Goal: Task Accomplishment & Management: Complete application form

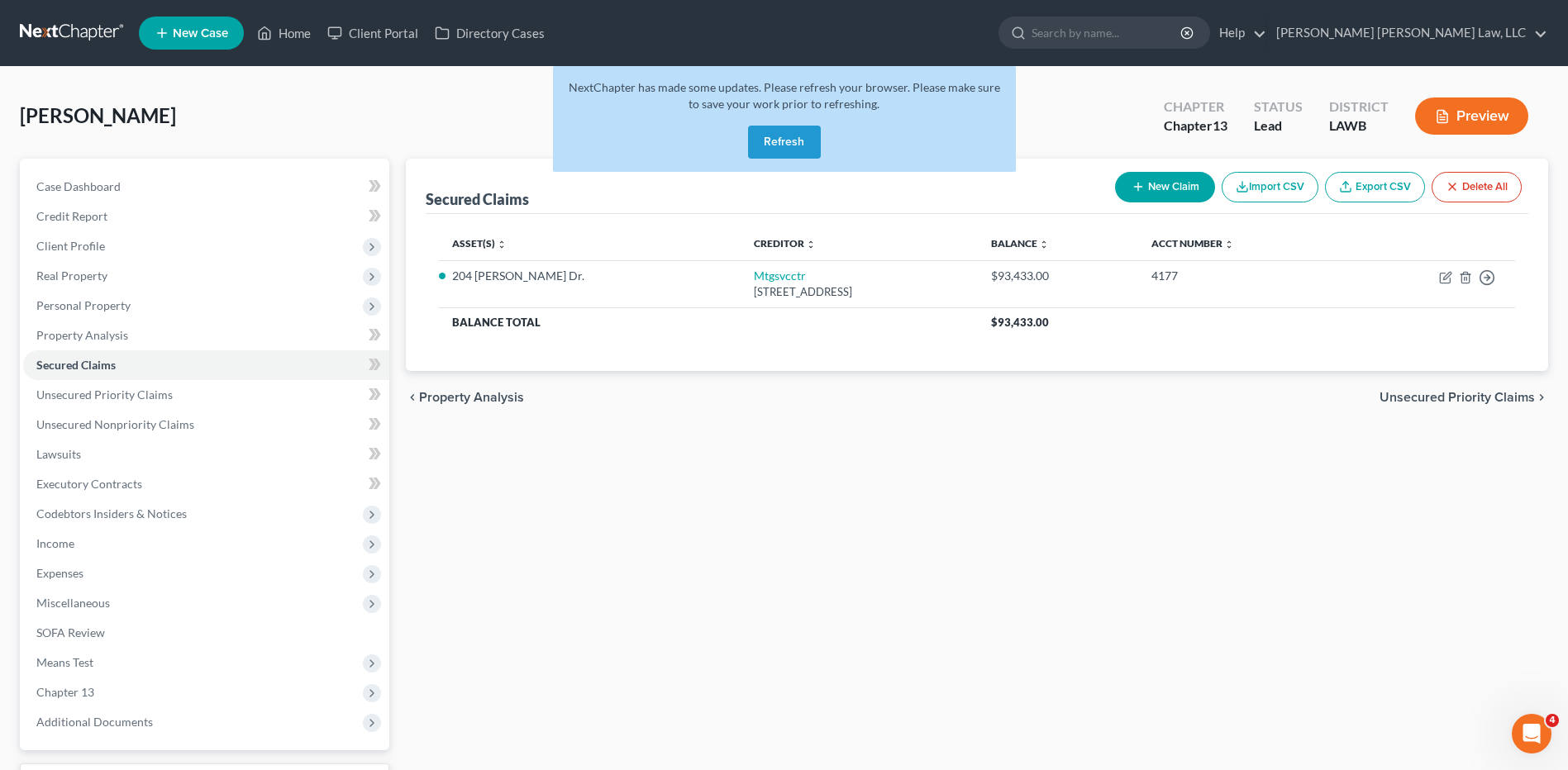
click at [769, 142] on button "Refresh" at bounding box center [784, 143] width 73 height 33
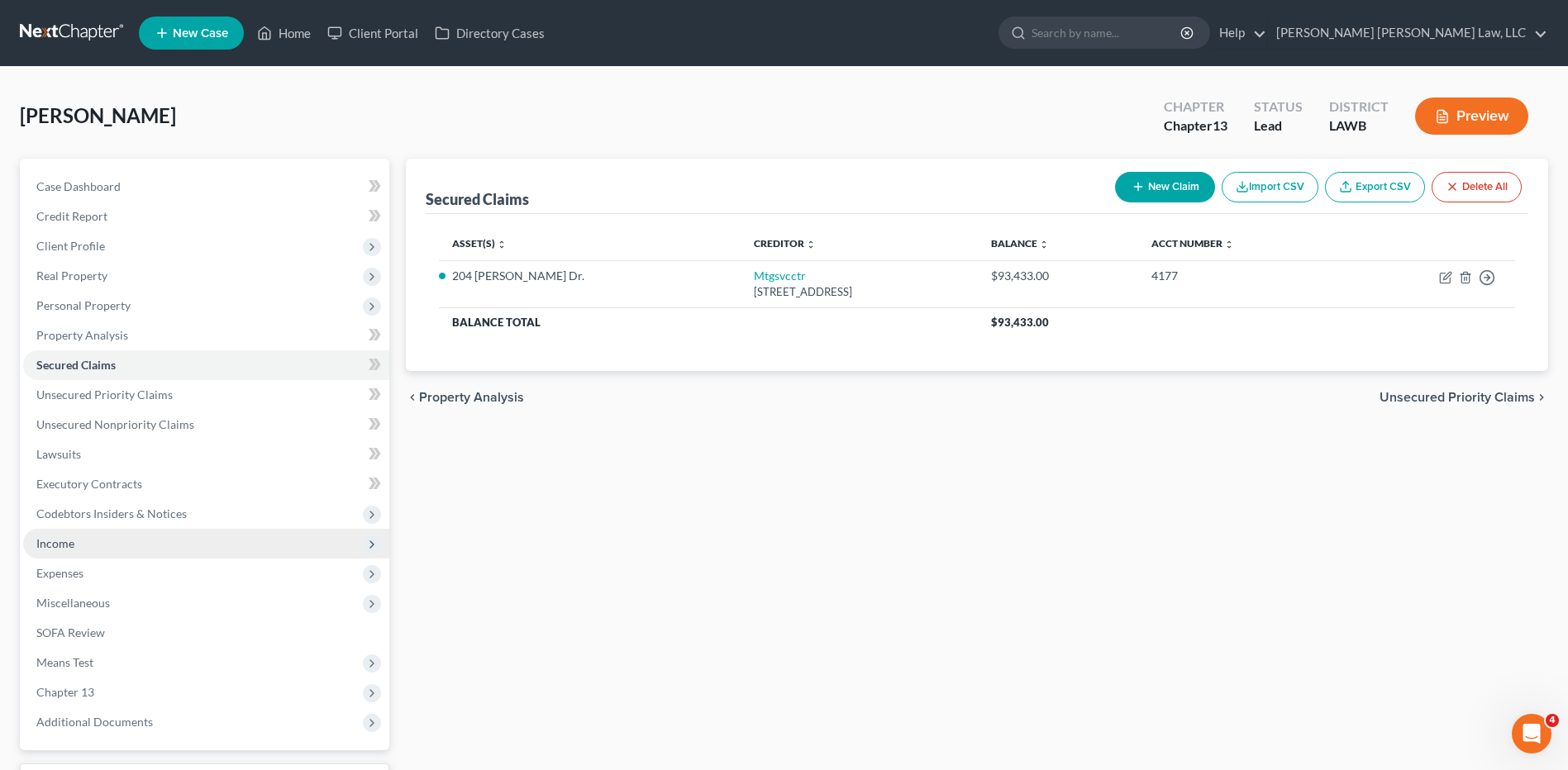
click at [64, 545] on span "Income" at bounding box center [55, 544] width 38 height 14
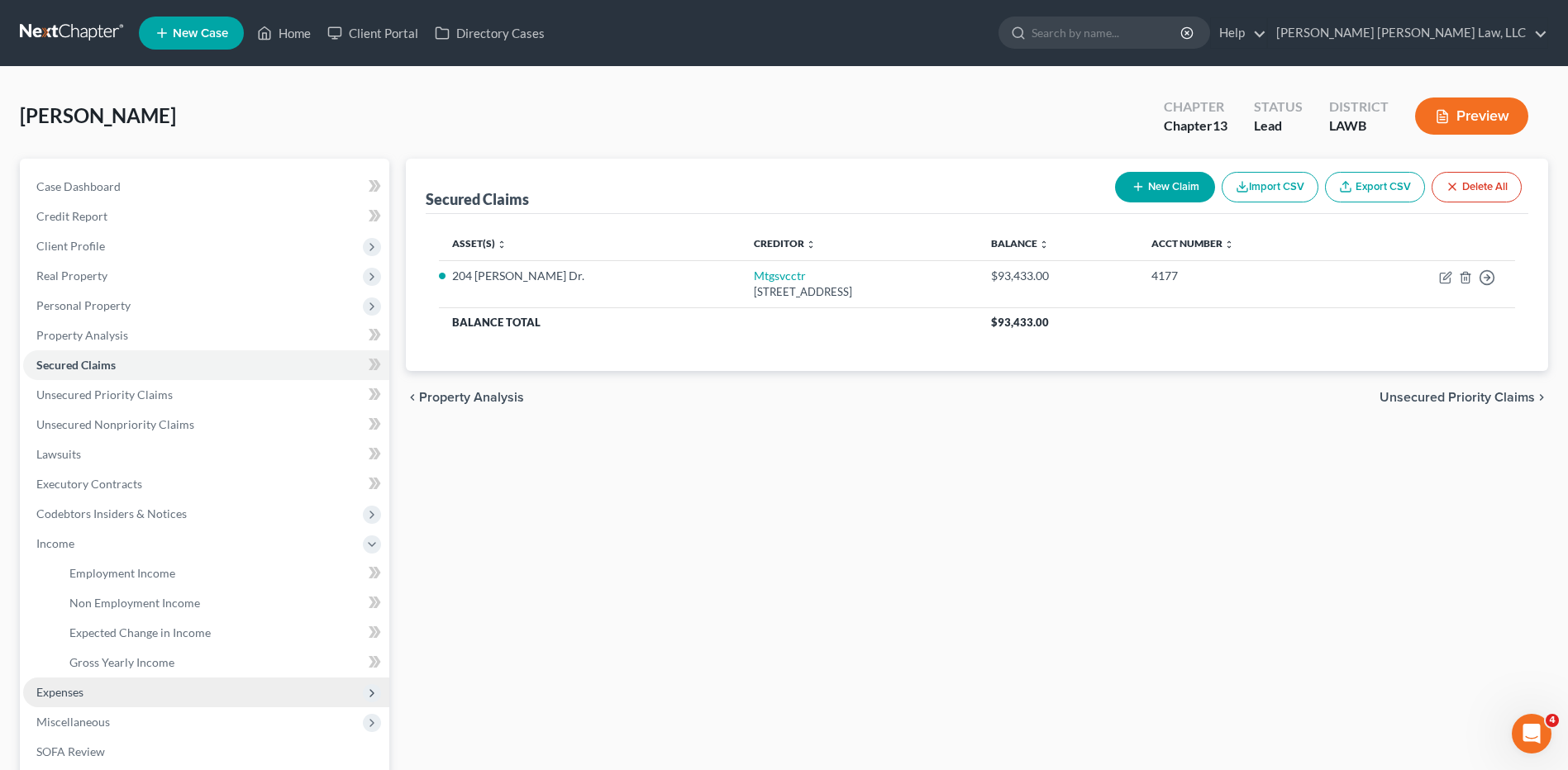
click at [59, 690] on span "Expenses" at bounding box center [60, 692] width 47 height 14
click at [77, 664] on span "Personal" at bounding box center [93, 663] width 45 height 14
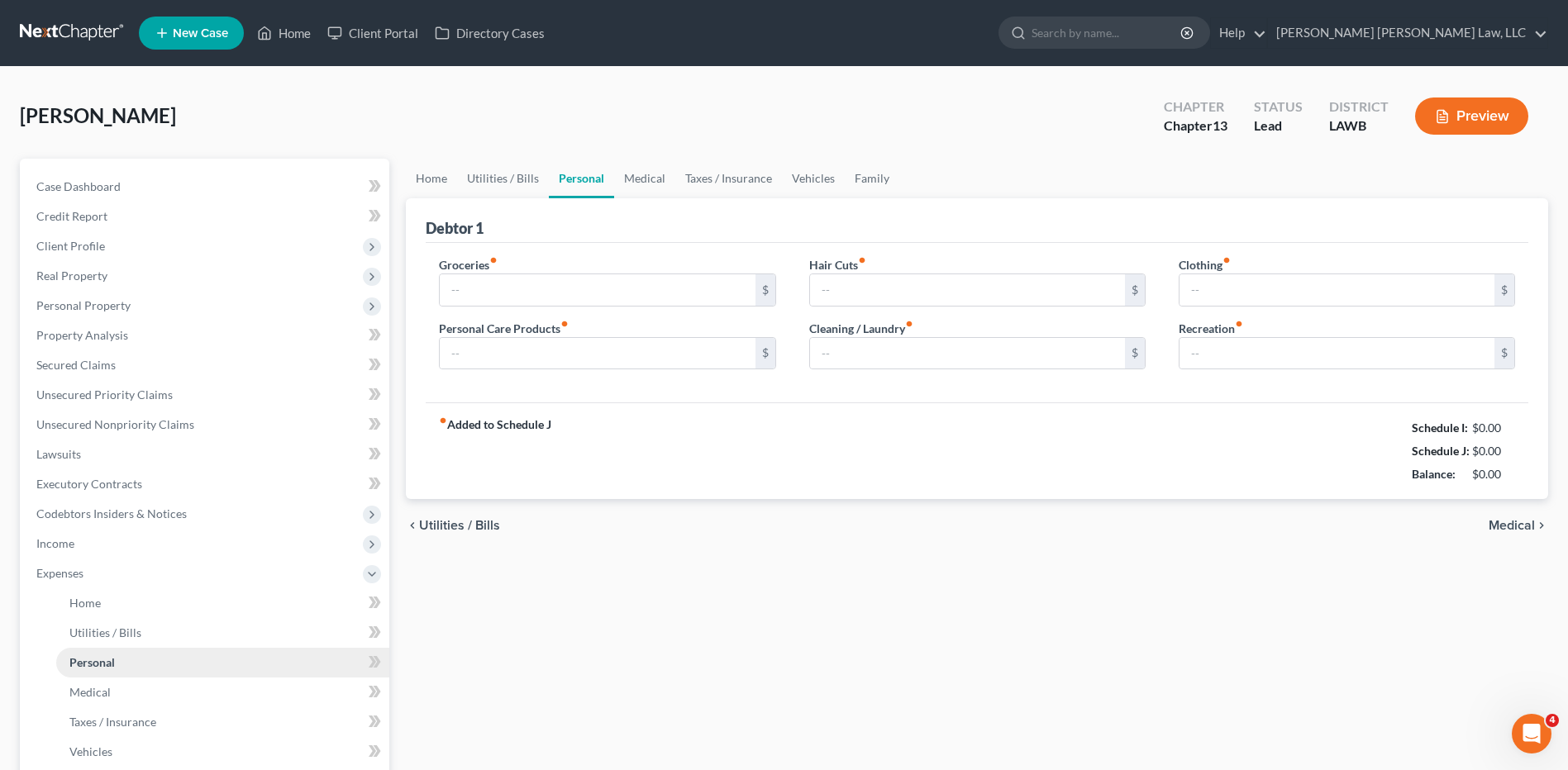
type input "0.00"
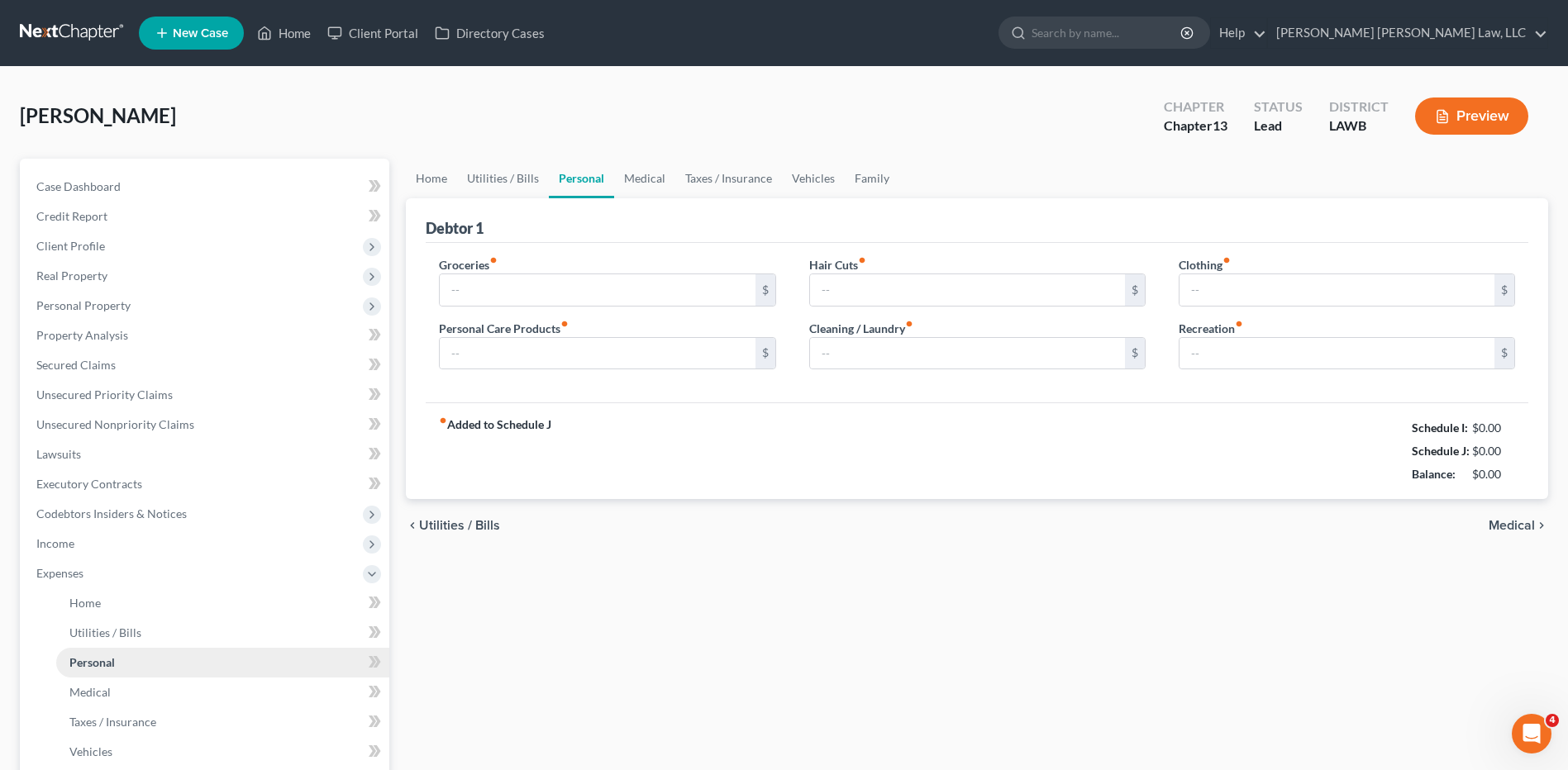
type input "0.00"
type input "500.00"
click at [484, 353] on input "0.00" at bounding box center [597, 353] width 315 height 32
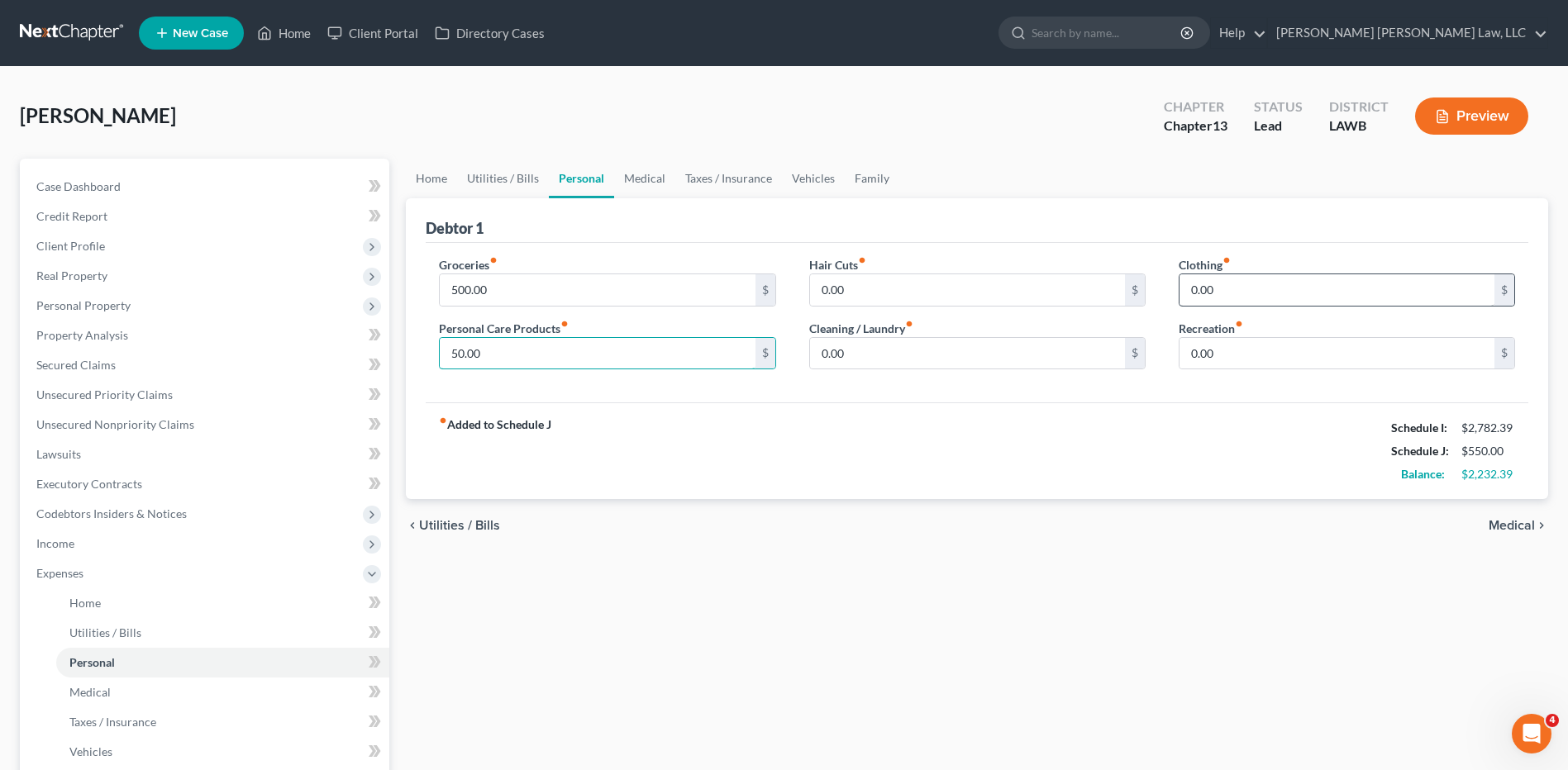
type input "50.00"
click at [1214, 286] on input "0.00" at bounding box center [1337, 290] width 315 height 32
type input "50.00"
click at [519, 172] on link "Utilities / Bills" at bounding box center [502, 178] width 92 height 39
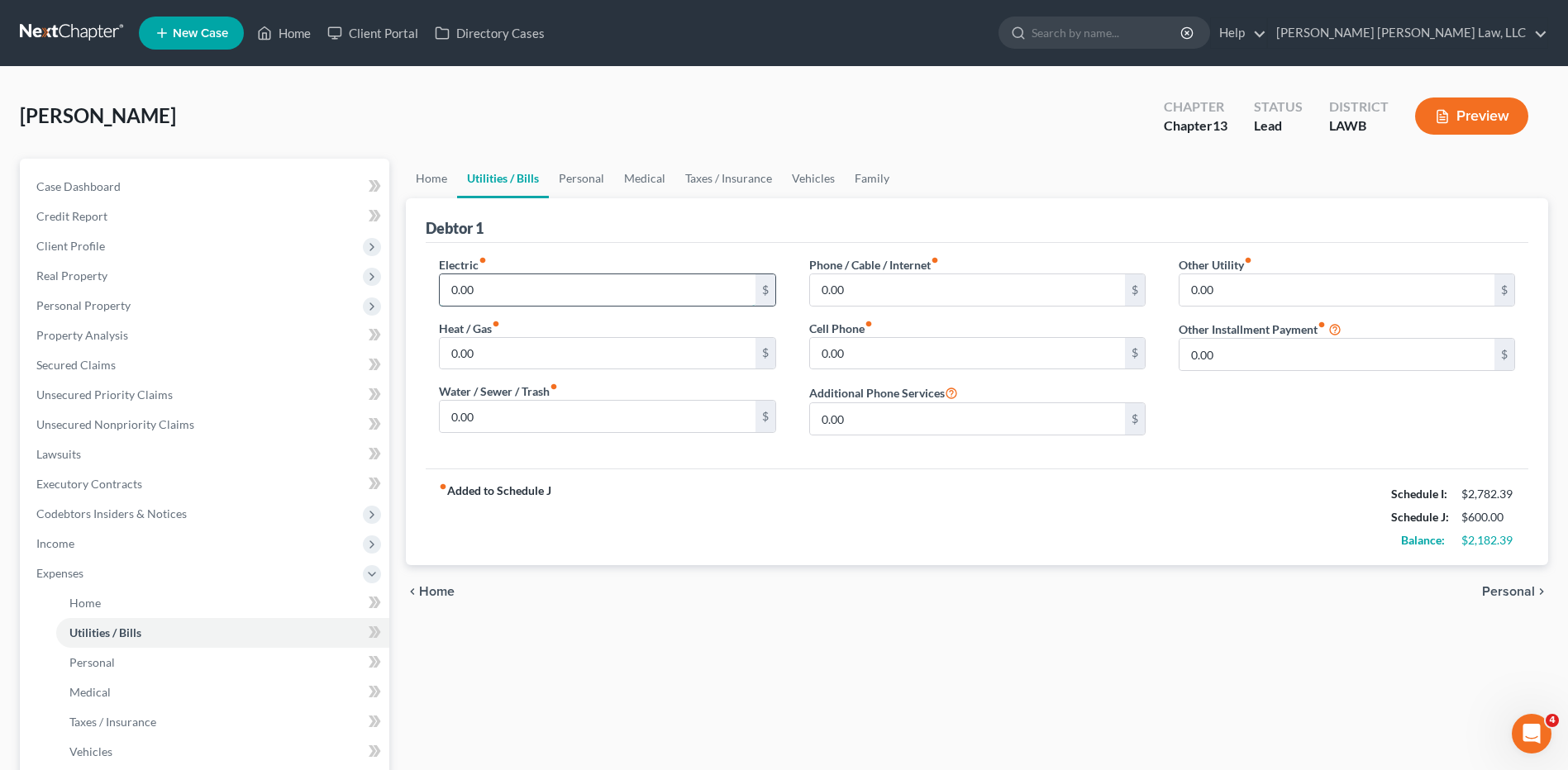
click at [492, 291] on input "0.00" at bounding box center [597, 290] width 315 height 32
type input "150.00"
click at [487, 415] on input "0.00" at bounding box center [597, 417] width 315 height 32
type input "50.00"
click at [862, 356] on input "0.00" at bounding box center [968, 353] width 315 height 32
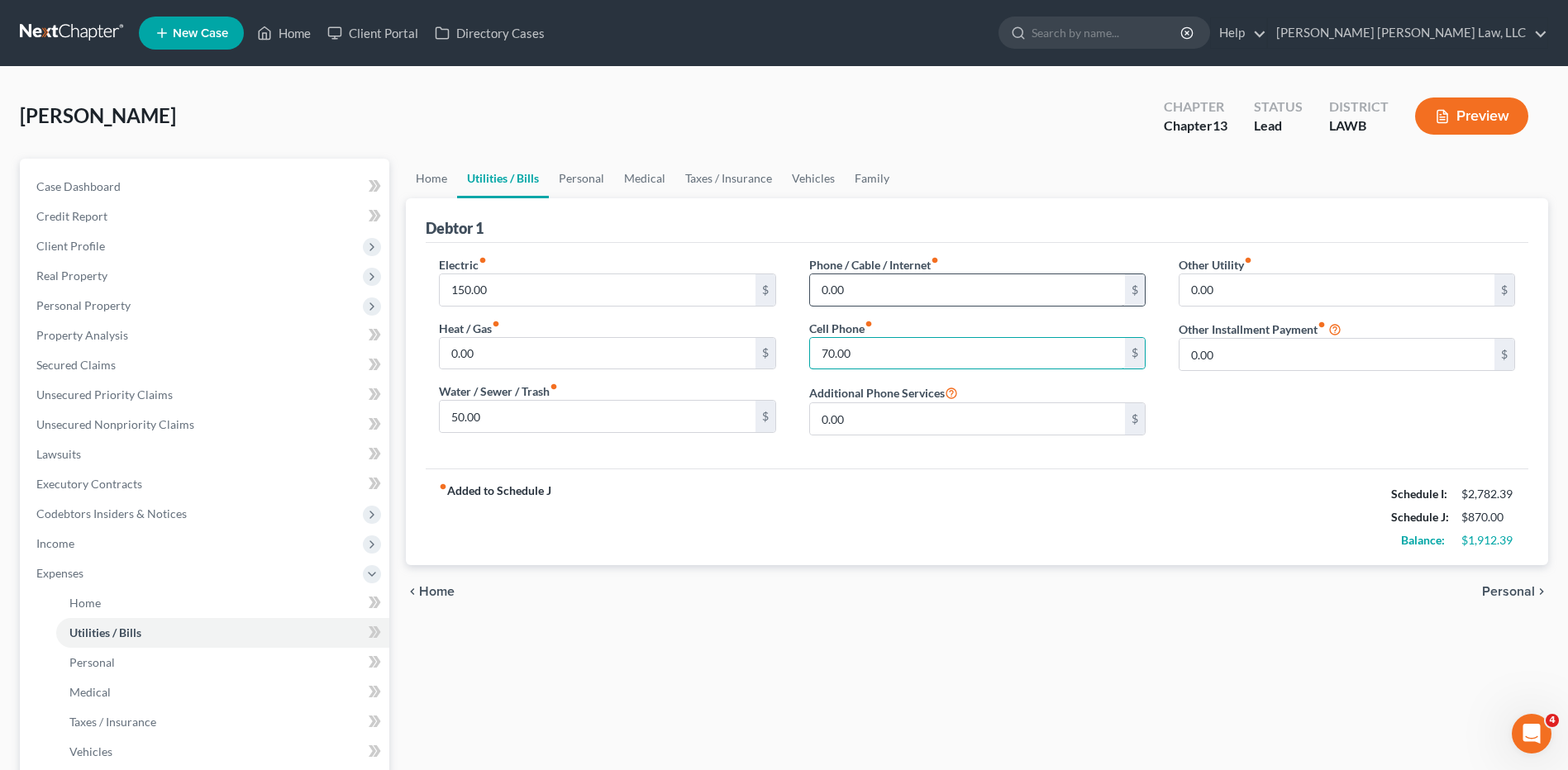
type input "70.00"
click at [855, 289] on input "0.00" at bounding box center [968, 290] width 315 height 32
type input "75.00"
click at [818, 184] on link "Vehicles" at bounding box center [813, 178] width 63 height 39
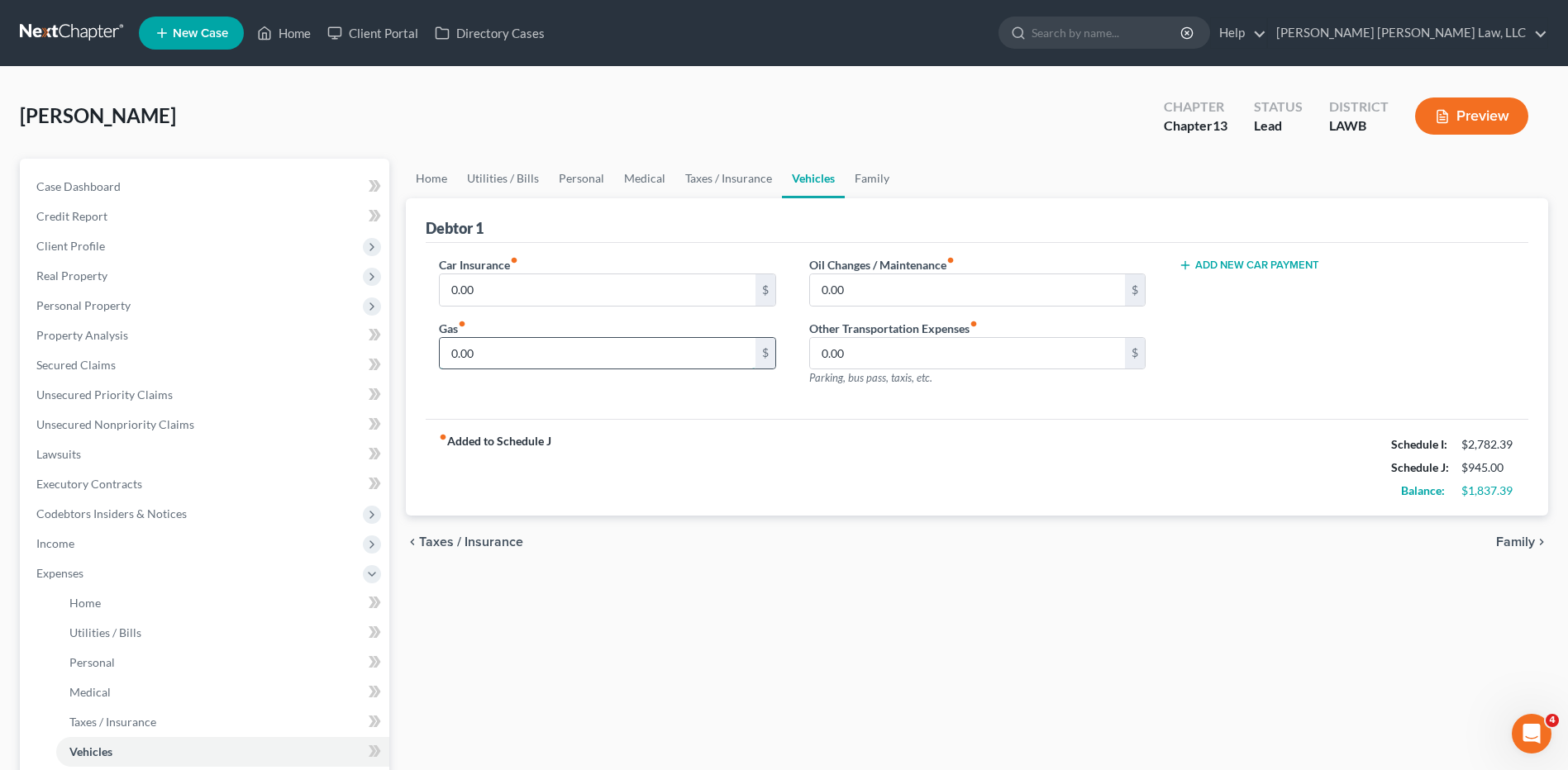
click at [488, 360] on input "0.00" at bounding box center [597, 353] width 315 height 32
type input "100.00"
click at [734, 178] on link "Taxes / Insurance" at bounding box center [728, 178] width 106 height 39
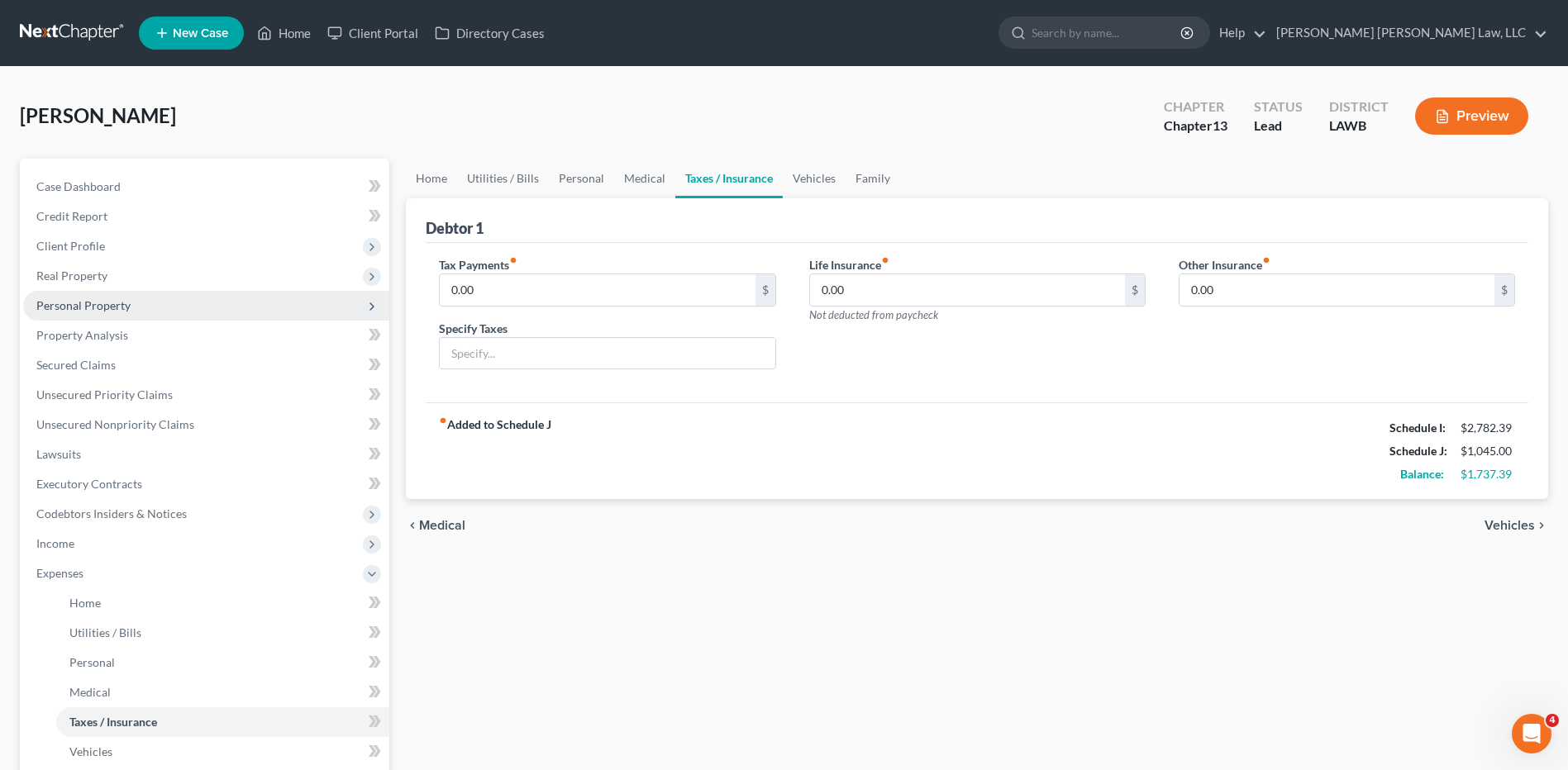
click at [70, 306] on span "Personal Property" at bounding box center [84, 305] width 94 height 14
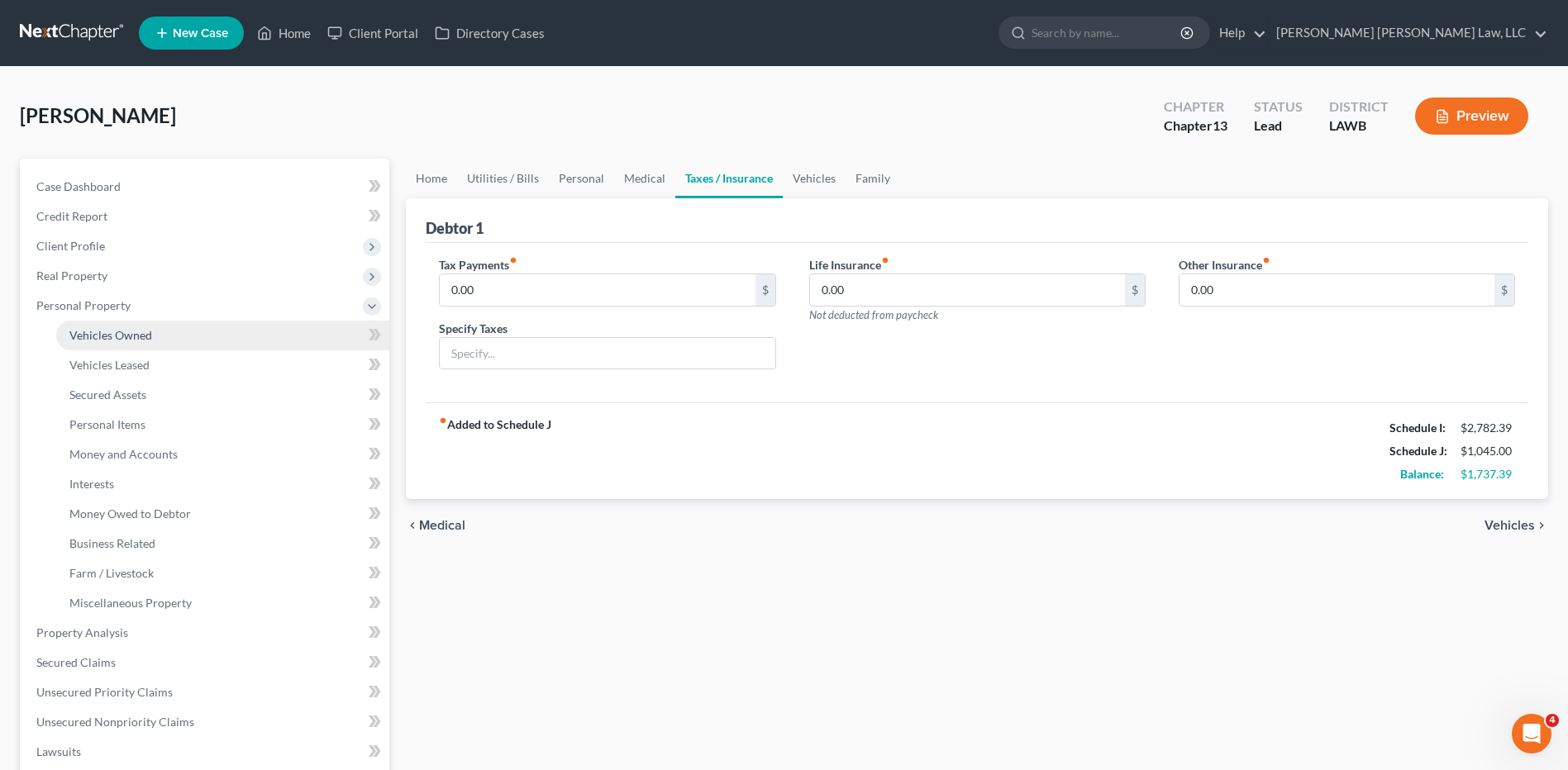
click at [75, 333] on span "Vehicles Owned" at bounding box center [111, 335] width 83 height 14
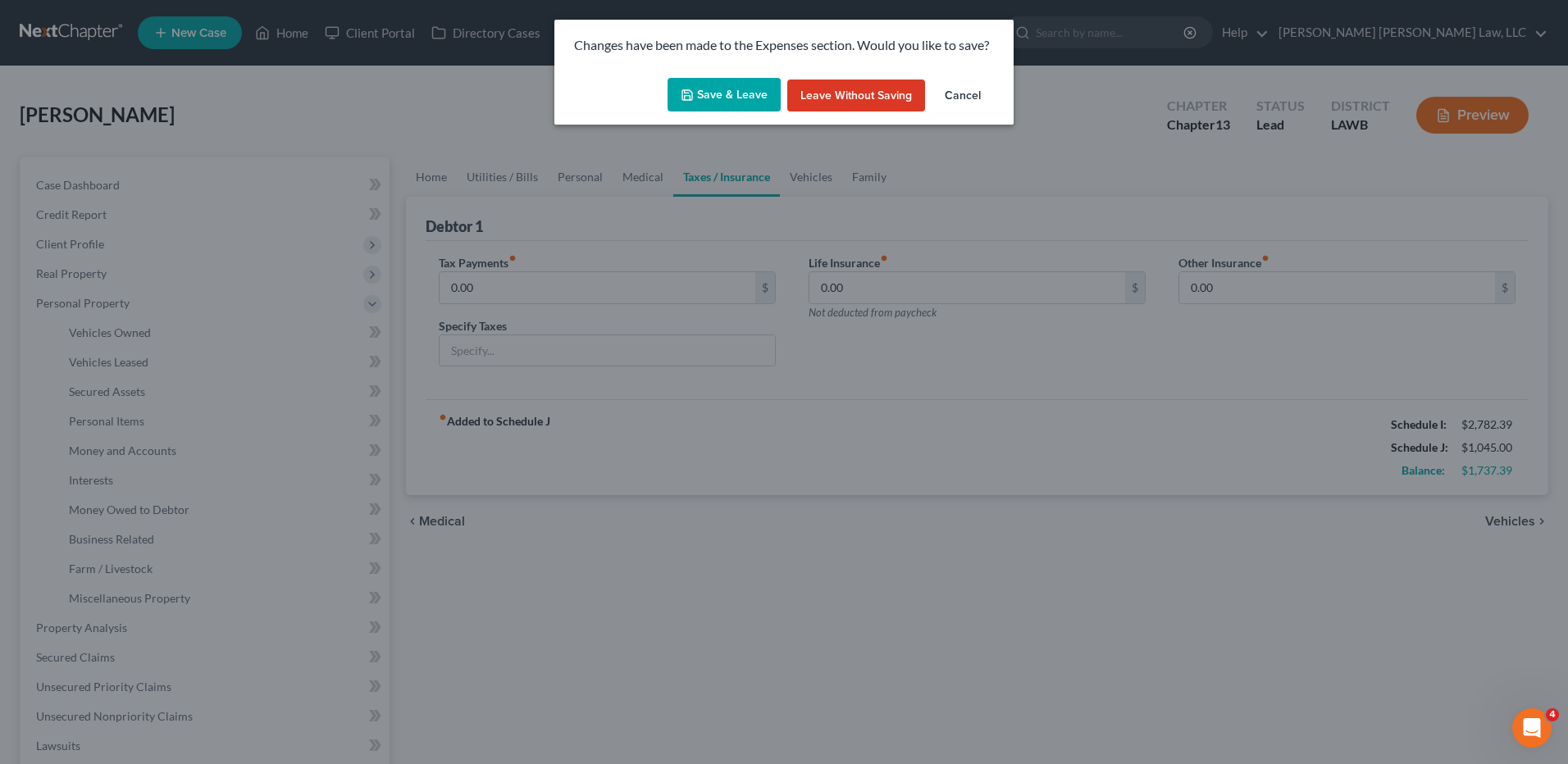
click at [703, 106] on button "Save & Leave" at bounding box center [724, 95] width 113 height 34
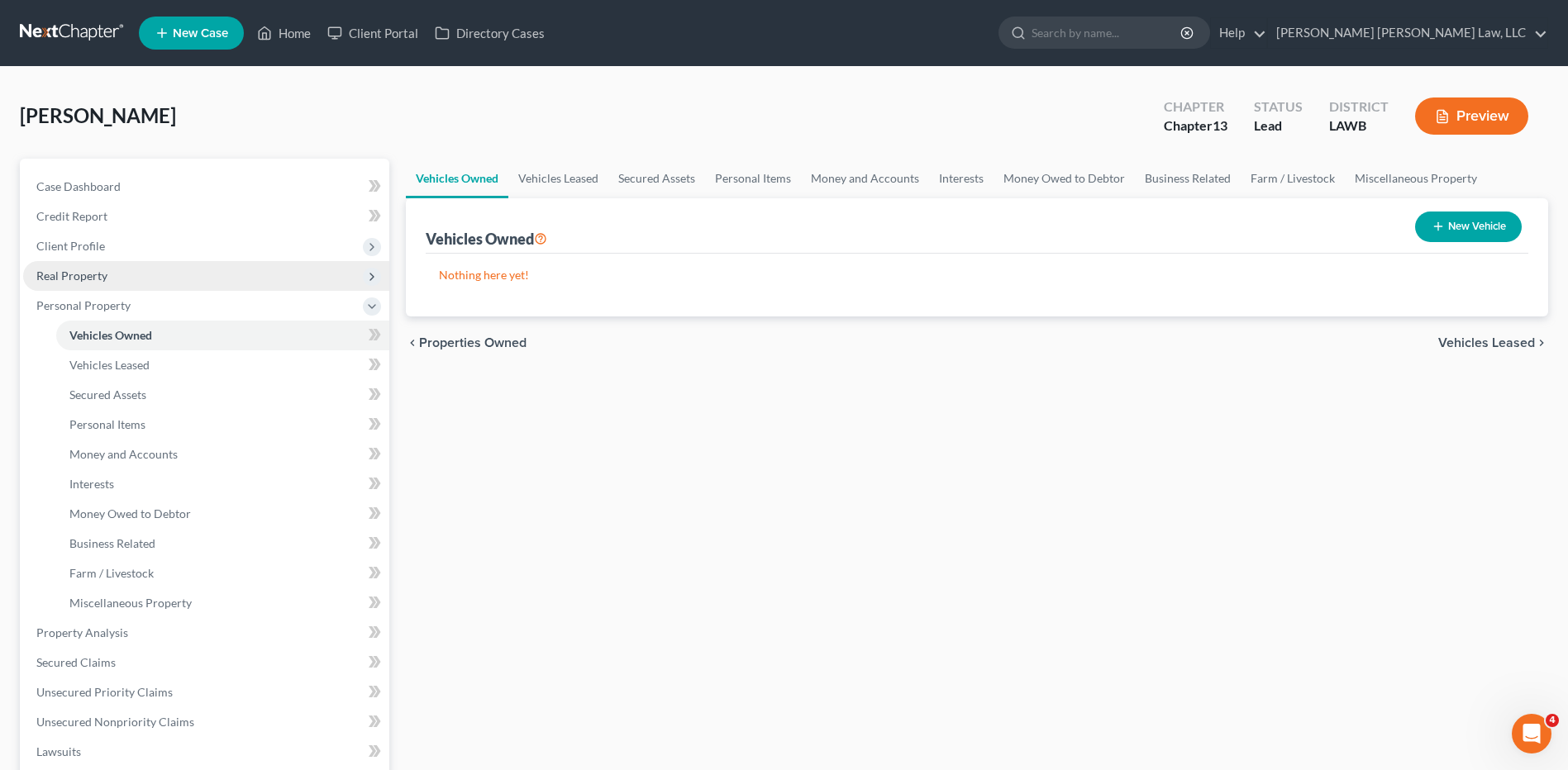
click at [88, 276] on span "Real Property" at bounding box center [72, 276] width 71 height 14
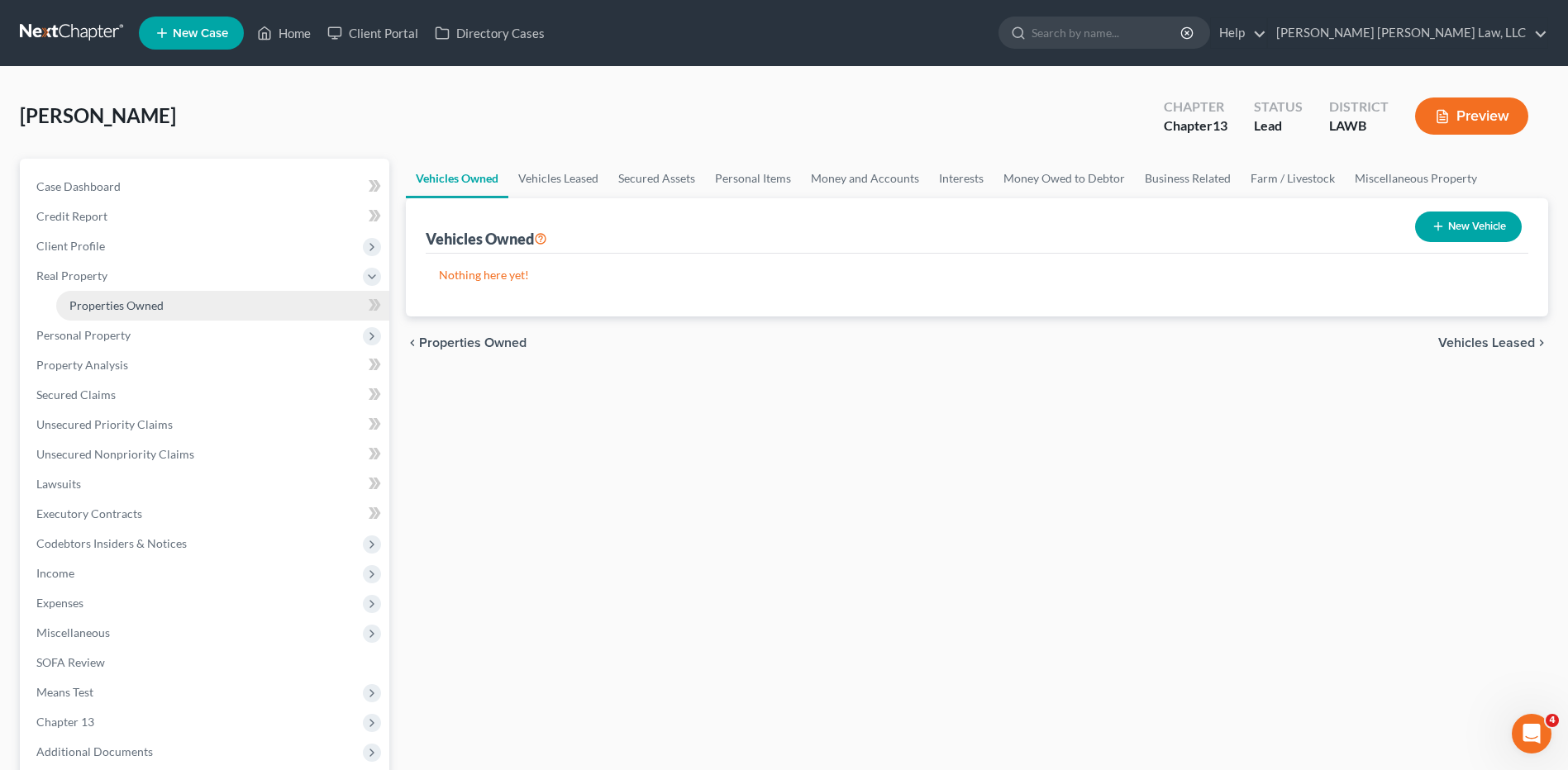
click at [98, 302] on span "Properties Owned" at bounding box center [117, 305] width 94 height 14
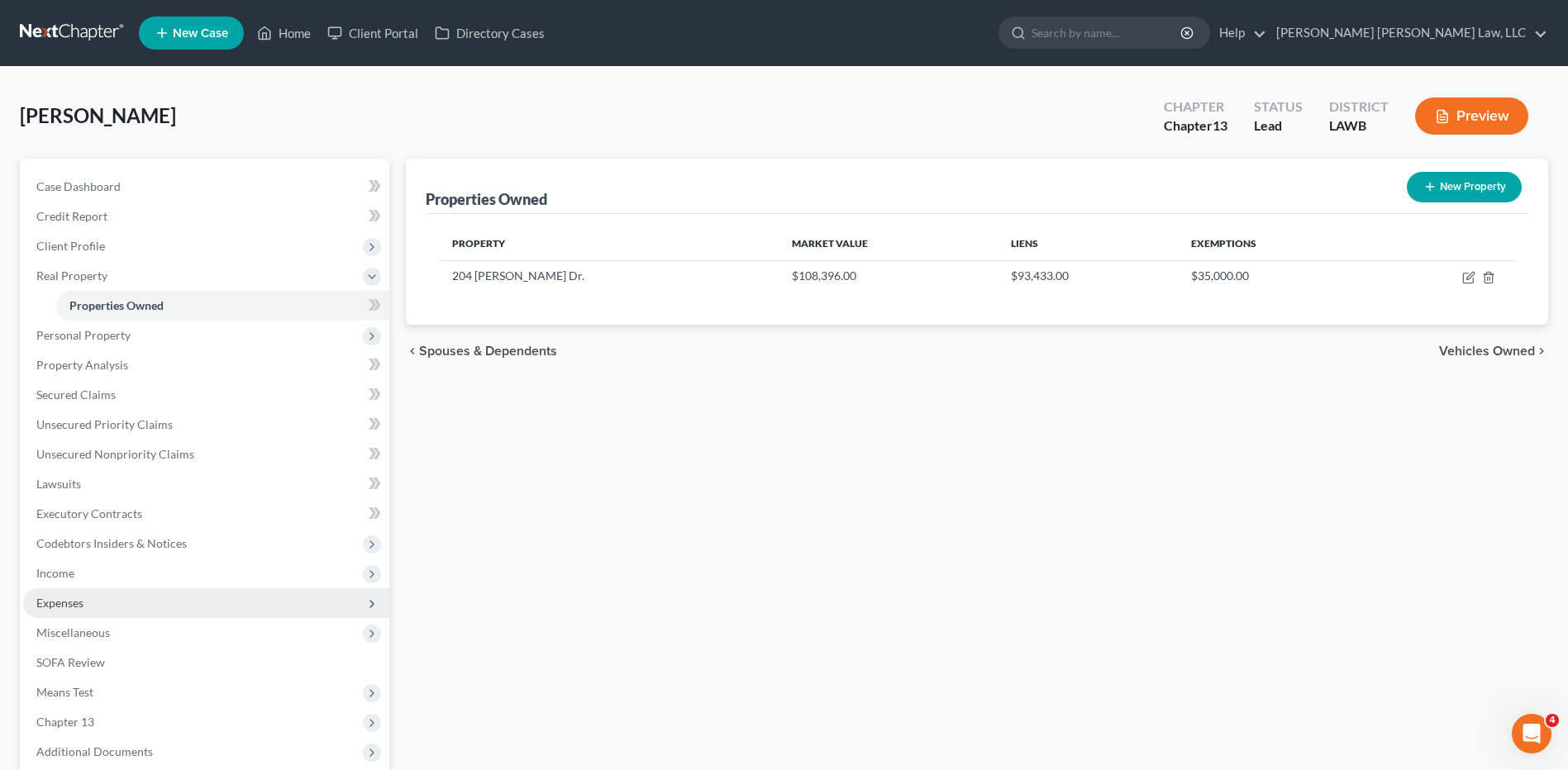
click at [57, 603] on span "Expenses" at bounding box center [60, 603] width 47 height 14
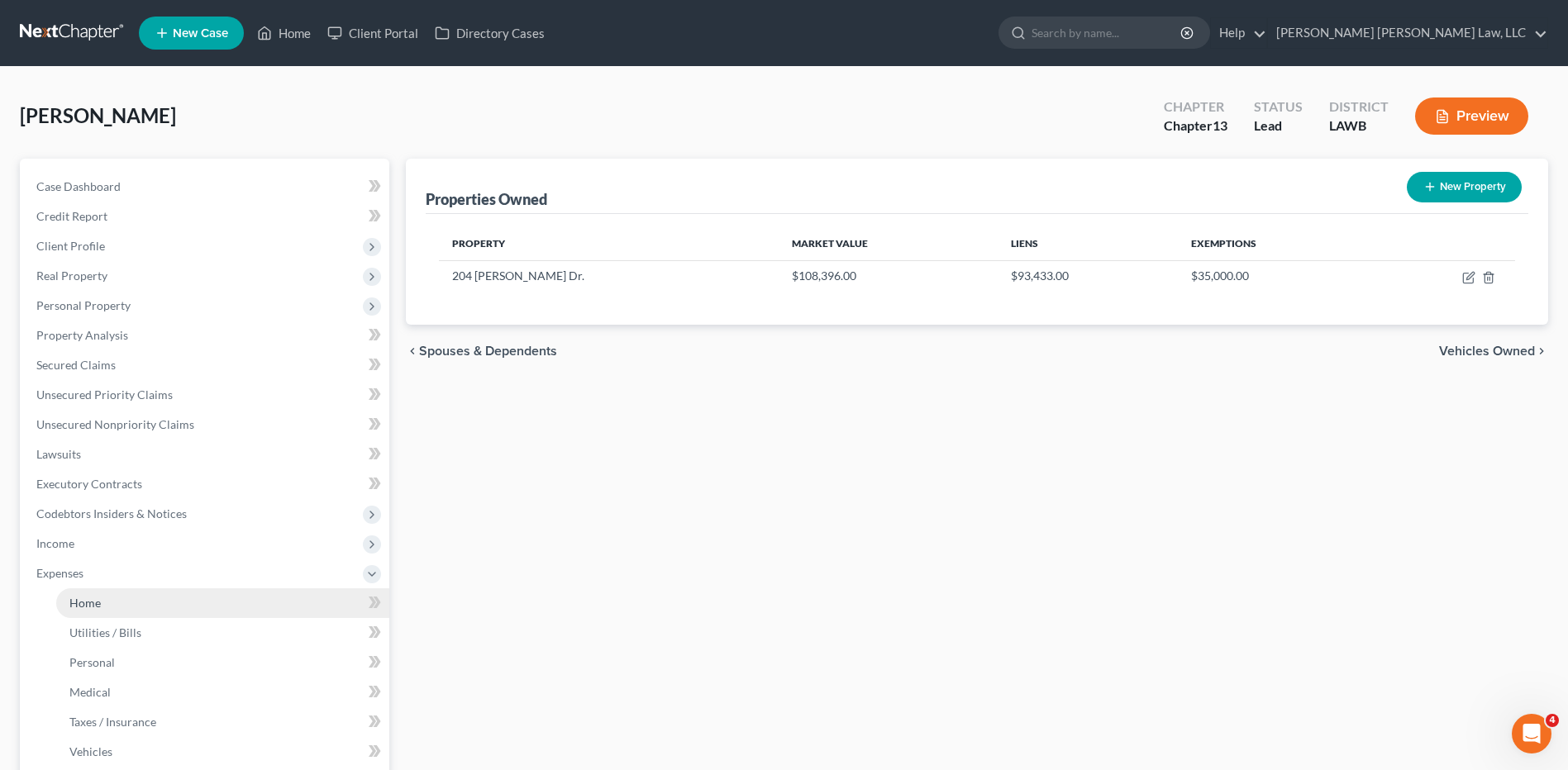
click at [83, 605] on span "Home" at bounding box center [86, 603] width 31 height 14
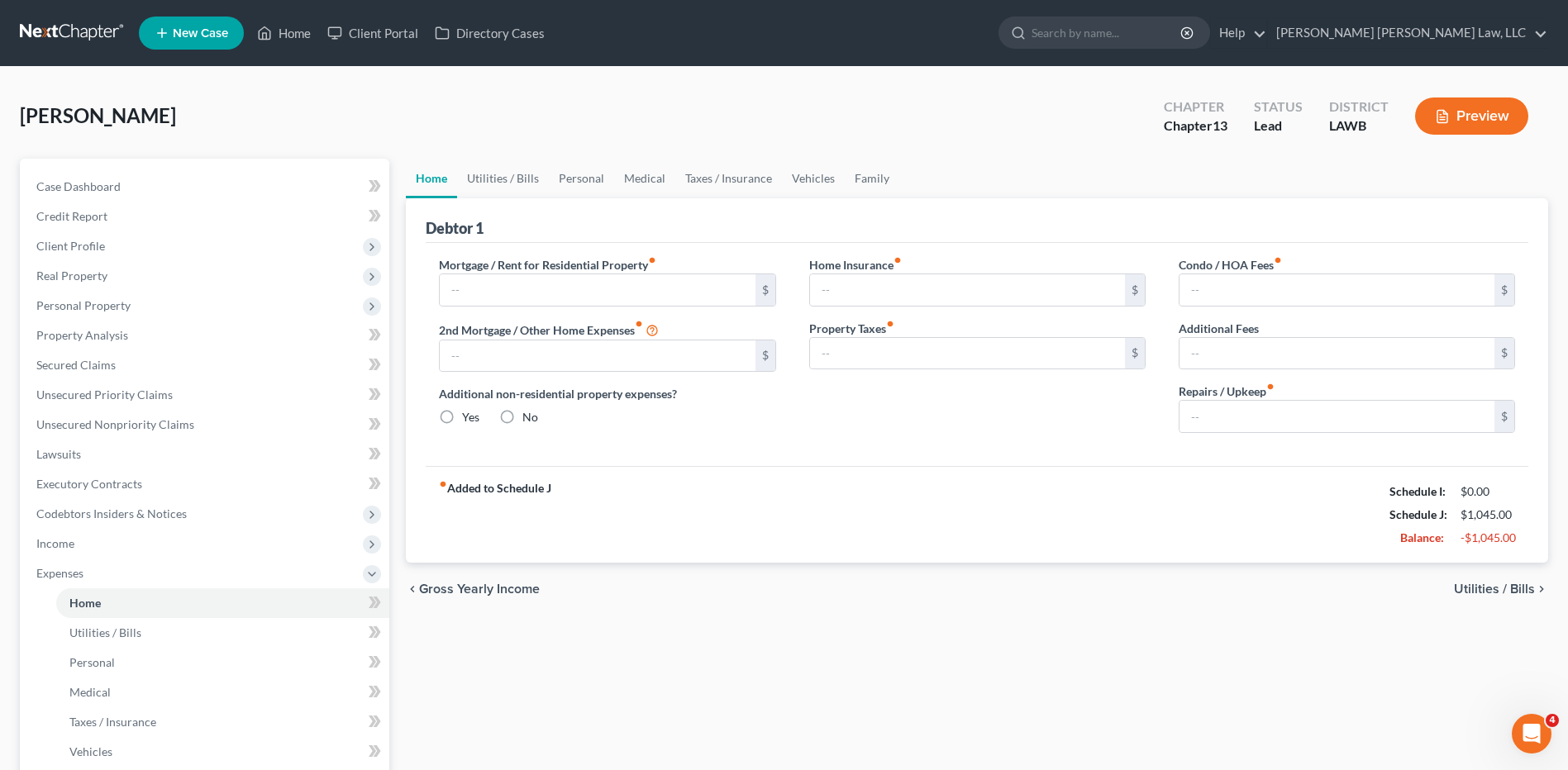
type input "0.00"
radio input "true"
type input "0.00"
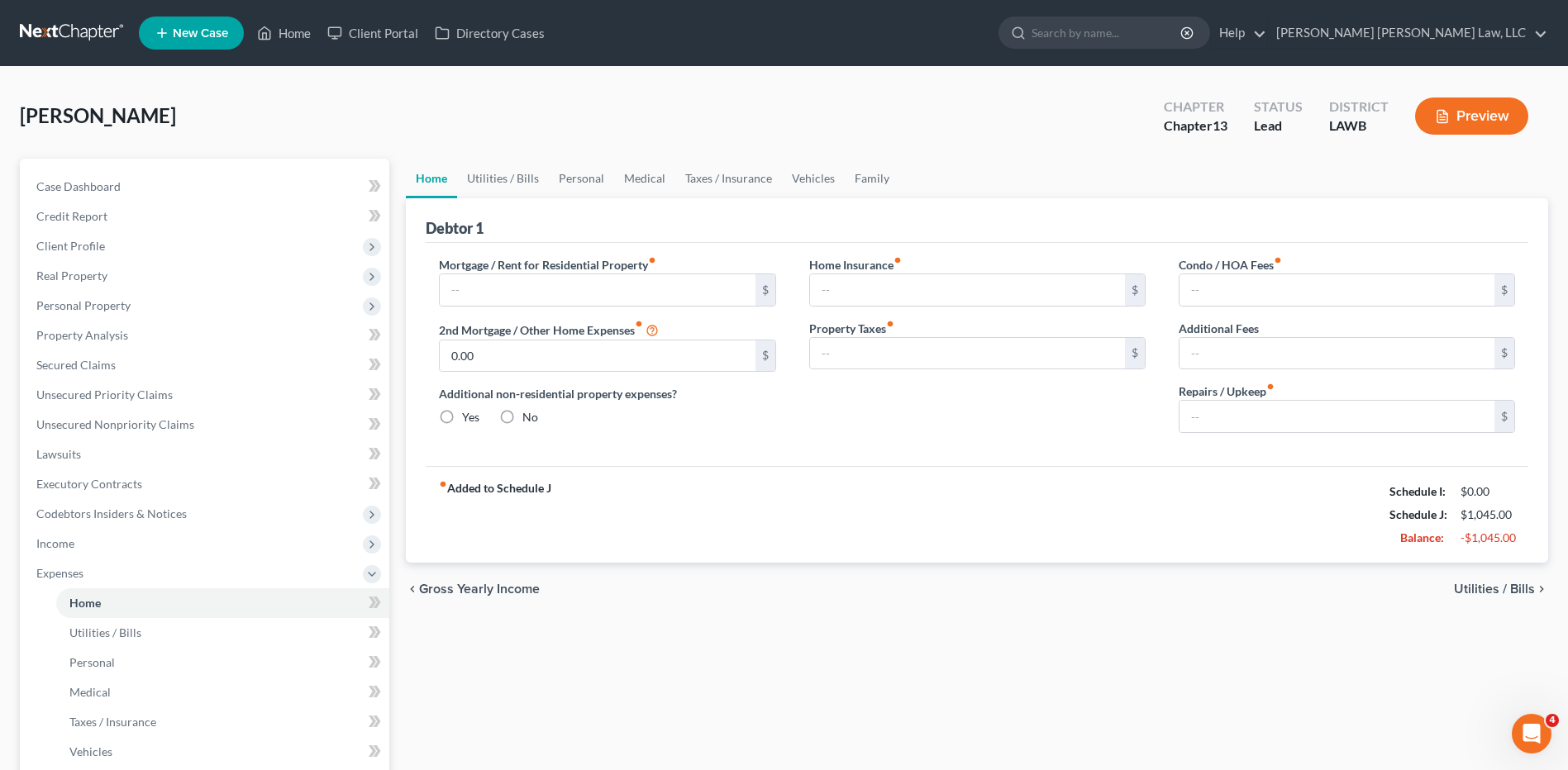
type input "0.00"
click at [1219, 411] on input "0.00" at bounding box center [1337, 417] width 315 height 32
type input "50.00"
click at [576, 171] on link "Personal" at bounding box center [581, 178] width 65 height 39
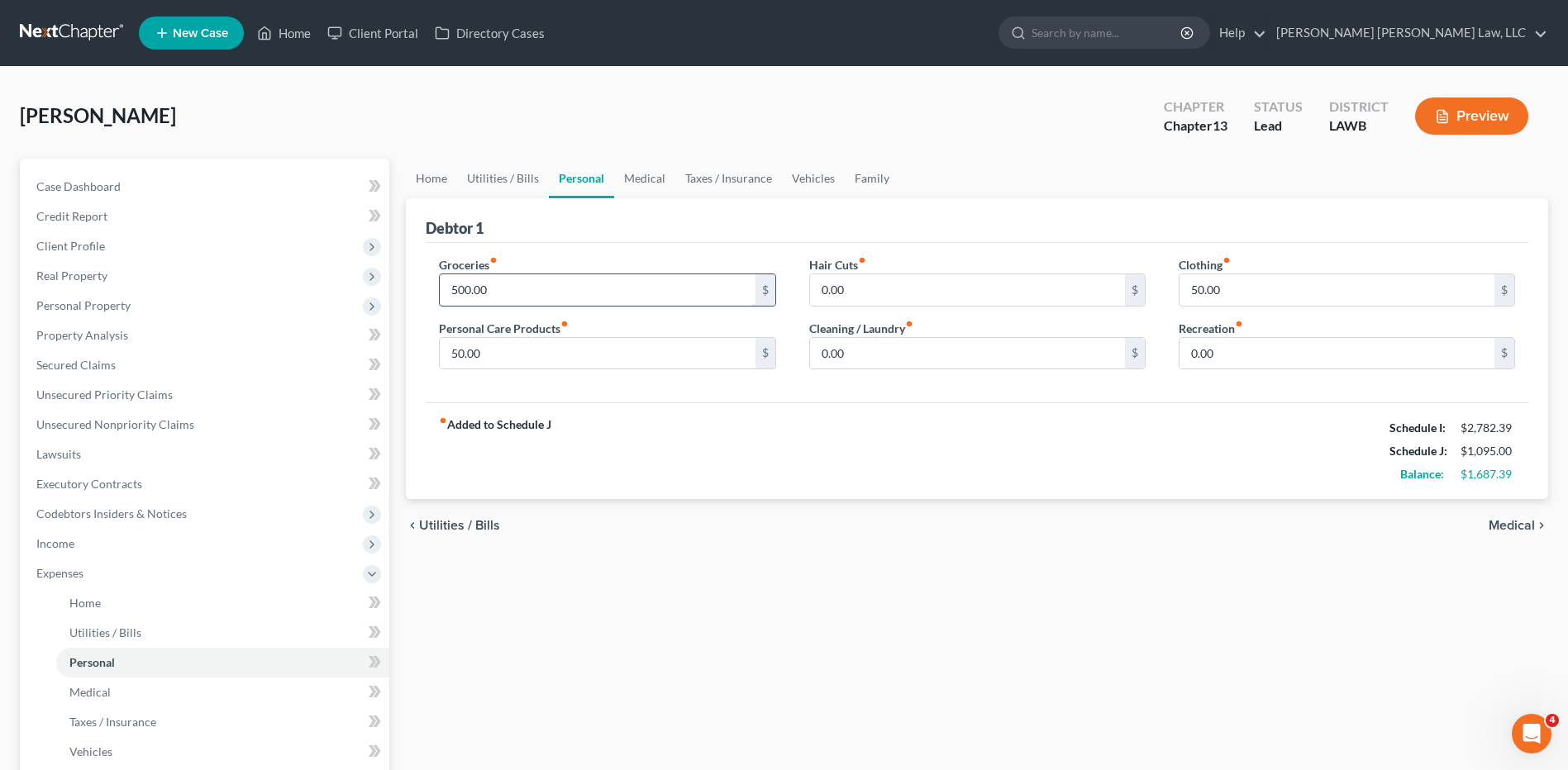
click at [517, 292] on input "500.00" at bounding box center [597, 290] width 315 height 32
type input "8"
type input "763.00"
click at [1236, 354] on input "0.00" at bounding box center [1337, 353] width 315 height 32
type input "50.00"
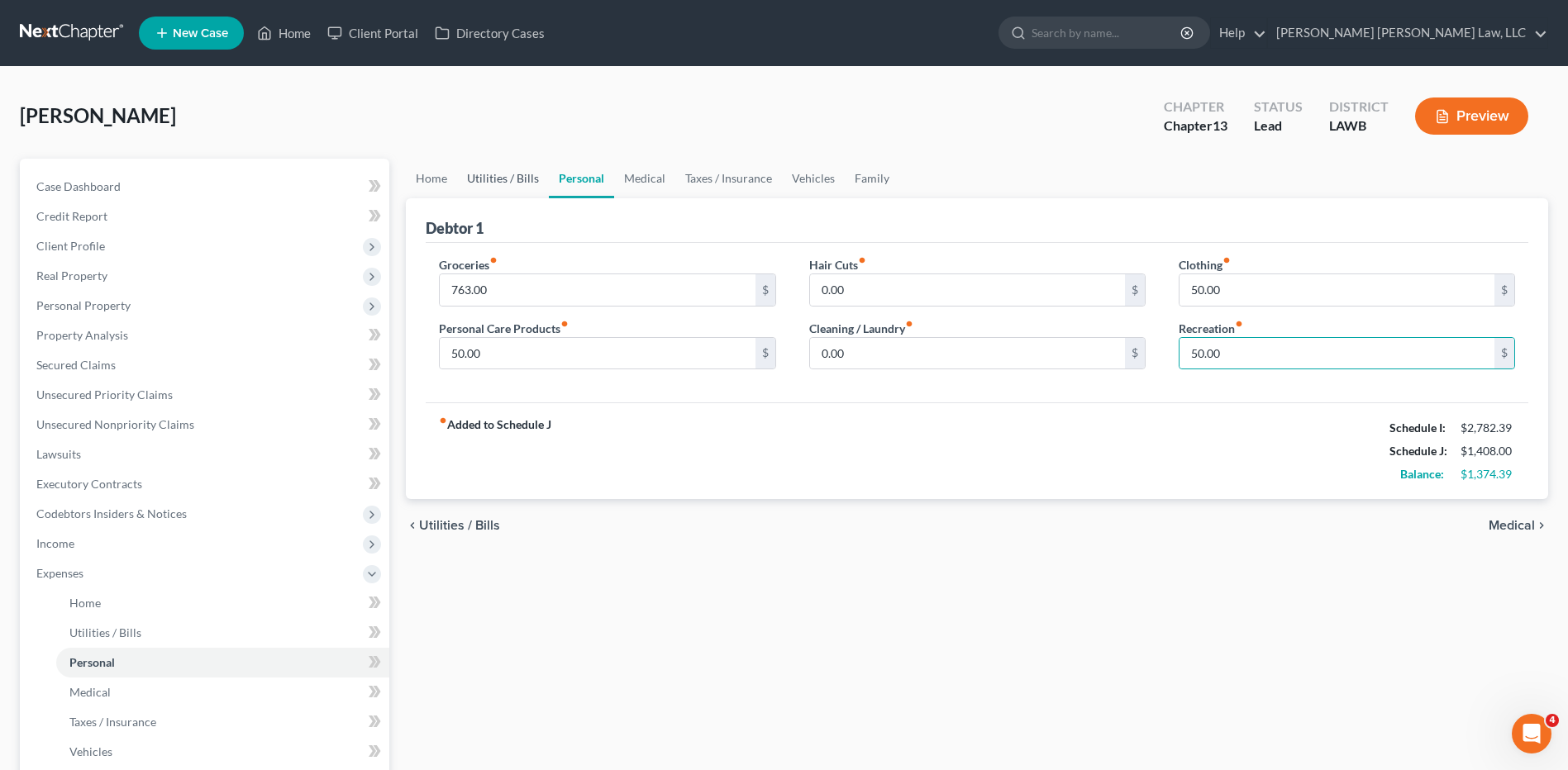
click at [489, 185] on link "Utilities / Bills" at bounding box center [502, 178] width 92 height 39
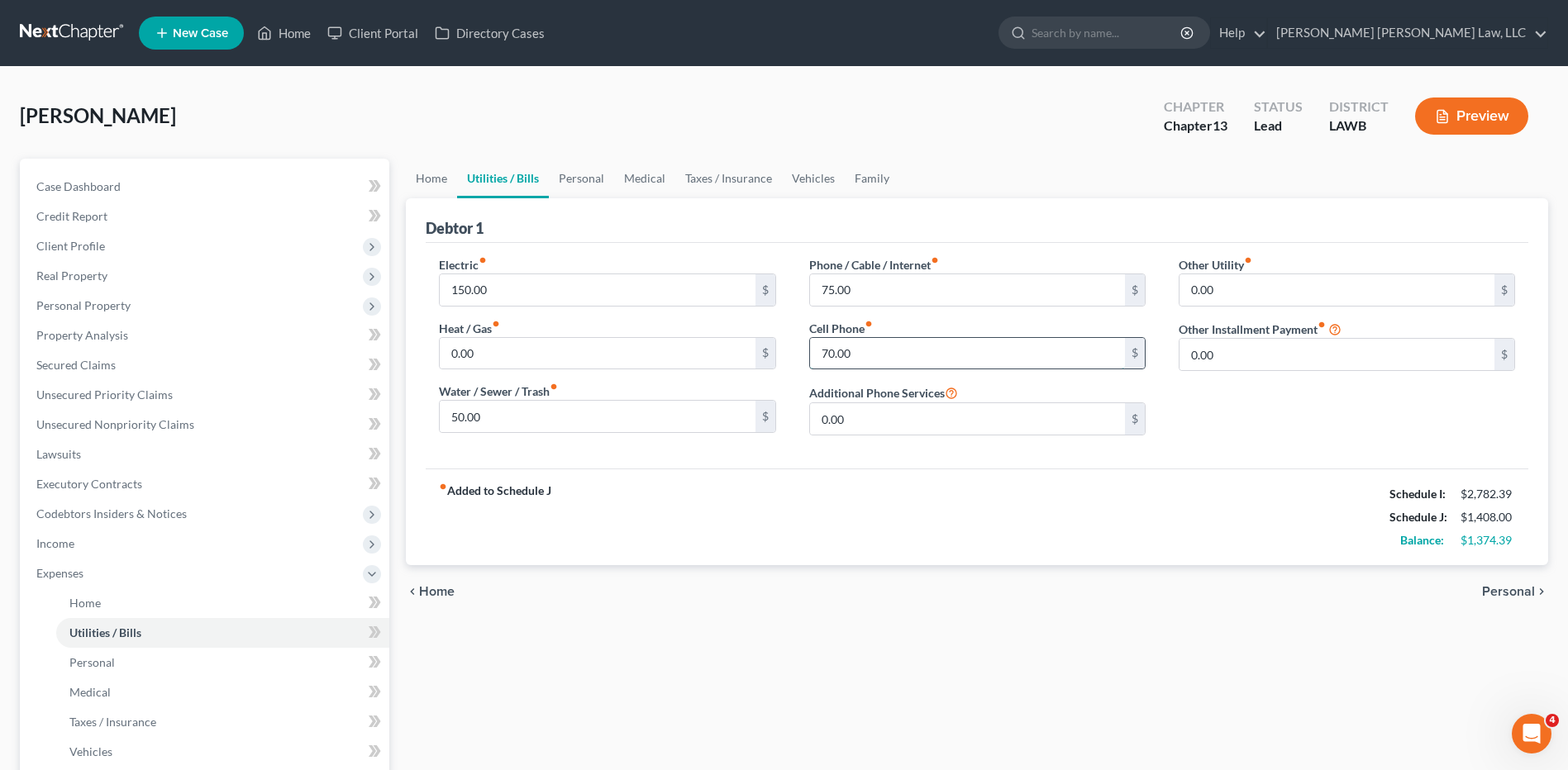
click at [883, 359] on input "70.00" at bounding box center [968, 353] width 315 height 32
type input "88.39"
click at [96, 515] on span "Codebtors Insiders & Notices" at bounding box center [111, 514] width 151 height 14
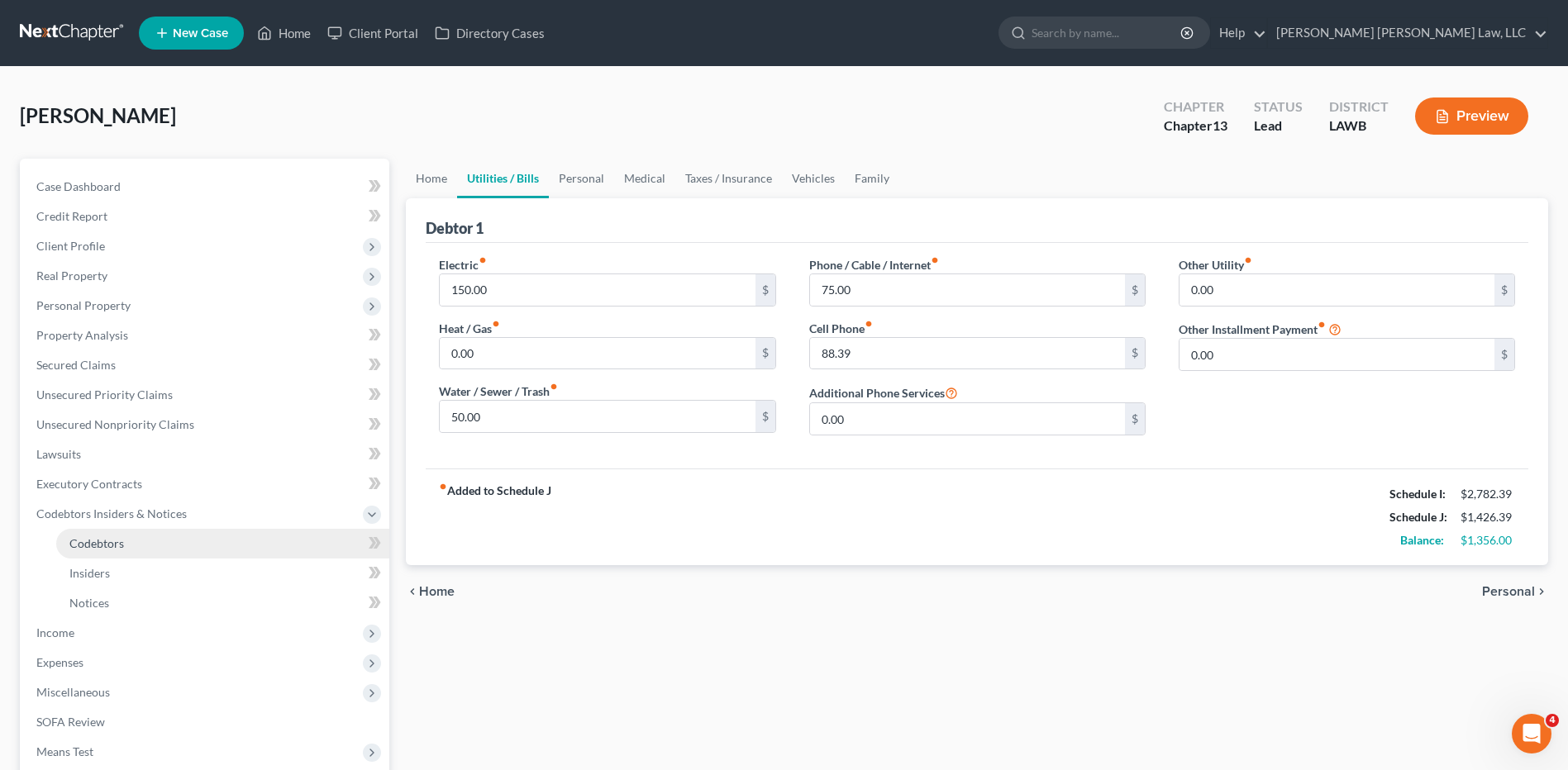
click at [104, 544] on span "Codebtors" at bounding box center [96, 544] width 54 height 14
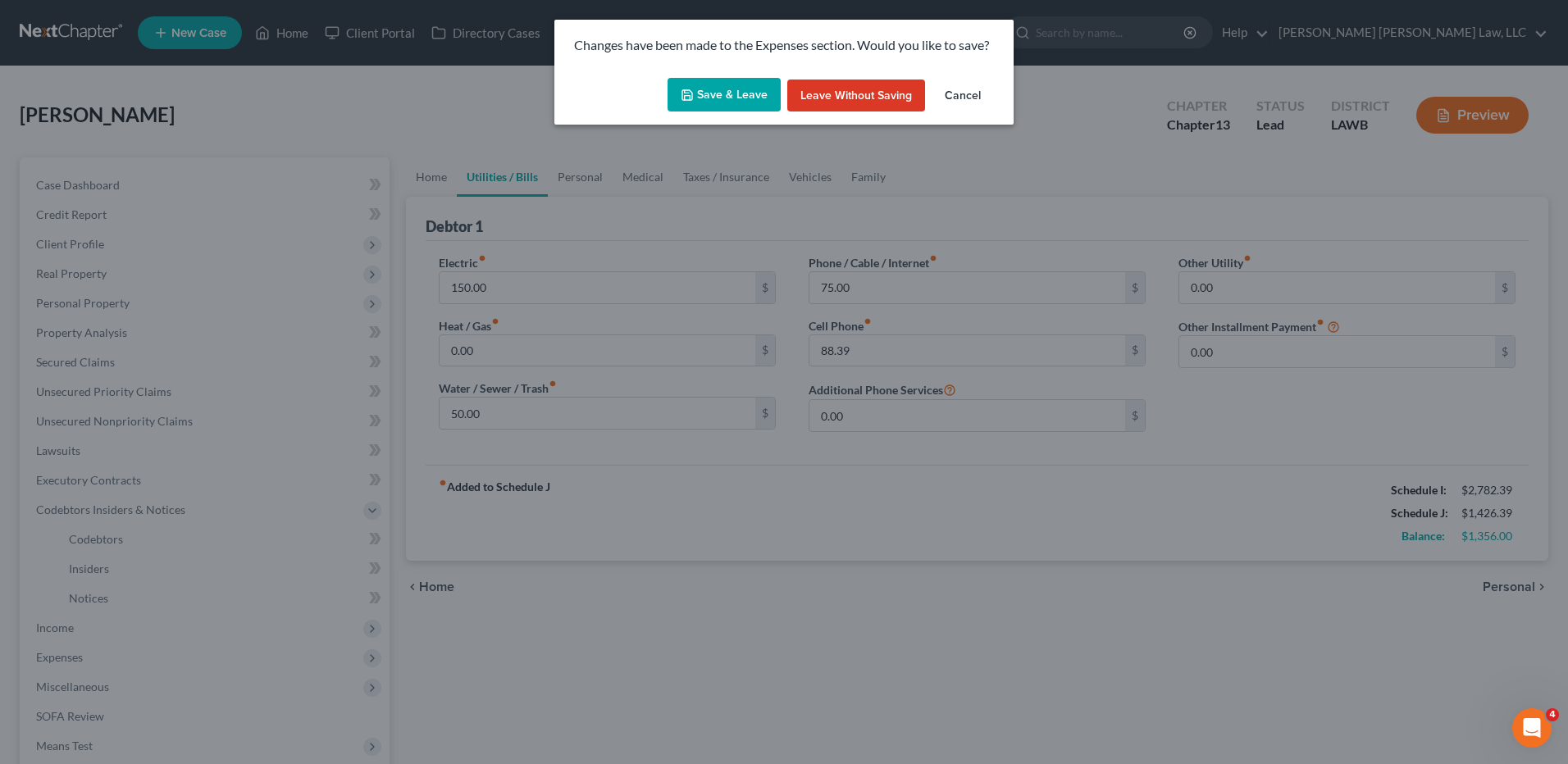
click at [708, 92] on button "Save & Leave" at bounding box center [724, 95] width 113 height 34
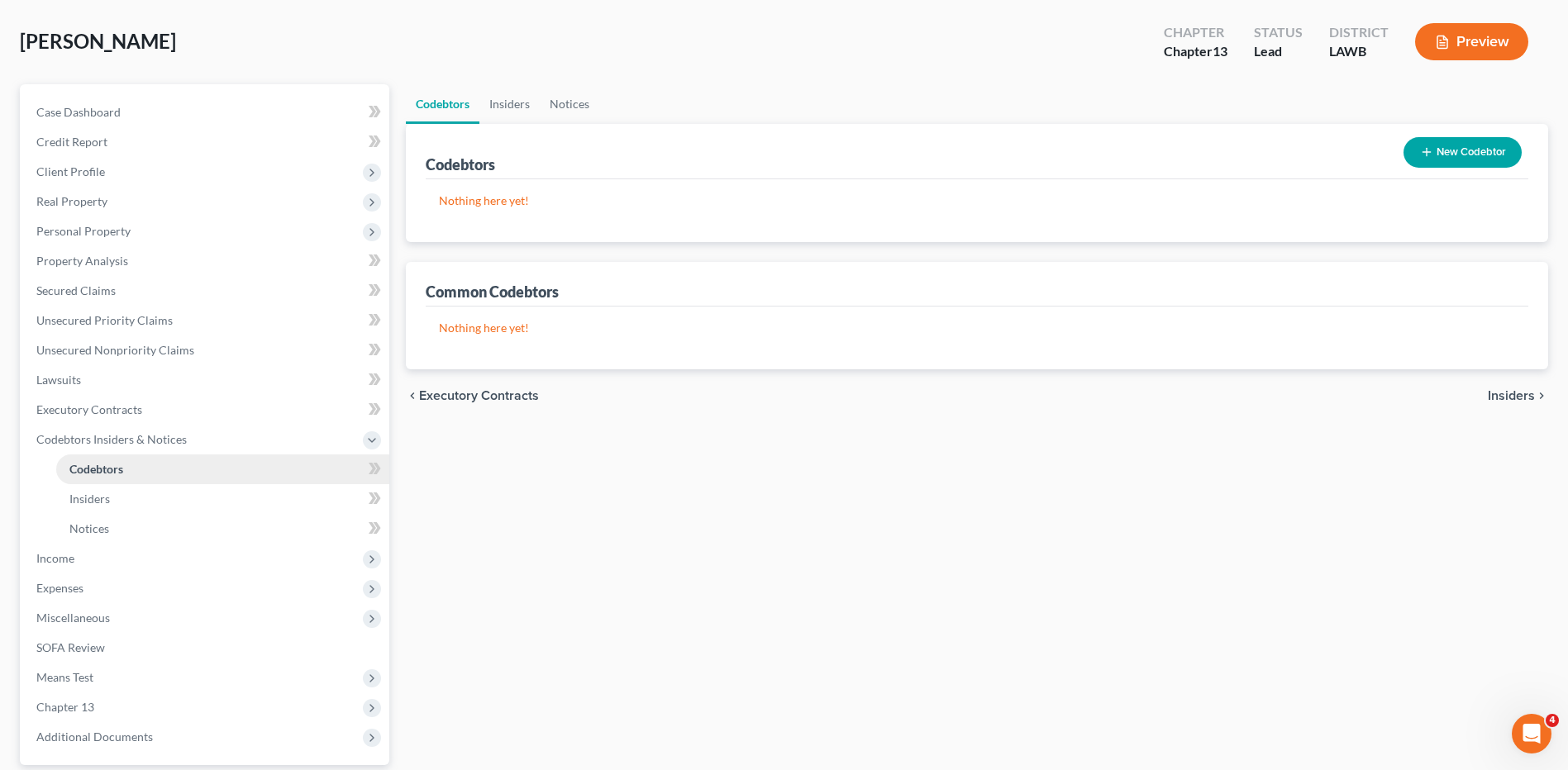
scroll to position [165, 0]
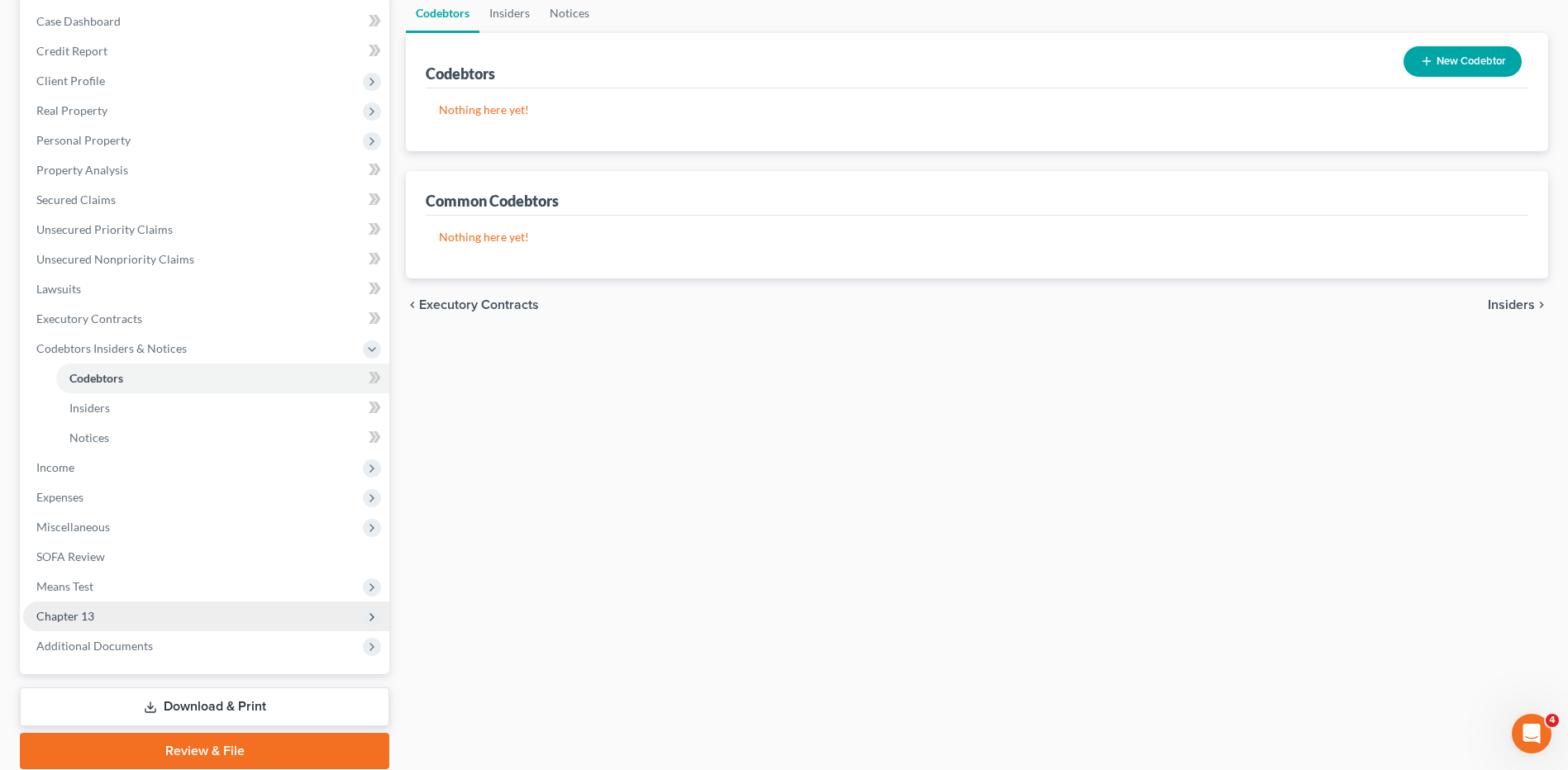
click at [66, 614] on span "Chapter 13" at bounding box center [65, 616] width 58 height 14
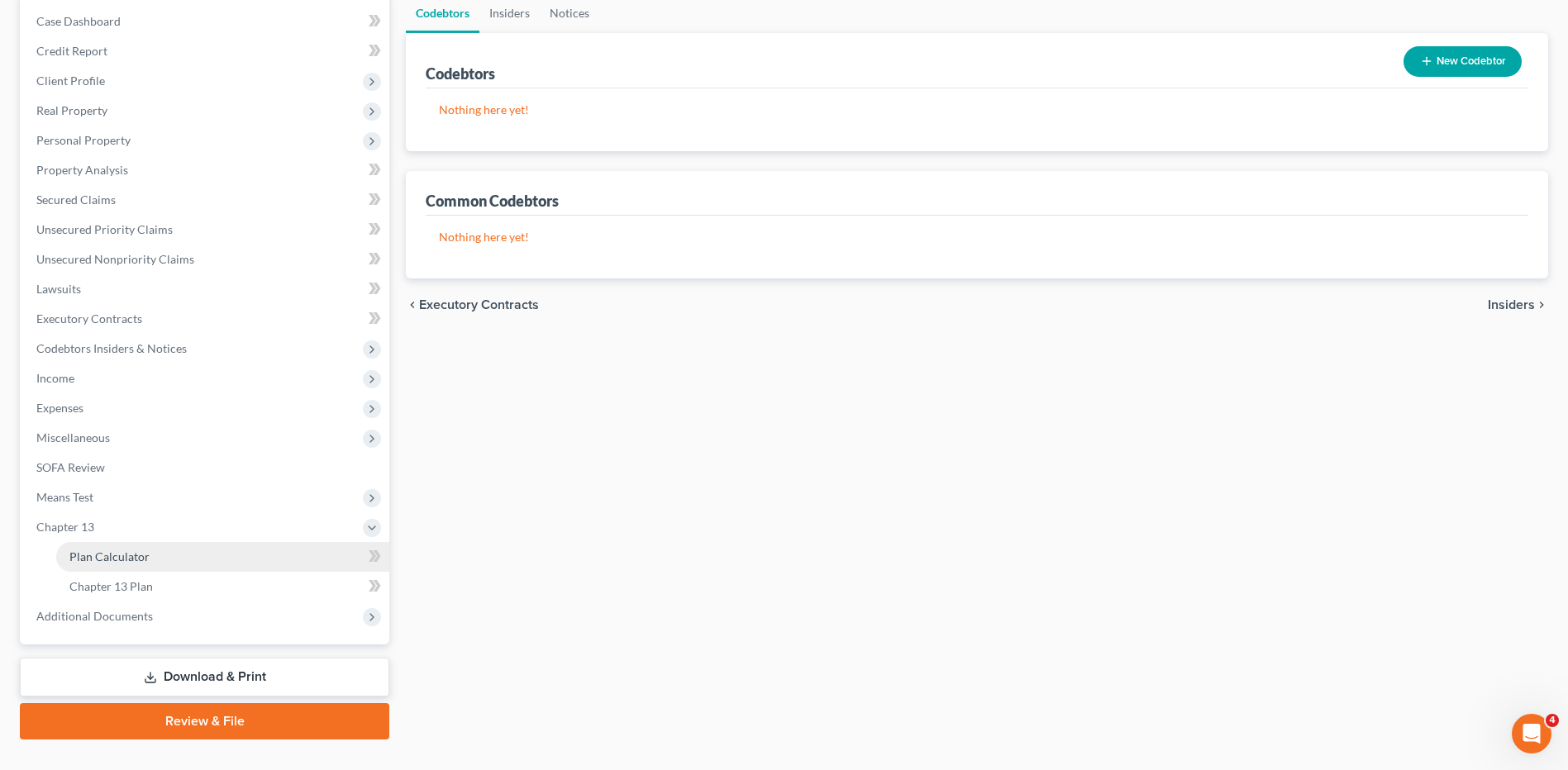
click at [109, 554] on span "Plan Calculator" at bounding box center [109, 556] width 80 height 14
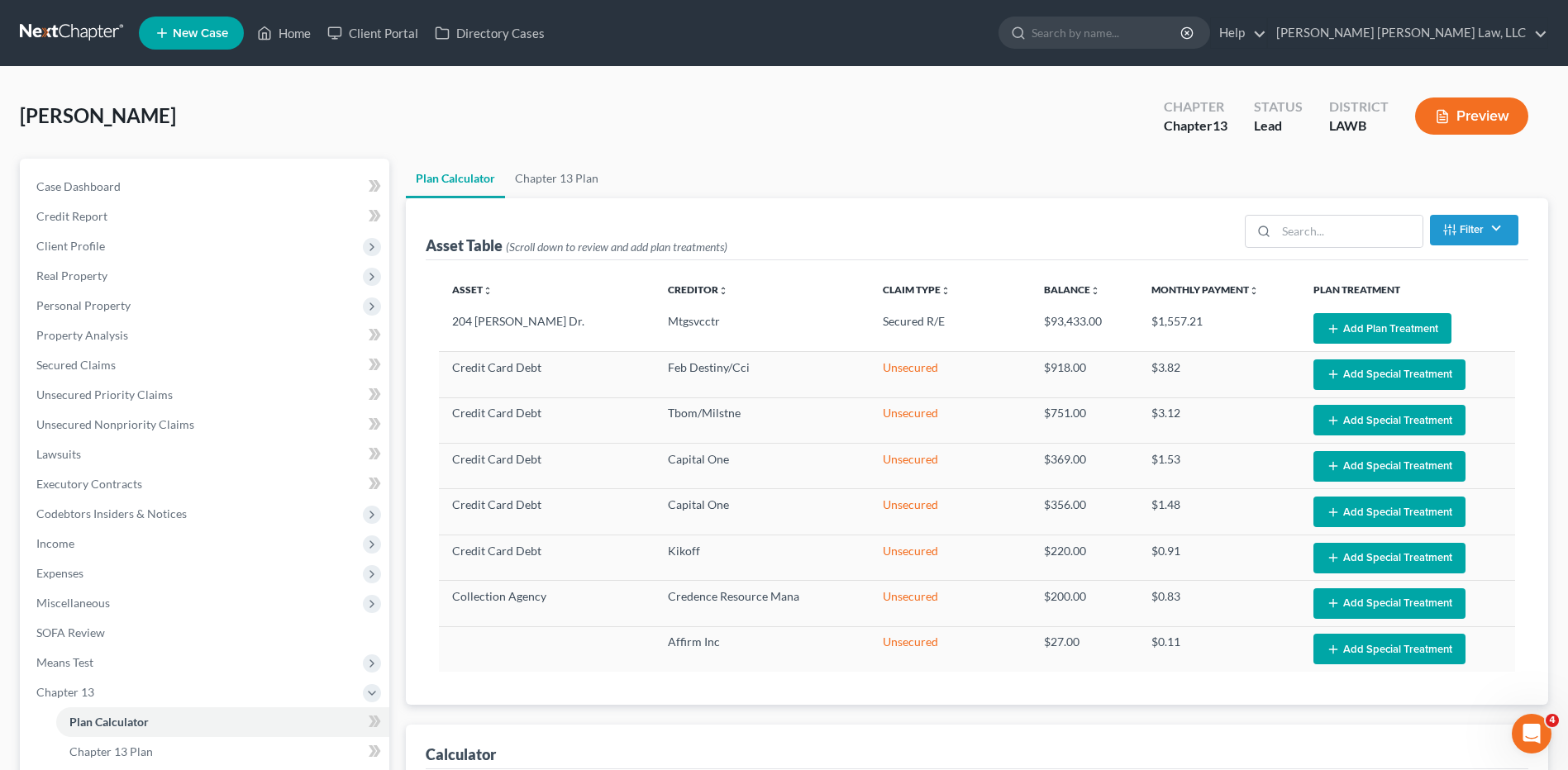
select select "59"
click at [67, 277] on span "Real Property" at bounding box center [72, 276] width 71 height 14
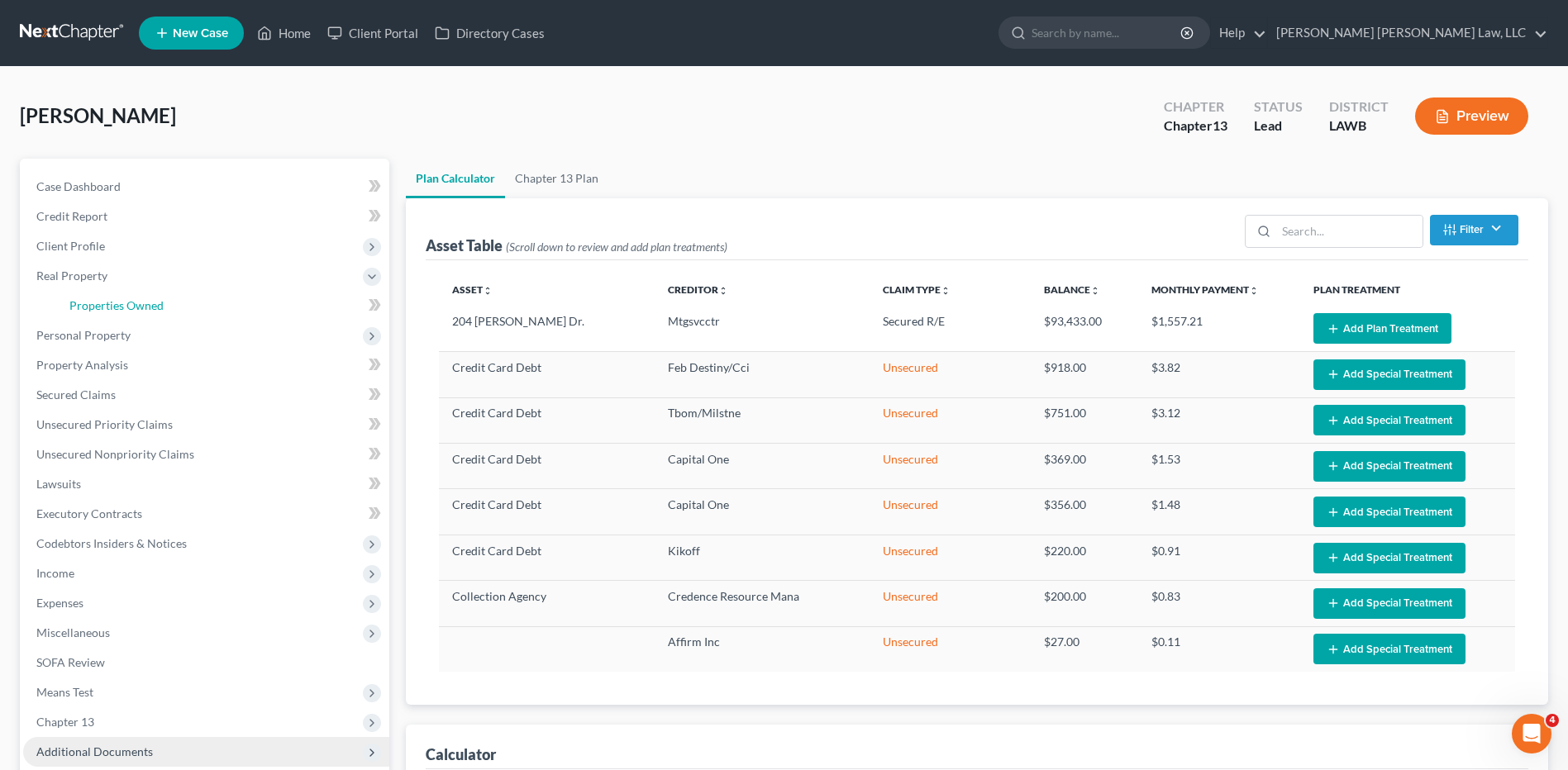
drag, startPoint x: 108, startPoint y: 313, endPoint x: 296, endPoint y: 760, distance: 484.9
click at [108, 312] on link "Properties Owned" at bounding box center [222, 306] width 333 height 30
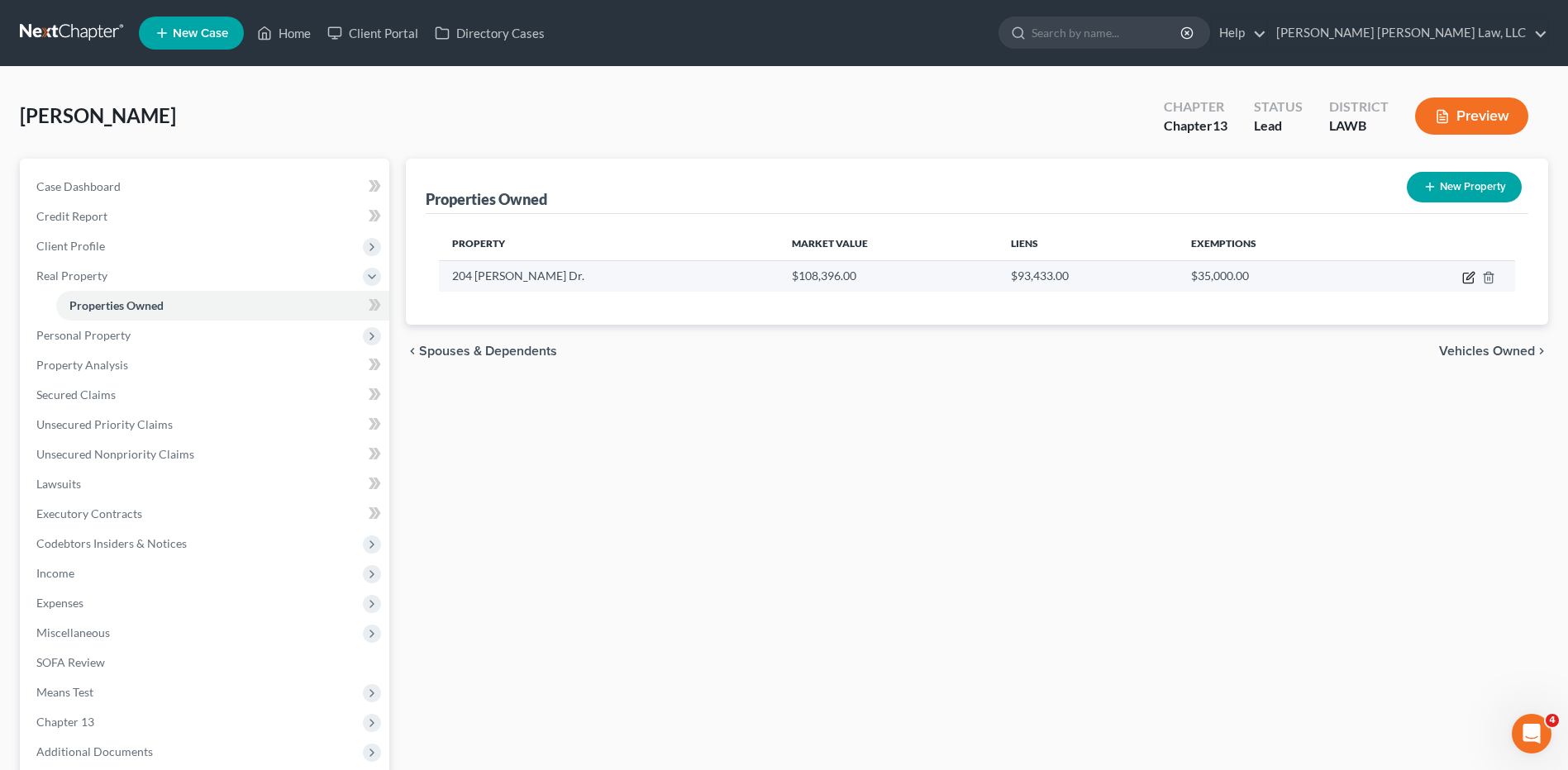
click at [1467, 282] on icon "button" at bounding box center [1468, 277] width 13 height 13
select select "19"
select select "0"
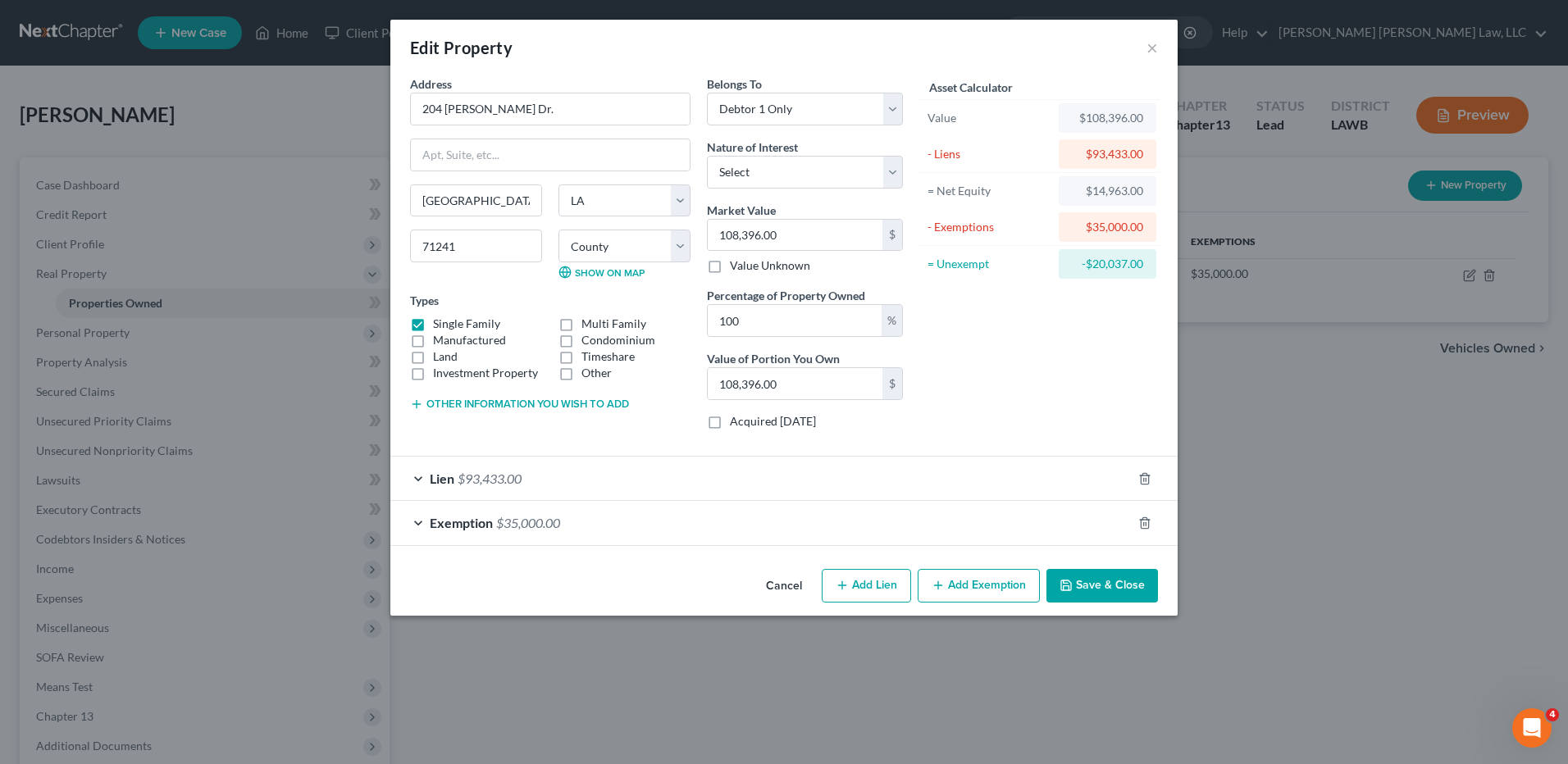
click at [1094, 591] on button "Save & Close" at bounding box center [1102, 586] width 111 height 34
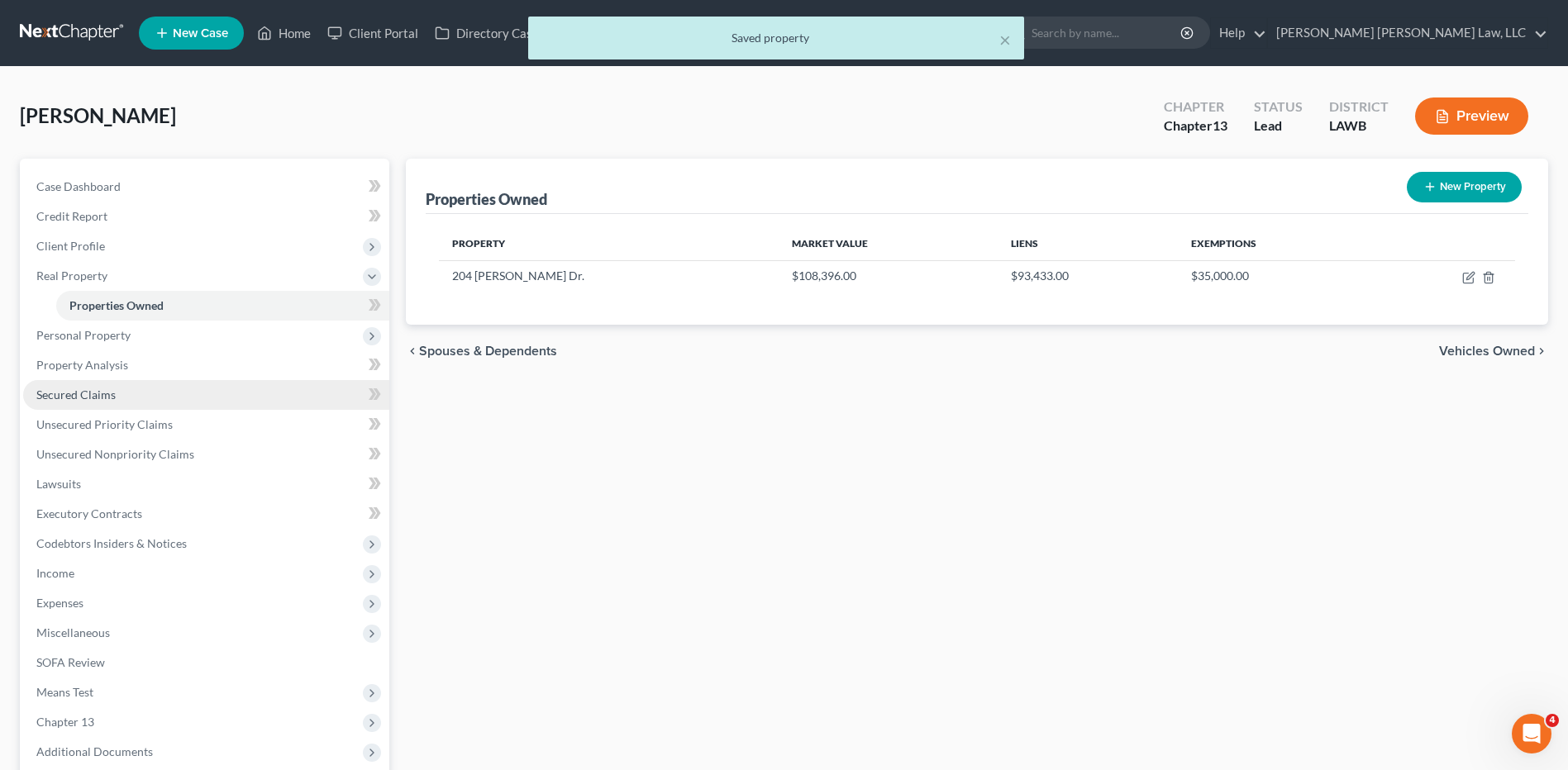
click at [101, 389] on span "Secured Claims" at bounding box center [76, 395] width 80 height 14
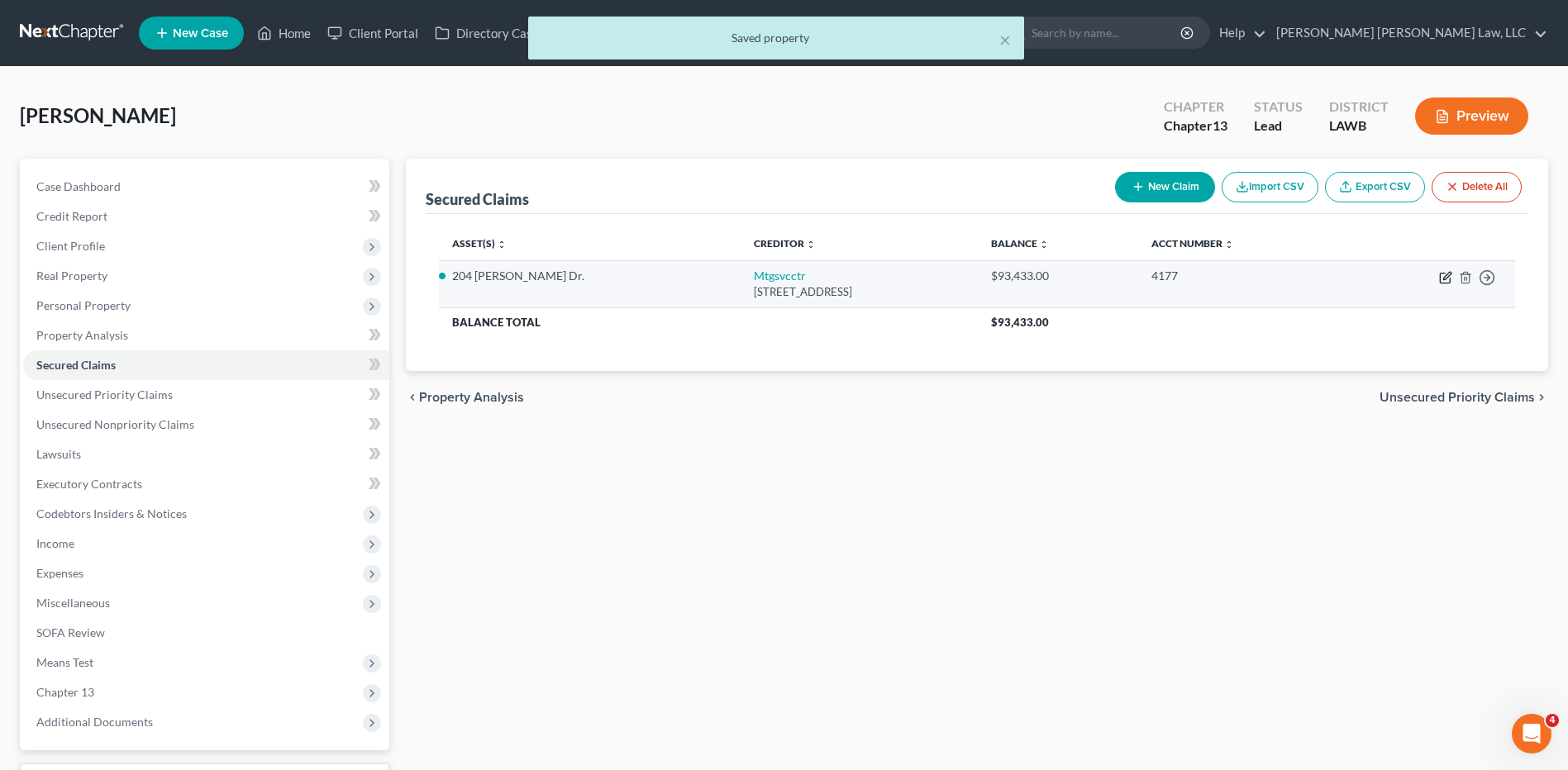
click at [1439, 279] on icon "button" at bounding box center [1445, 277] width 13 height 13
select select "33"
select select "0"
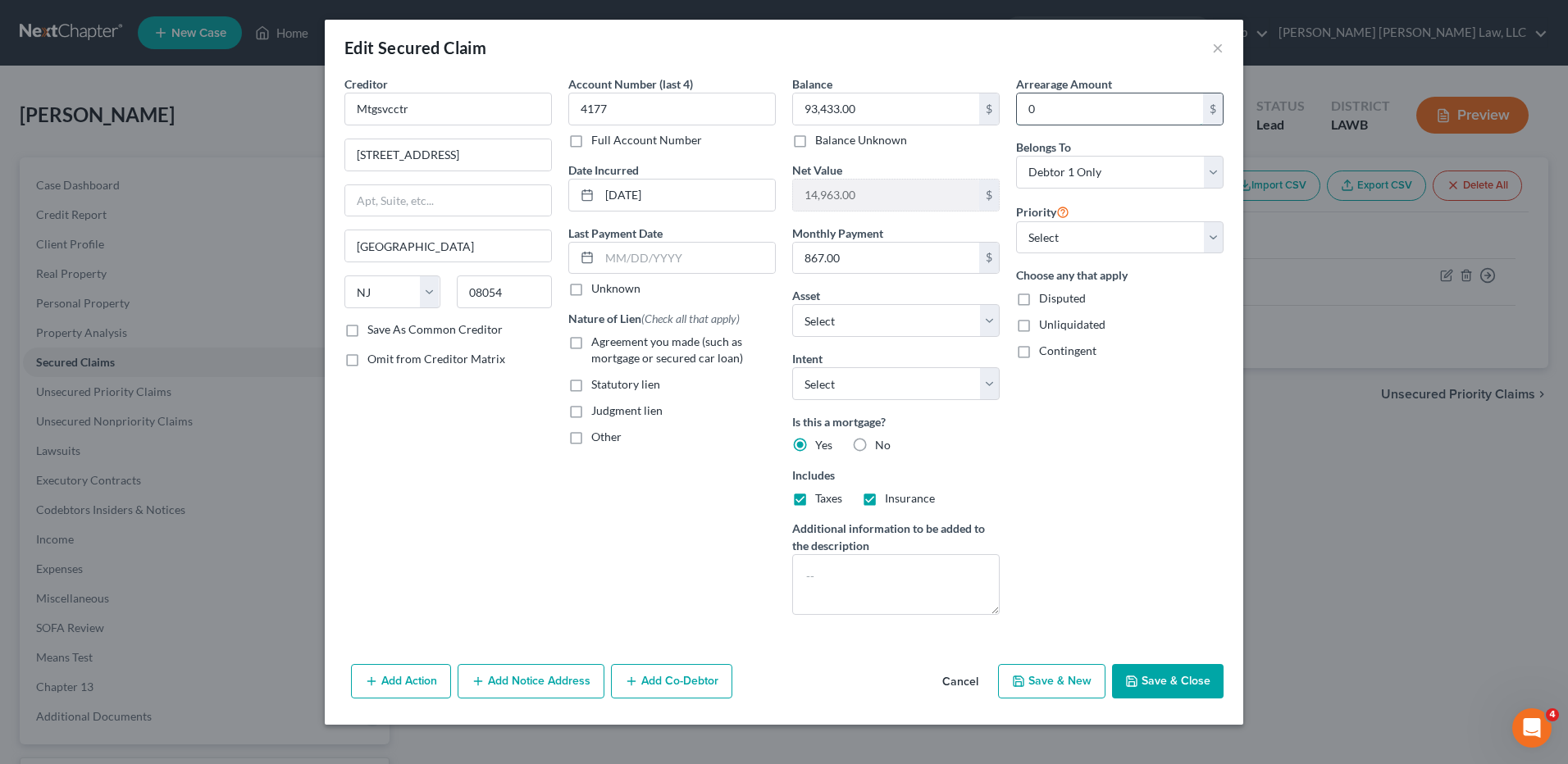
click at [1044, 108] on input "0" at bounding box center [1110, 109] width 187 height 31
type input "7,976.00"
click at [591, 345] on label "Agreement you made (such as mortgage or secured car loan)" at bounding box center [683, 351] width 185 height 33
click at [598, 345] on input "Agreement you made (such as mortgage or secured car loan)" at bounding box center [603, 339] width 11 height 11
checkbox input "true"
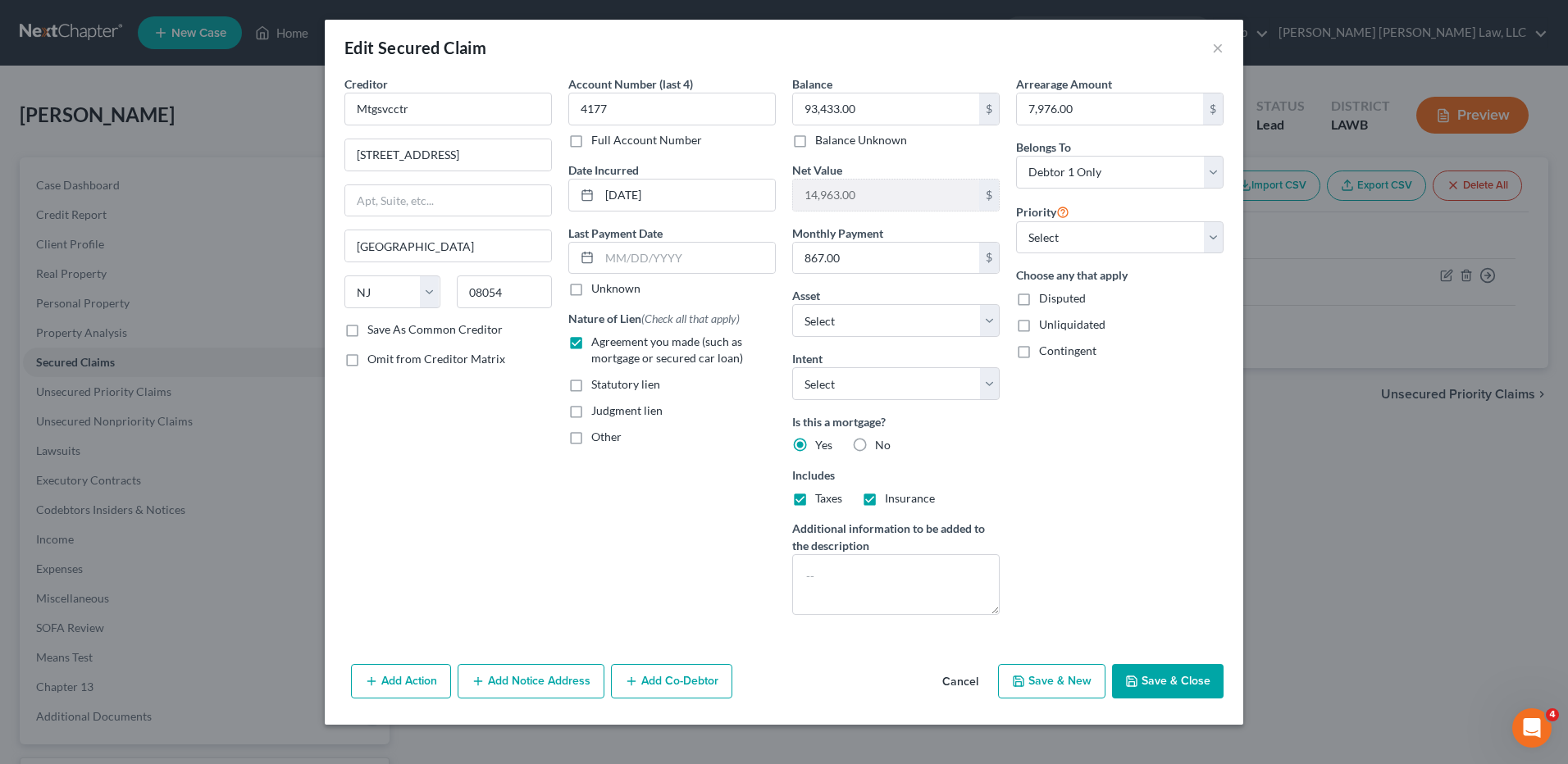
click at [1143, 677] on button "Save & Close" at bounding box center [1167, 681] width 111 height 34
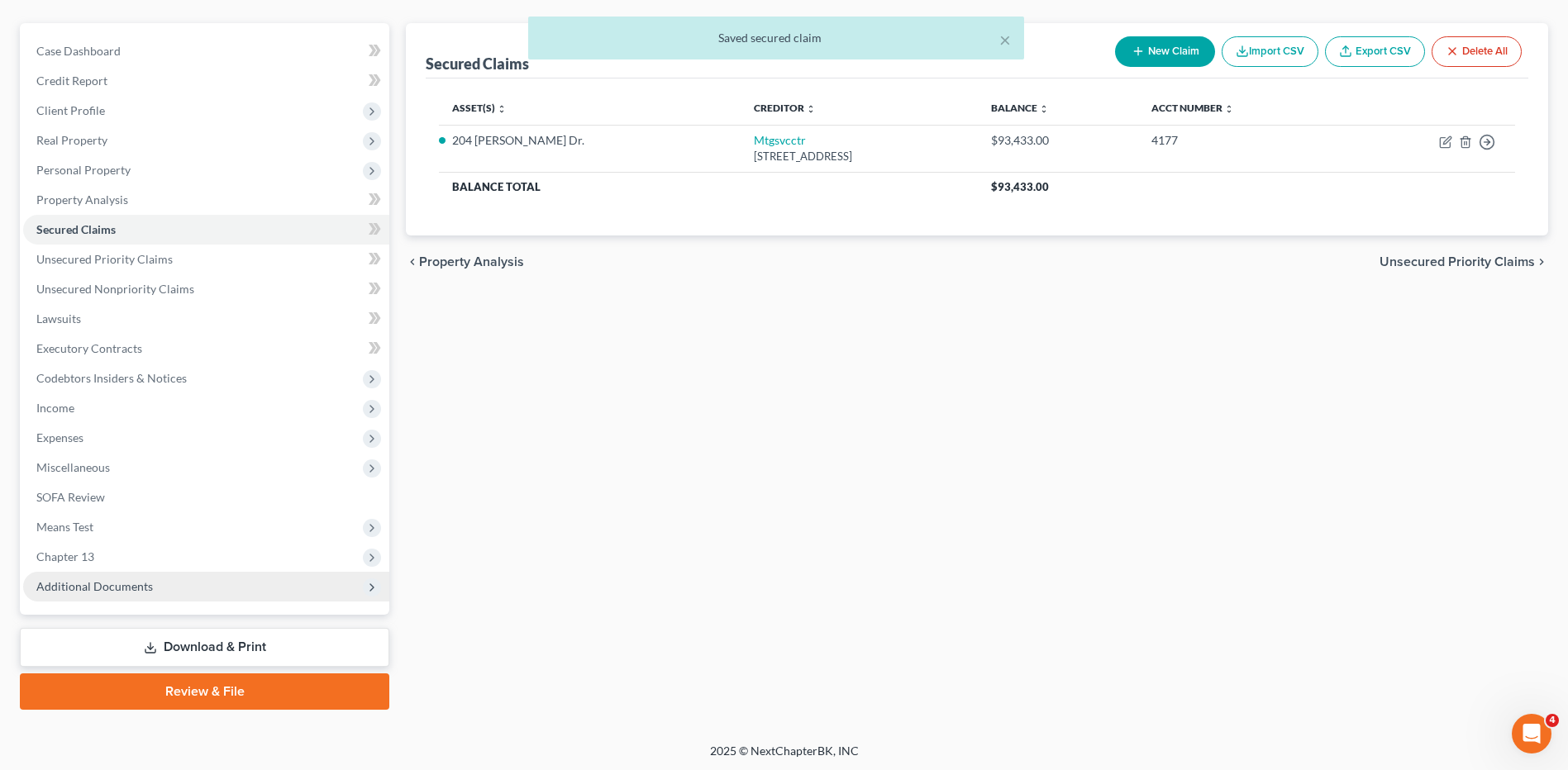
scroll to position [138, 0]
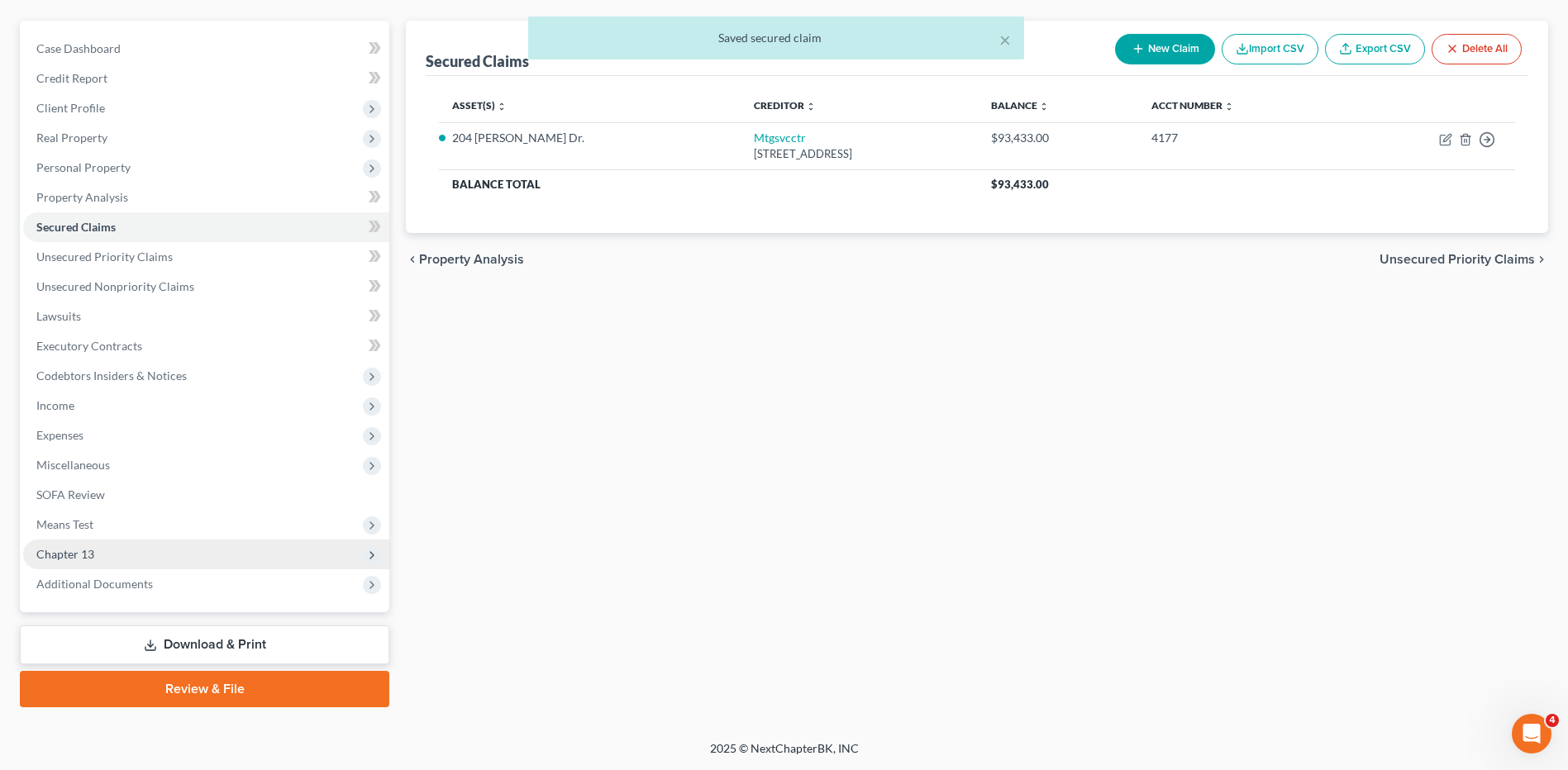
click at [59, 550] on span "Chapter 13" at bounding box center [65, 554] width 58 height 14
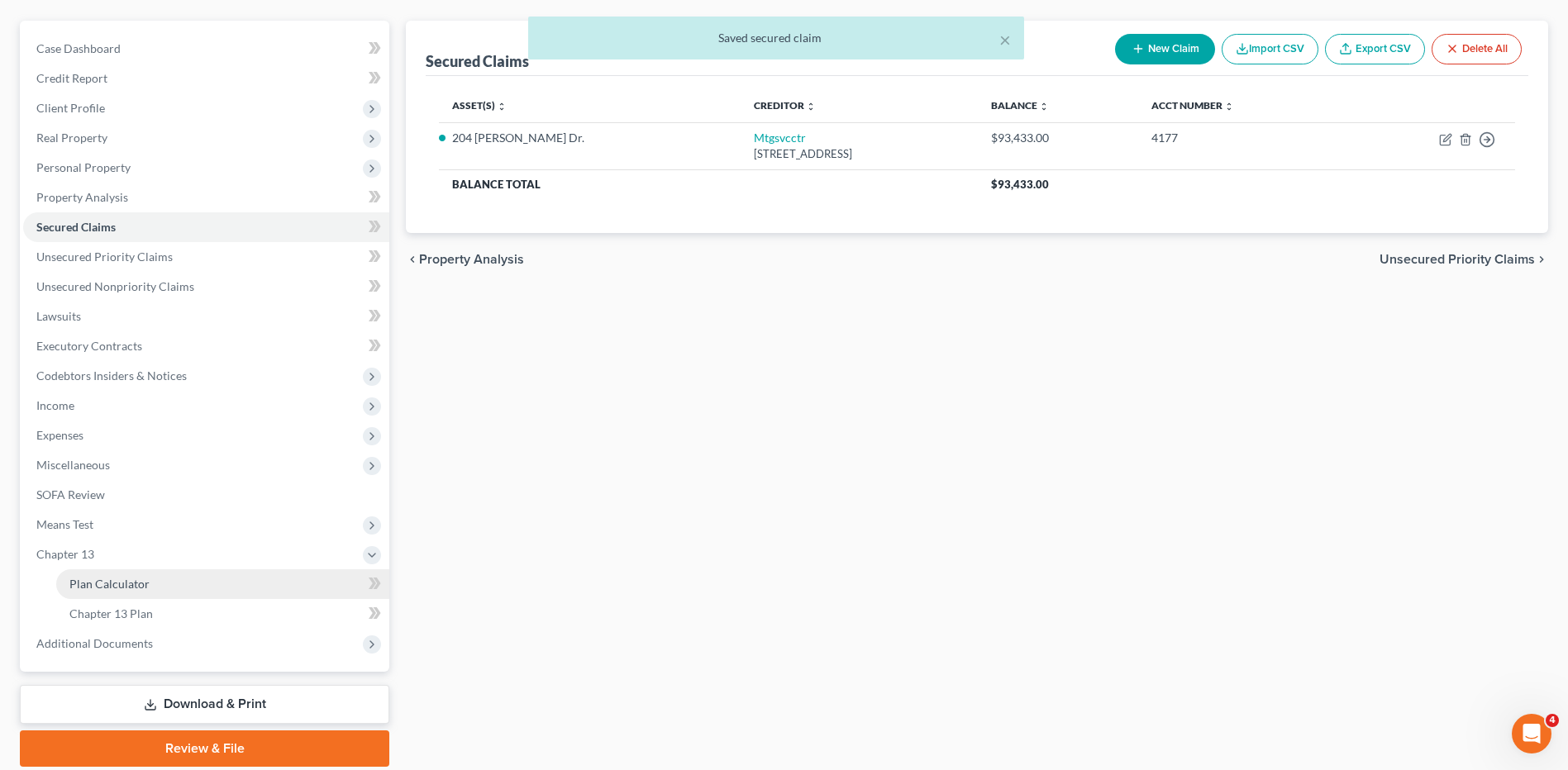
click at [100, 579] on span "Plan Calculator" at bounding box center [109, 584] width 80 height 14
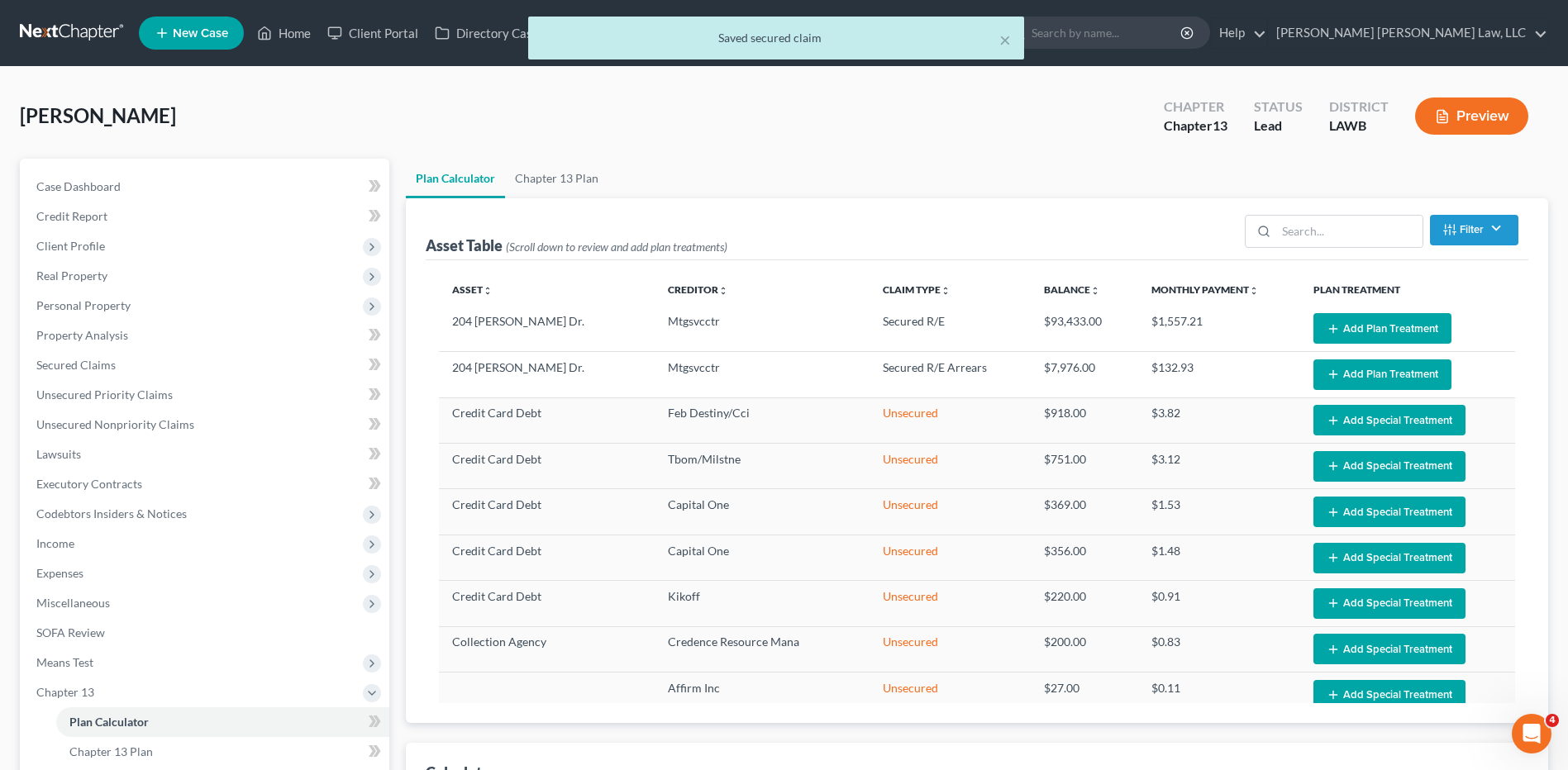
select select "59"
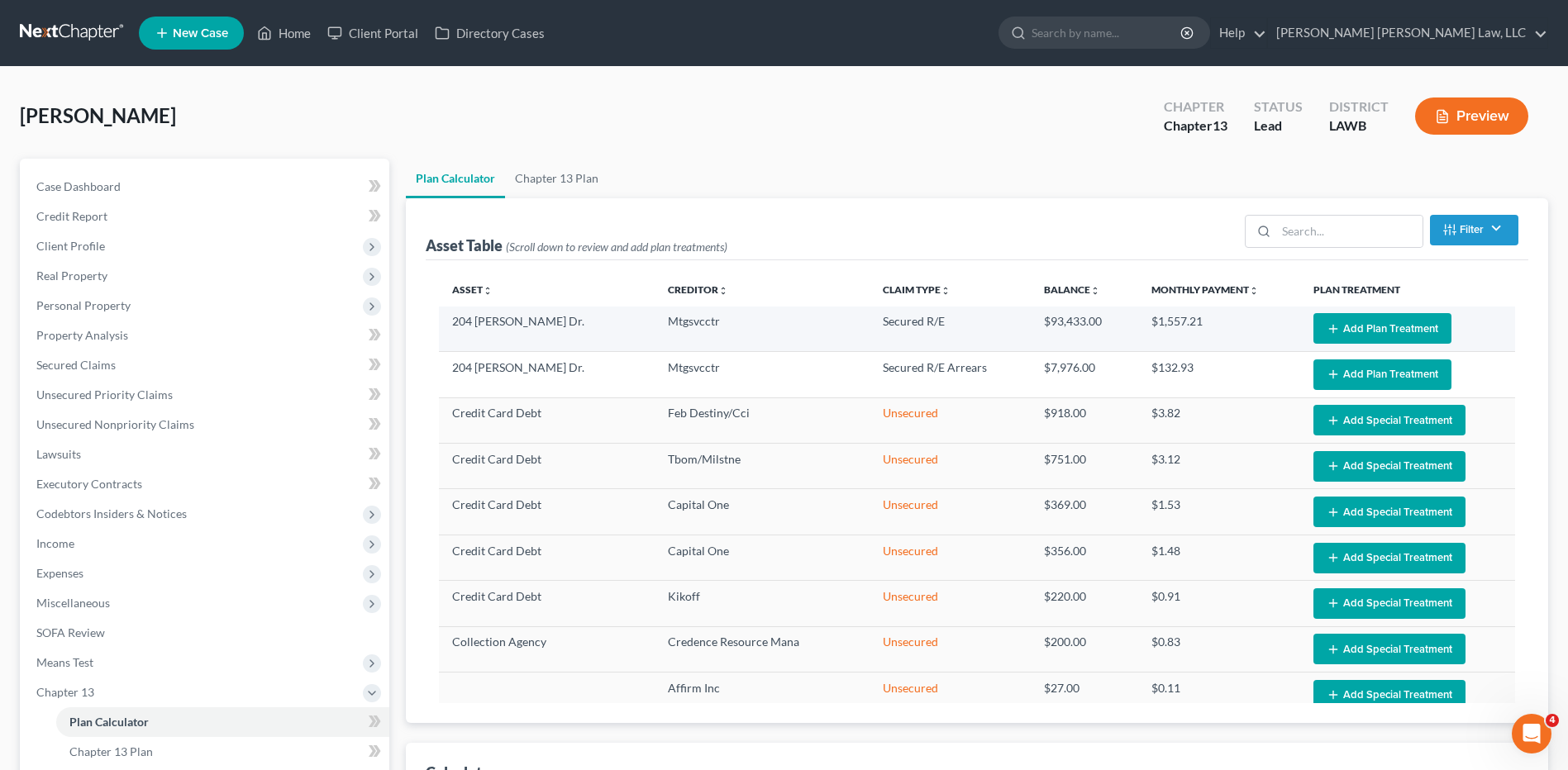
click at [1331, 317] on button "Add Plan Treatment" at bounding box center [1382, 328] width 138 height 31
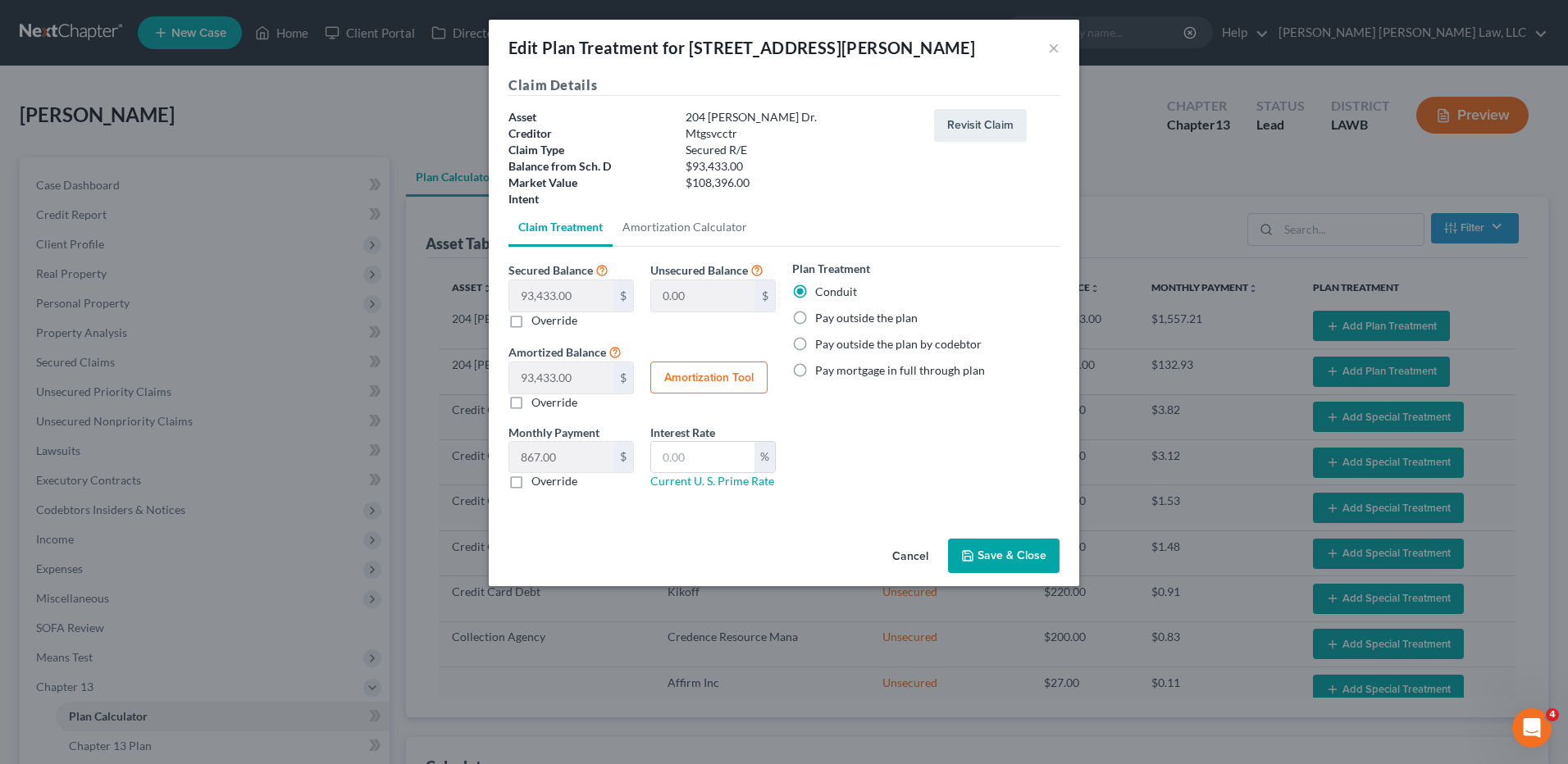
click at [964, 551] on icon "button" at bounding box center [968, 556] width 10 height 10
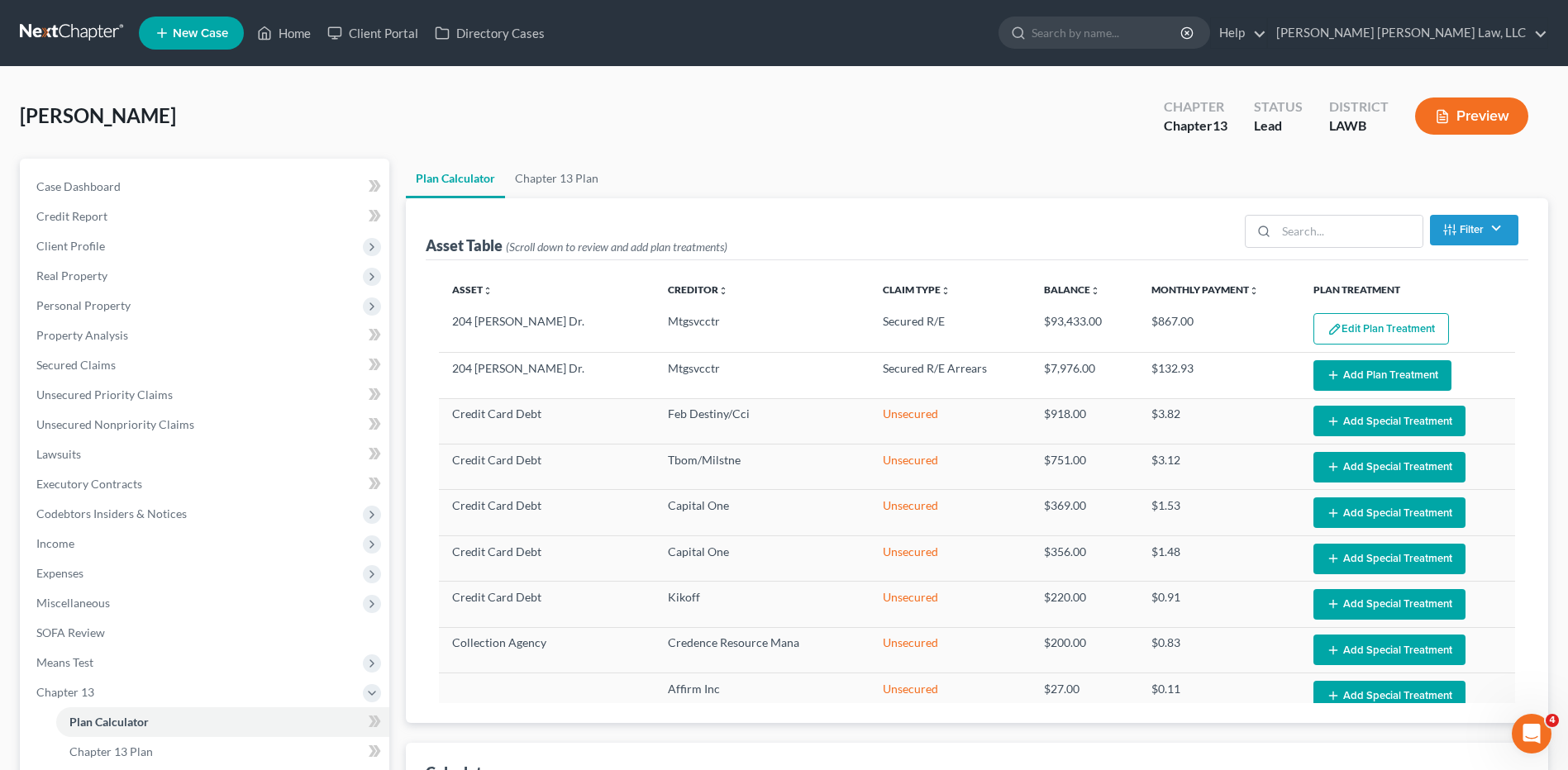
click at [1352, 371] on button "Add Plan Treatment" at bounding box center [1382, 375] width 138 height 31
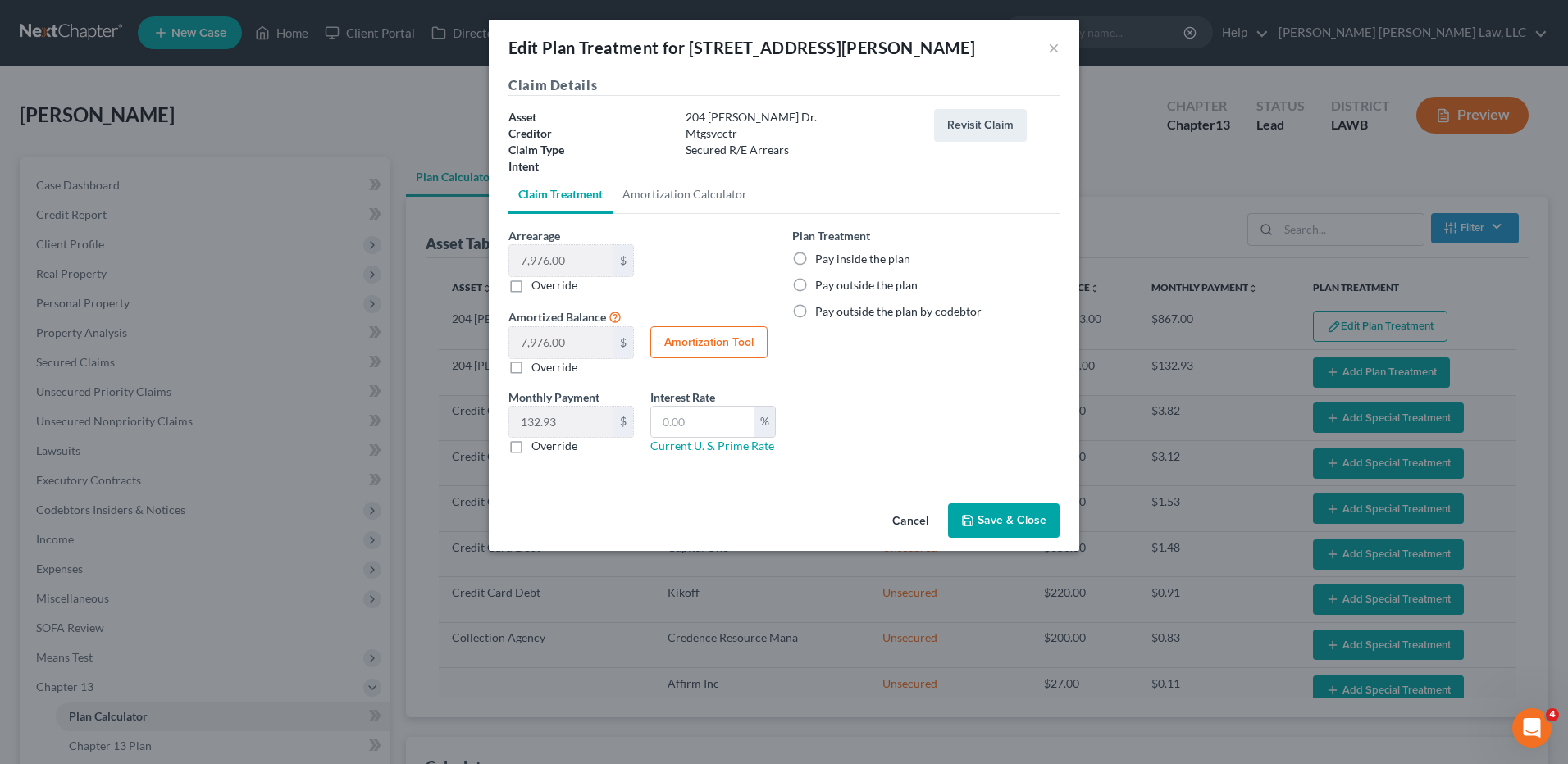
select select "59"
click at [816, 256] on label "Pay inside the plan" at bounding box center [863, 259] width 95 height 17
click at [822, 256] on input "Pay inside the plan" at bounding box center [826, 256] width 11 height 11
radio input "true"
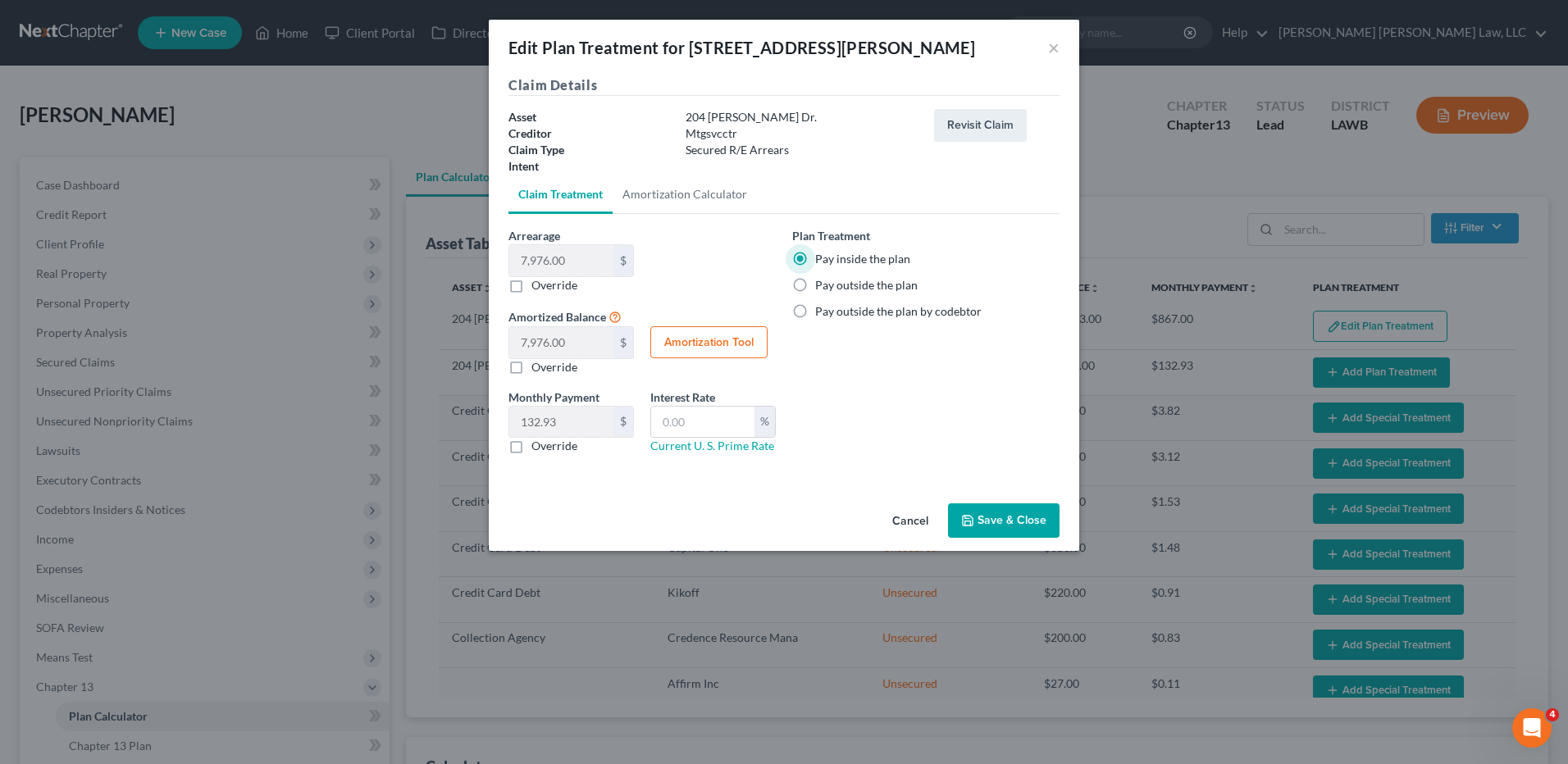
click at [995, 516] on button "Save & Close" at bounding box center [1004, 521] width 111 height 34
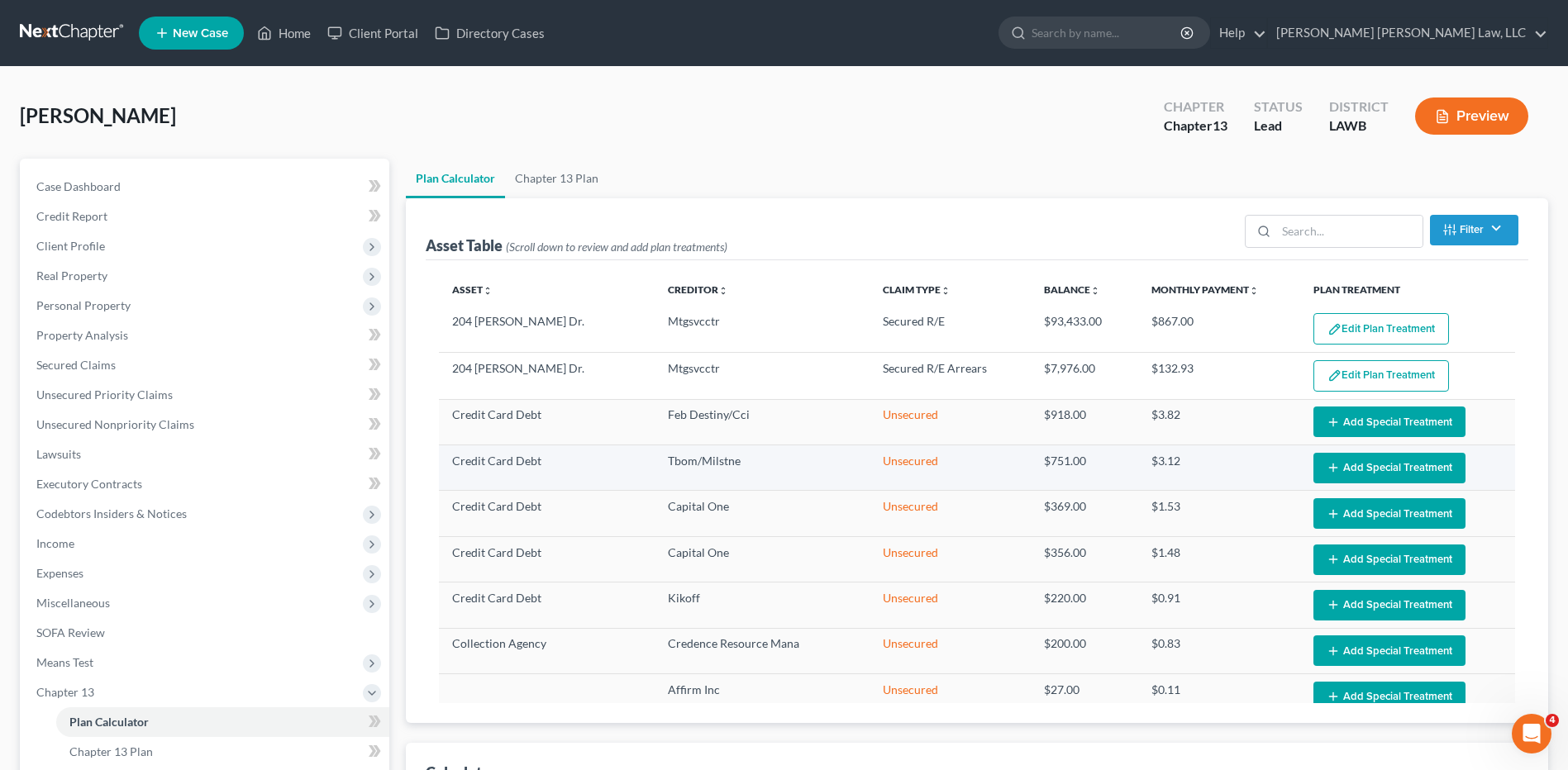
select select "59"
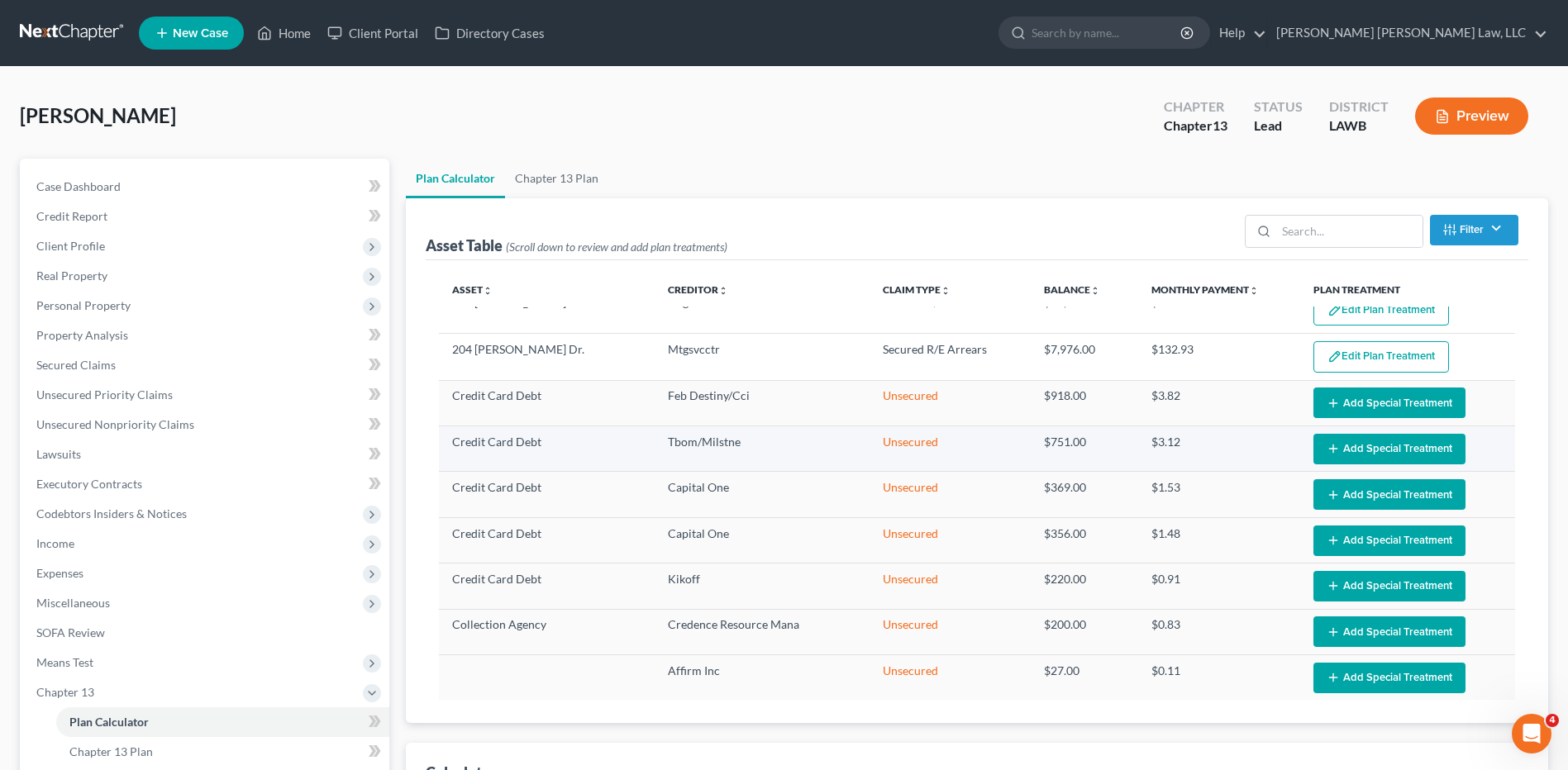
scroll to position [29, 0]
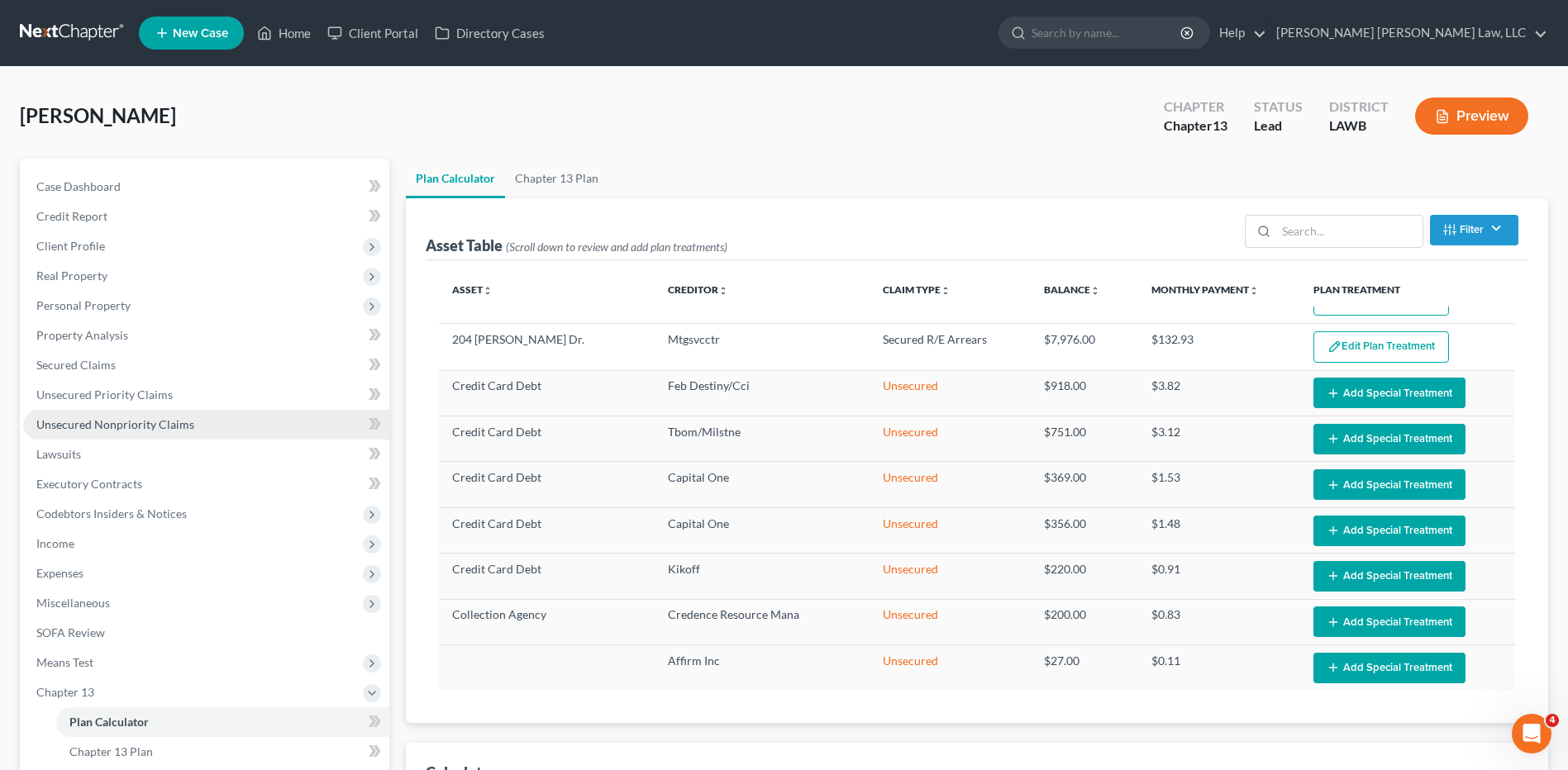
click at [80, 421] on span "Unsecured Nonpriority Claims" at bounding box center [115, 424] width 157 height 14
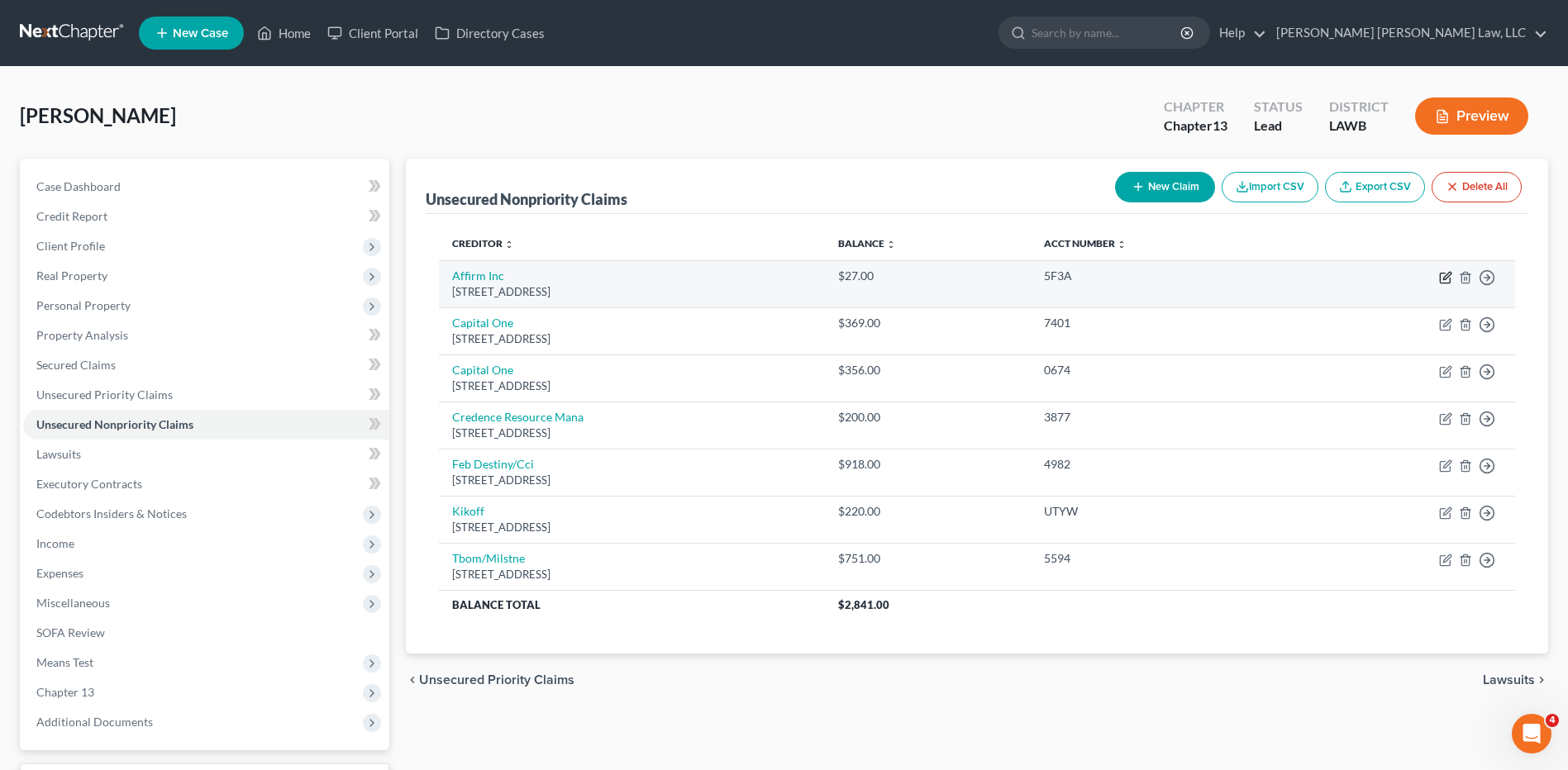
click at [1445, 277] on icon "button" at bounding box center [1447, 276] width 8 height 8
select select "4"
select select "0"
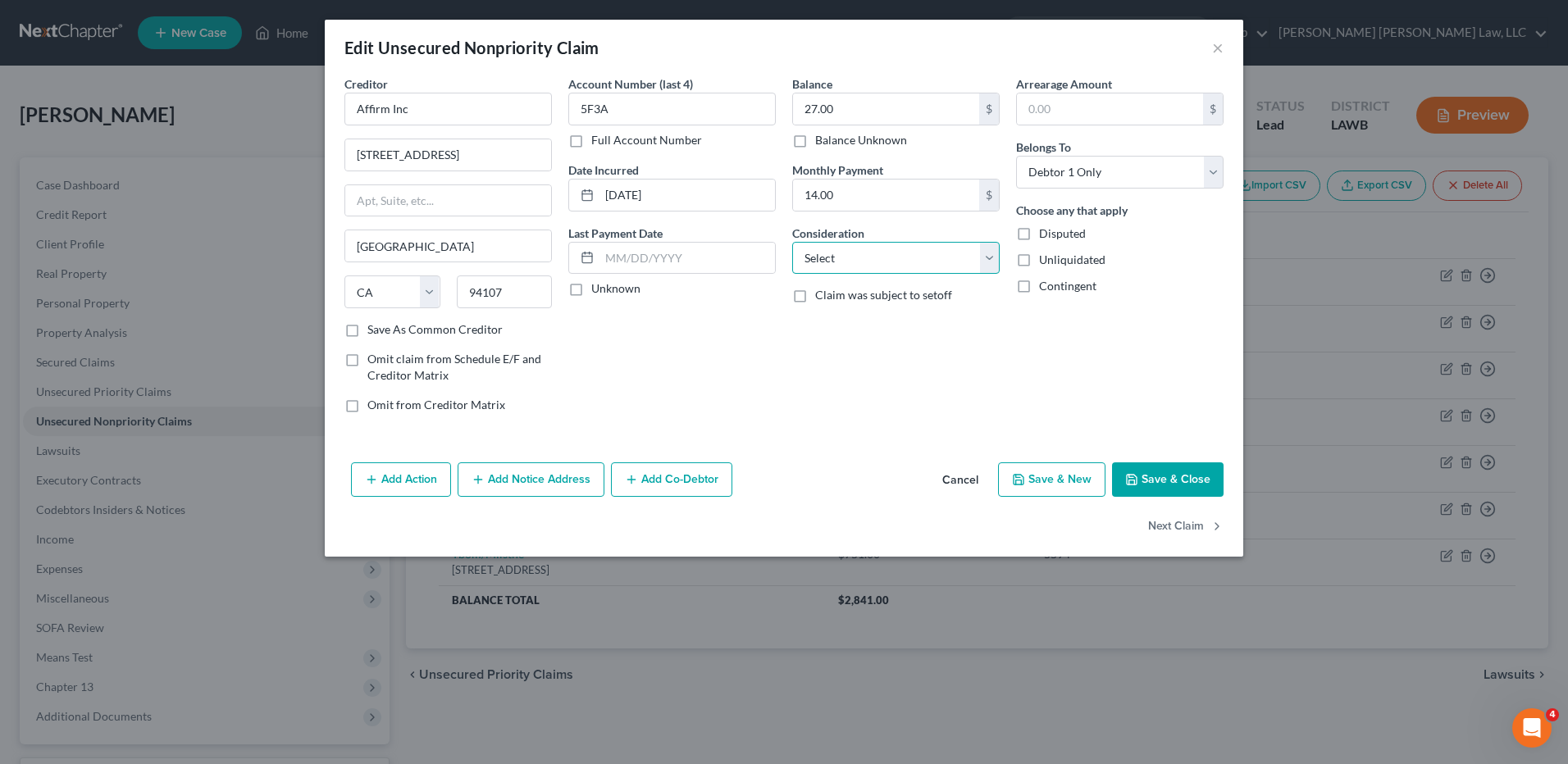
click at [891, 245] on select "Select Cable / Satellite Services Collection Agency Credit Card Debt Debt Couns…" at bounding box center [896, 259] width 207 height 33
select select "1"
click at [792, 242] on select "Select Cable / Satellite Services Collection Agency Credit Card Debt Debt Couns…" at bounding box center [896, 259] width 207 height 33
click at [1178, 483] on button "Save & Close" at bounding box center [1167, 480] width 111 height 34
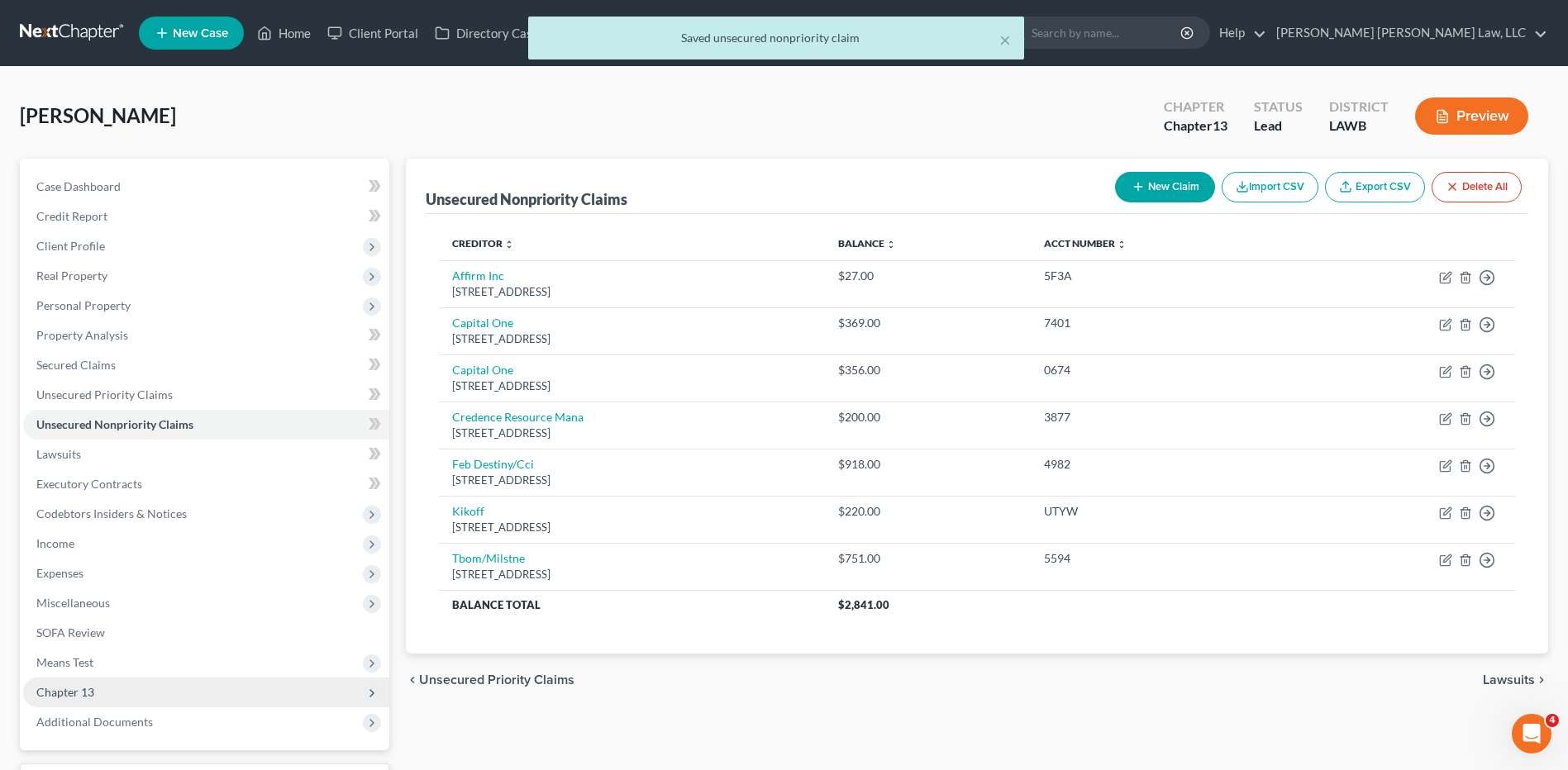
click at [113, 686] on span "Chapter 13" at bounding box center [207, 692] width 366 height 30
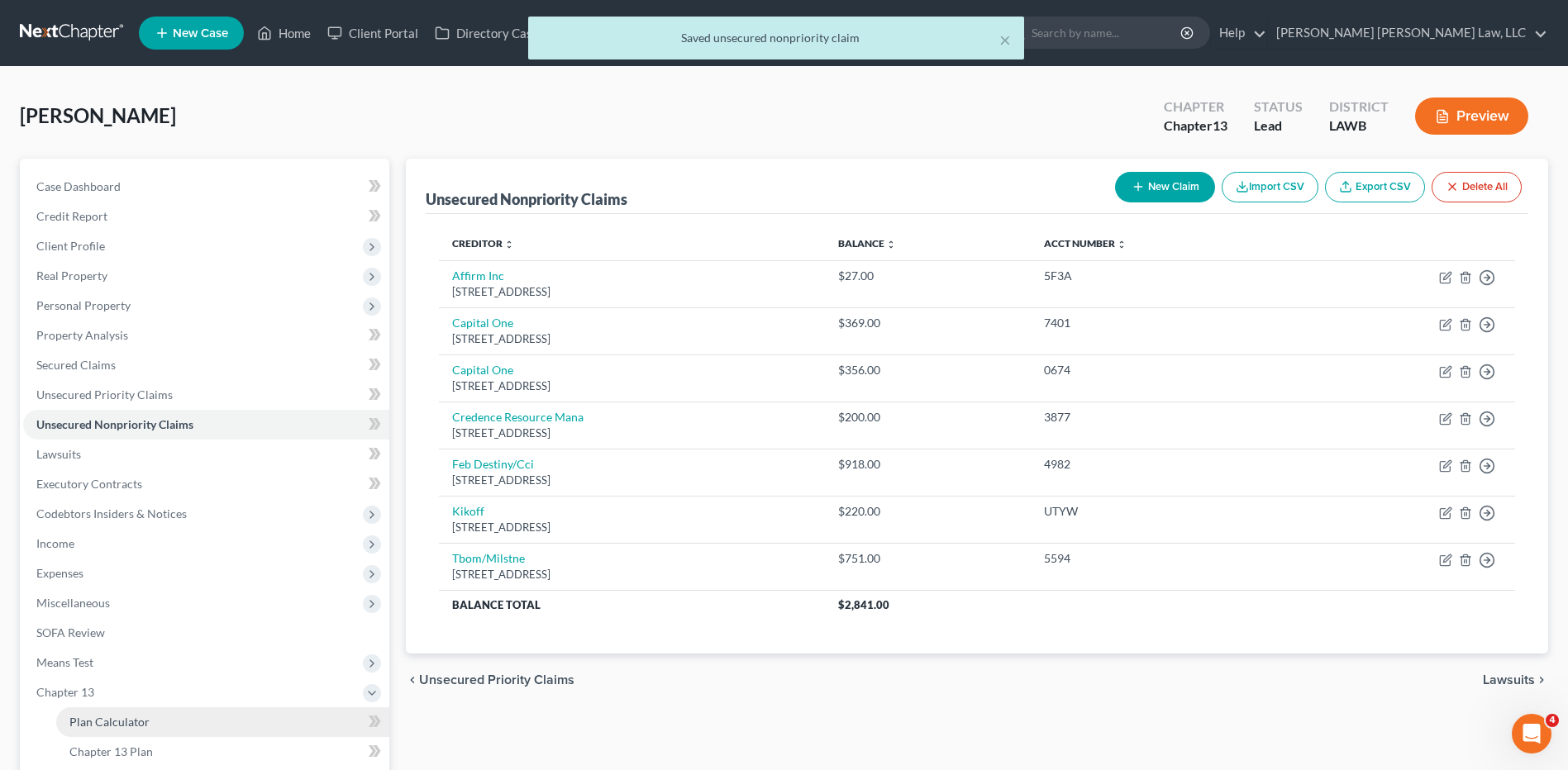
click at [125, 726] on span "Plan Calculator" at bounding box center [109, 722] width 80 height 14
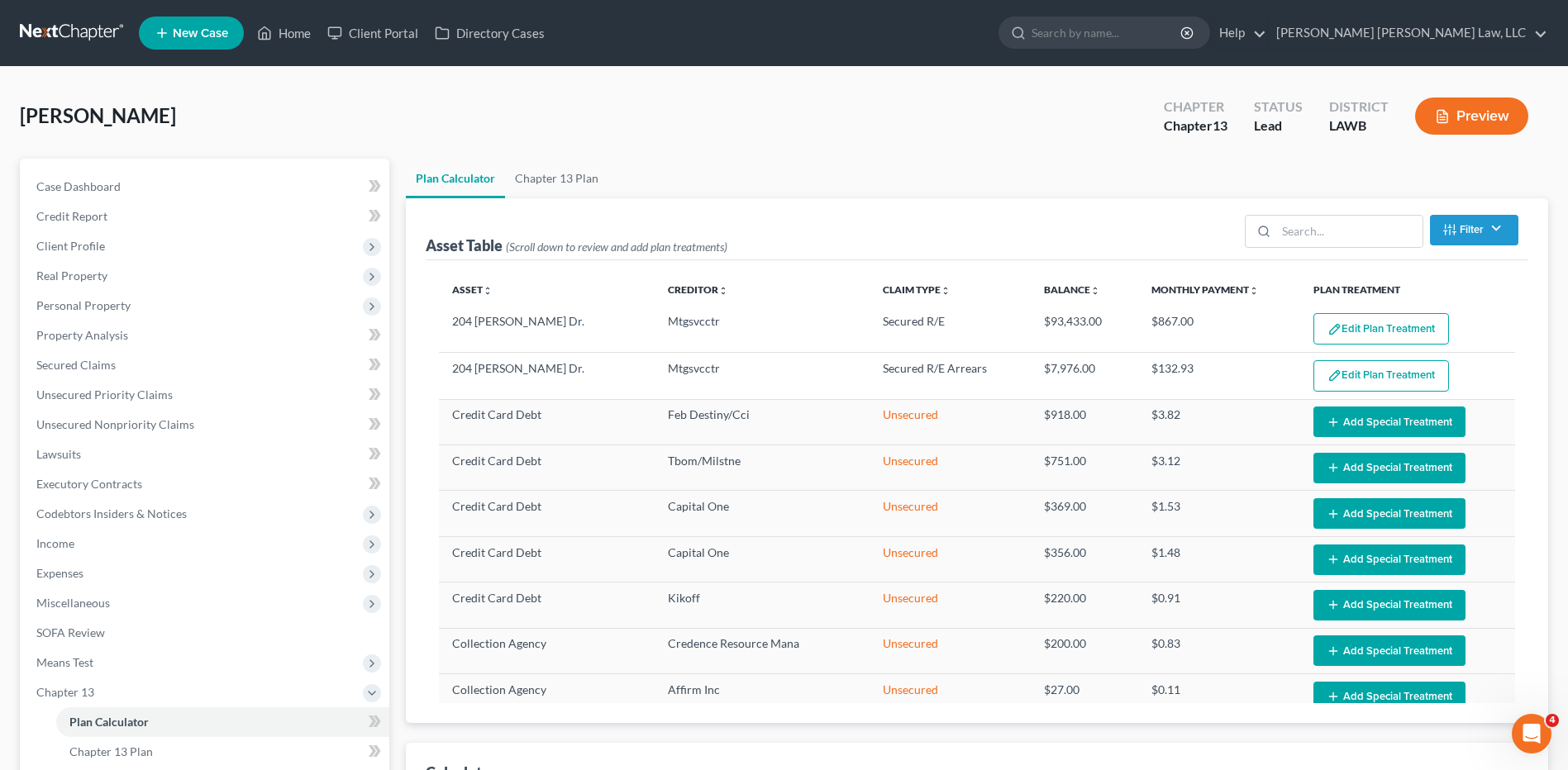
select select "59"
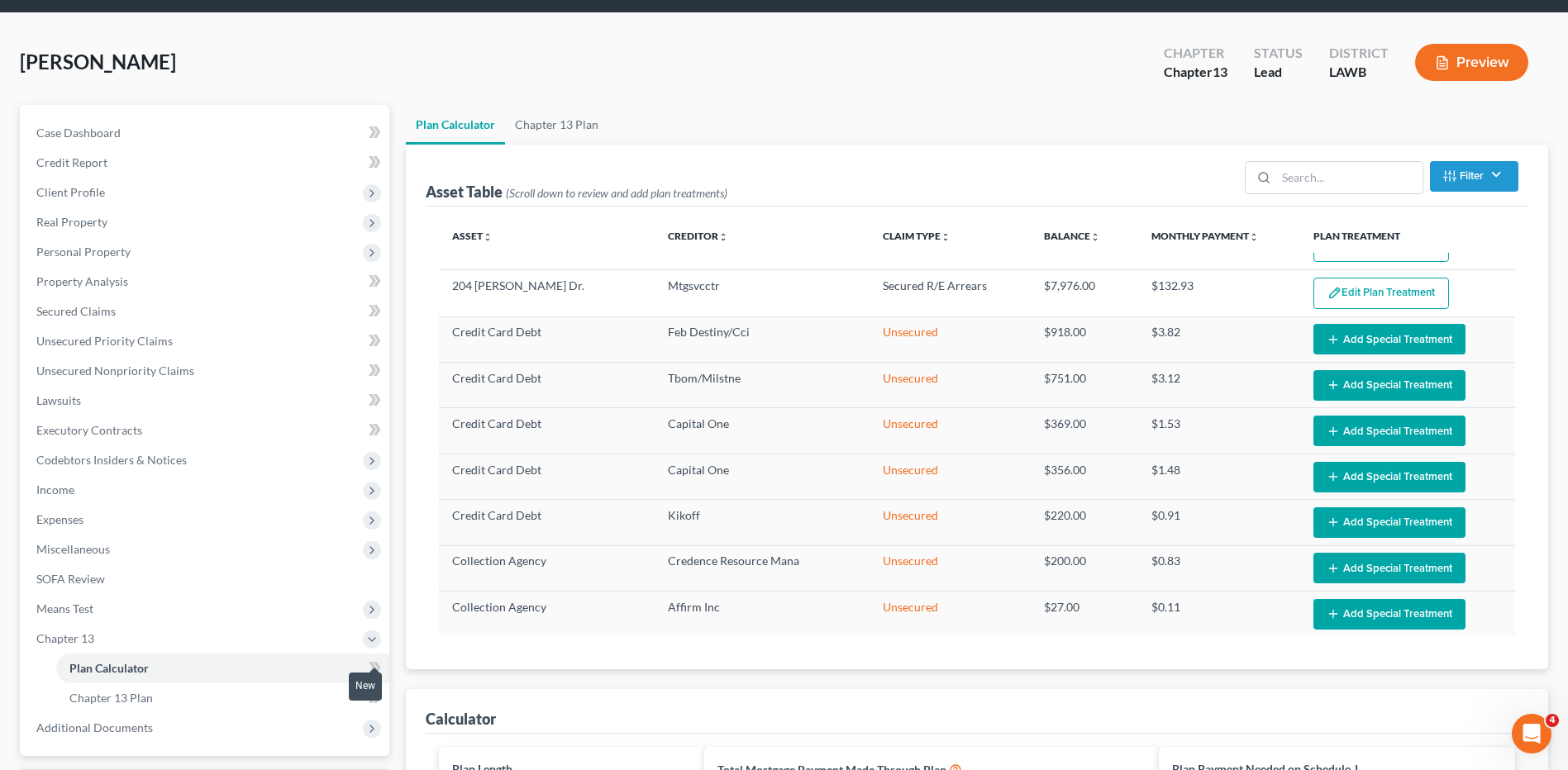
scroll to position [248, 0]
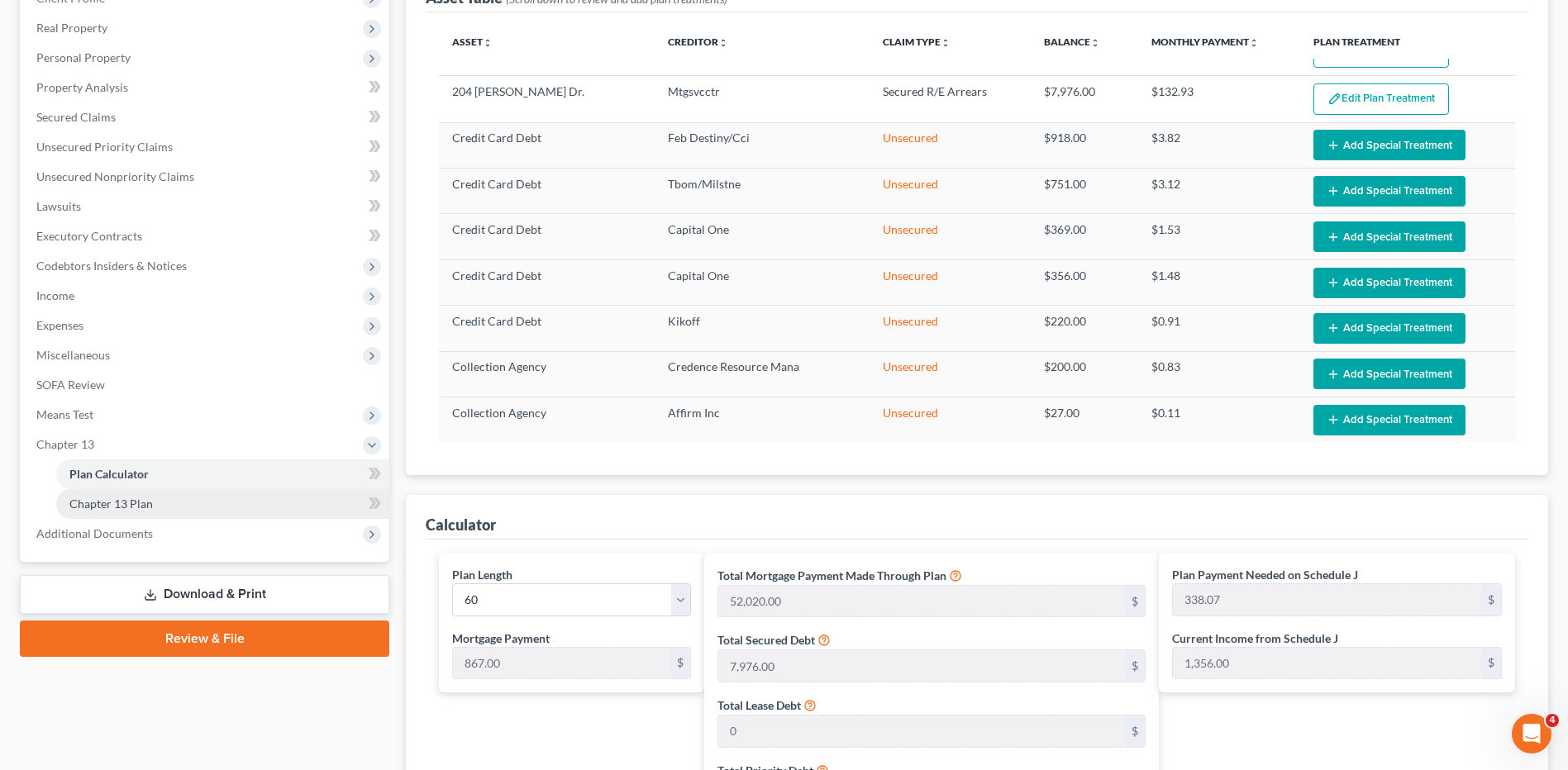
click at [127, 508] on span "Chapter 13 Plan" at bounding box center [111, 504] width 84 height 14
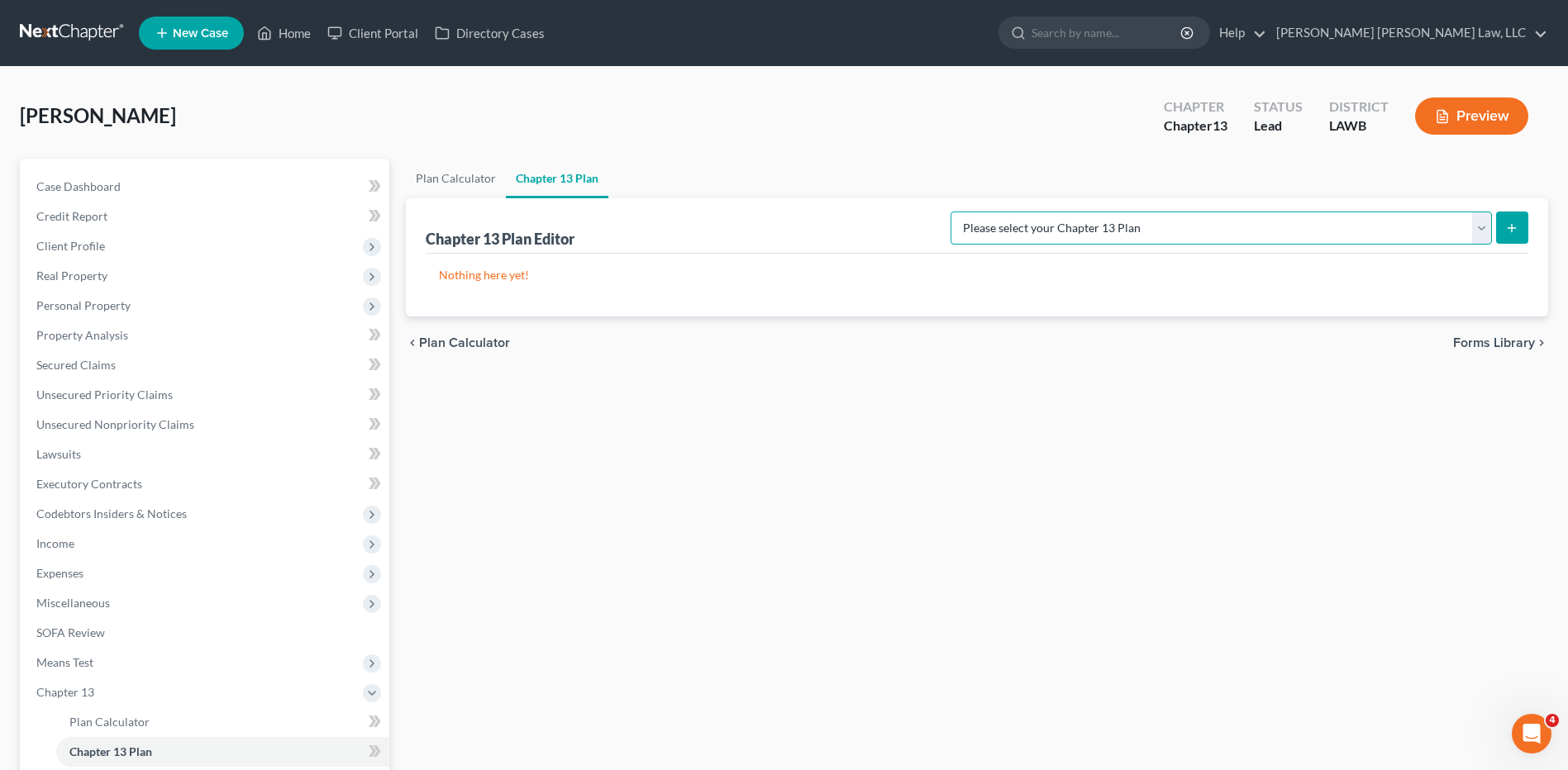
click at [1332, 225] on select "Please select your Chapter 13 Plan E. Orum Custom Plan (Revised 12/1/2021) E. O…" at bounding box center [1222, 228] width 541 height 33
select select "1"
click at [1124, 212] on select "Please select your Chapter 13 Plan E. Orum Custom Plan (Revised 12/1/2021) E. O…" at bounding box center [1222, 228] width 541 height 33
click at [1505, 223] on icon "submit" at bounding box center [1511, 227] width 13 height 13
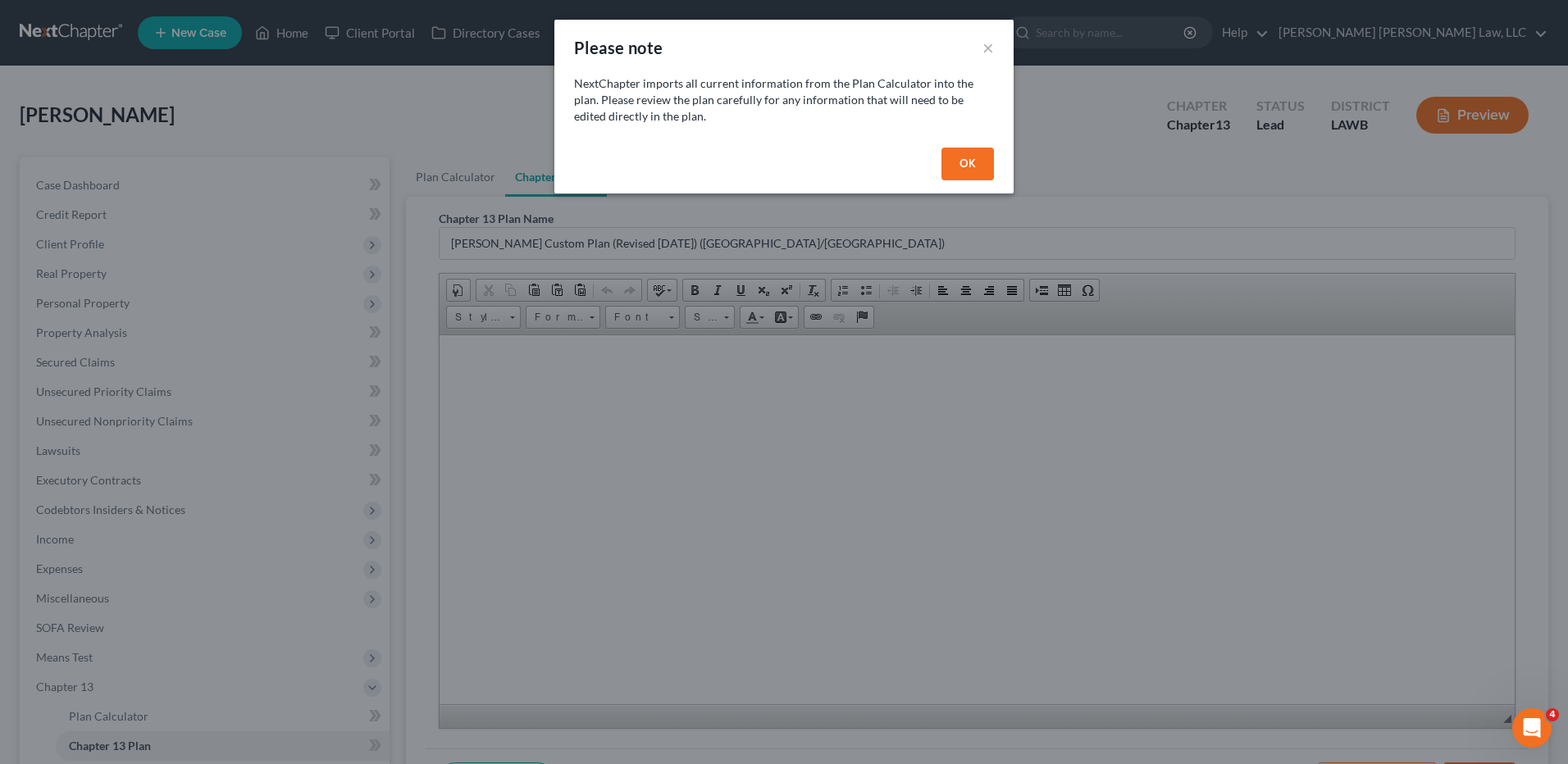
click at [975, 169] on button "OK" at bounding box center [968, 164] width 53 height 33
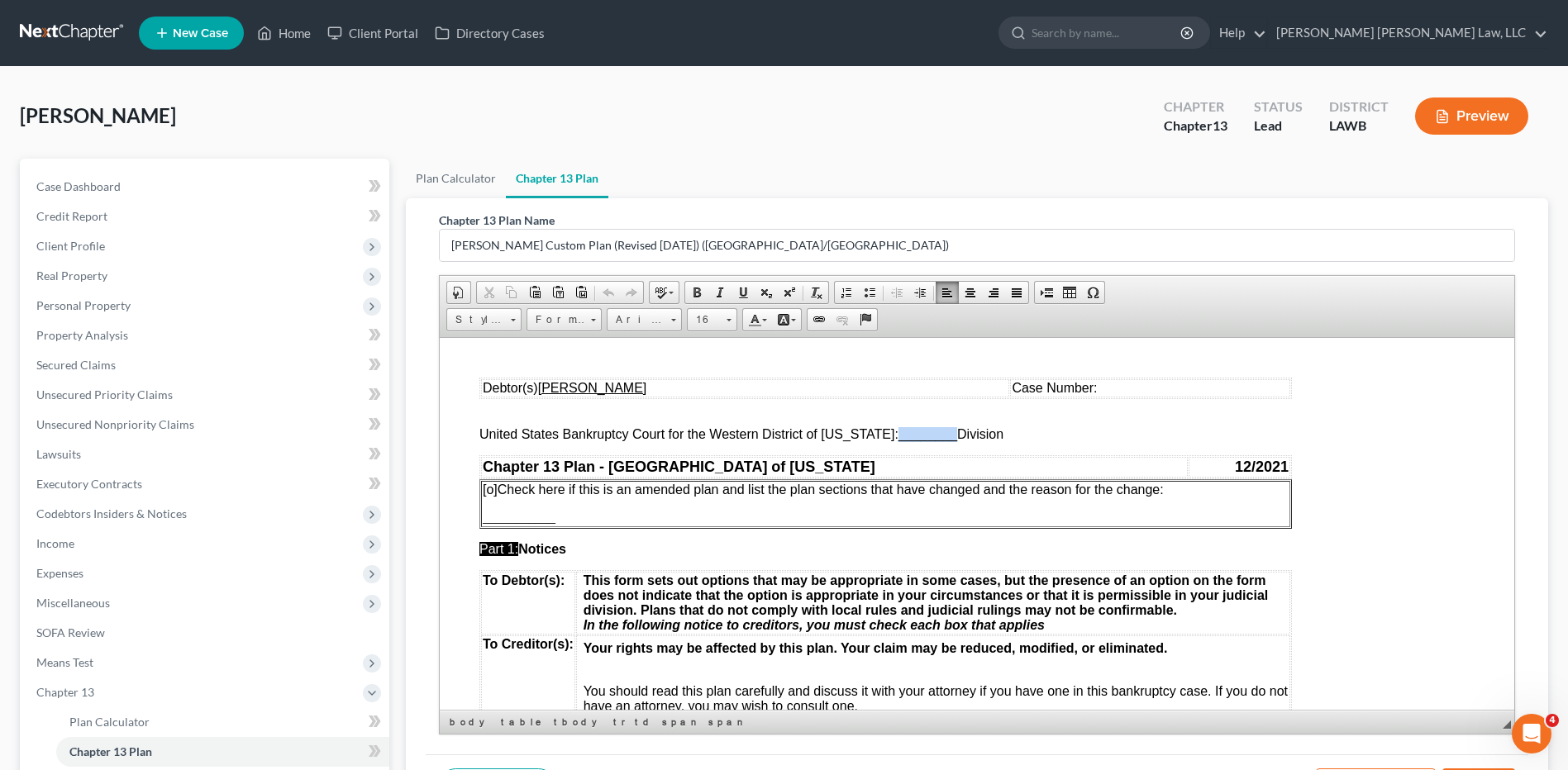
drag, startPoint x: 941, startPoint y: 440, endPoint x: 885, endPoint y: 436, distance: 56.1
click at [899, 436] on span "________" at bounding box center [928, 433] width 59 height 14
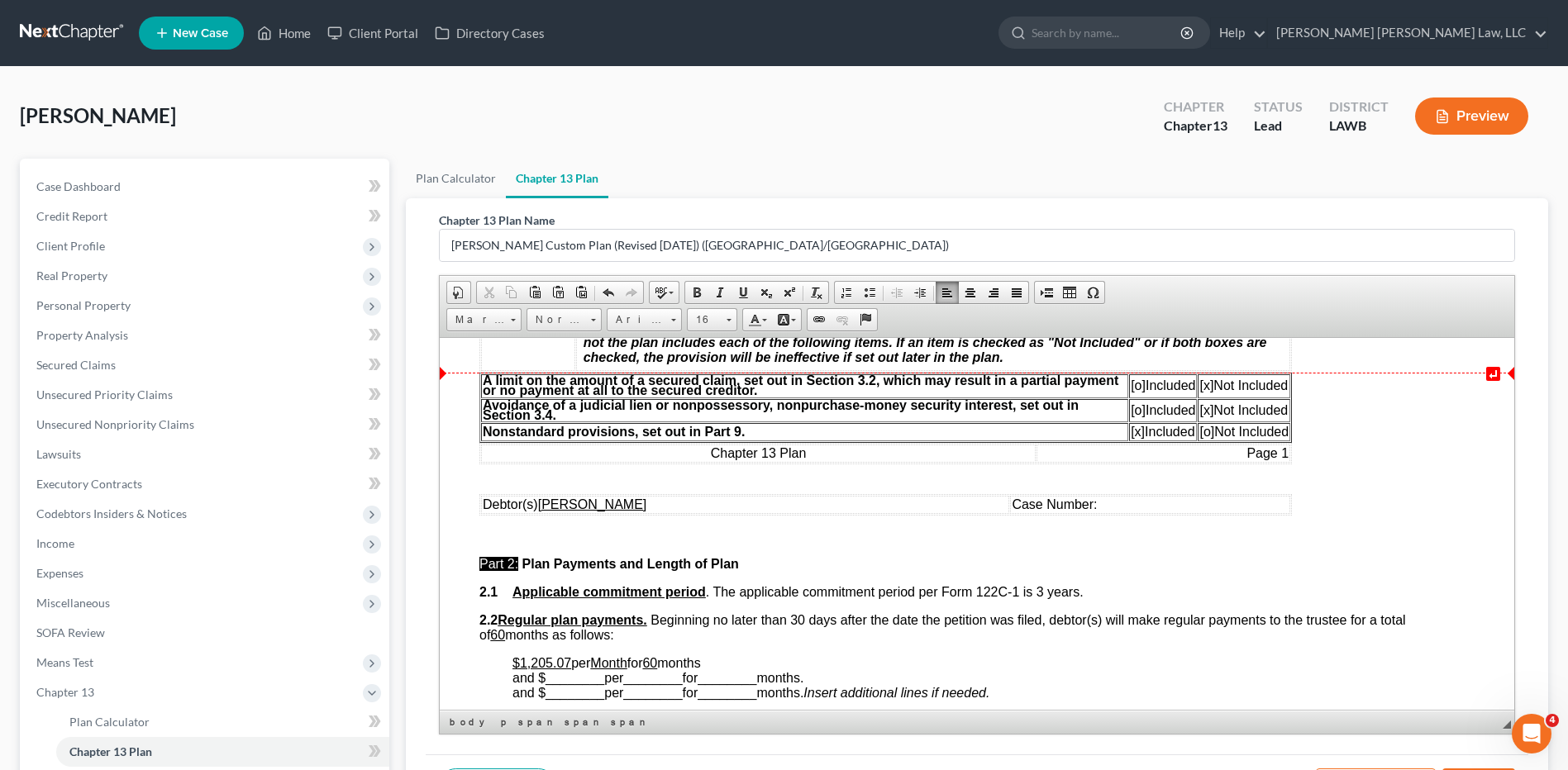
scroll to position [662, 0]
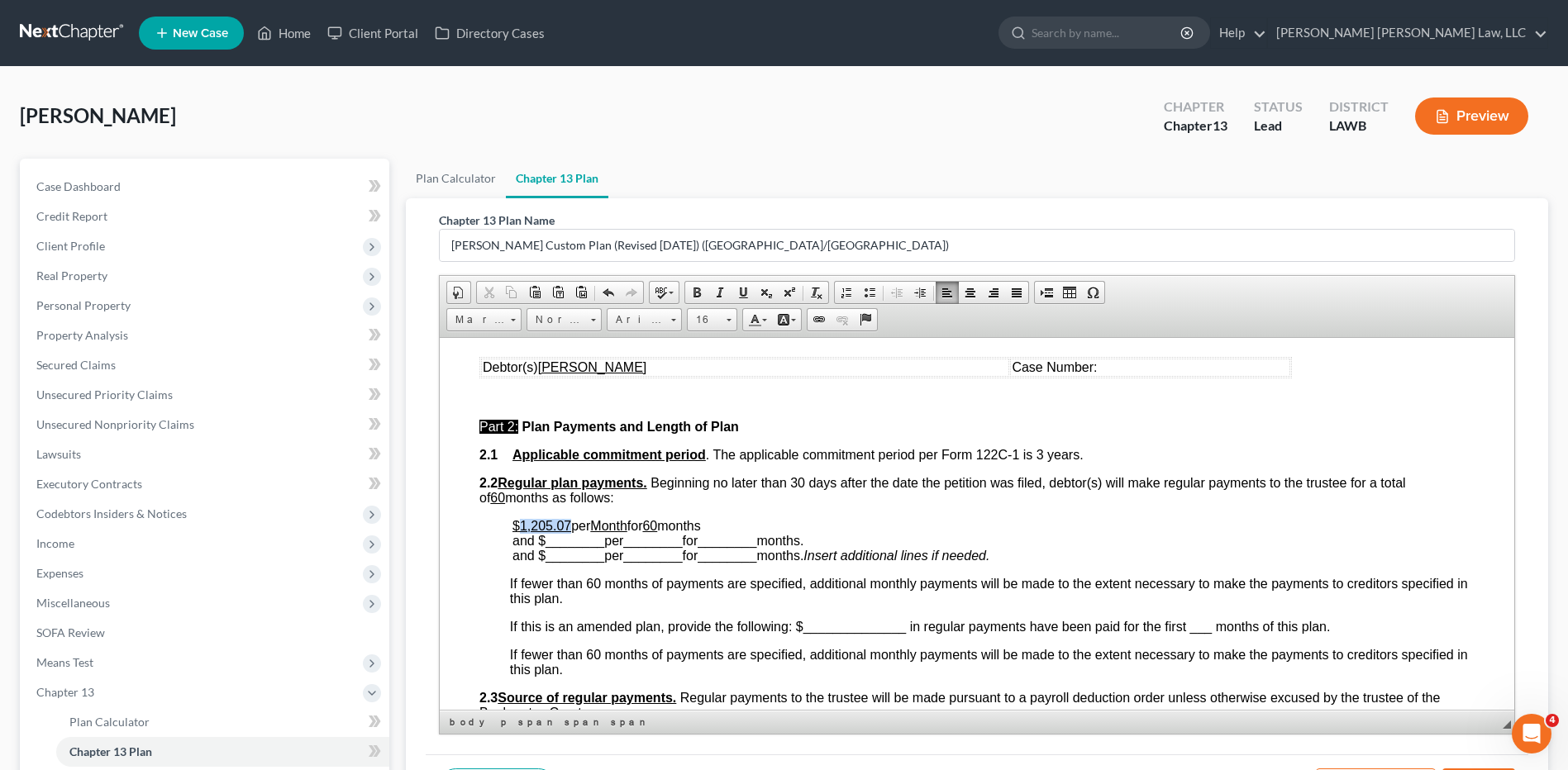
drag, startPoint x: 570, startPoint y: 528, endPoint x: 520, endPoint y: 528, distance: 50.0
click at [520, 528] on p "$1,205.07 per Month for 60 months and $ ________ per ________ for ________ mont…" at bounding box center [993, 540] width 962 height 44
click at [524, 532] on u "$1356.00" at bounding box center [540, 525] width 55 height 14
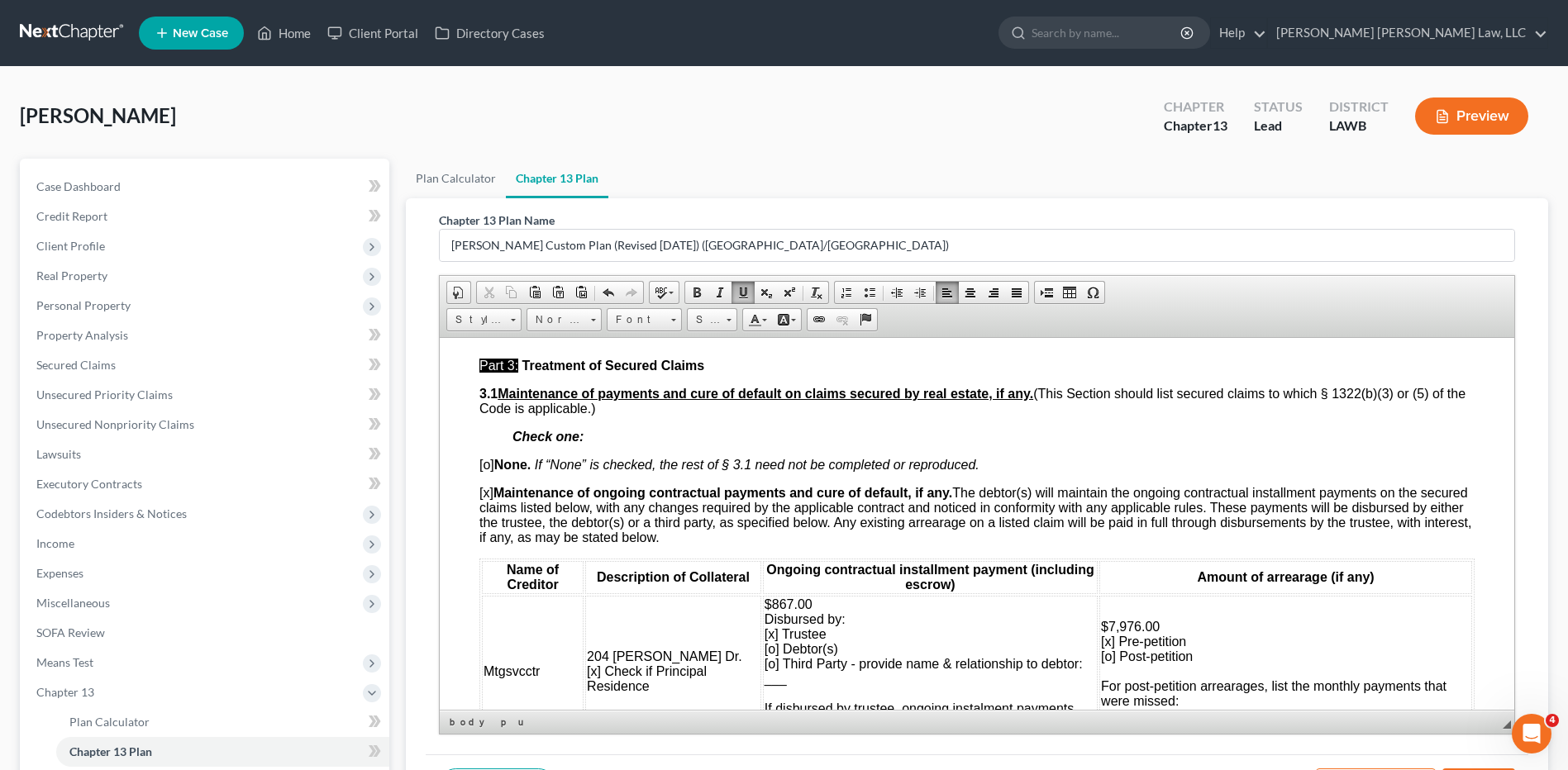
scroll to position [1571, 0]
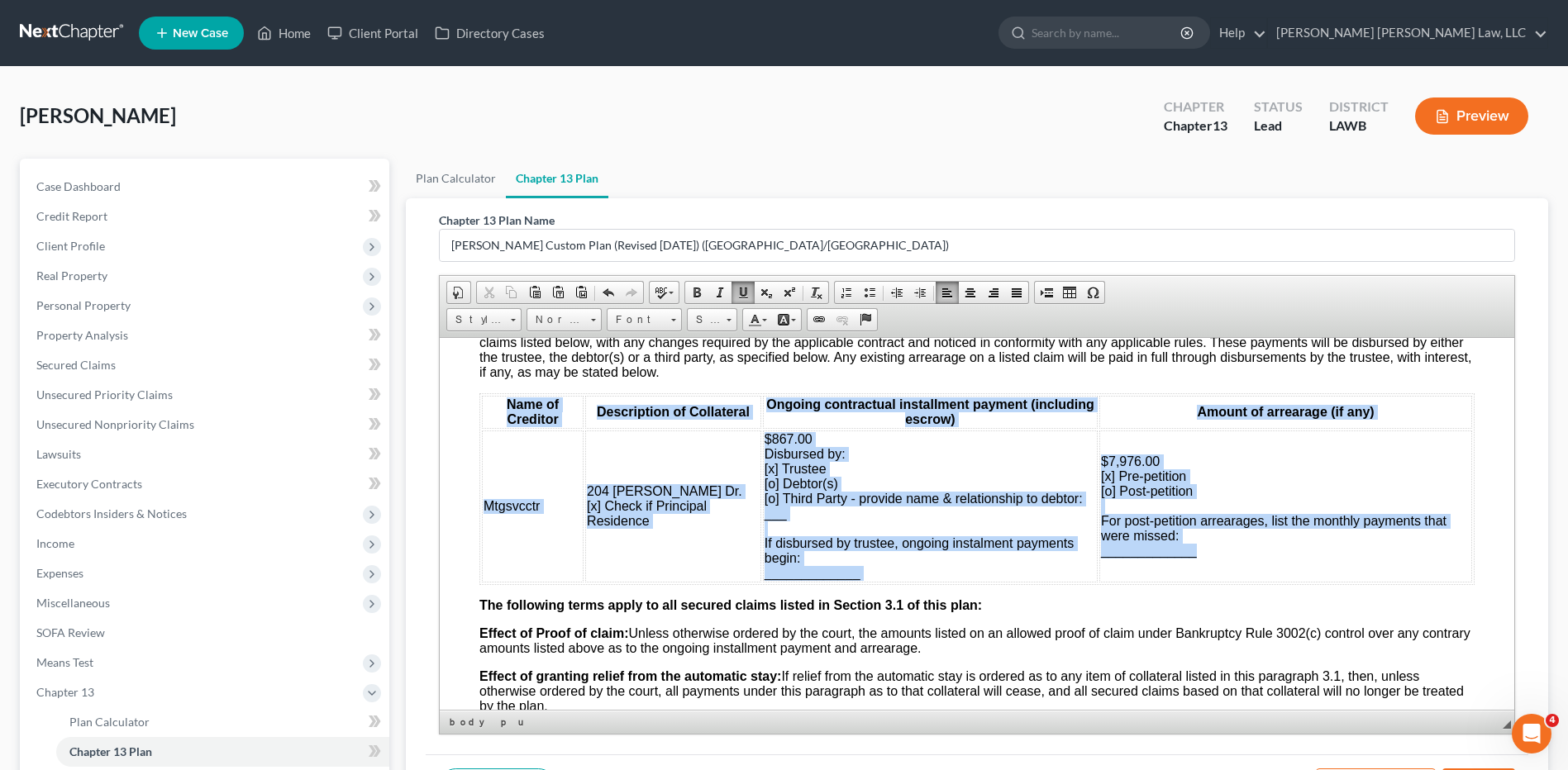
drag, startPoint x: 487, startPoint y: 403, endPoint x: 1239, endPoint y: 574, distance: 771.2
click at [1239, 574] on table "Name of Creditor Description of Collateral Ongoing contractual installment paym…" at bounding box center [976, 488] width 995 height 192
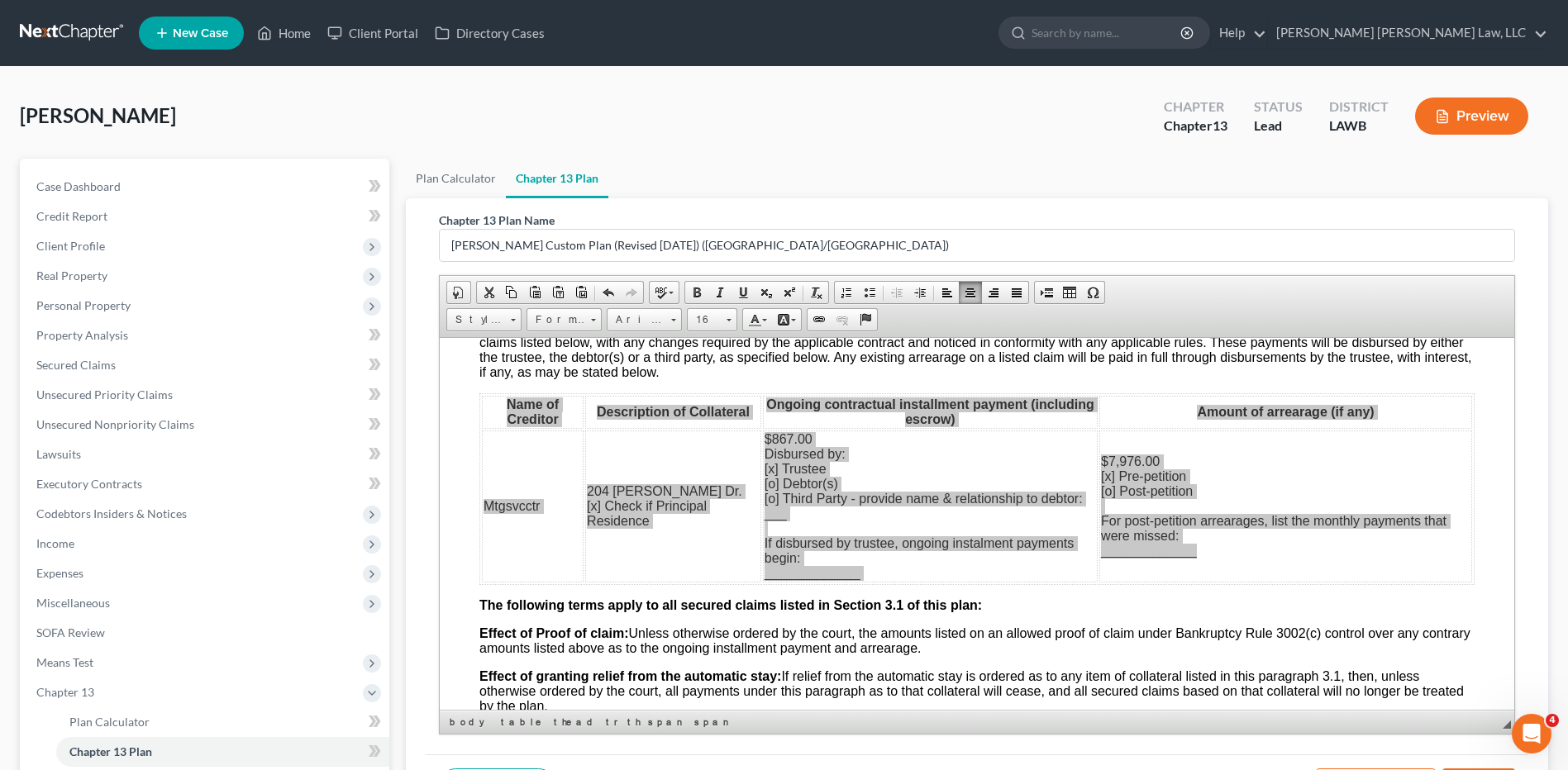
scroll to position [0, 0]
click at [559, 431] on span "Copy" at bounding box center [591, 433] width 89 height 21
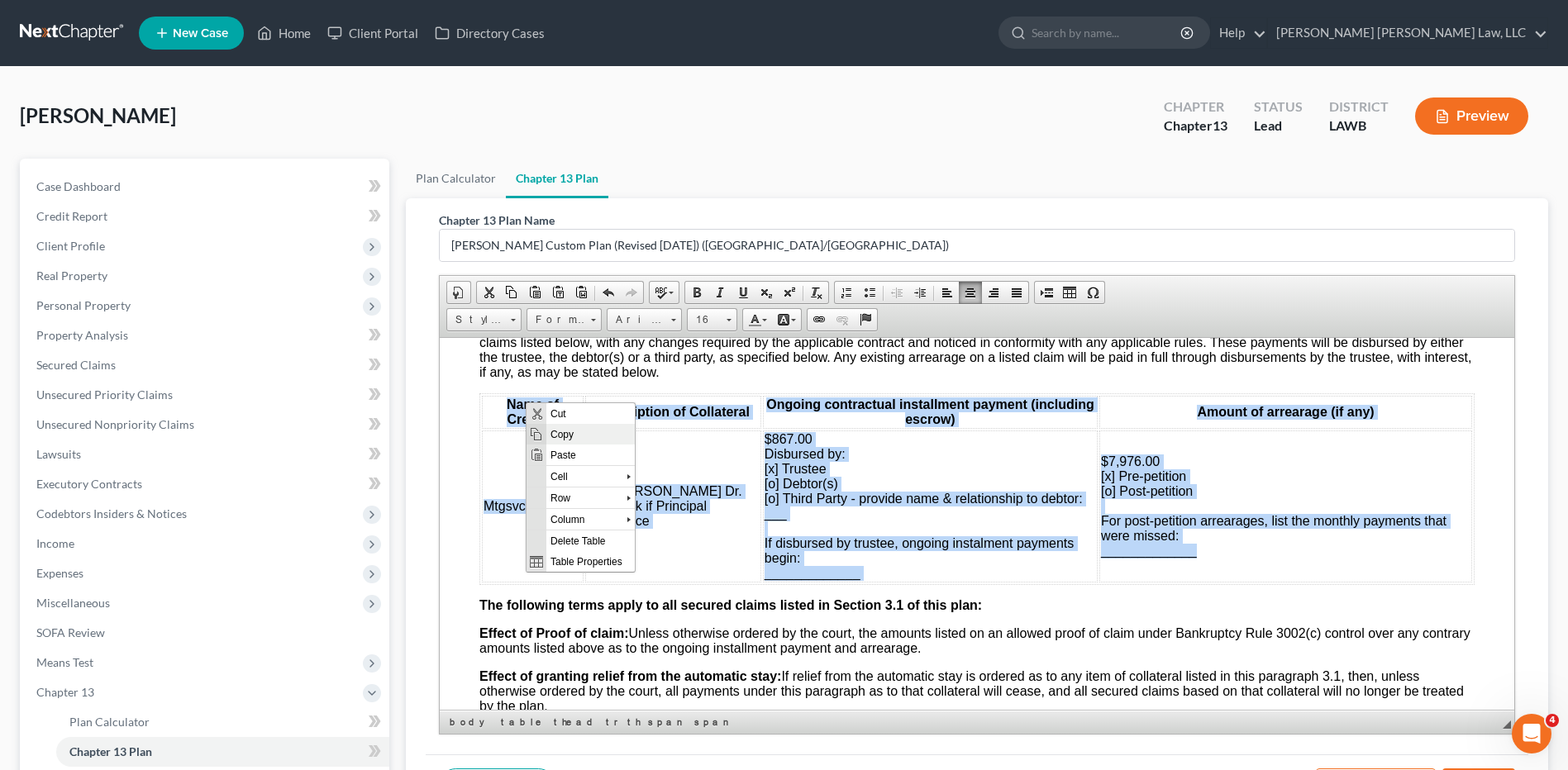
copy table "Name of Creditor Description of Collateral Ongoing contractual installment paym…"
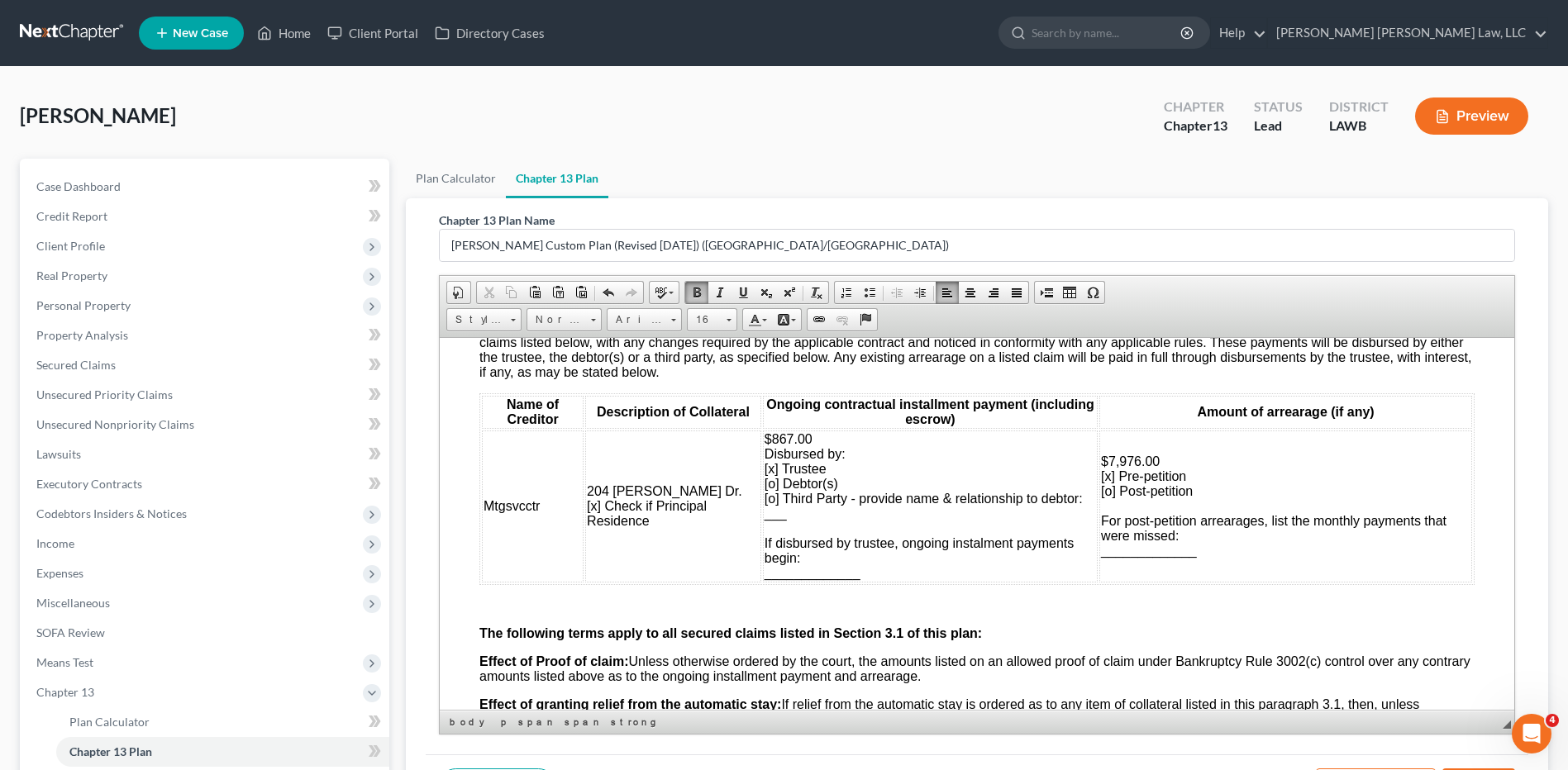
click at [522, 601] on span "Paste" at bounding box center [554, 606] width 88 height 21
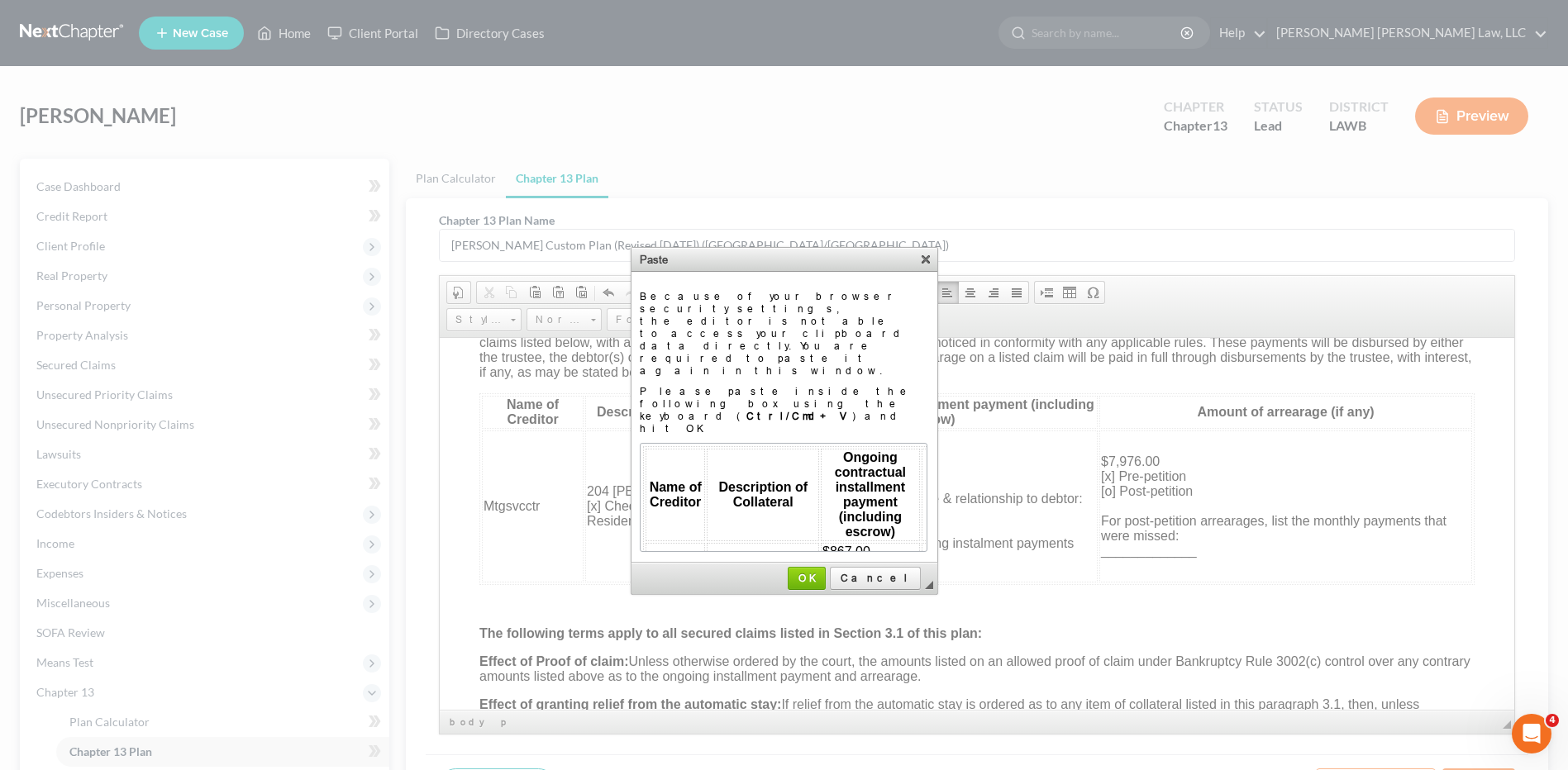
scroll to position [191, 70]
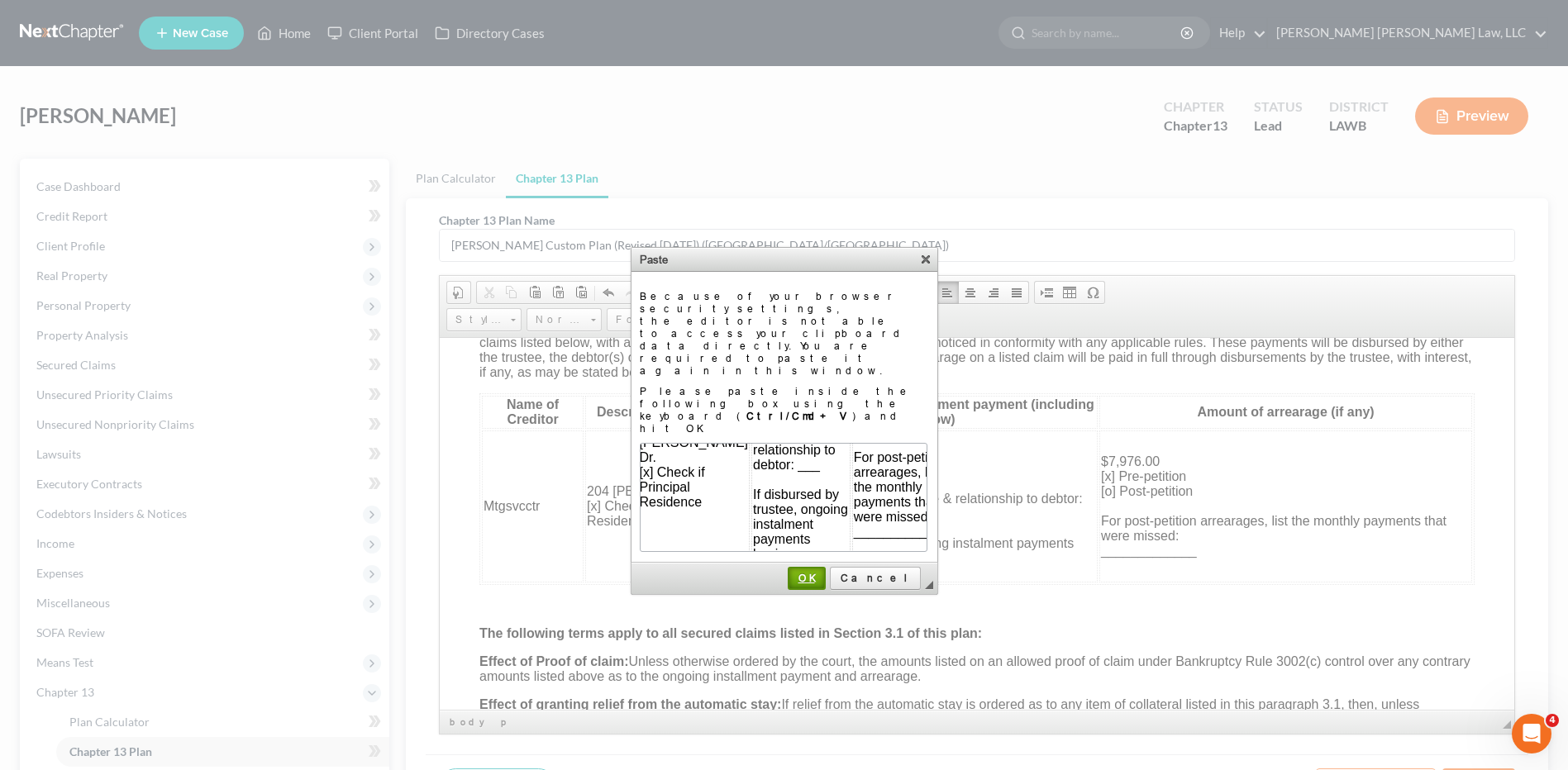
click at [824, 572] on span "OK" at bounding box center [806, 578] width 34 height 13
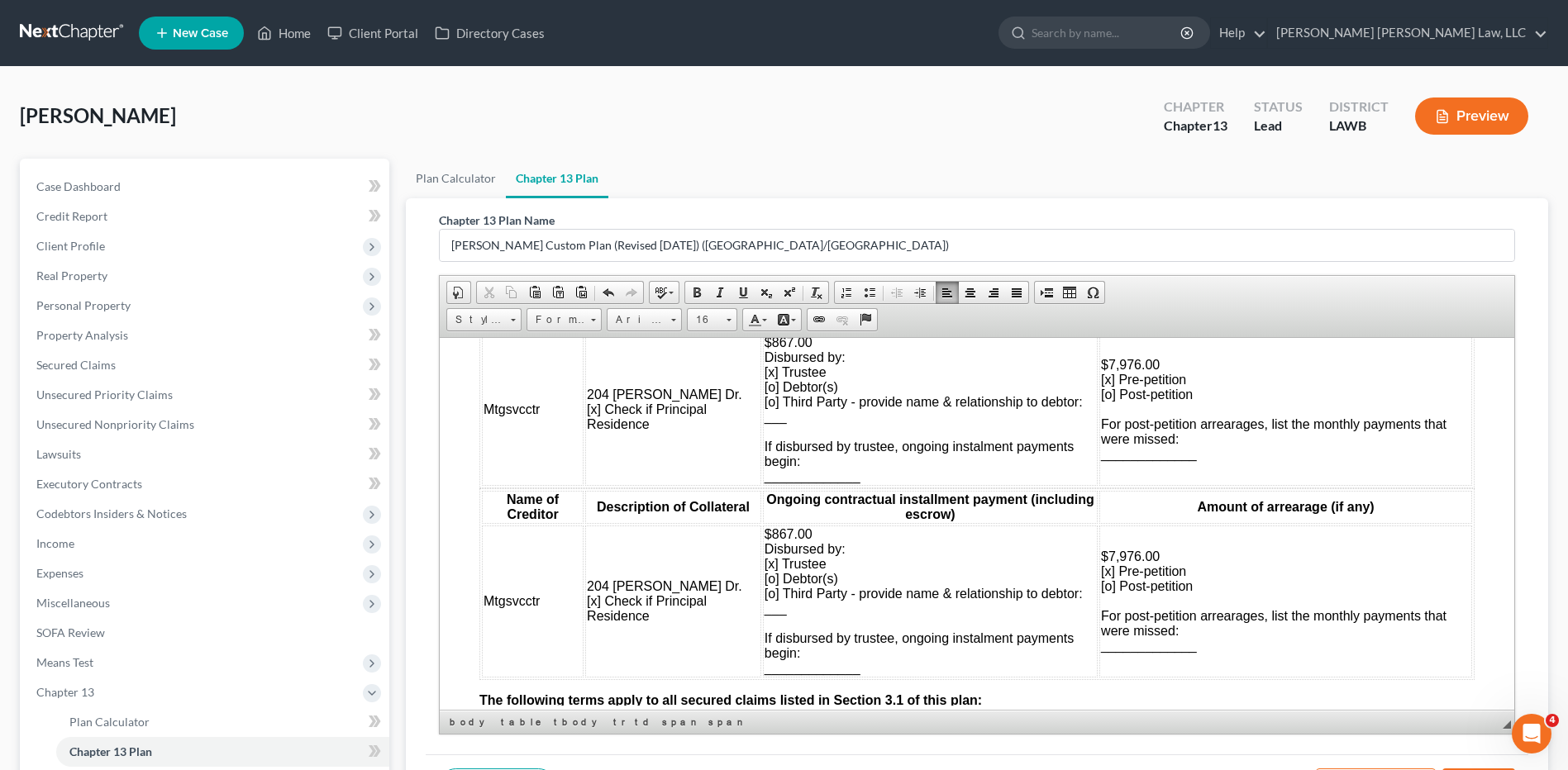
scroll to position [1653, 0]
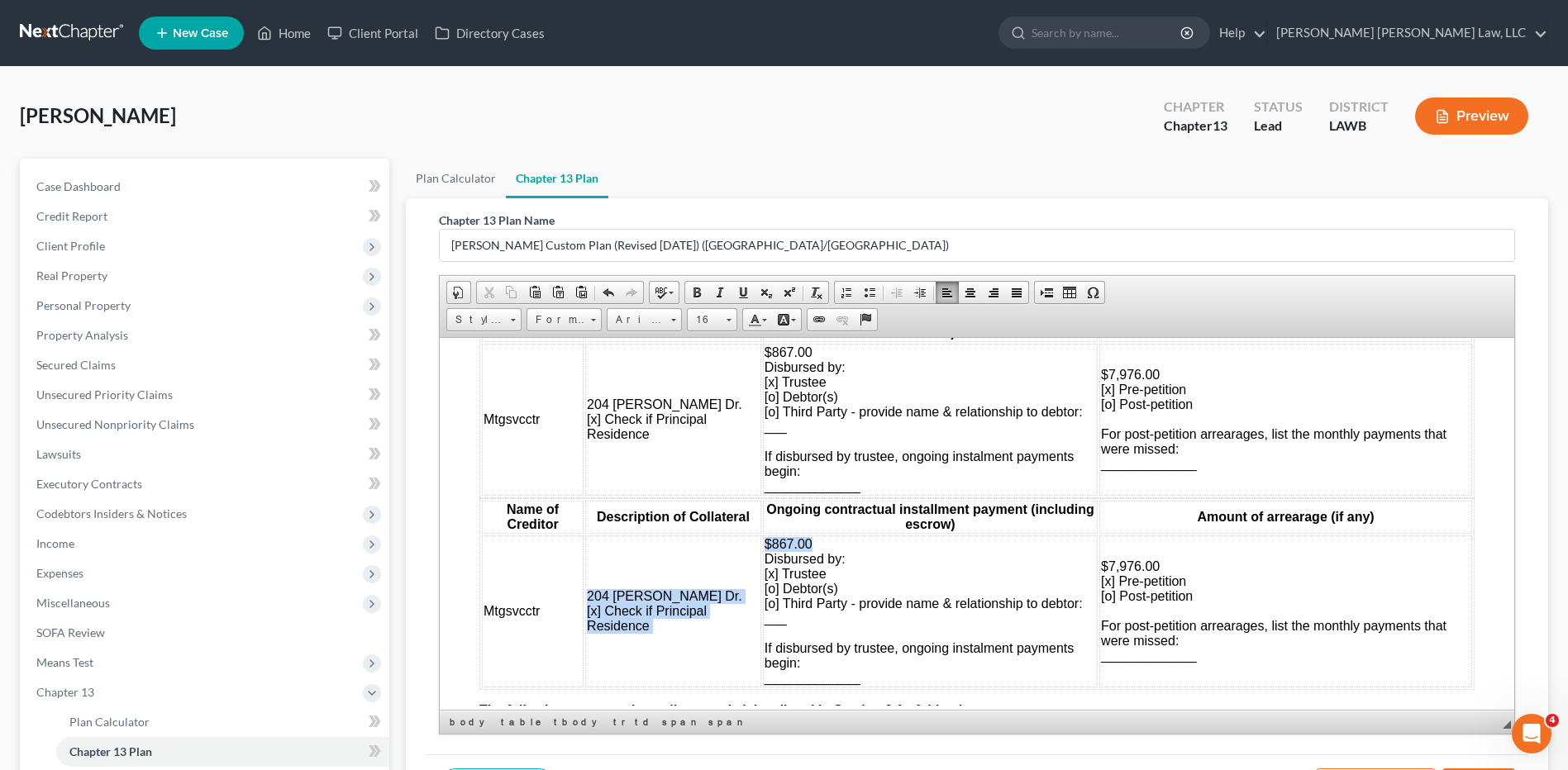
drag, startPoint x: 806, startPoint y: 544, endPoint x: 750, endPoint y: 537, distance: 56.4
click at [750, 537] on tr "Mtgsvcctr 204 Vergie Page Dr. [x] Check if Principal Residence $867.00 Disburse…" at bounding box center [976, 610] width 990 height 152
click at [839, 552] on td "$867.00 Disbursed by: [x] Trustee [o] Debtor(s) [o] Third Party - provide name …" at bounding box center [930, 610] width 335 height 152
click at [800, 542] on span "$867.00 Disbursed by: [x] Trustee [o] Debtor(s) [o] Third Party - provide name …" at bounding box center [923, 610] width 318 height 148
click at [799, 542] on span "$867.00 Disbursed by: [x] Trustee [o] Debtor(s) [o] Third Party - provide name …" at bounding box center [923, 610] width 318 height 148
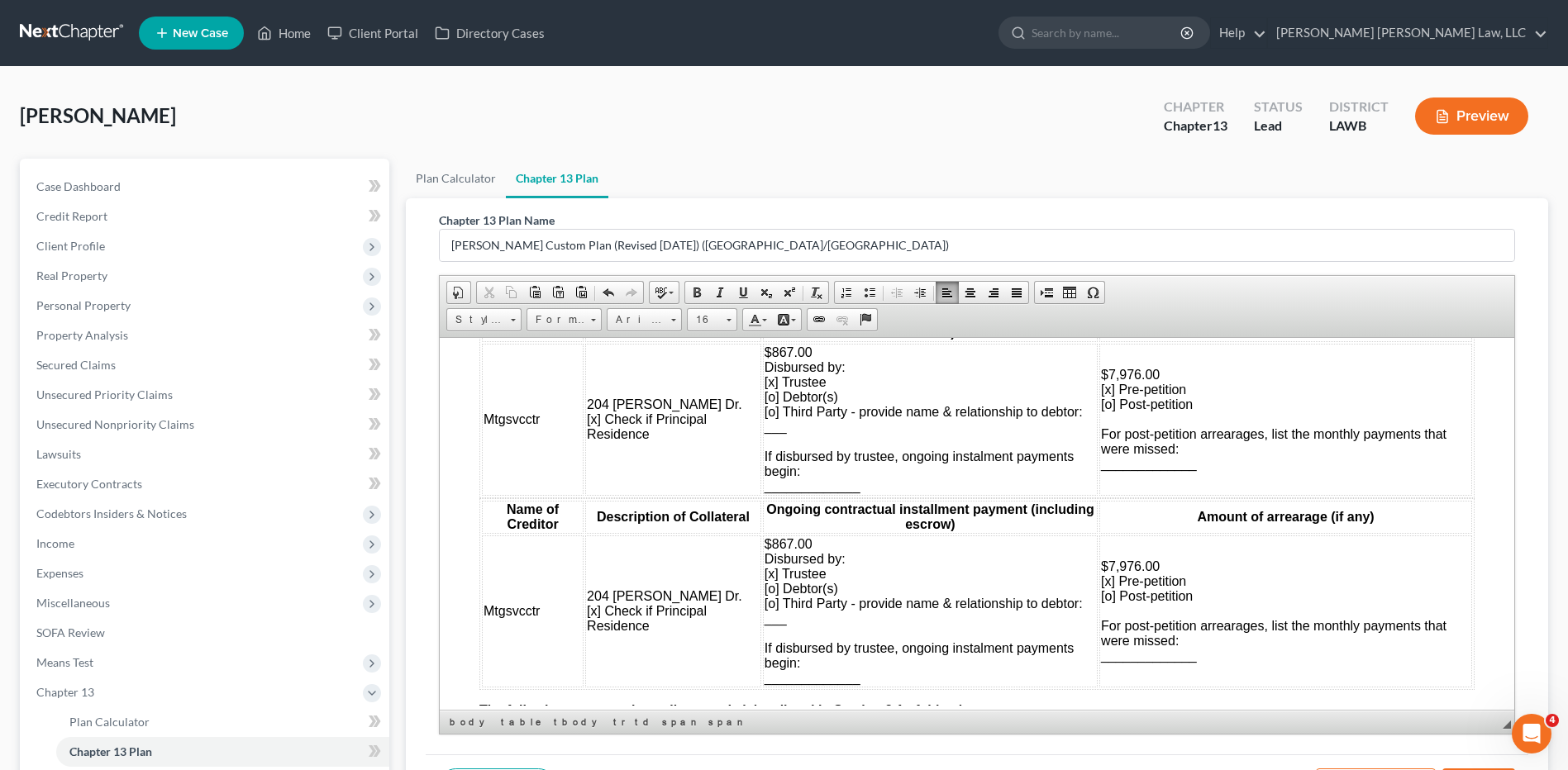
click at [804, 544] on td "$867.00 Disbursed by: [x] Trustee [o] Debtor(s) [o] Third Party - provide name …" at bounding box center [930, 610] width 335 height 152
drag, startPoint x: 812, startPoint y: 353, endPoint x: 755, endPoint y: 353, distance: 57.0
click at [763, 353] on td "$867.00 Disbursed by: [x] Trustee [o] Debtor(s) [o] Third Party - provide name …" at bounding box center [930, 418] width 335 height 152
drag, startPoint x: 817, startPoint y: 550, endPoint x: 773, endPoint y: 542, distance: 44.7
click at [773, 542] on span "$867.00 Disbursed by: [x] Trustee [o] Debtor(s) [o] Third Party - provide name …" at bounding box center [923, 610] width 318 height 148
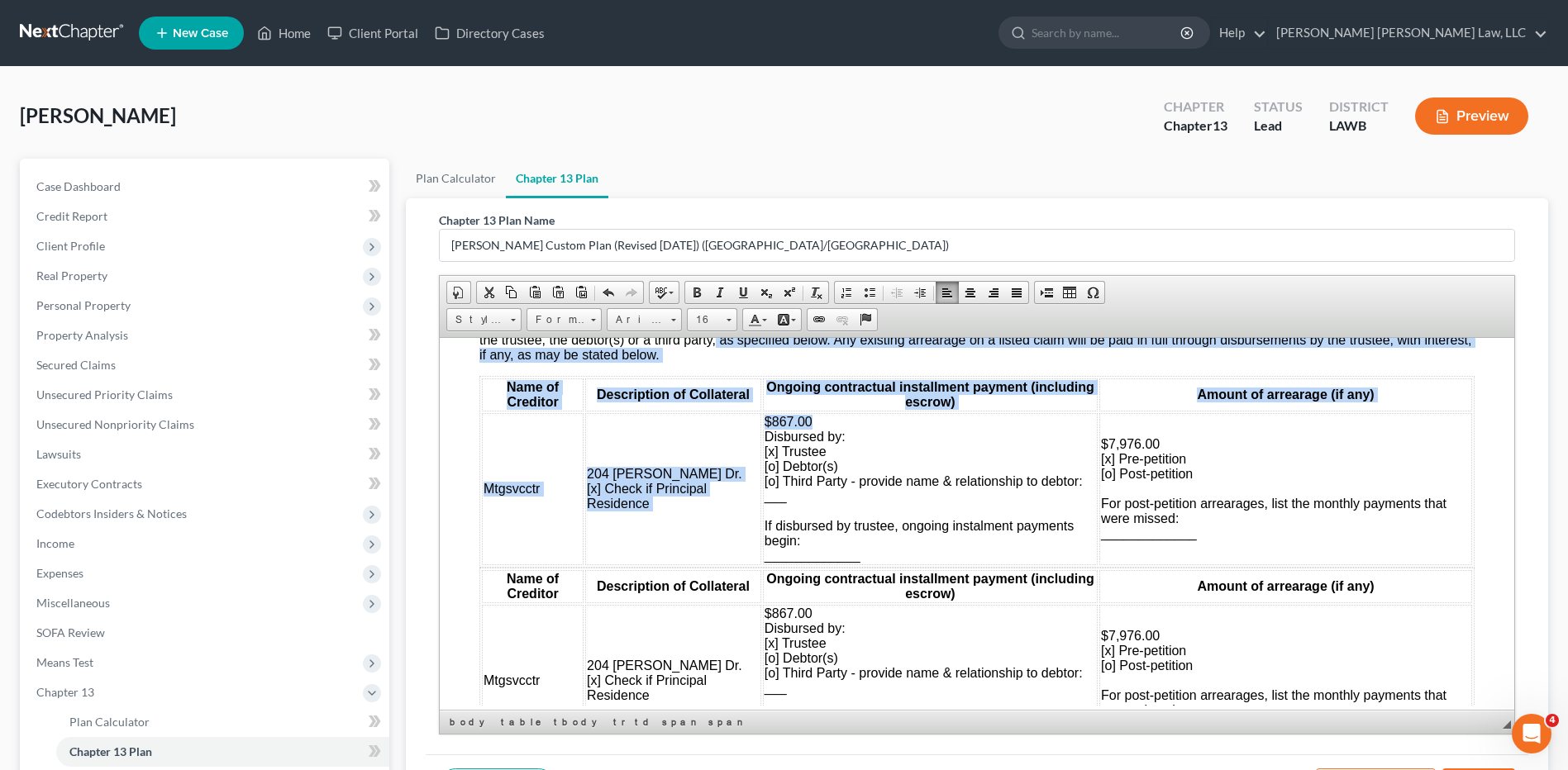
drag, startPoint x: 809, startPoint y: 357, endPoint x: 764, endPoint y: 358, distance: 45.0
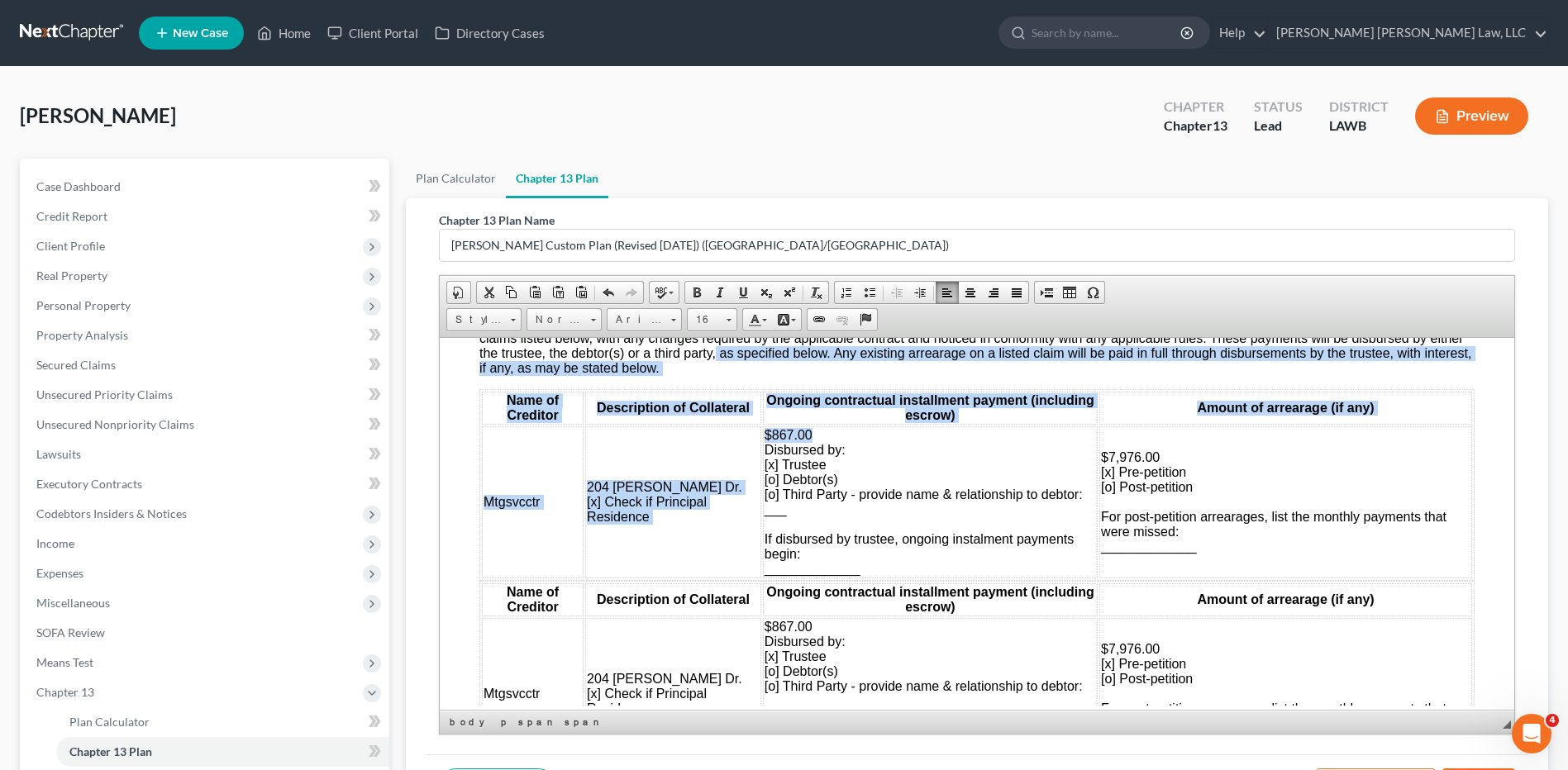
click at [772, 420] on th "Ongoing contractual installment payment (including escrow)" at bounding box center [930, 408] width 335 height 33
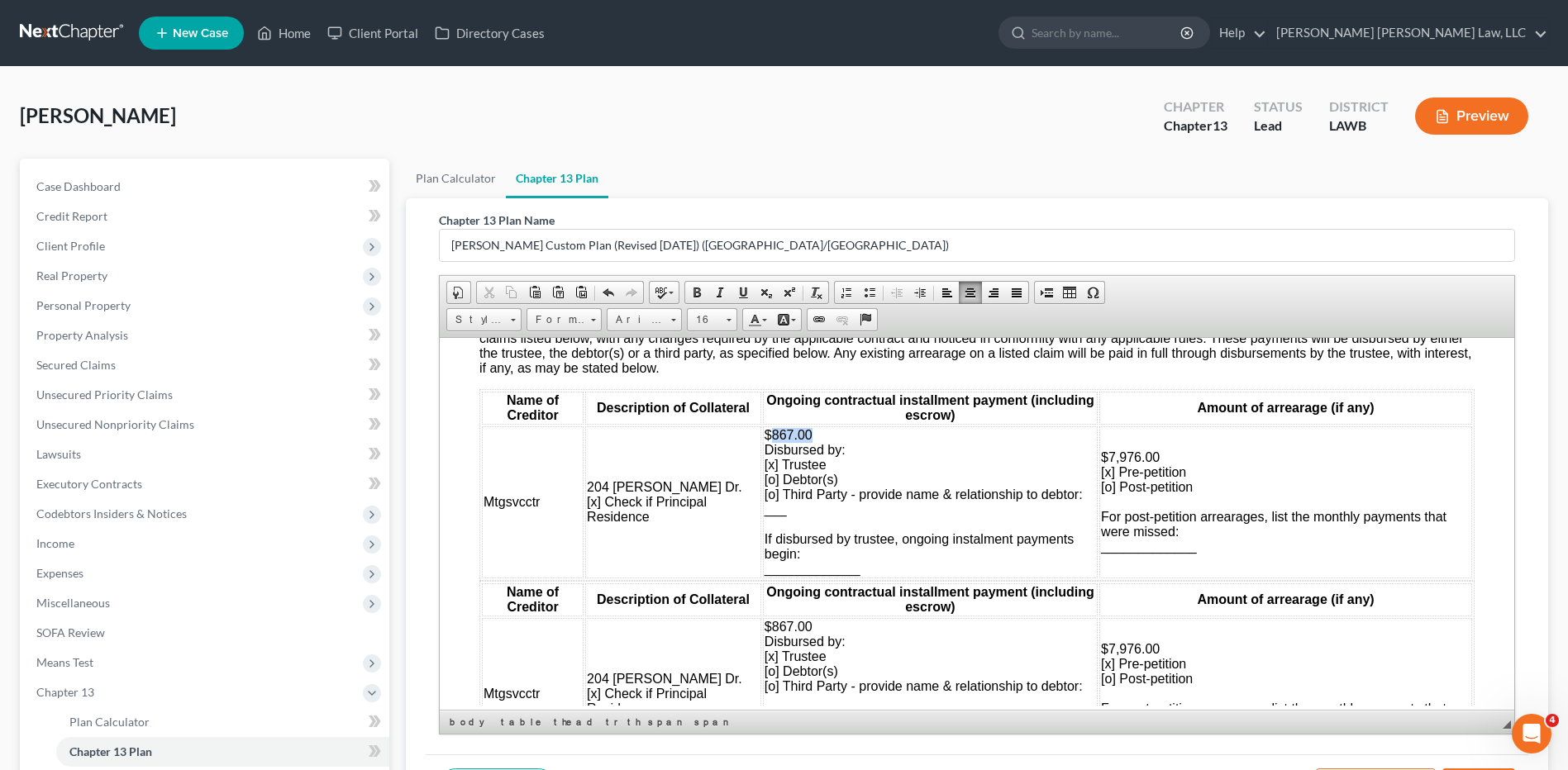
drag, startPoint x: 816, startPoint y: 435, endPoint x: 762, endPoint y: 441, distance: 54.3
click at [763, 441] on td "$867.00 Disbursed by: [x] Trustee [o] Debtor(s) [o] Third Party - provide name …" at bounding box center [930, 501] width 335 height 152
drag, startPoint x: 821, startPoint y: 621, endPoint x: 766, endPoint y: 621, distance: 55.0
click at [766, 621] on td "$867.00 Disbursed by: [x] Trustee [o] Debtor(s) [o] Third Party - provide name …" at bounding box center [930, 693] width 335 height 152
drag, startPoint x: 1158, startPoint y: 642, endPoint x: 1093, endPoint y: 647, distance: 65.2
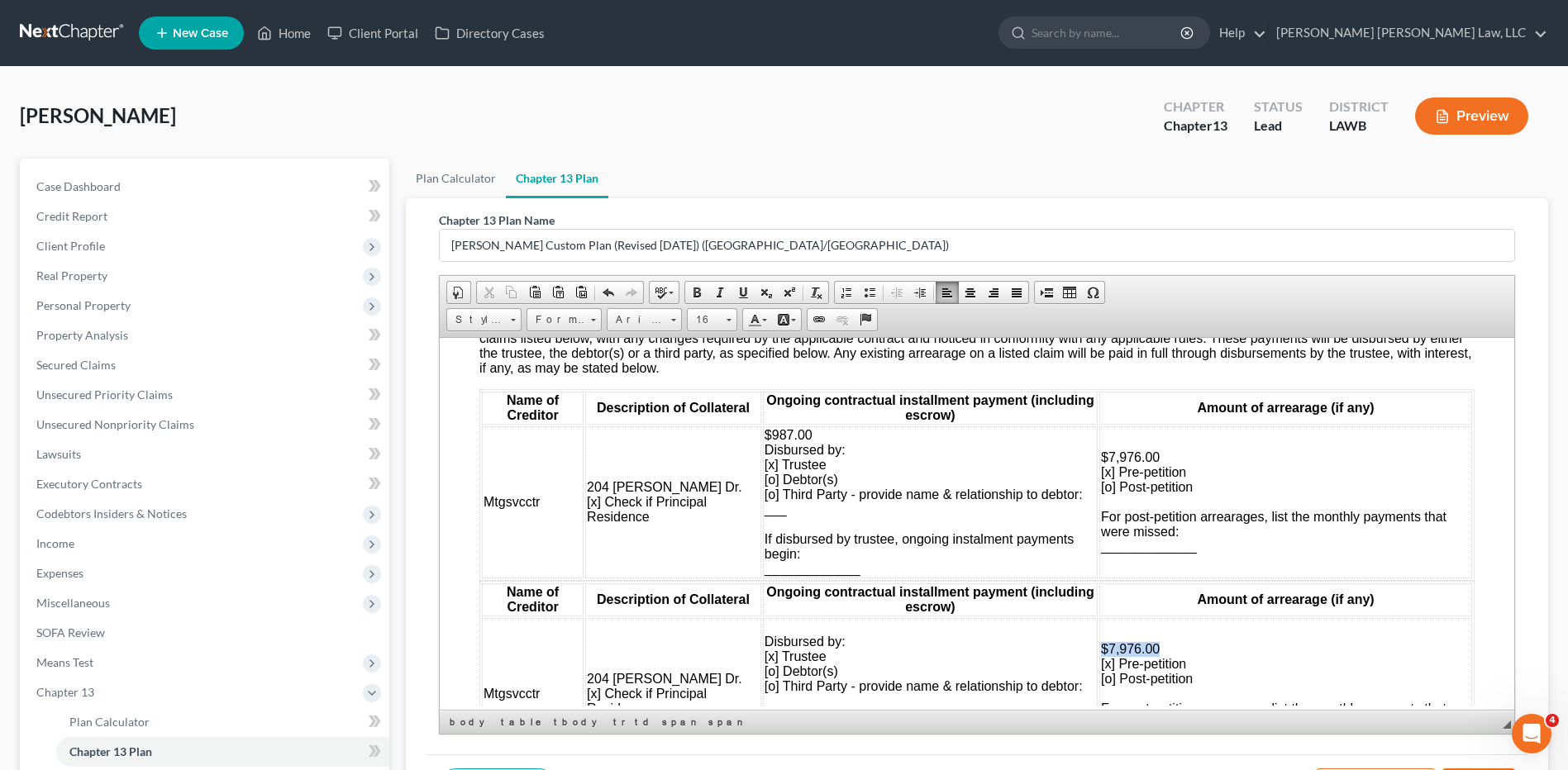
click at [1099, 647] on td "$7,976.00 [x] Pre-petition [o] Post-petition For post-petition arrearages, list…" at bounding box center [1286, 693] width 373 height 152
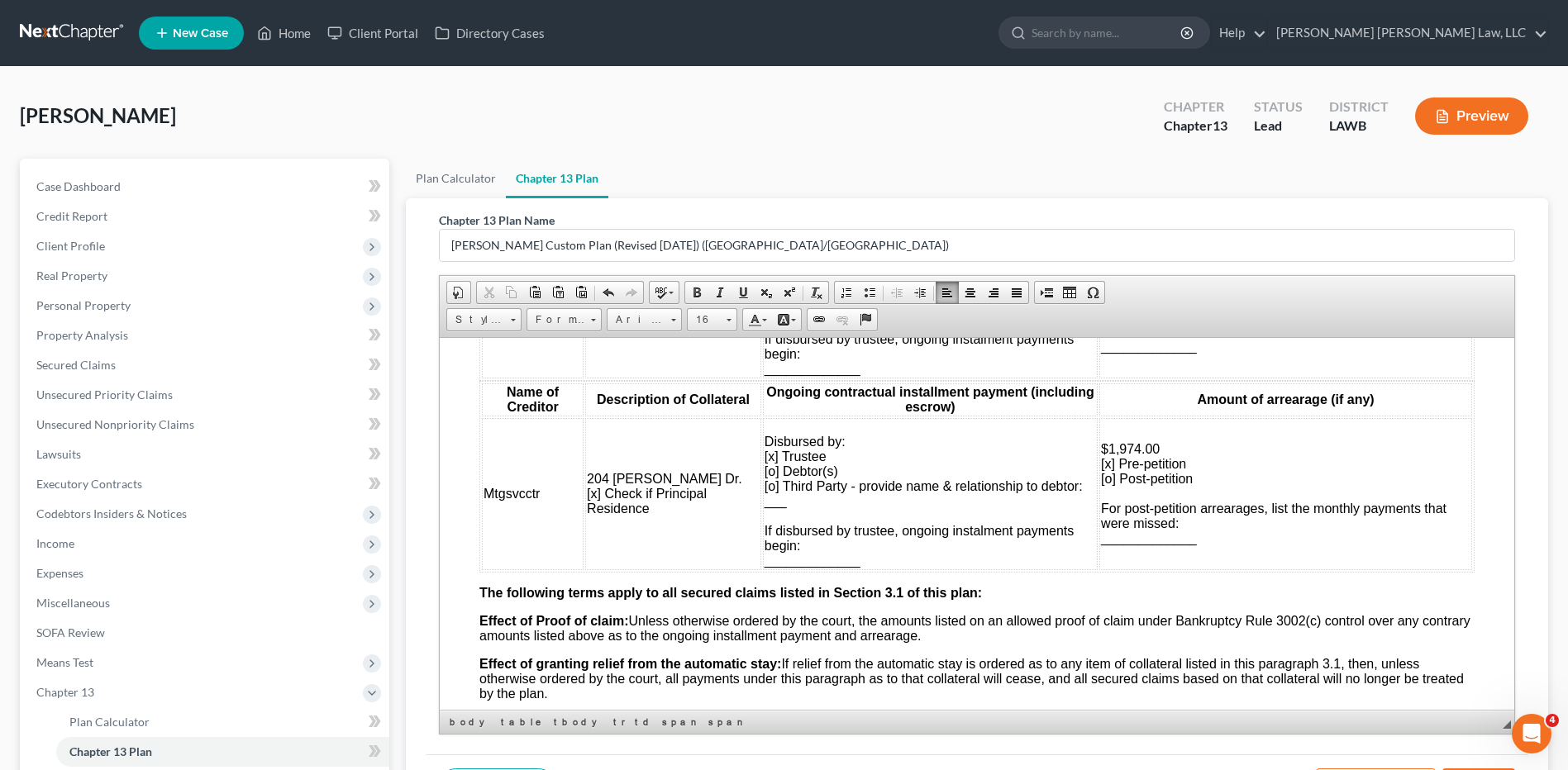
scroll to position [1736, 0]
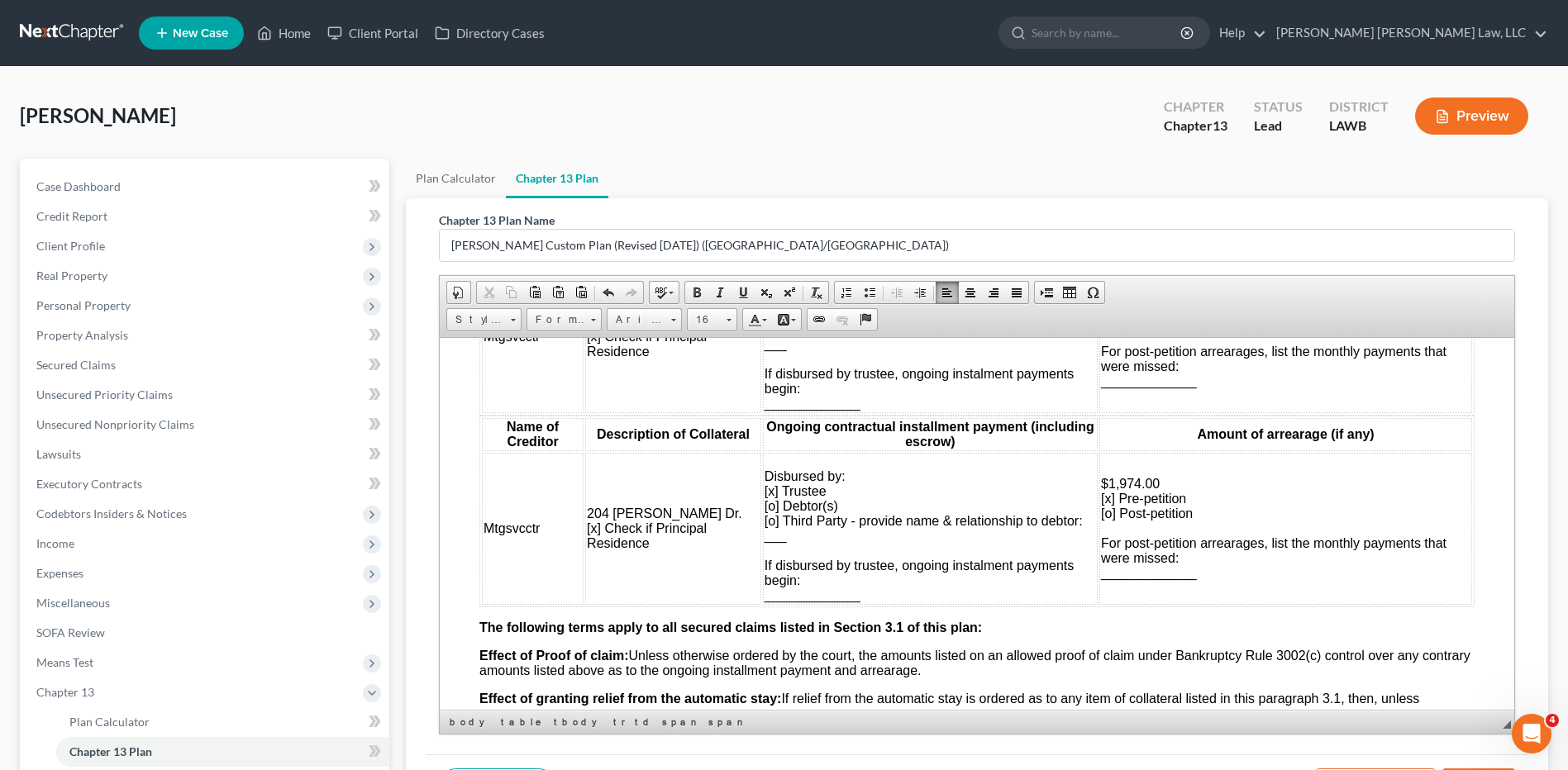
click at [1178, 561] on td "$1,974.00 [x] Pre-petition [o] Post-petition For post-petition arrearages, list…" at bounding box center [1286, 528] width 373 height 152
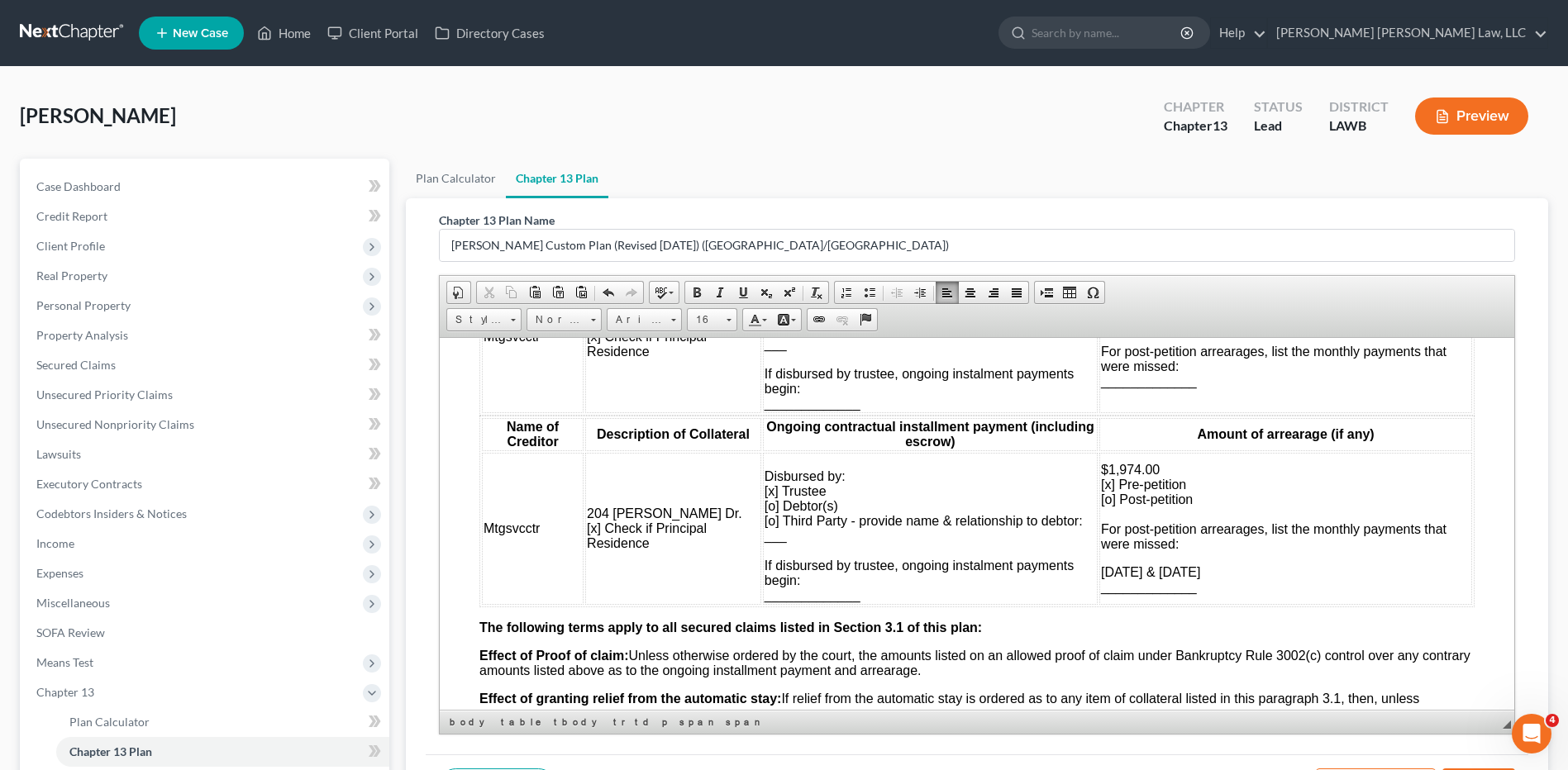
click at [847, 580] on td "Disbursed by: [x] Trustee [o] Debtor(s) [o] Third Party - provide name & relati…" at bounding box center [930, 528] width 335 height 152
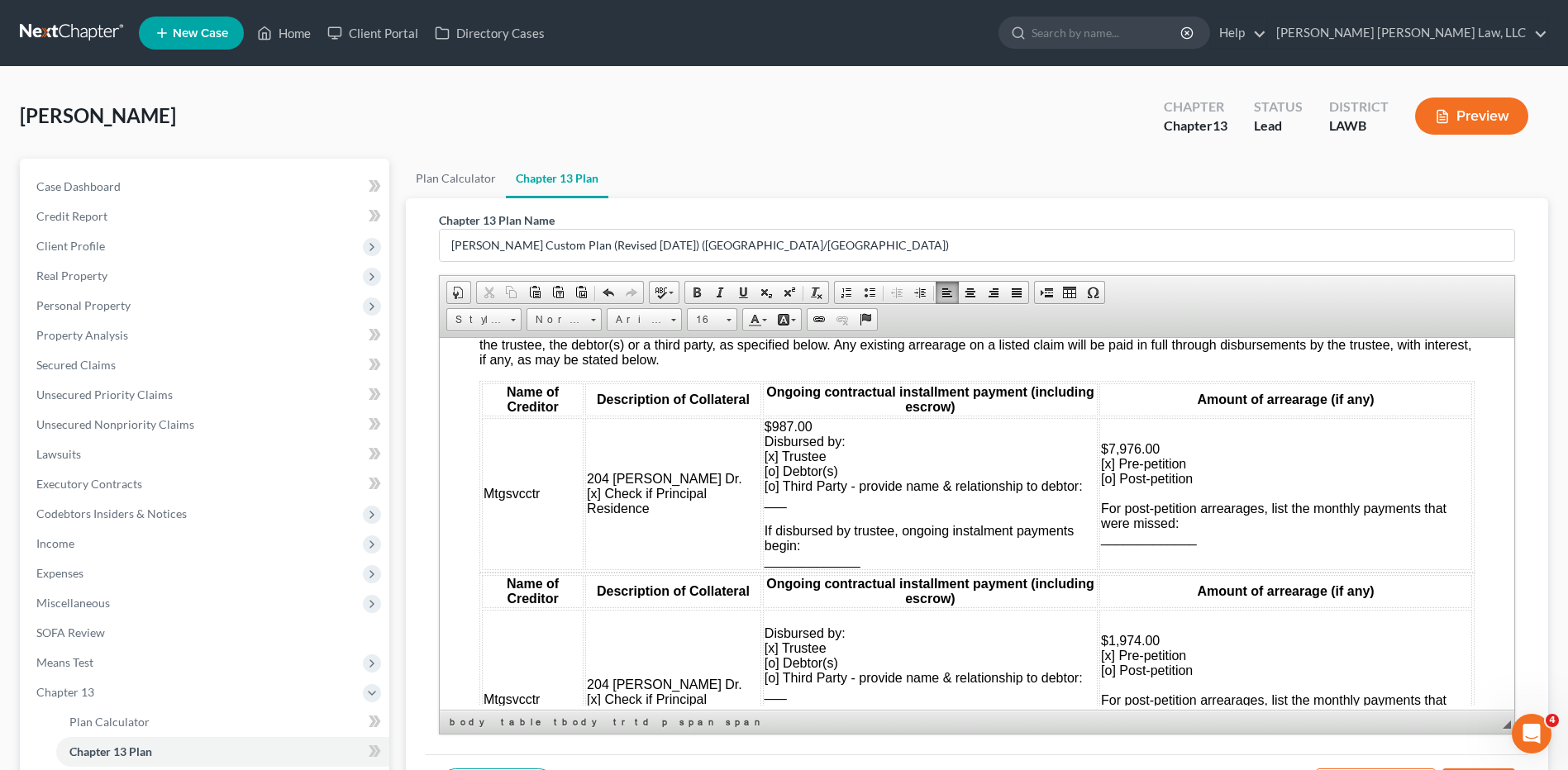
scroll to position [1571, 0]
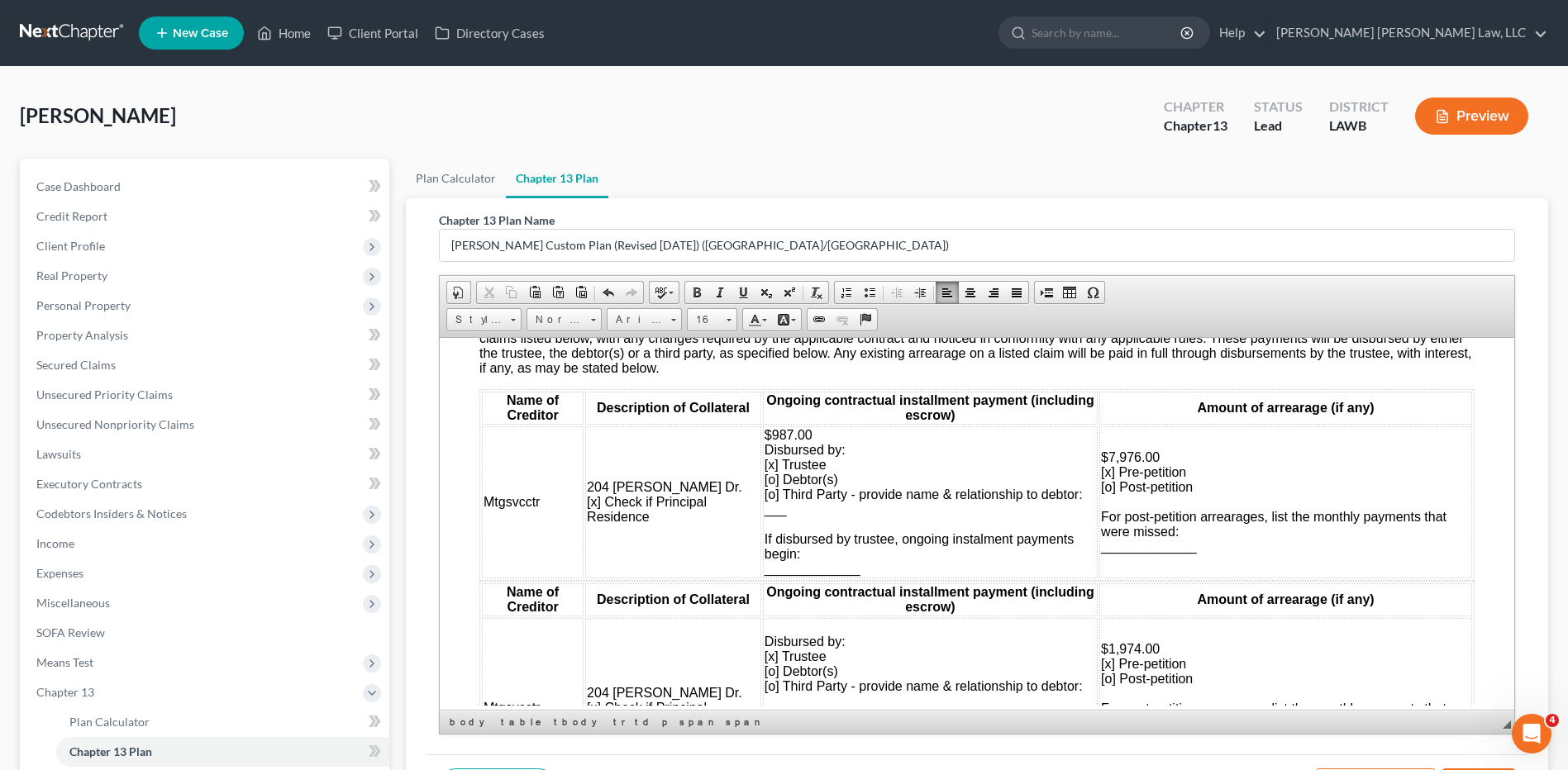
click at [1100, 666] on span "$1,974.00 [x] Pre-petition [o] Post-petition For post-petition arrearages, list…" at bounding box center [1273, 686] width 345 height 89
click at [1101, 681] on span "$1,974.00 [o ] Pre-petition [o] Post-petition For post-petition arrearages, lis…" at bounding box center [1273, 686] width 345 height 89
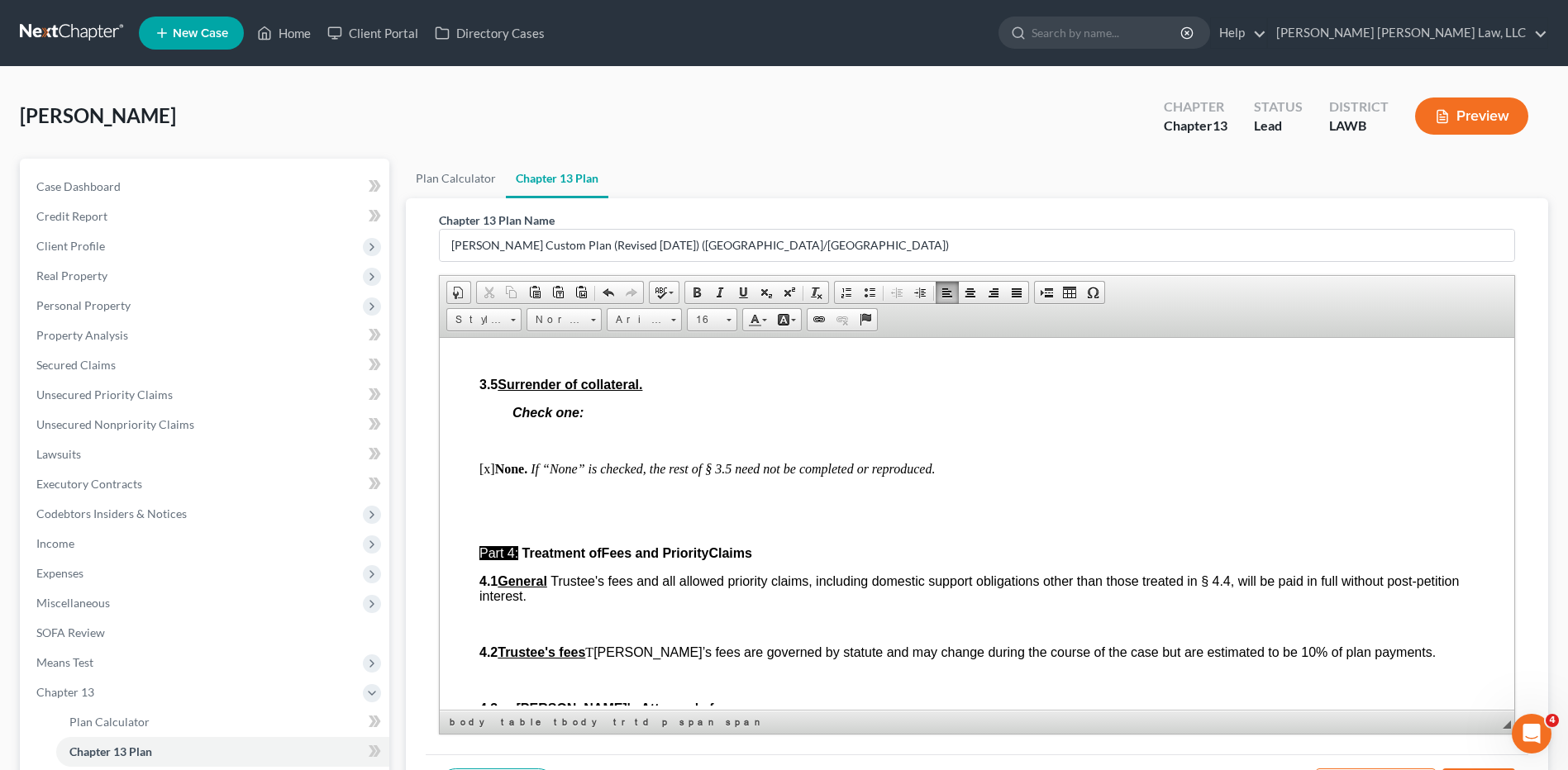
scroll to position [2977, 0]
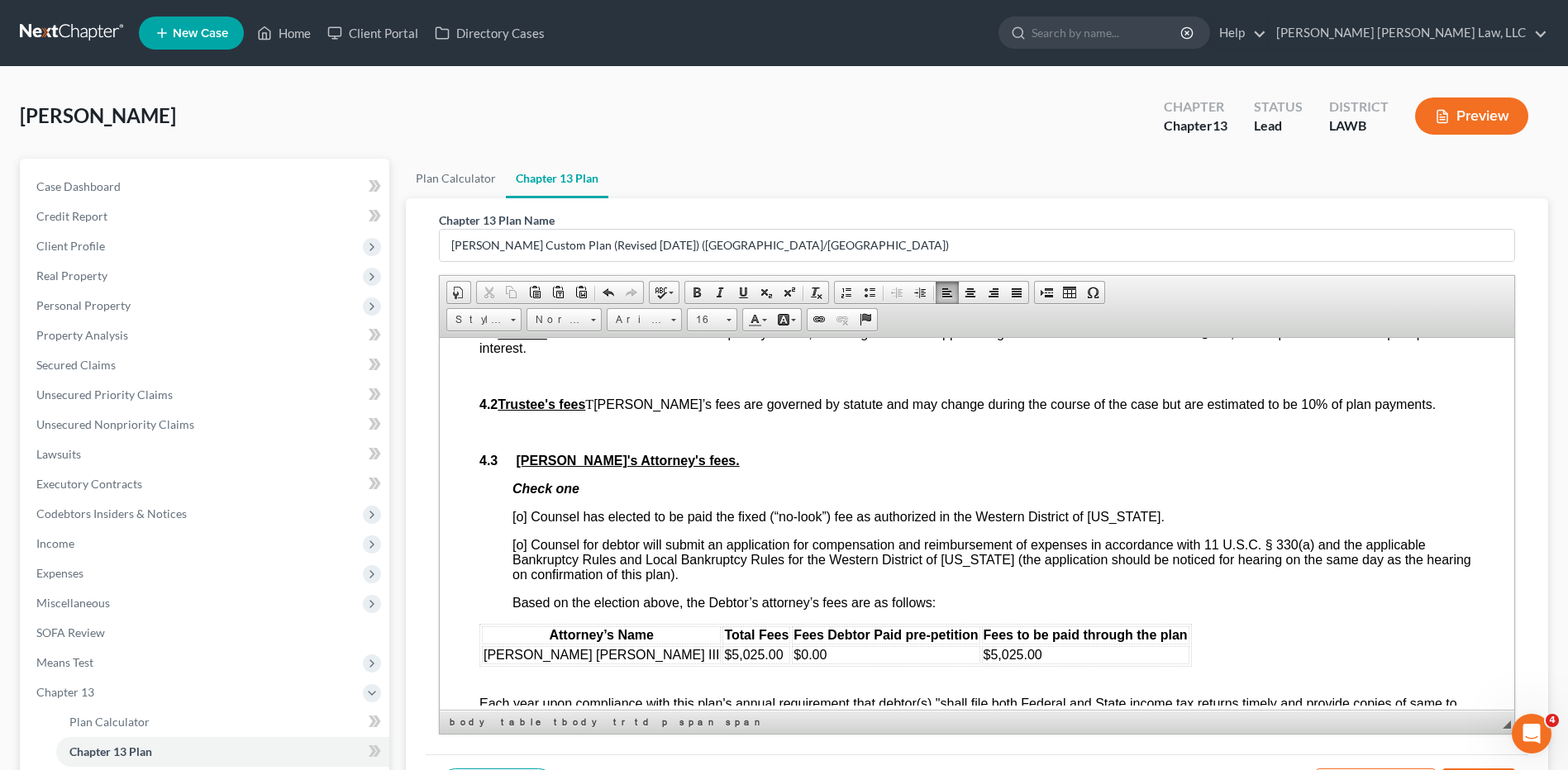
click at [524, 513] on span "[o] Counsel has elected to be paid the fixed (“no-look”) fee as authorized in t…" at bounding box center [839, 516] width 652 height 14
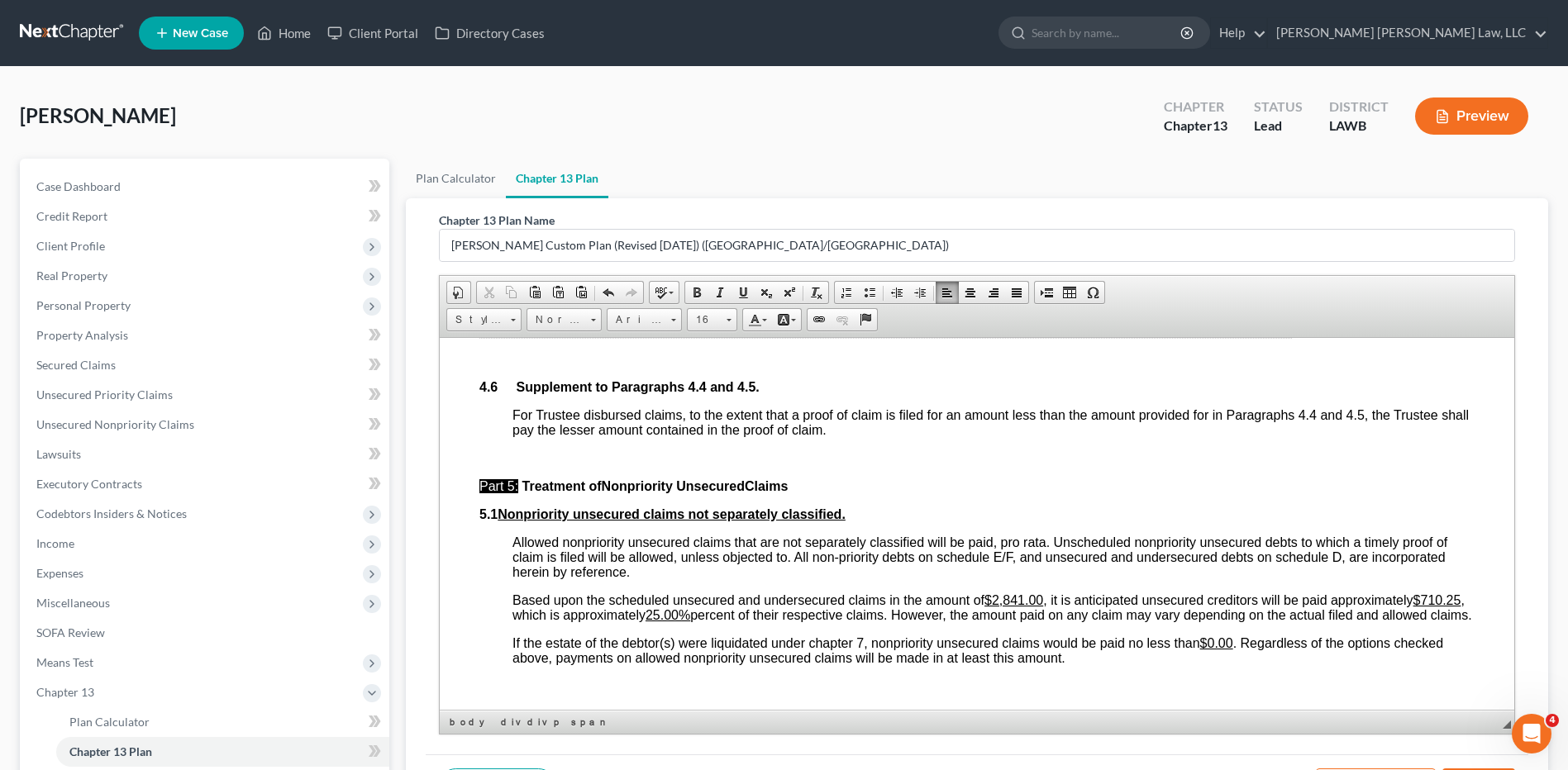
scroll to position [4134, 0]
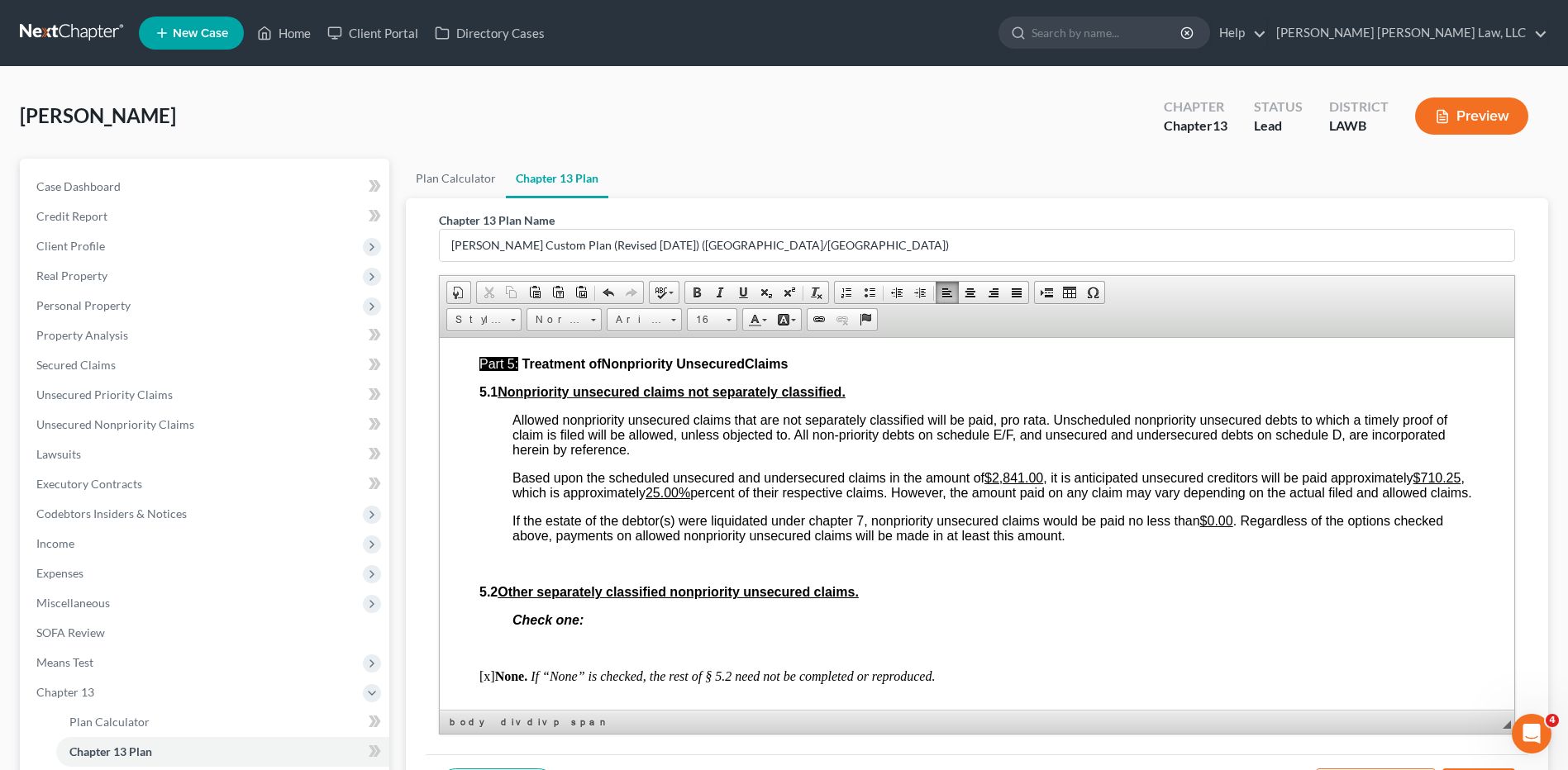
drag, startPoint x: 676, startPoint y: 492, endPoint x: 636, endPoint y: 492, distance: 40.0
click at [636, 492] on span "Based upon the scheduled unsecured and undersecured claims in the amount of $2,…" at bounding box center [992, 484] width 960 height 29
drag, startPoint x: 636, startPoint y: 492, endPoint x: 673, endPoint y: 492, distance: 37.0
click at [1413, 484] on u "$710.25" at bounding box center [1437, 478] width 48 height 14
drag, startPoint x: 652, startPoint y: 485, endPoint x: 677, endPoint y: 489, distance: 25.3
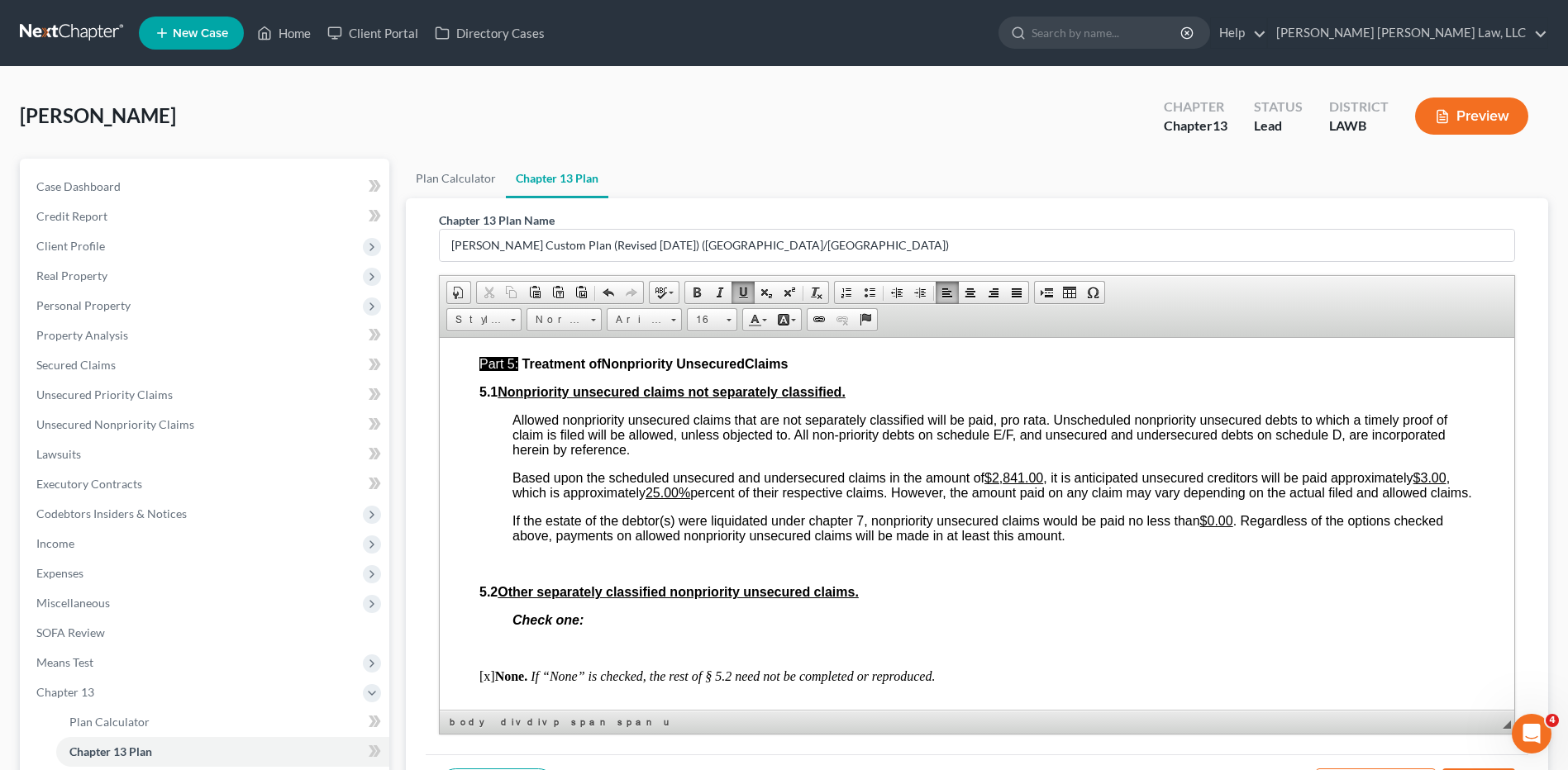
click at [677, 489] on span "Based upon the scheduled unsecured and undersecured claims in the amount of $2,…" at bounding box center [992, 484] width 960 height 29
drag, startPoint x: 682, startPoint y: 491, endPoint x: 654, endPoint y: 487, distance: 28.3
click at [654, 487] on u "25.00%" at bounding box center [667, 492] width 44 height 14
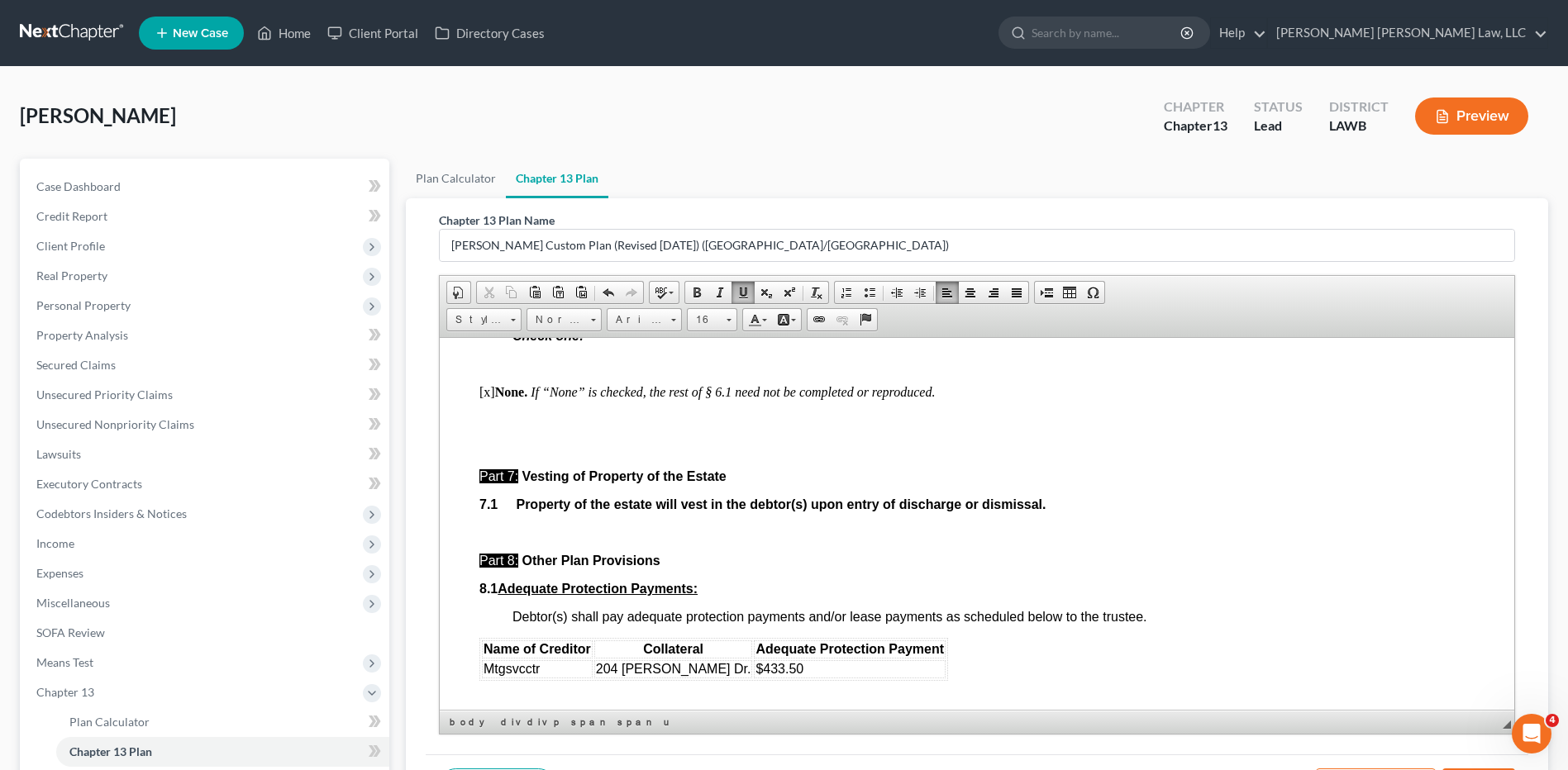
scroll to position [4795, 0]
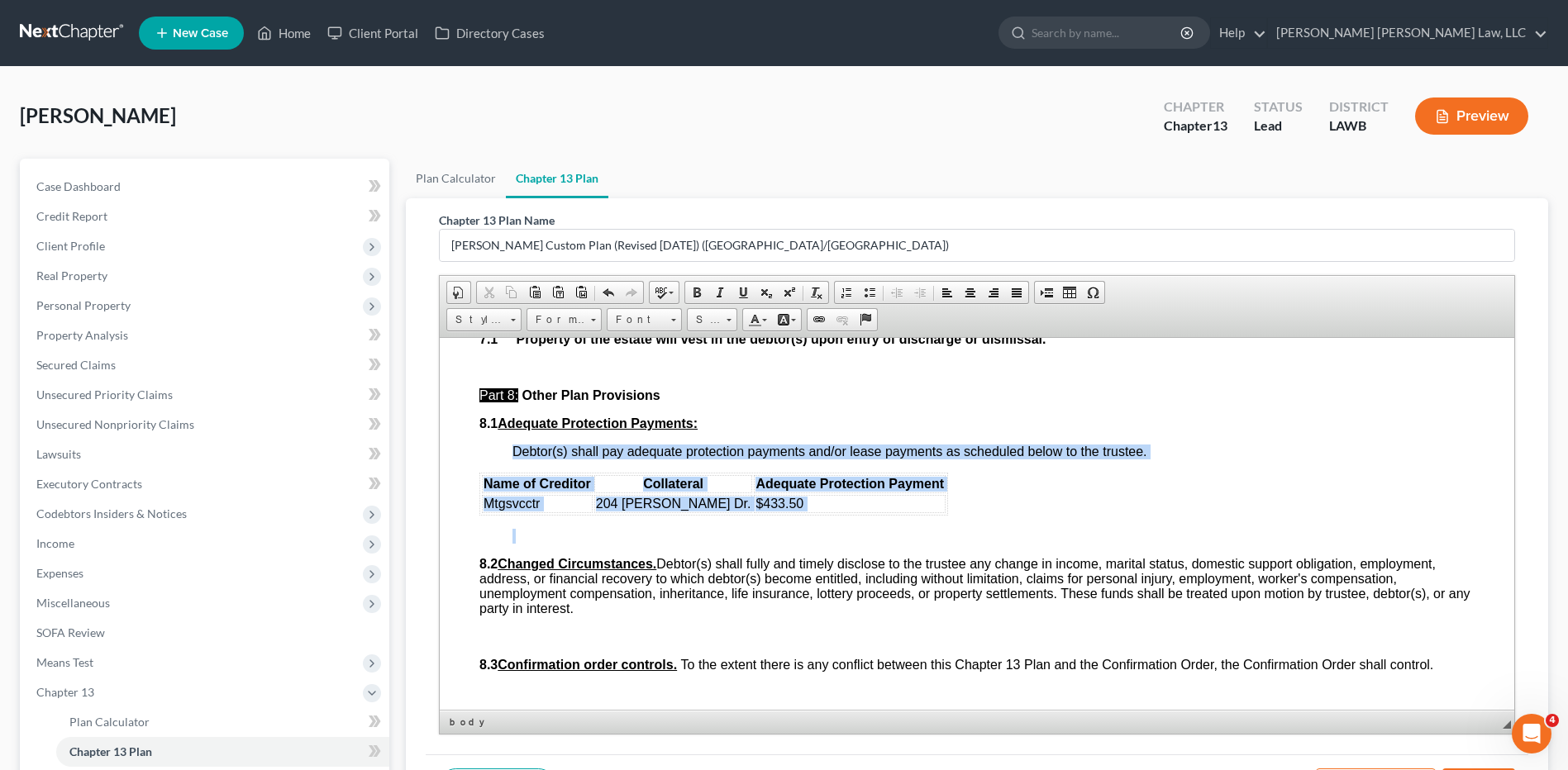
drag, startPoint x: 476, startPoint y: 491, endPoint x: 725, endPoint y: 533, distance: 252.5
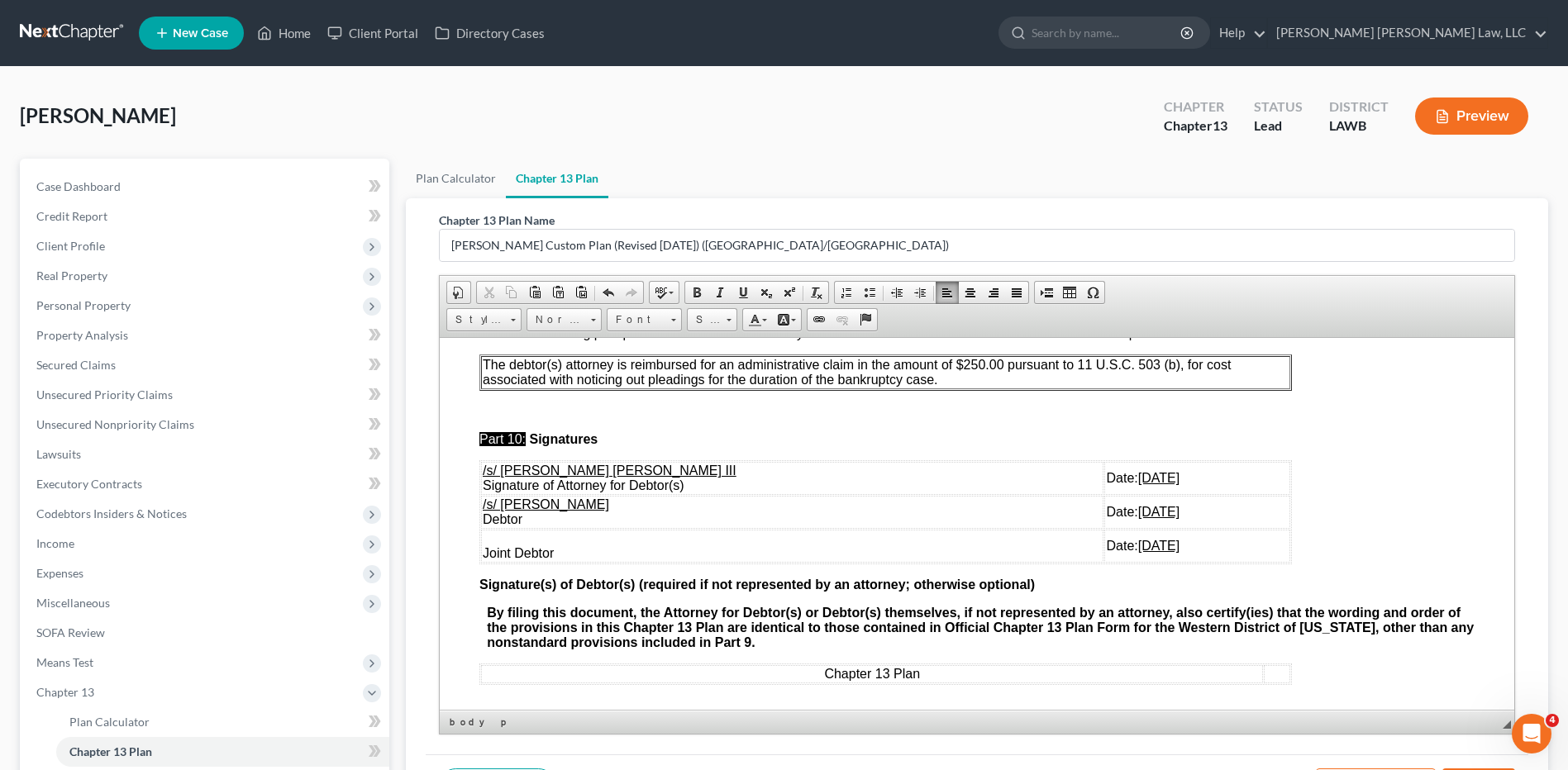
scroll to position [5288, 0]
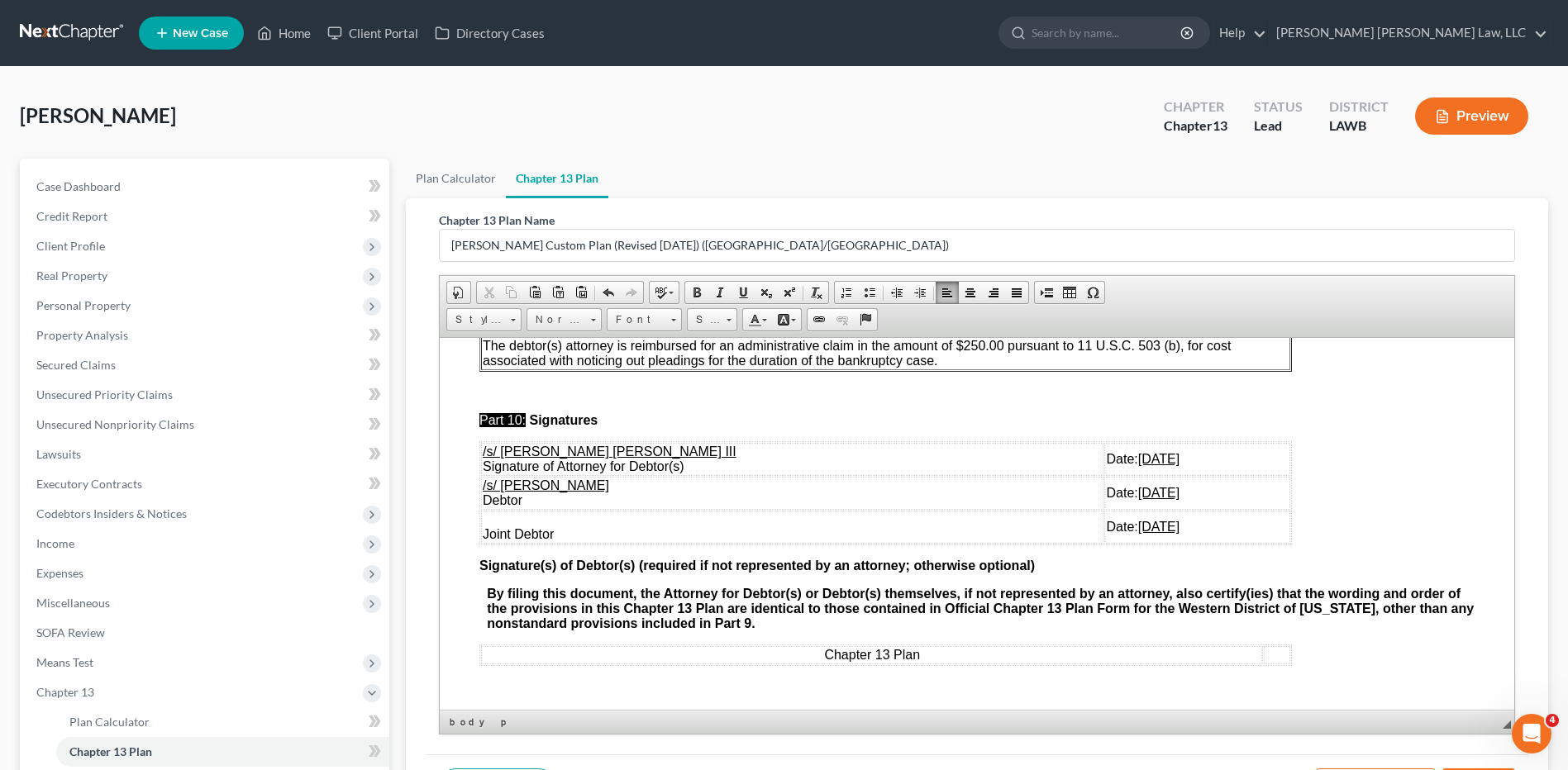
drag, startPoint x: 478, startPoint y: 483, endPoint x: 1130, endPoint y: 540, distance: 654.5
click table "/s/ E. Orum Young III Signature of Attorney for Debtor(s) Date: 08/19/2025 /s/ …"
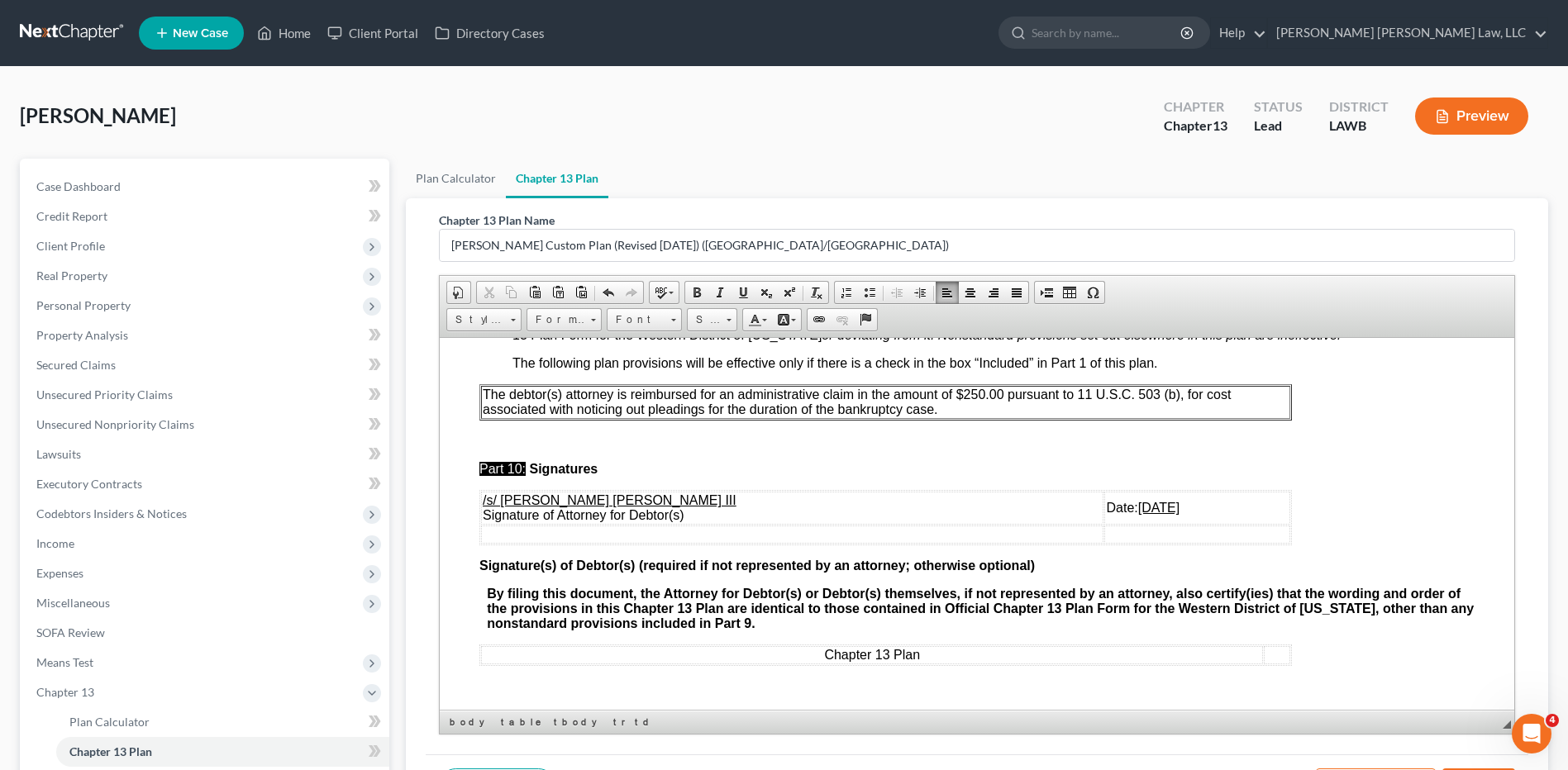
scroll to position [198, 0]
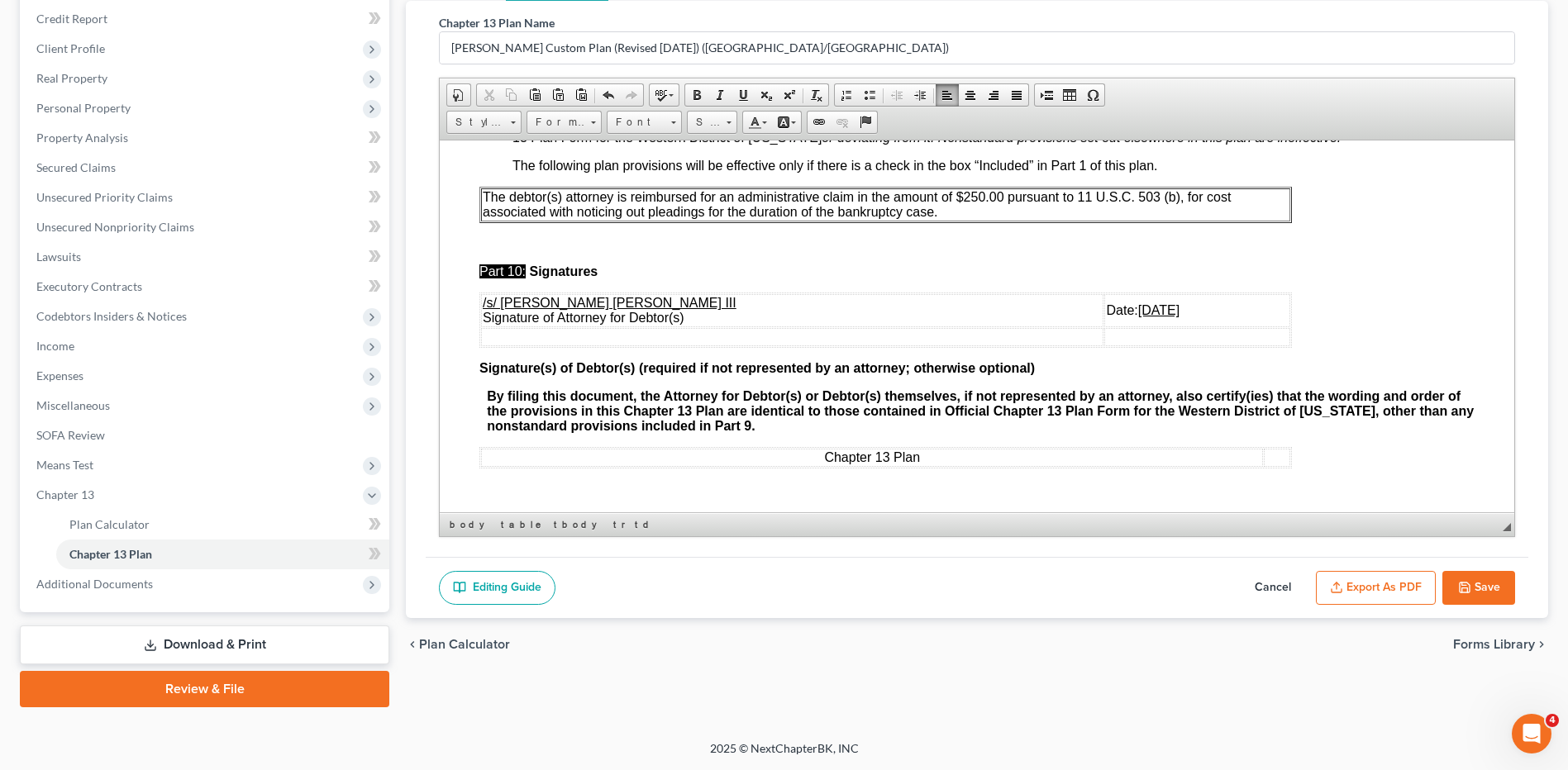
click at [1345, 589] on button "Export as PDF" at bounding box center [1376, 588] width 120 height 34
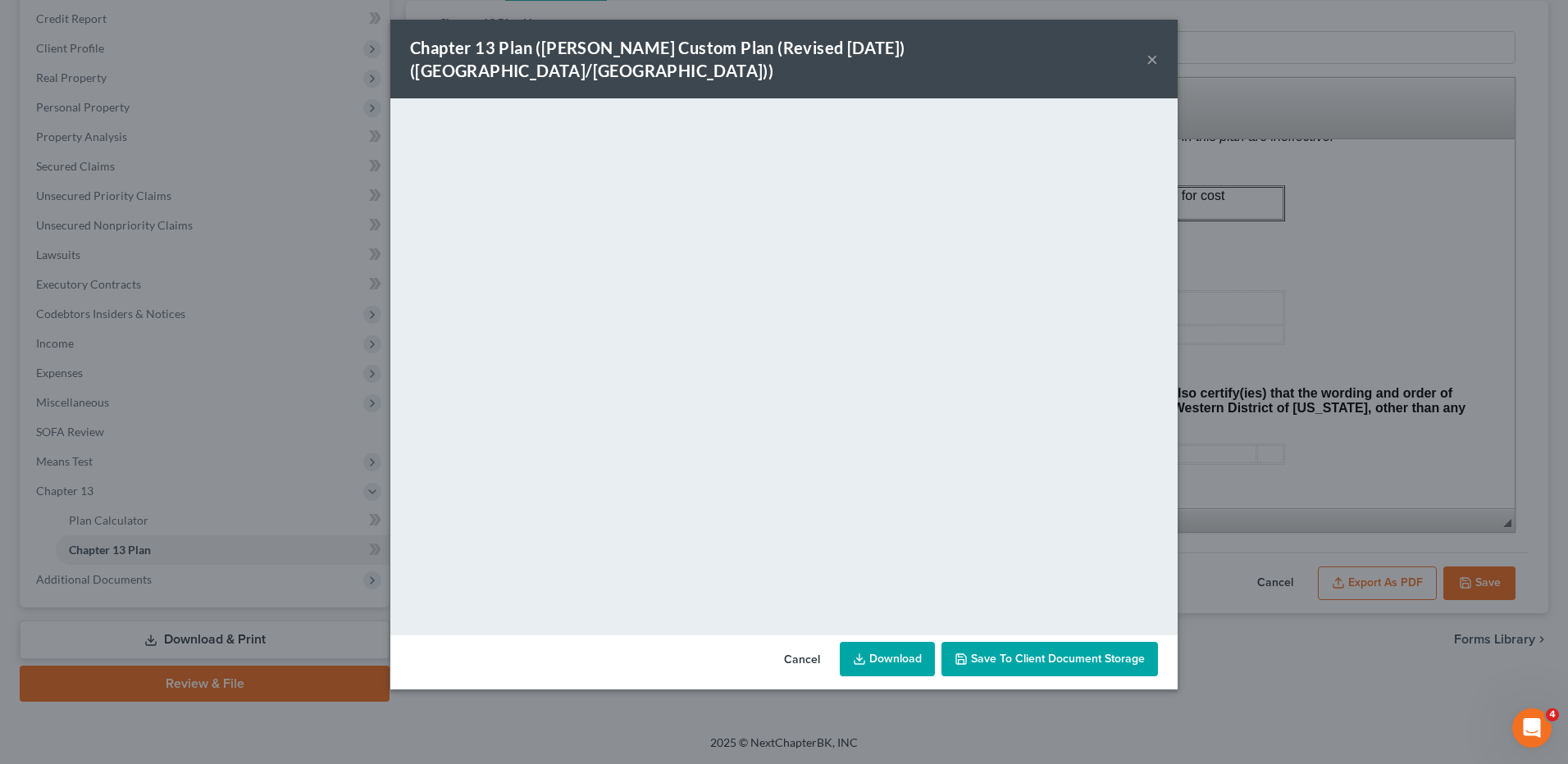
click at [881, 642] on link "Download" at bounding box center [887, 658] width 95 height 34
click at [791, 644] on button "Cancel" at bounding box center [802, 660] width 63 height 33
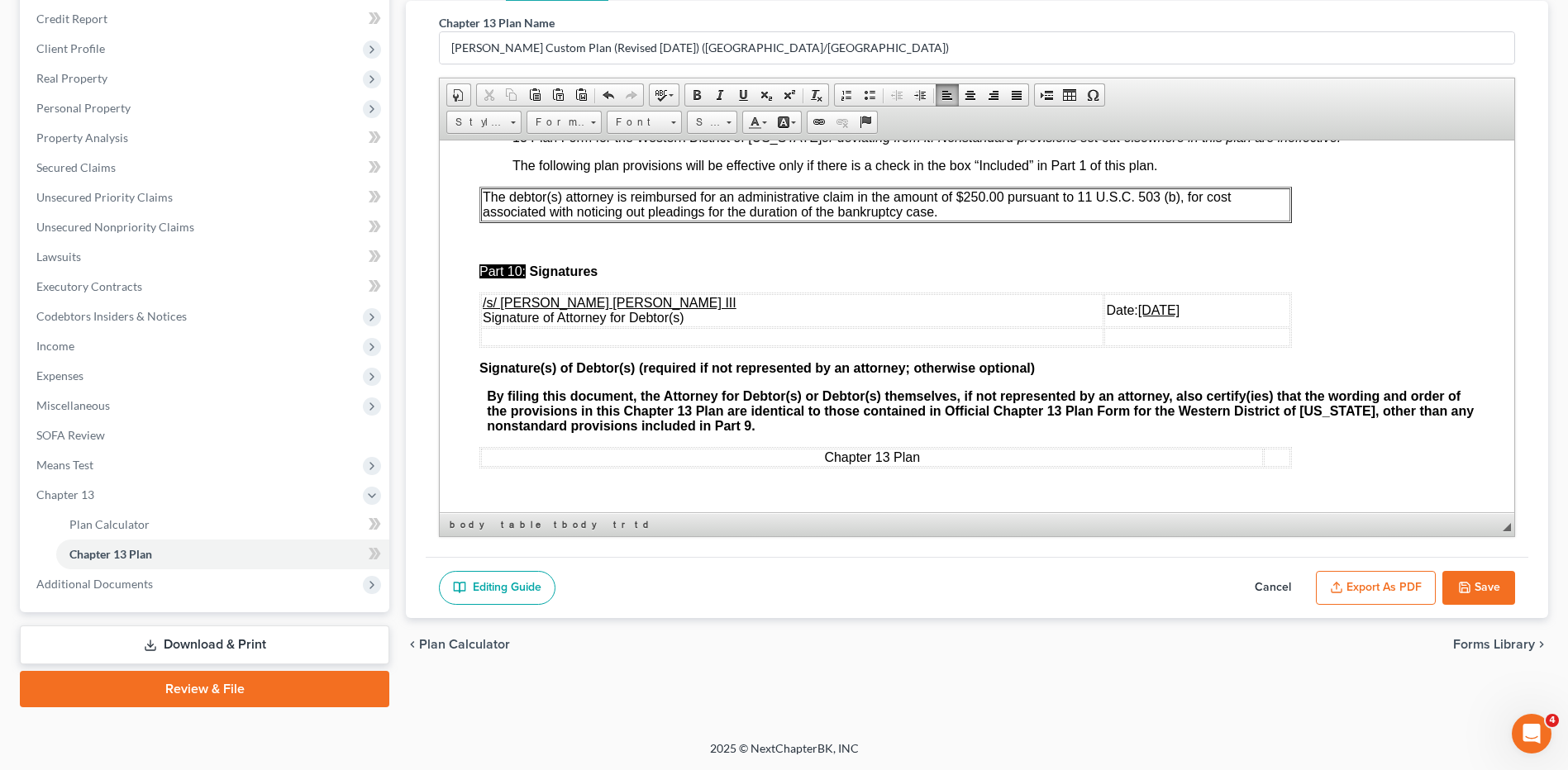
click at [1487, 587] on button "Save" at bounding box center [1478, 588] width 73 height 34
select select "1"
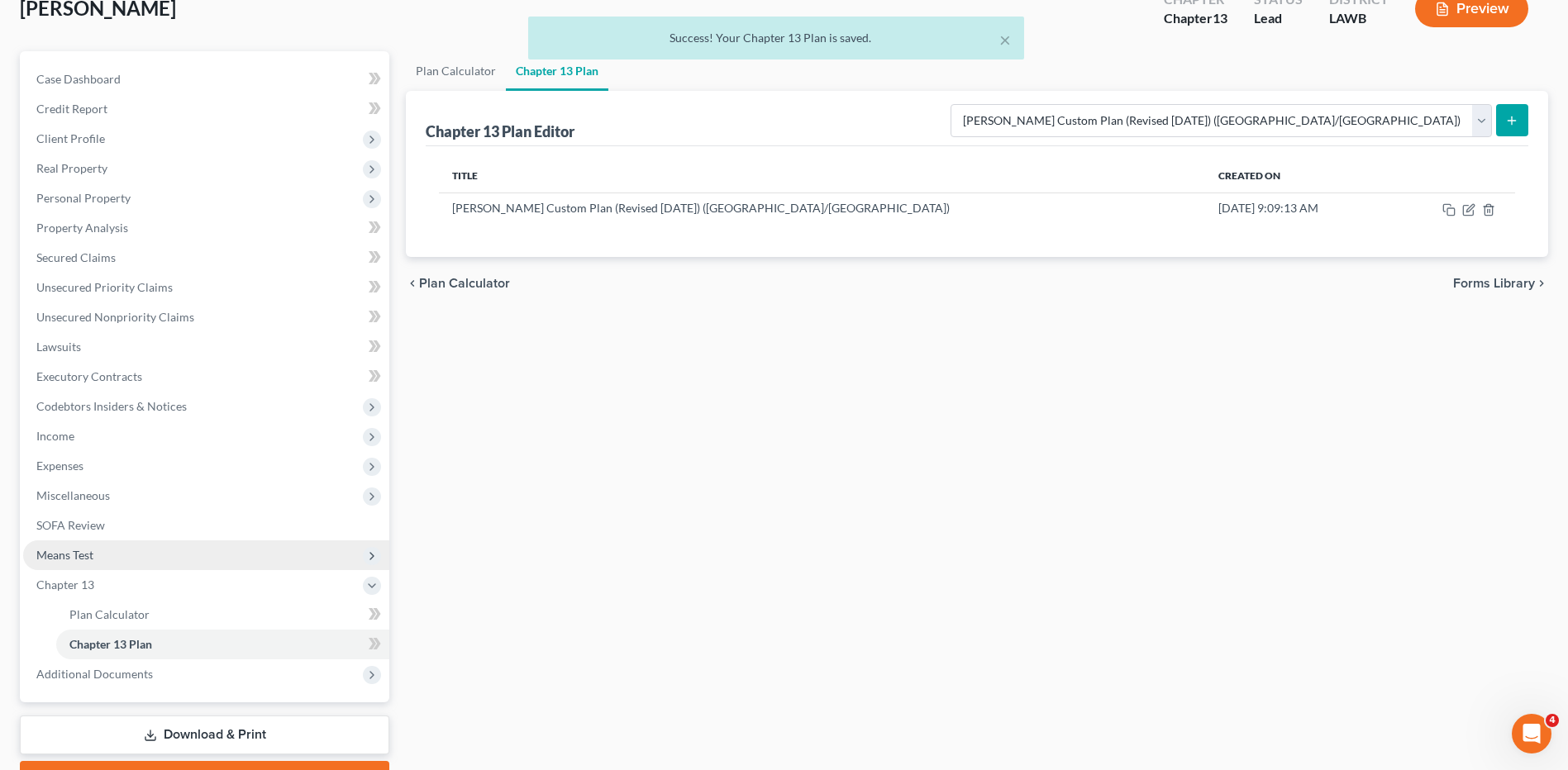
scroll to position [32, 0]
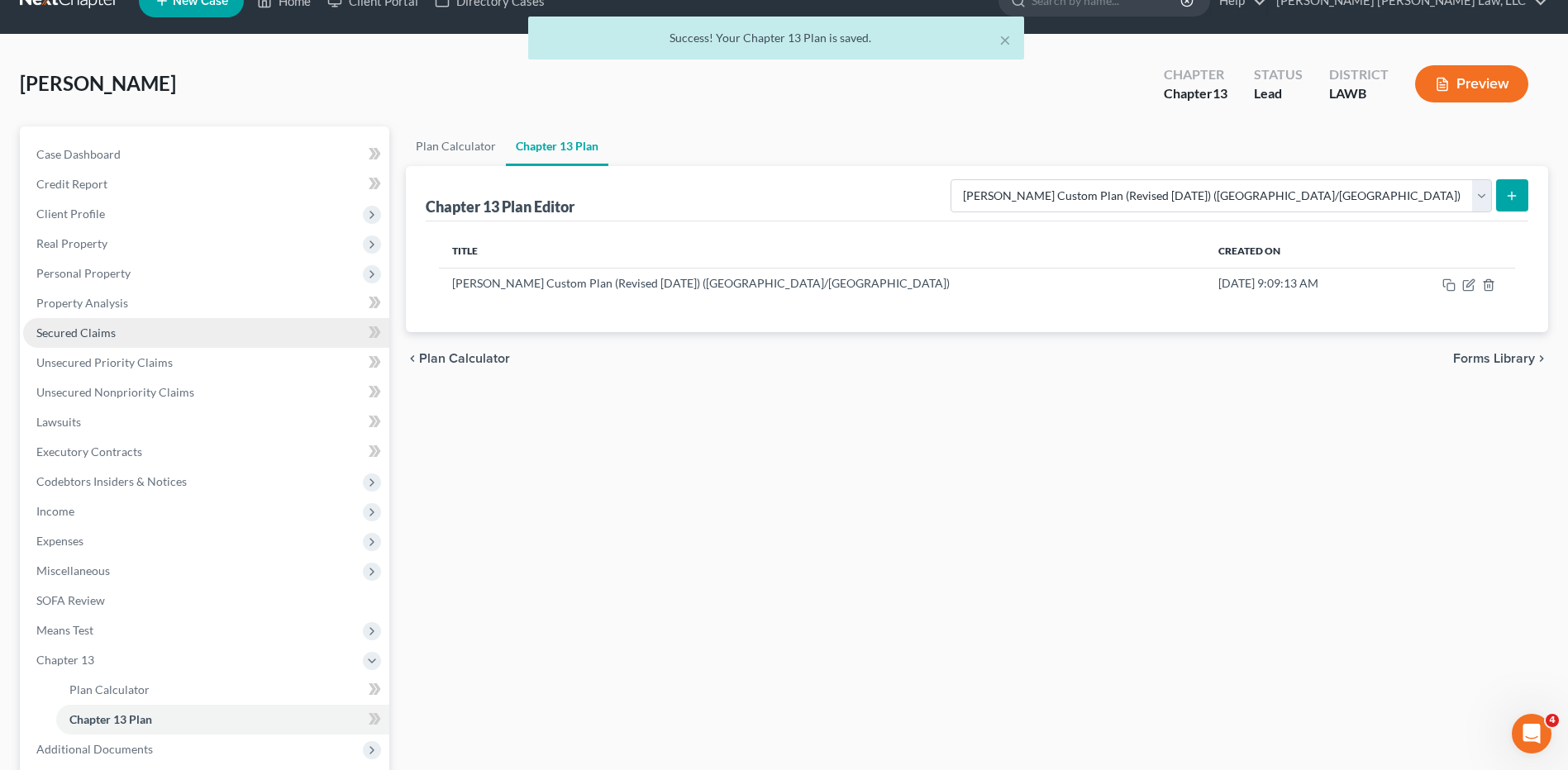
click at [85, 336] on span "Secured Claims" at bounding box center [76, 333] width 80 height 14
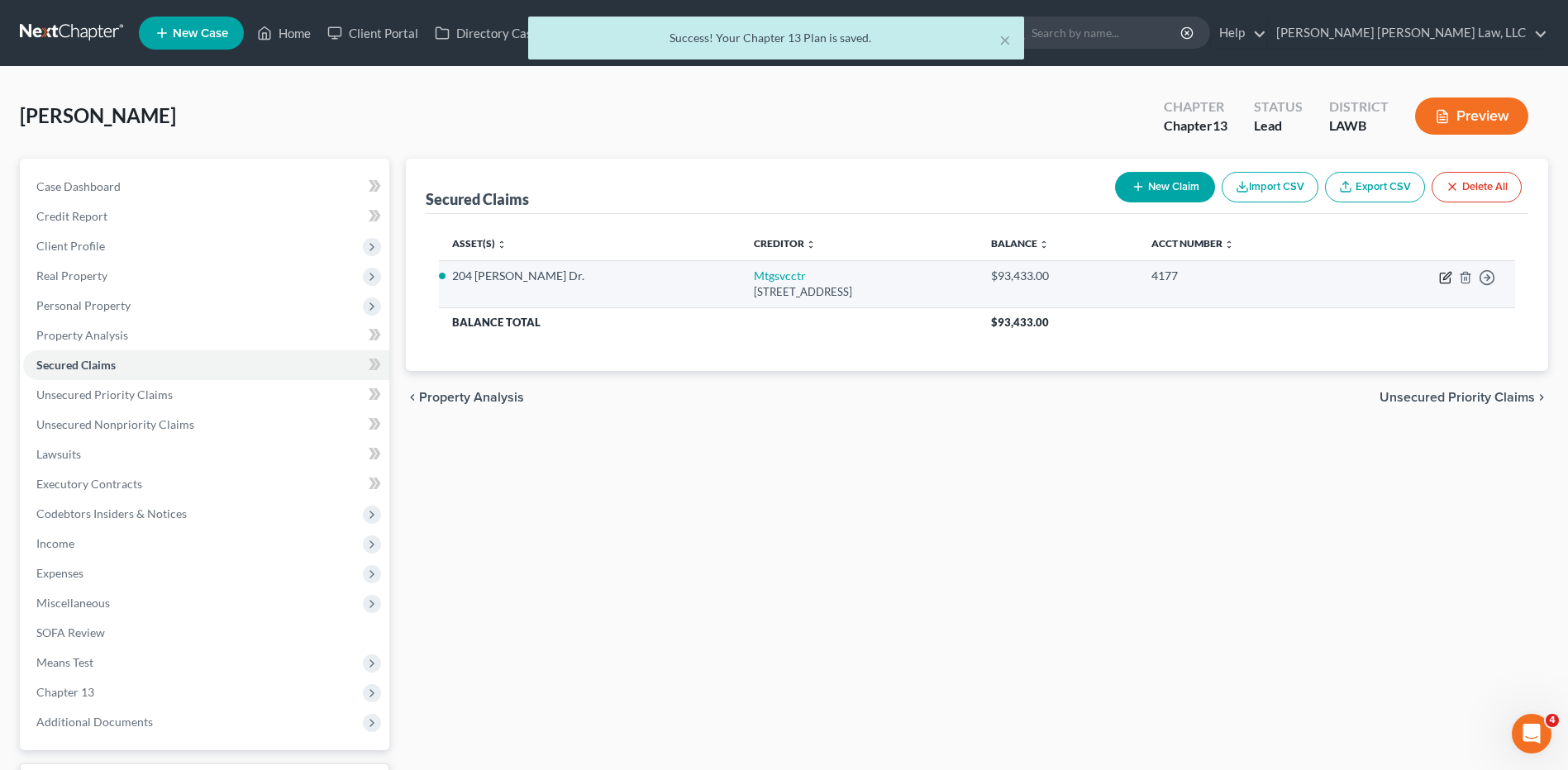
click at [1447, 280] on icon "button" at bounding box center [1445, 277] width 13 height 13
select select "33"
select select "0"
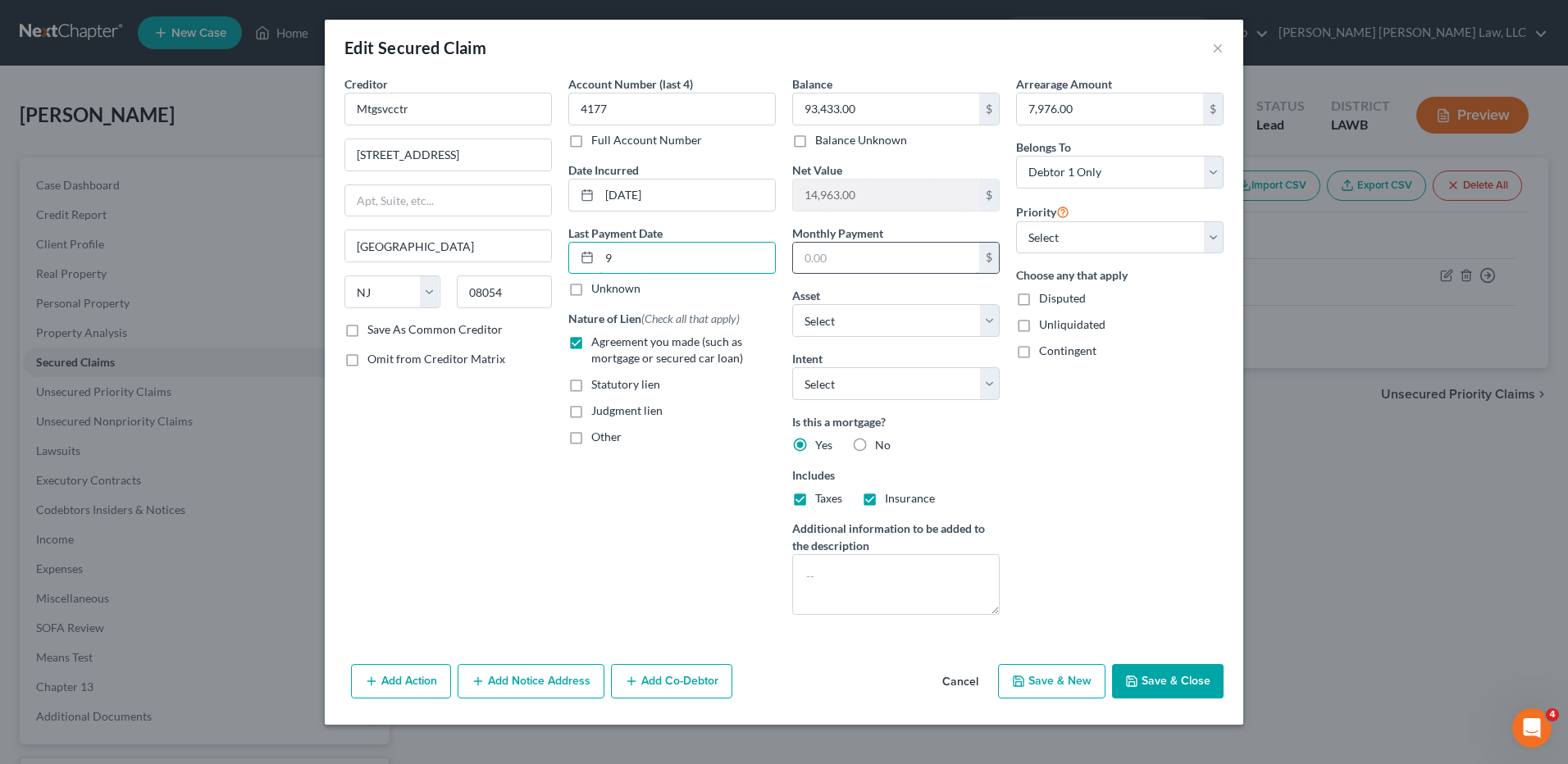
type input "9"
click at [923, 259] on input "text" at bounding box center [886, 259] width 187 height 31
type input "0"
type input "987.00"
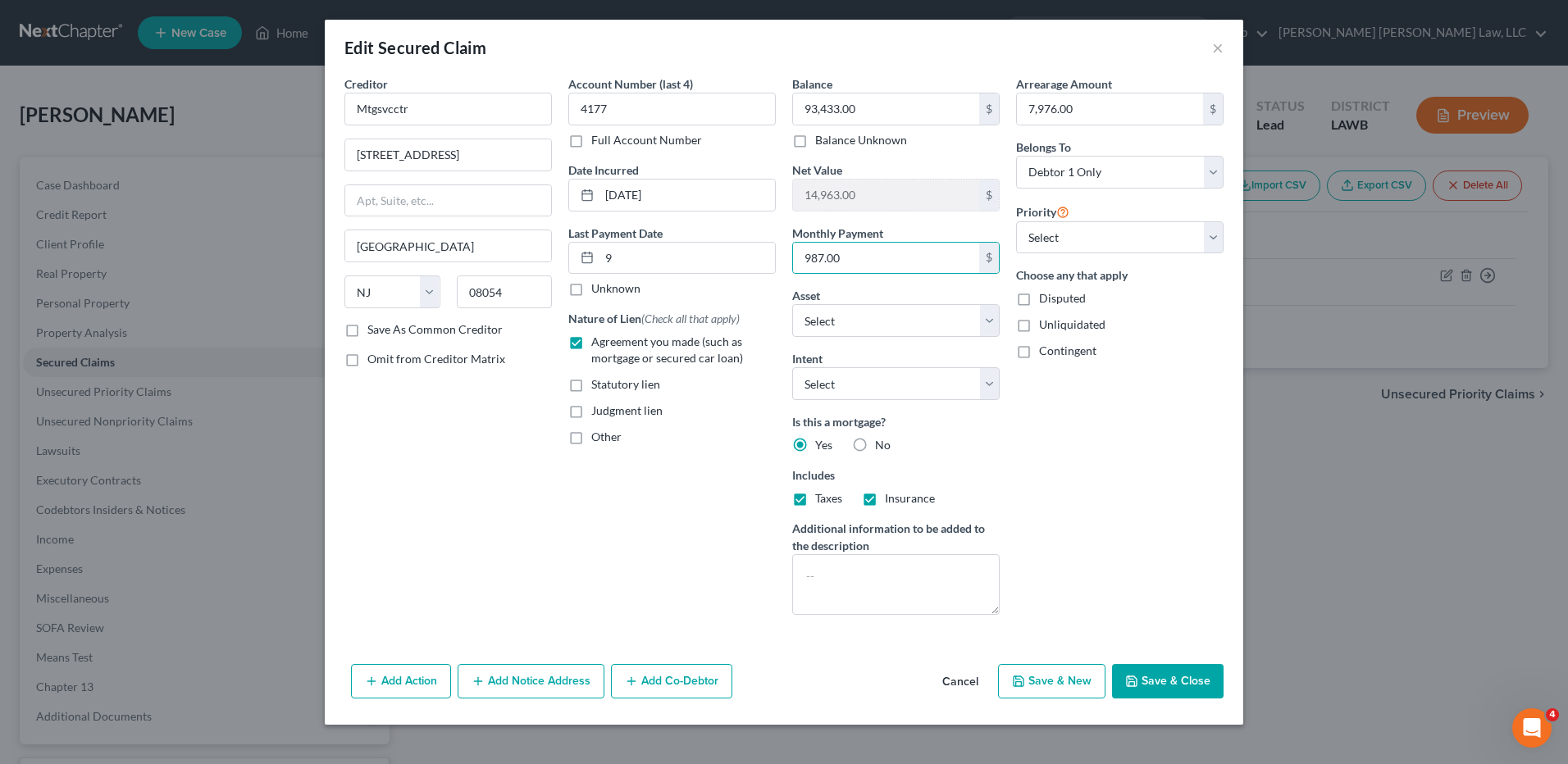
click at [1143, 682] on button "Save & Close" at bounding box center [1167, 681] width 111 height 34
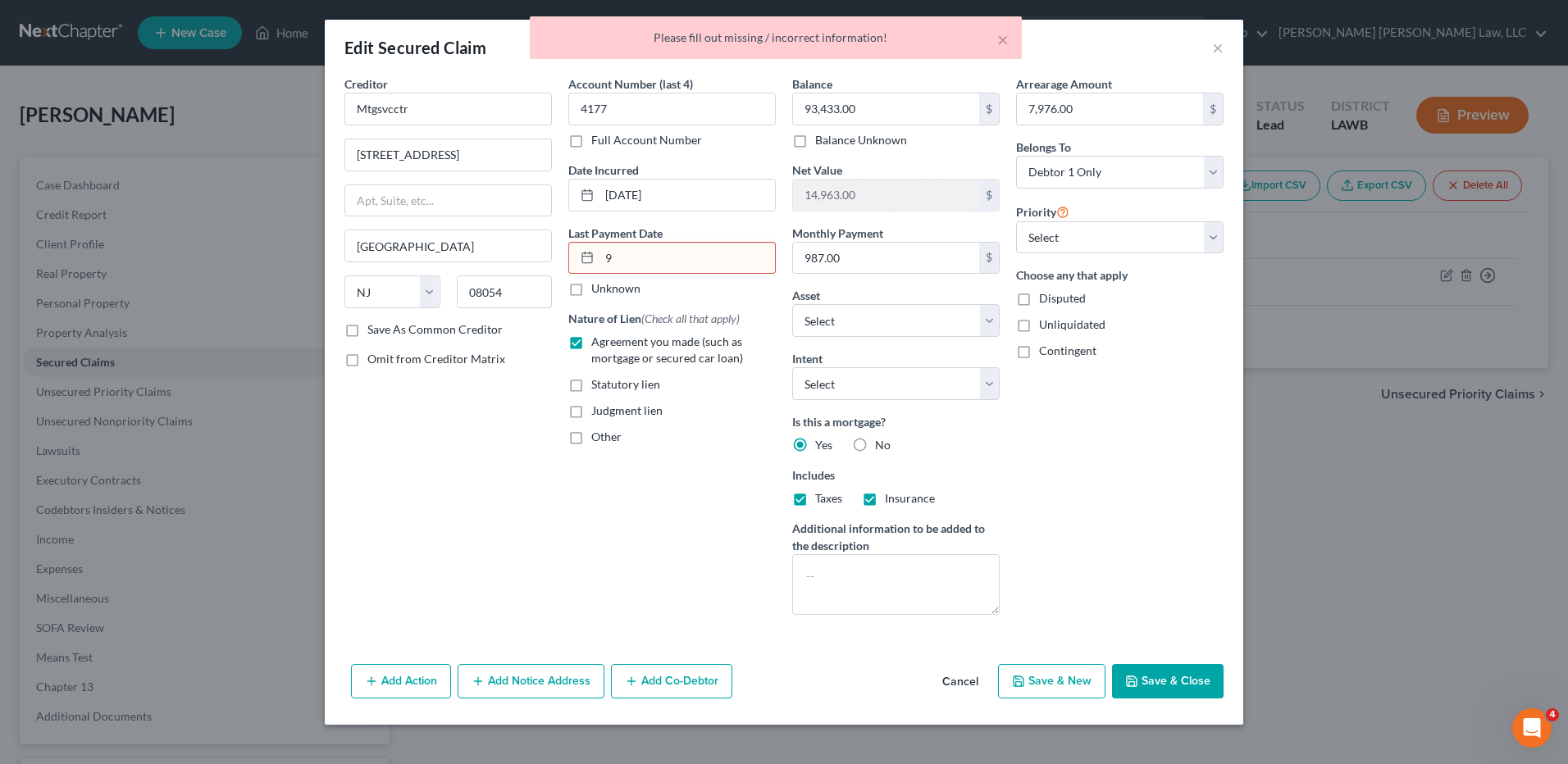
click at [624, 256] on input "9" at bounding box center [688, 259] width 176 height 31
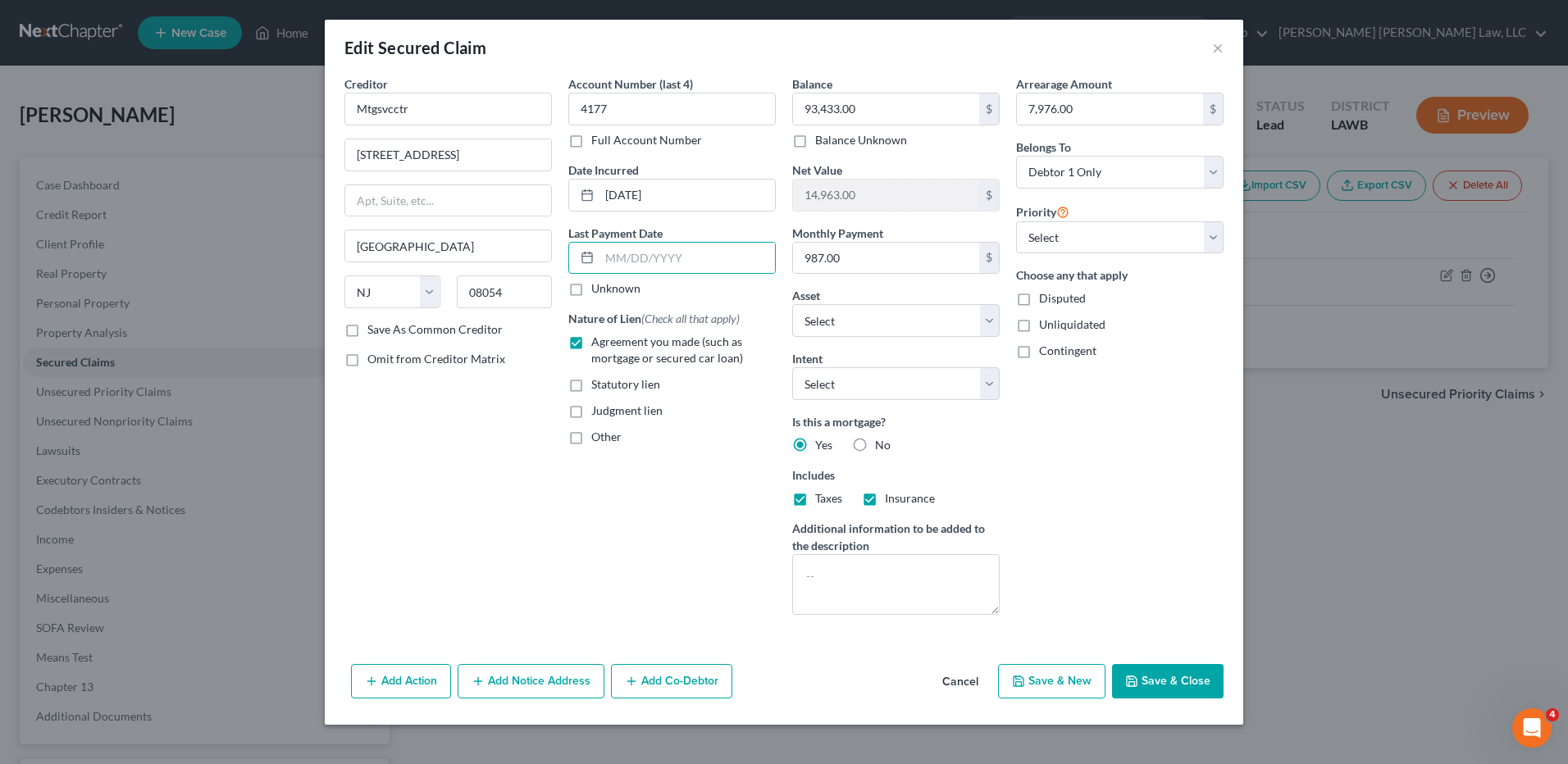
click at [1158, 686] on button "Save & Close" at bounding box center [1167, 681] width 111 height 34
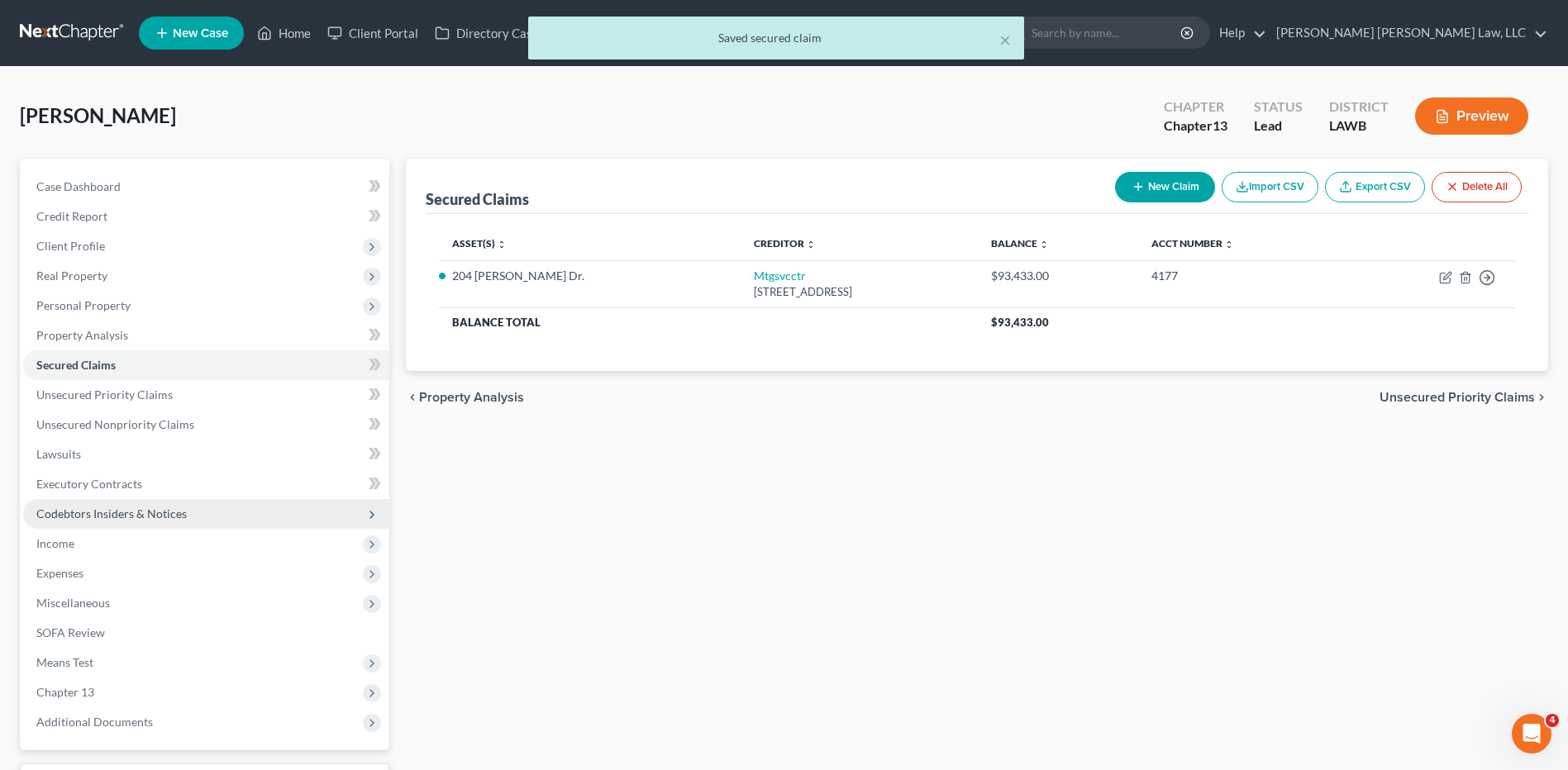
click at [124, 514] on span "Codebtors Insiders & Notices" at bounding box center [111, 514] width 151 height 14
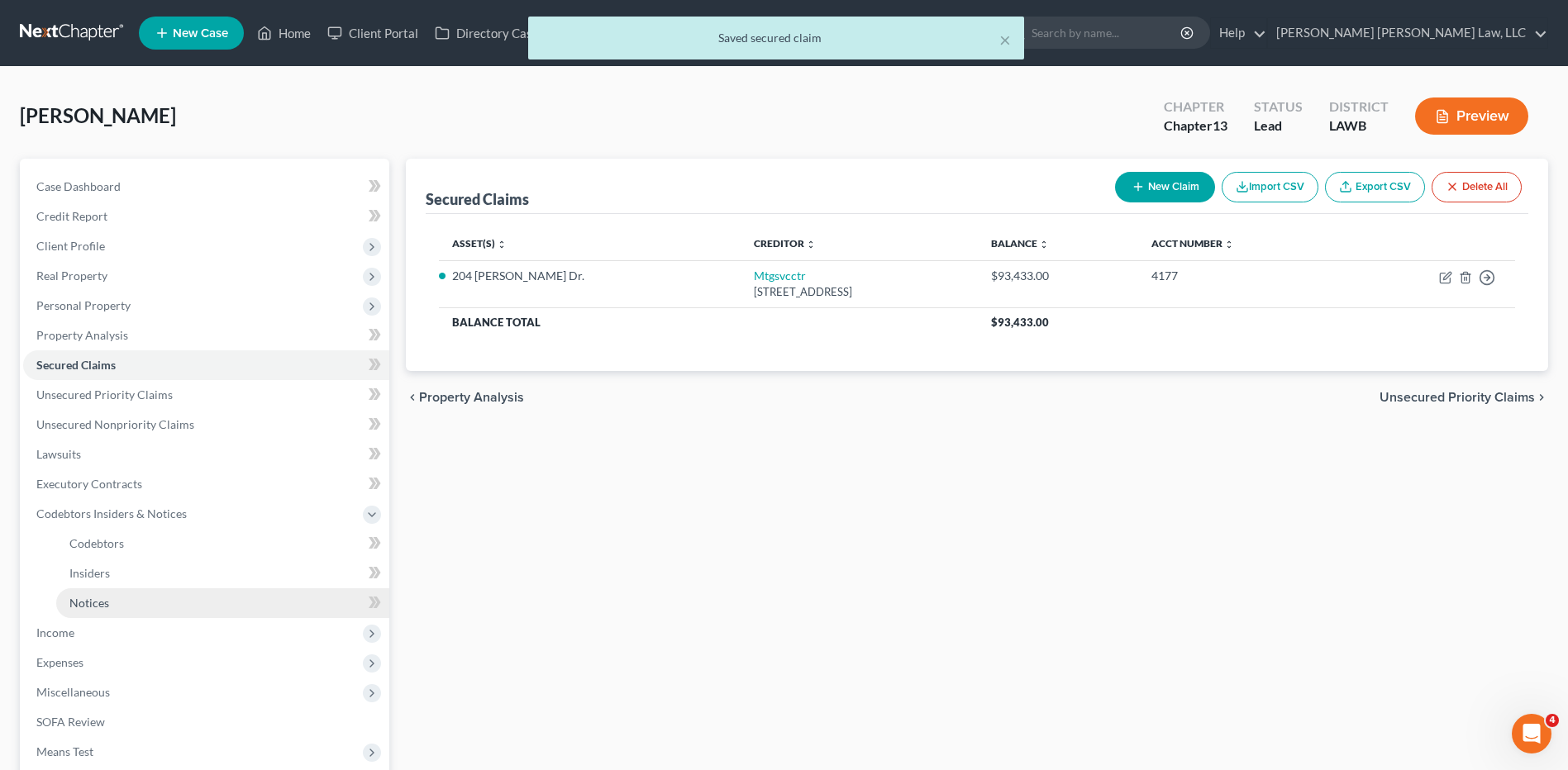
click at [100, 610] on link "Notices" at bounding box center [222, 604] width 333 height 30
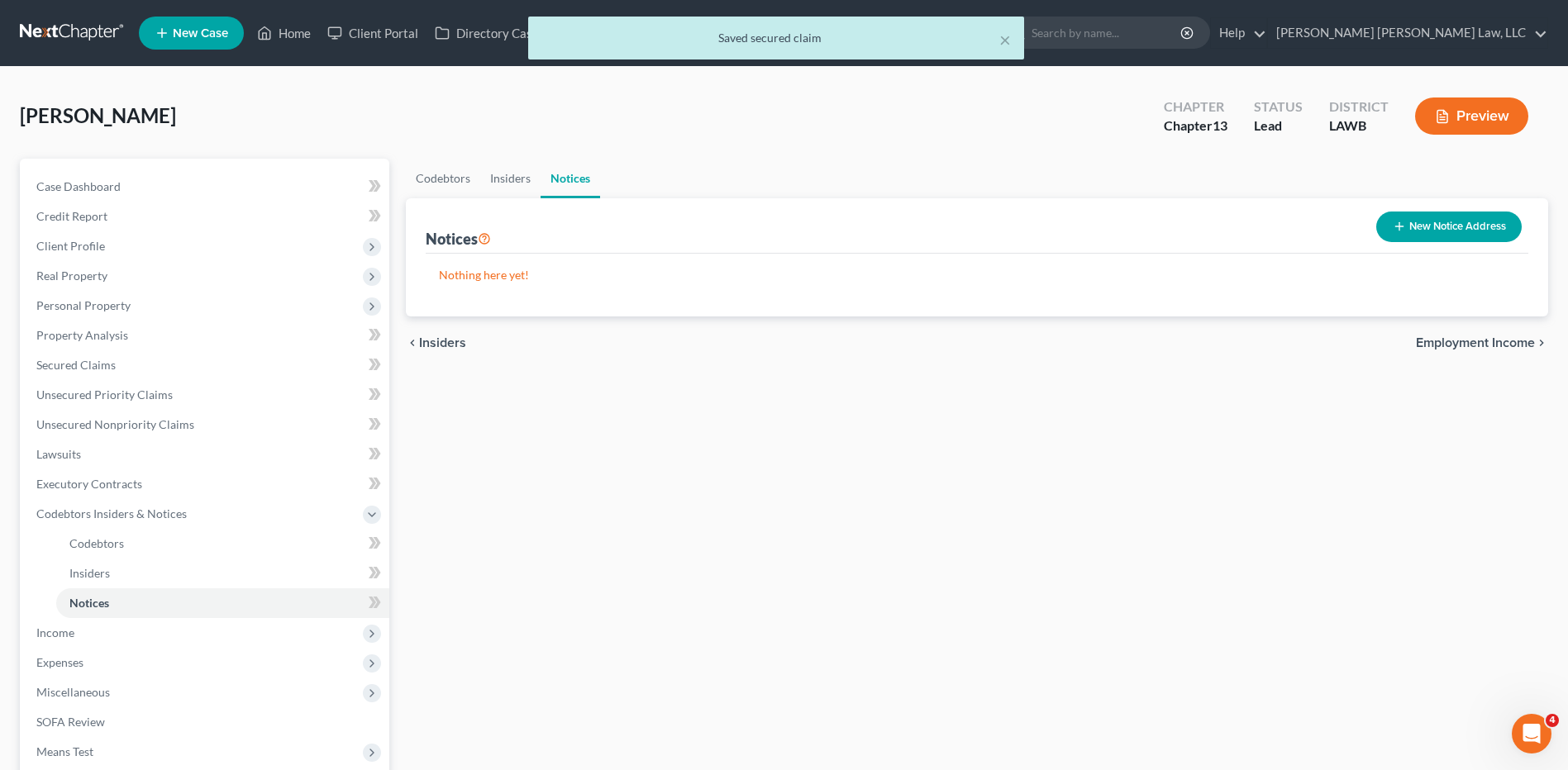
click at [1414, 216] on button "New Notice Address" at bounding box center [1449, 226] width 146 height 31
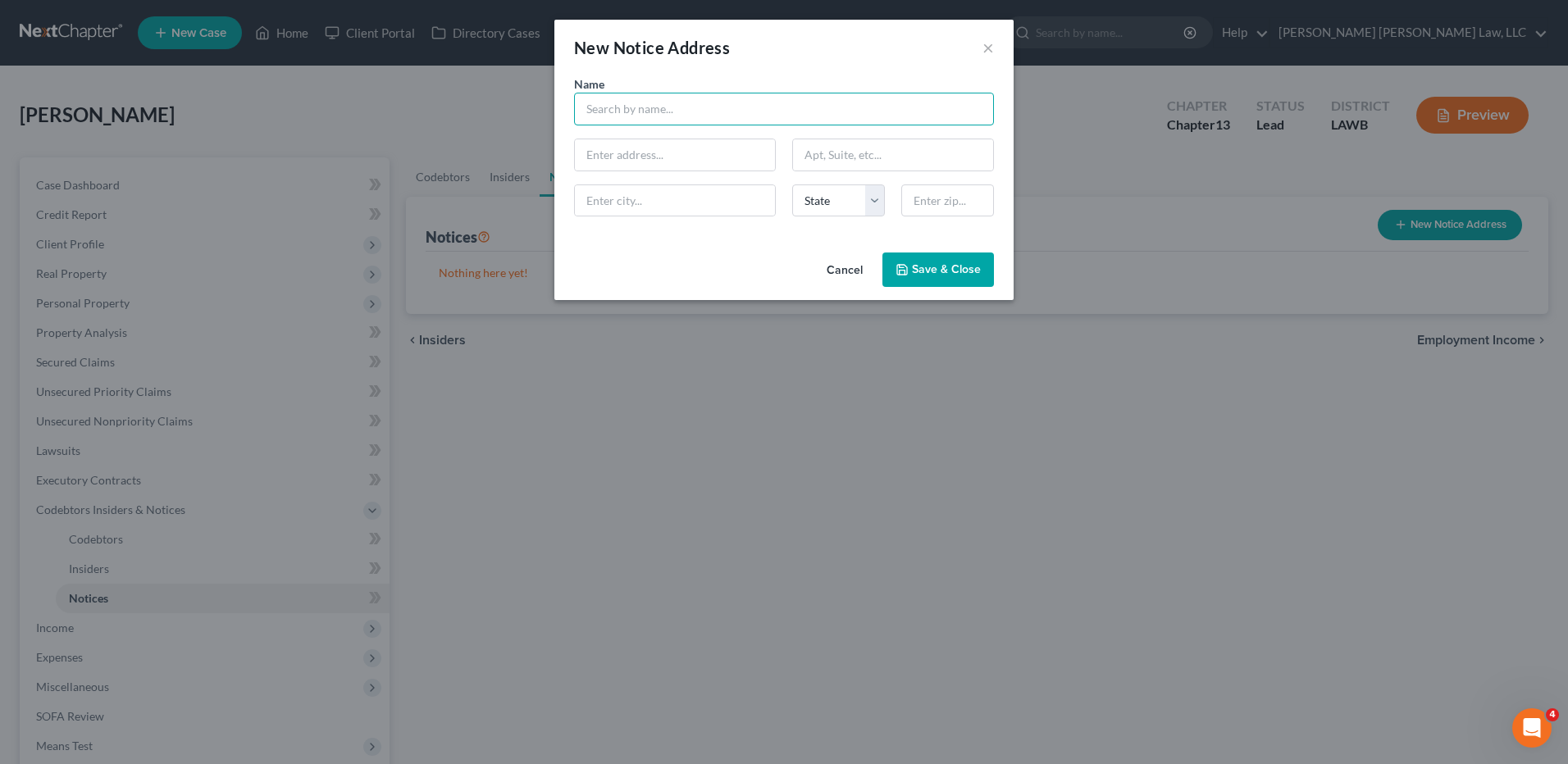
click at [630, 123] on input "text" at bounding box center [784, 109] width 420 height 33
type input "Union Parish Sherriff"
click at [660, 155] on input "text" at bounding box center [675, 155] width 200 height 31
type input "710 Holder Road"
click at [634, 205] on input "text" at bounding box center [675, 201] width 200 height 31
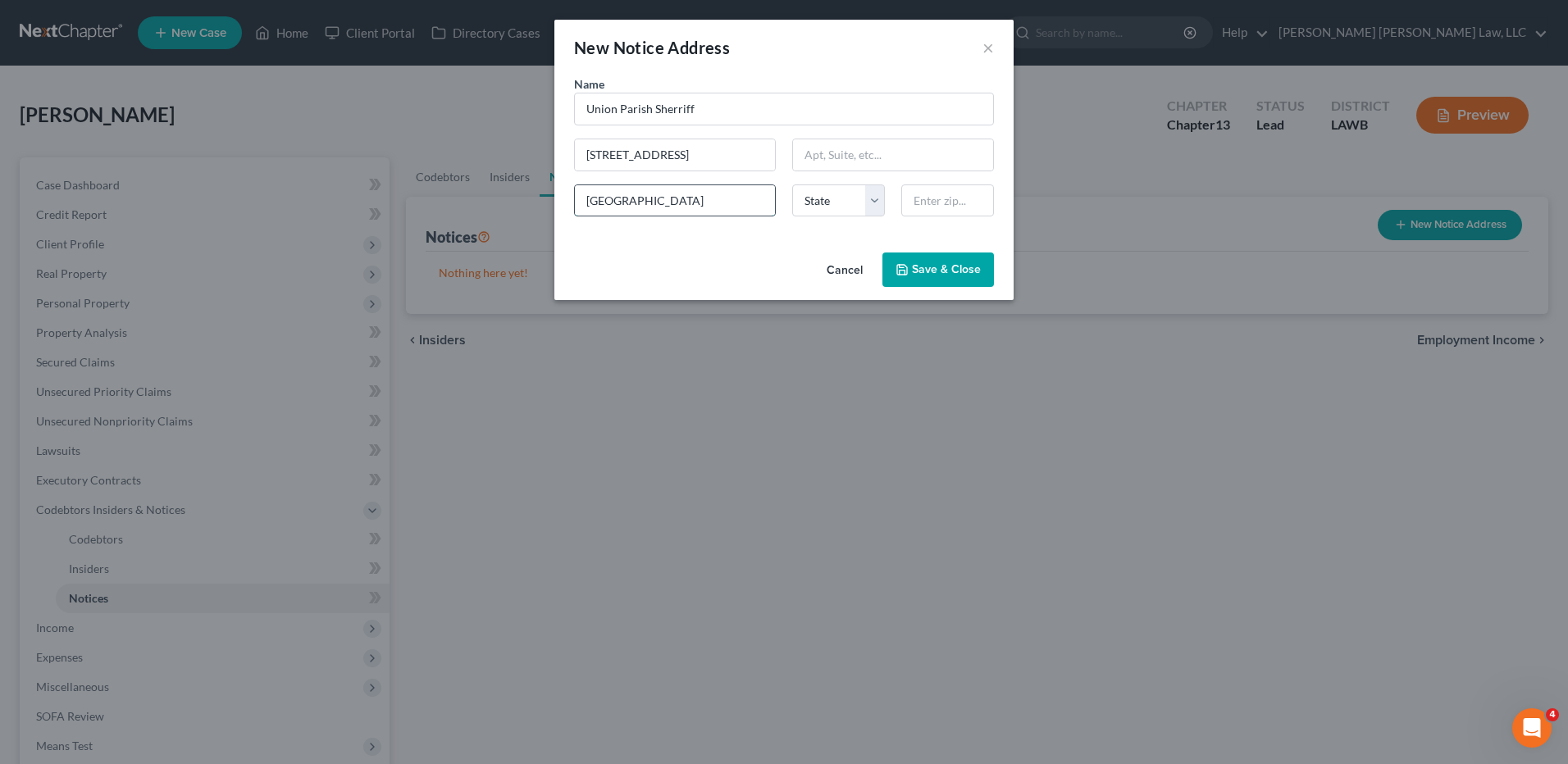
type input "Farmerville"
select select "19"
type input "71241"
click at [929, 274] on span "Save & Close" at bounding box center [947, 270] width 69 height 14
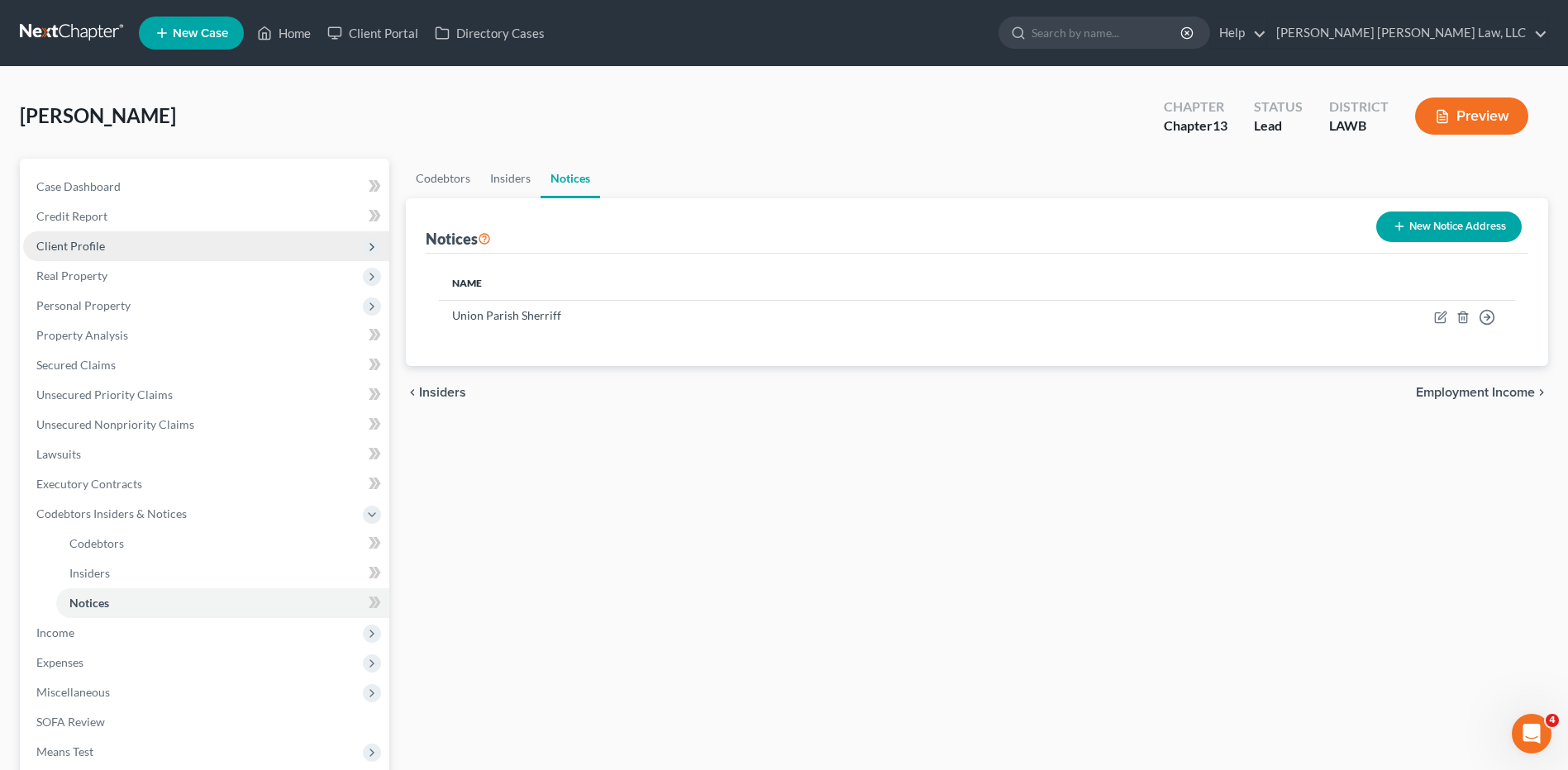
click at [64, 242] on span "Client Profile" at bounding box center [71, 246] width 69 height 14
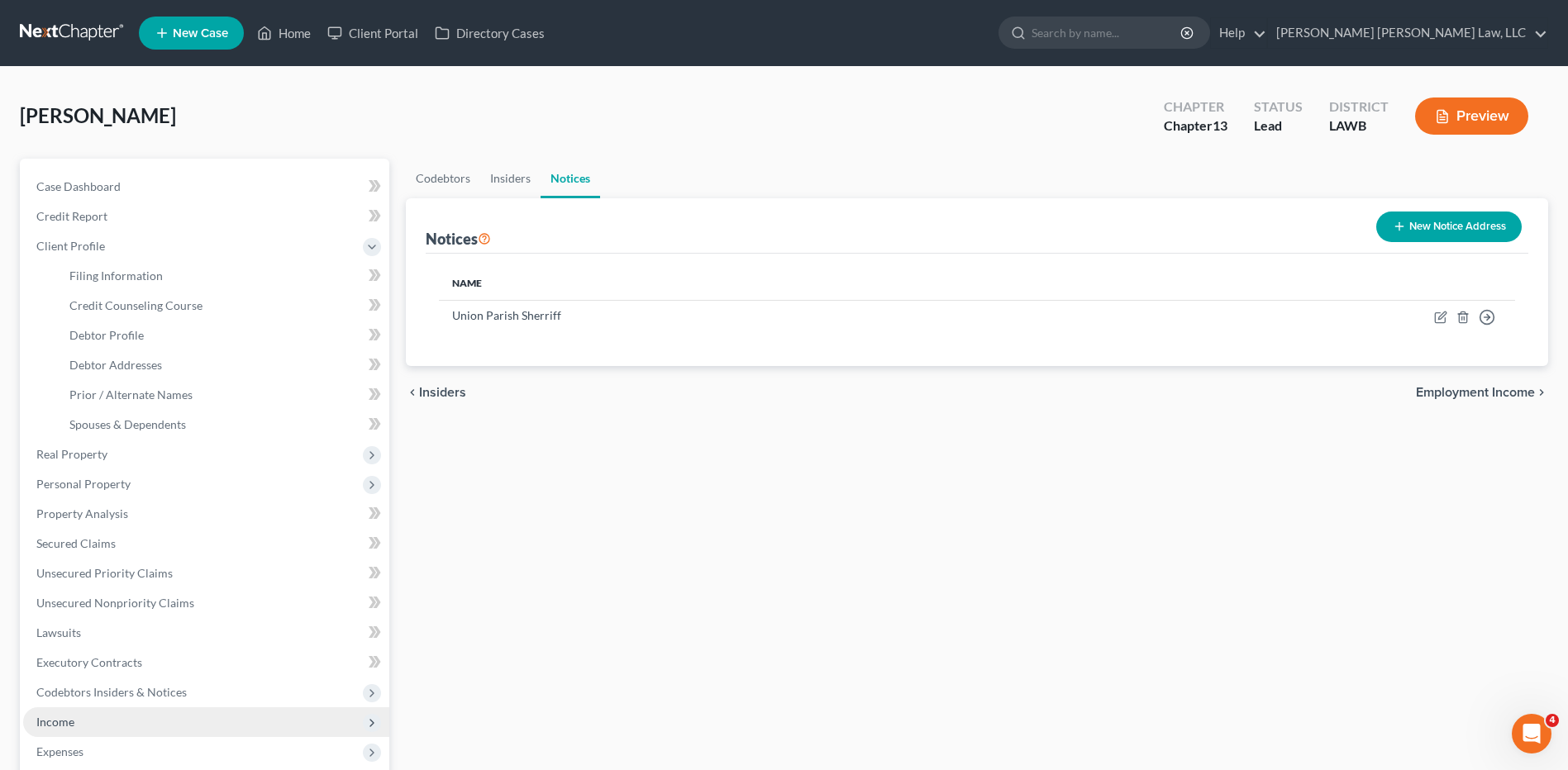
click at [41, 720] on span "Income" at bounding box center [55, 722] width 38 height 14
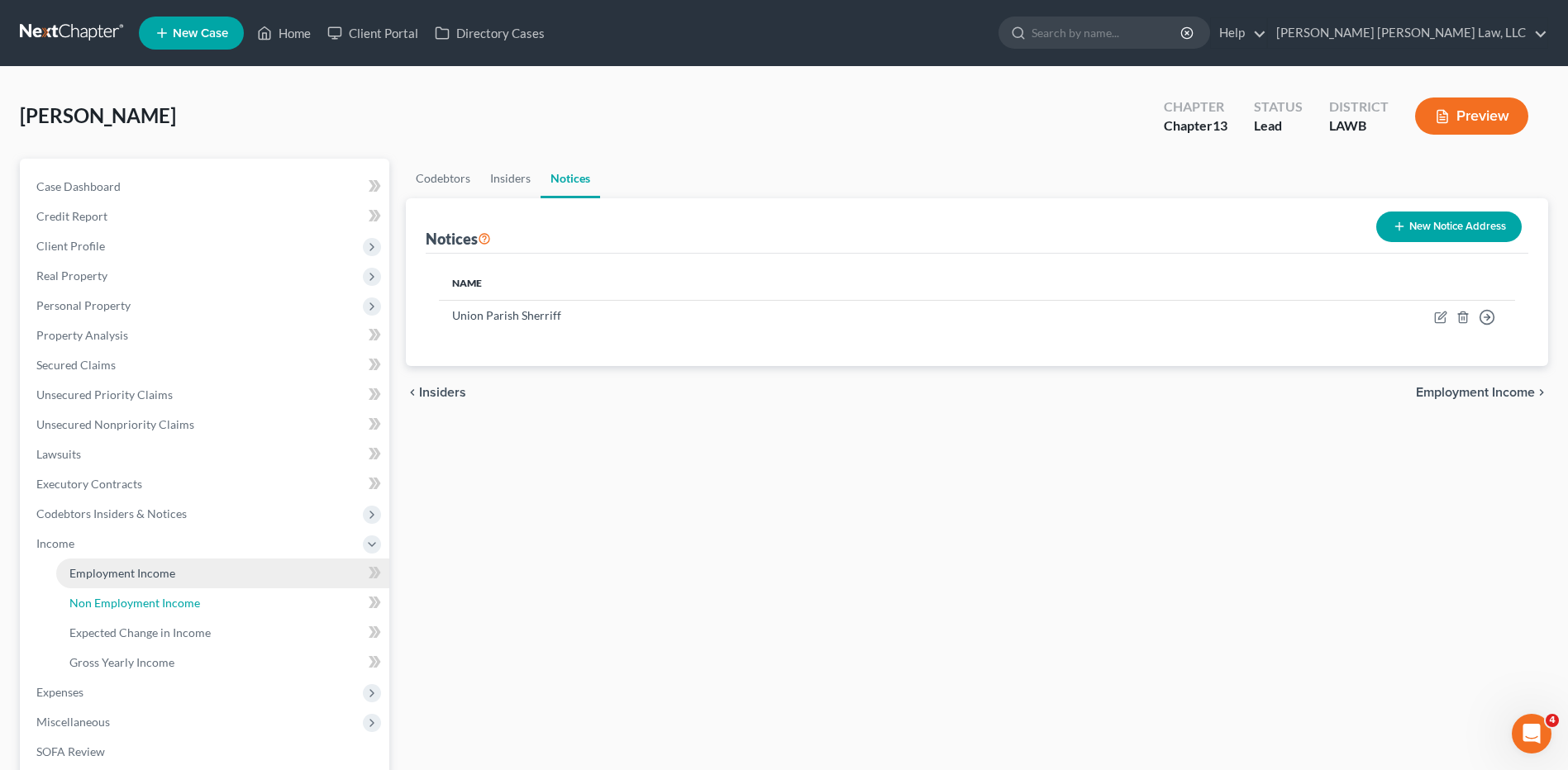
drag, startPoint x: 114, startPoint y: 610, endPoint x: 209, endPoint y: 577, distance: 100.6
click at [115, 610] on span "Non Employment Income" at bounding box center [135, 603] width 131 height 14
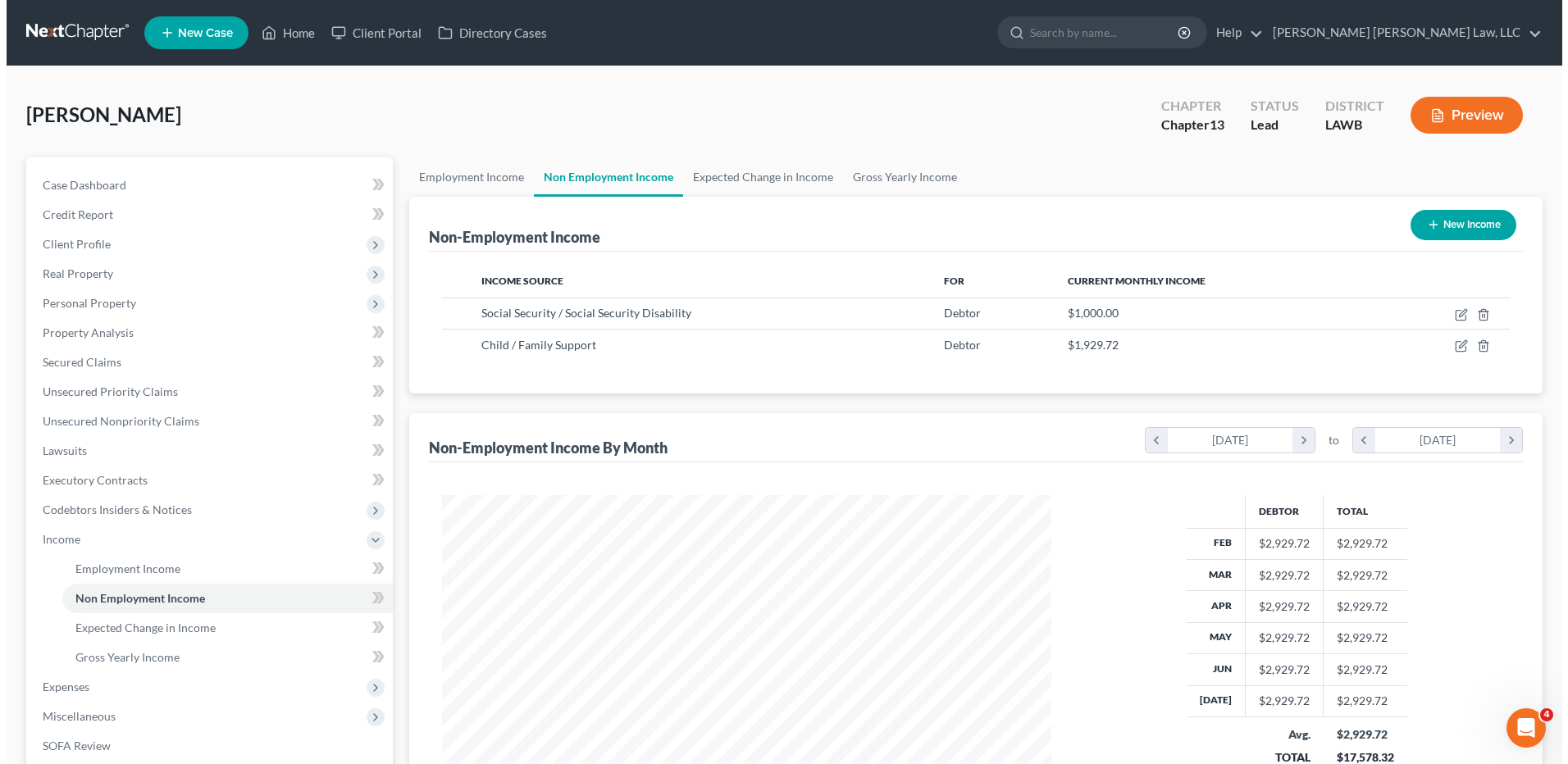
scroll to position [304, 642]
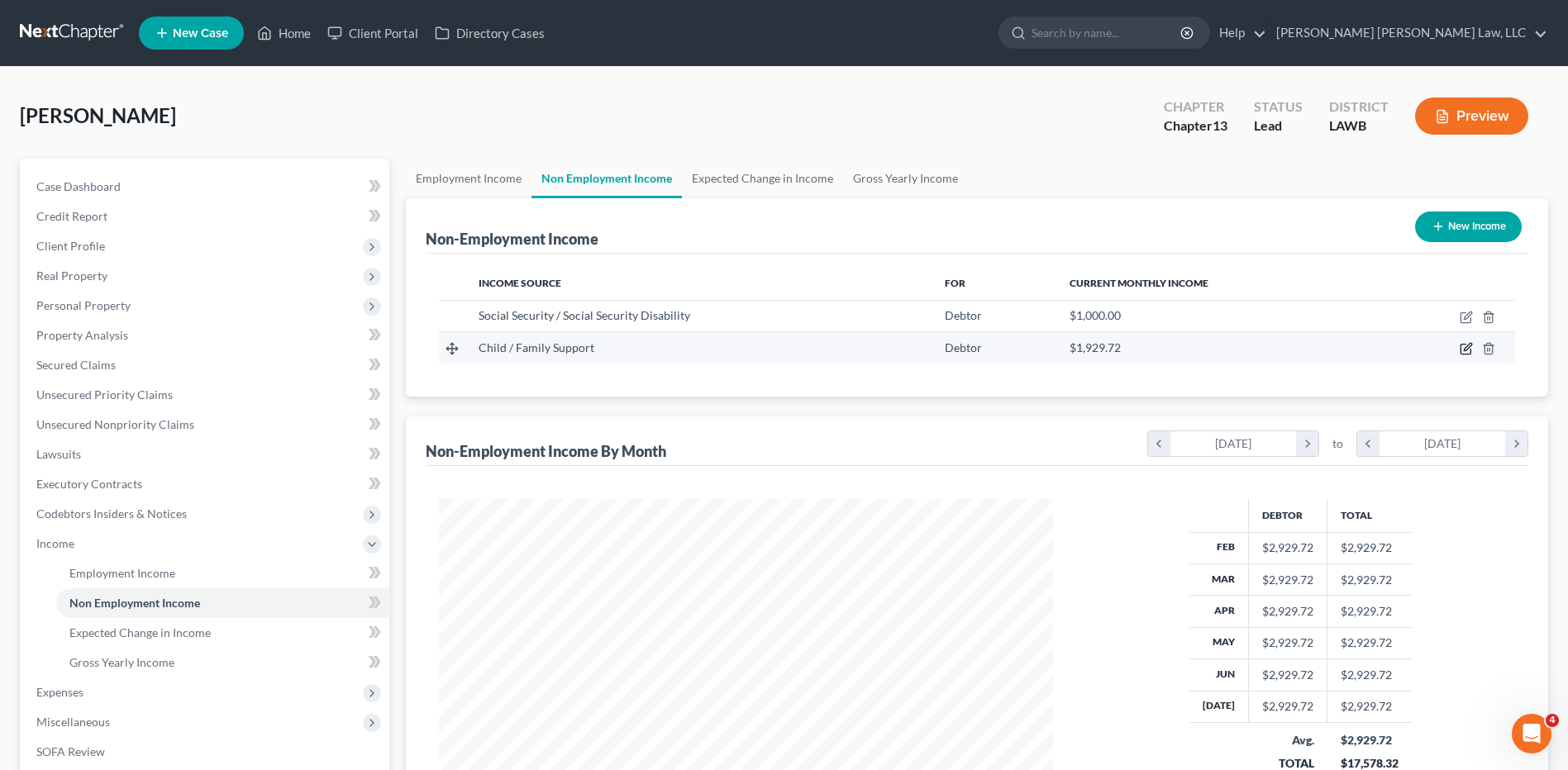
click at [1461, 345] on icon "button" at bounding box center [1466, 350] width 10 height 10
select select "7"
select select "3"
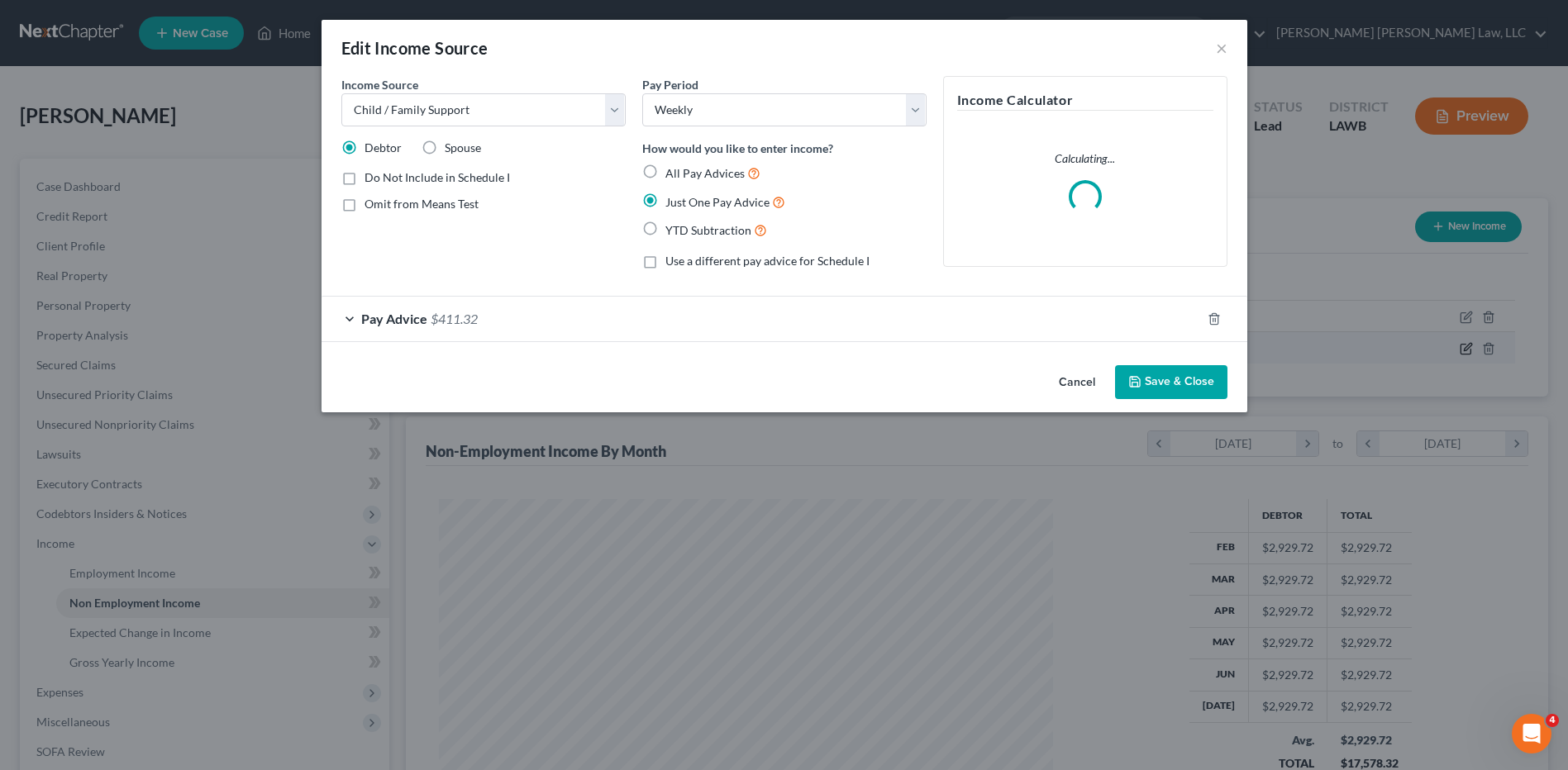
scroll to position [309, 653]
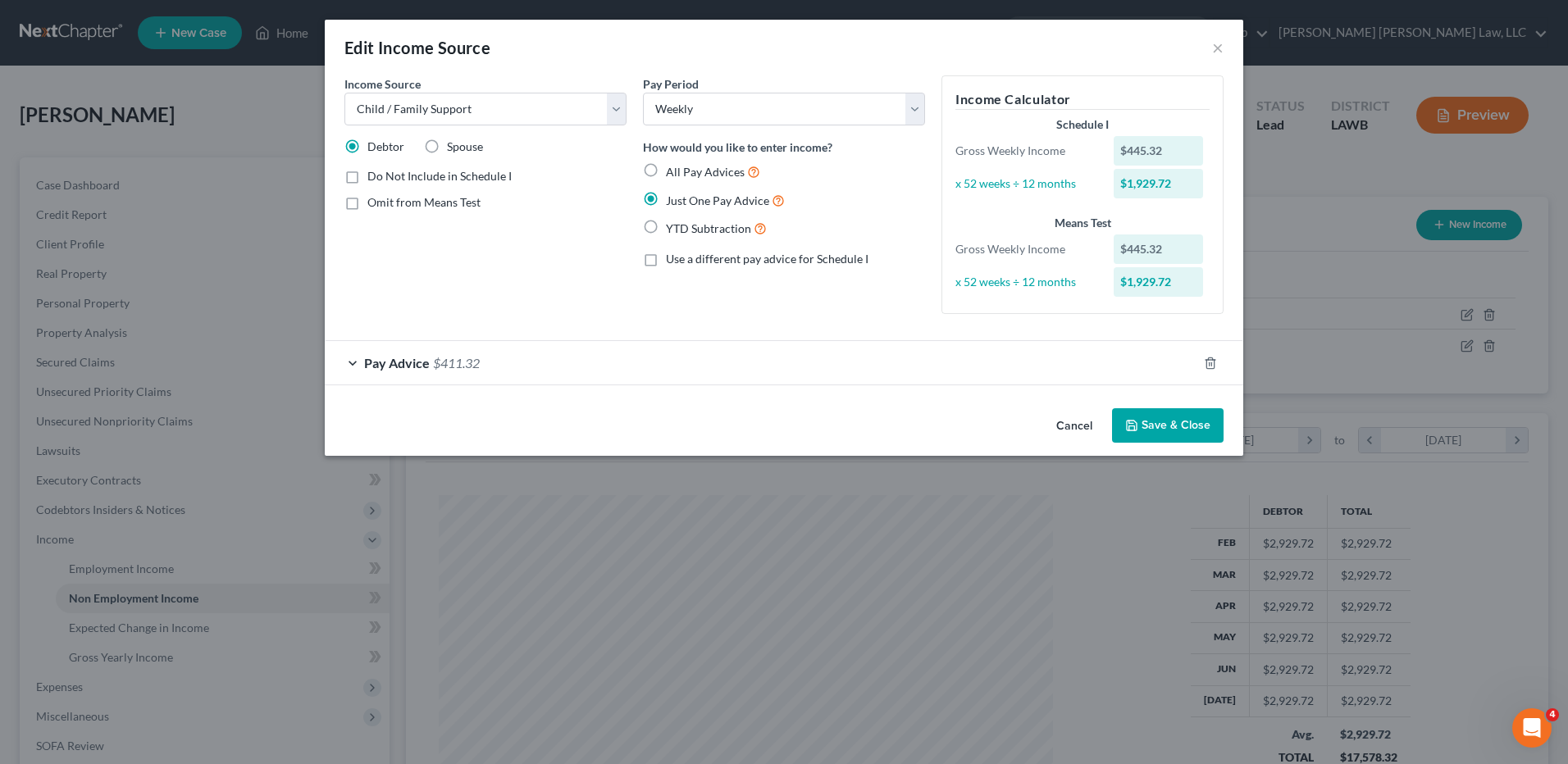
click at [1052, 356] on div "Pay Advice $411.32" at bounding box center [760, 362] width 872 height 43
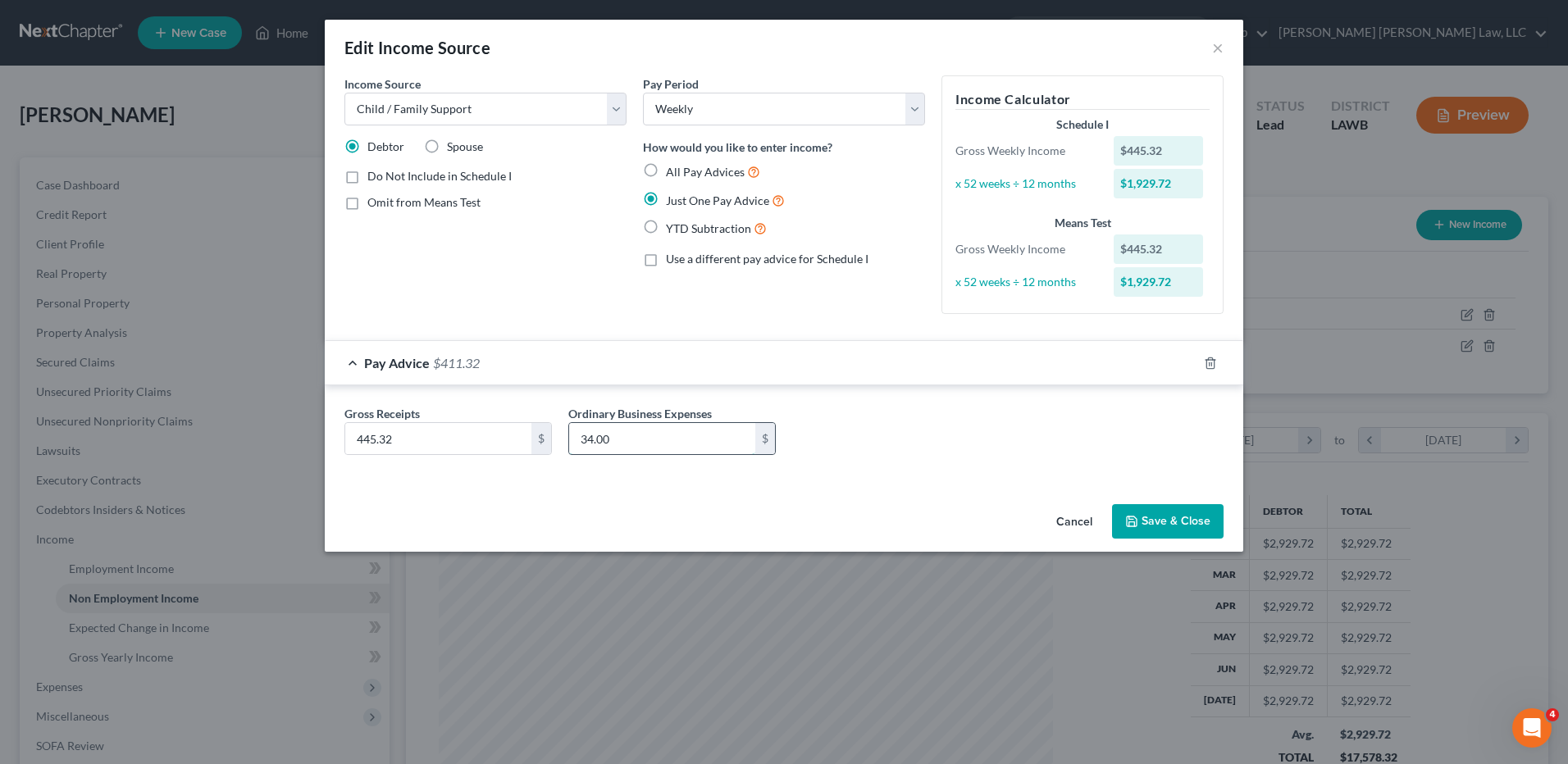
click at [633, 446] on input "34.00" at bounding box center [662, 439] width 187 height 31
type input "34.08"
click at [1182, 531] on button "Save & Close" at bounding box center [1167, 521] width 111 height 34
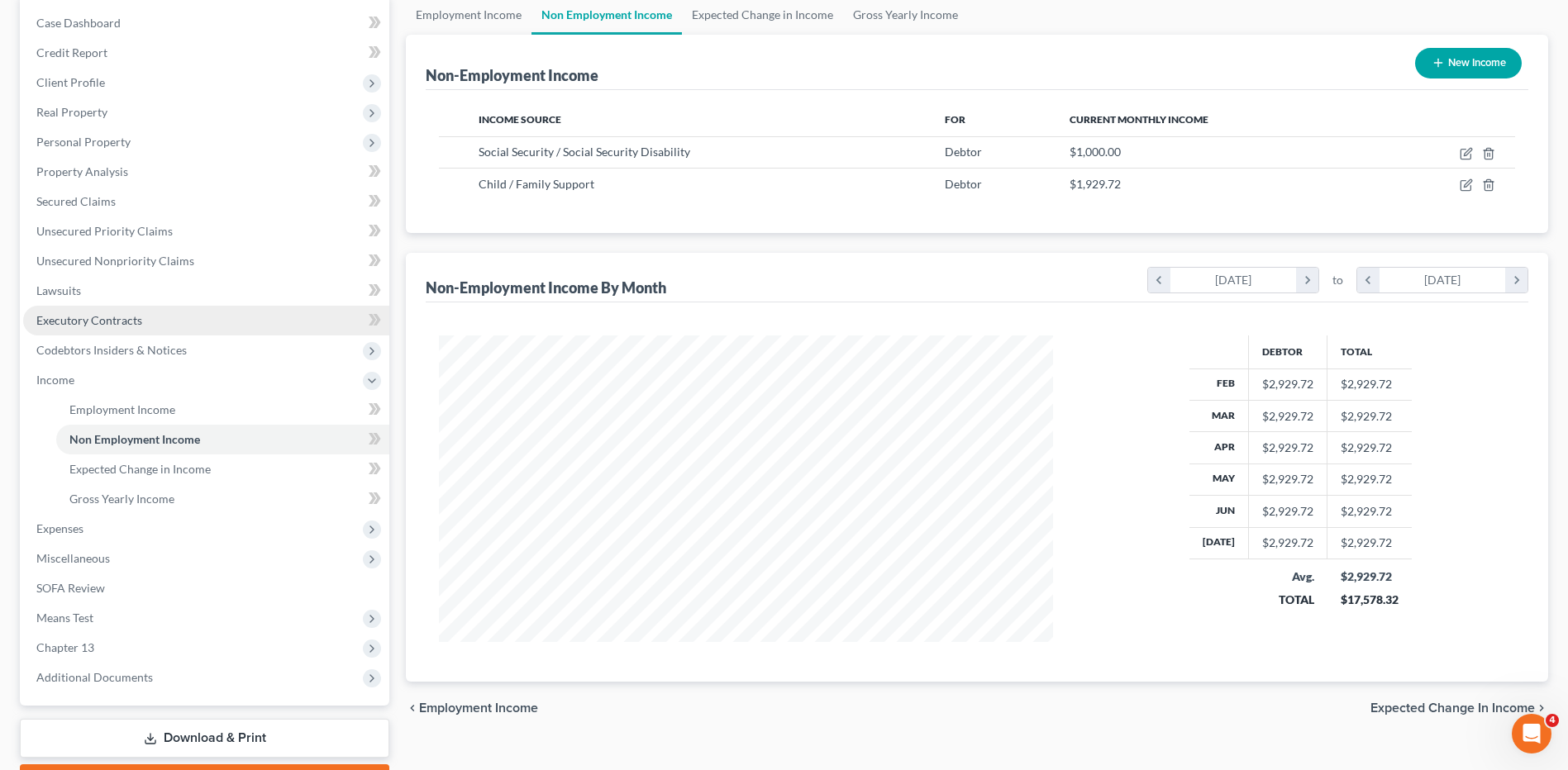
scroll to position [165, 0]
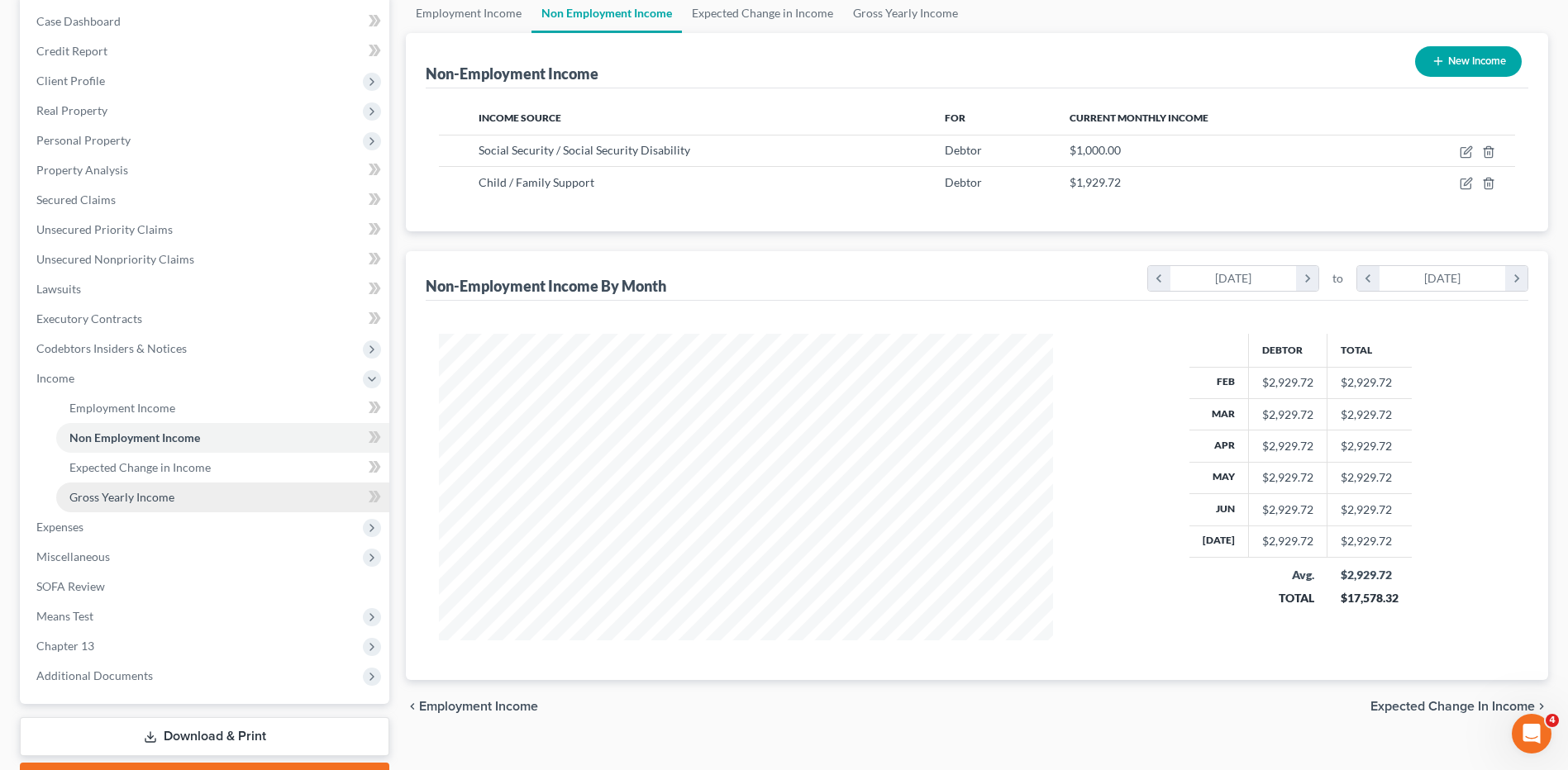
click at [111, 502] on span "Gross Yearly Income" at bounding box center [122, 497] width 105 height 14
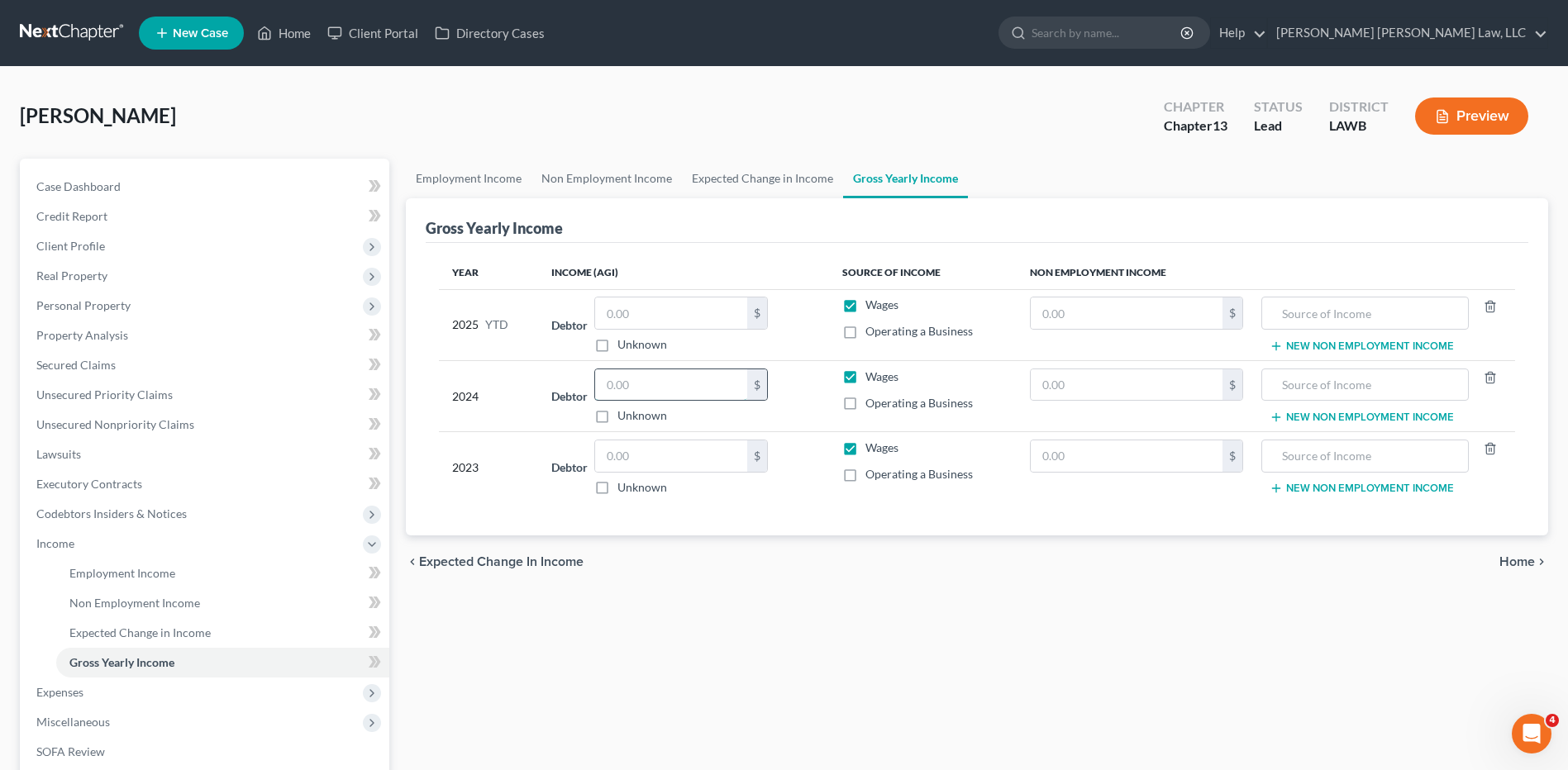
click at [655, 395] on input "text" at bounding box center [671, 385] width 152 height 32
type input "22,827.11"
click at [623, 452] on input "text" at bounding box center [671, 457] width 152 height 32
type input "15,000.00"
click at [619, 313] on input "text" at bounding box center [671, 313] width 152 height 32
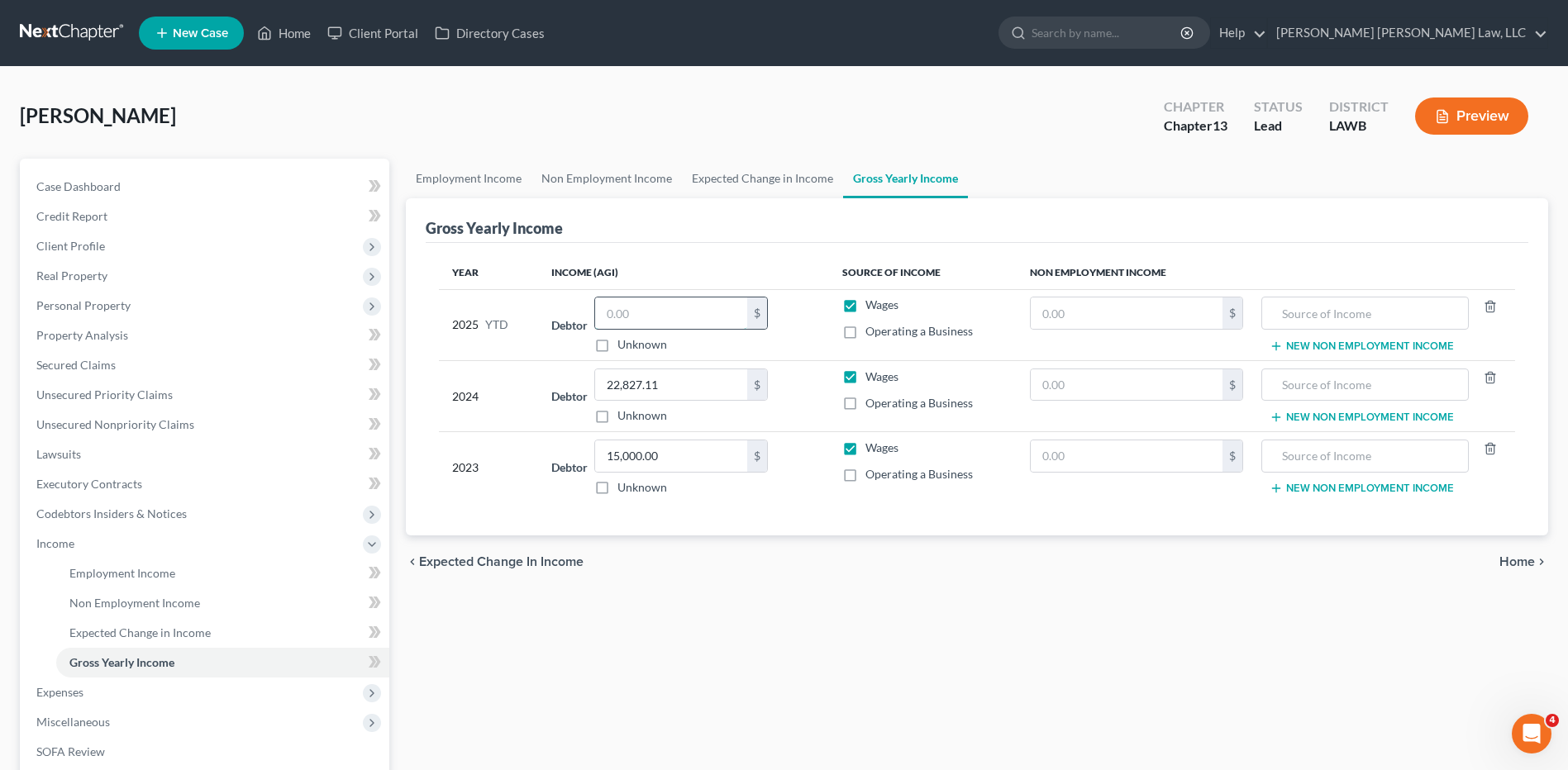
click at [619, 313] on input "text" at bounding box center [671, 313] width 152 height 32
type input "6"
type input "7,000.00"
drag, startPoint x: 661, startPoint y: 317, endPoint x: 502, endPoint y: 327, distance: 159.3
click at [502, 327] on tr "2025 YTD Debtor 7,000.00 $ Unknown Balance Undetermined 7,000.00 $ Unknown Wage…" at bounding box center [976, 325] width 1076 height 71
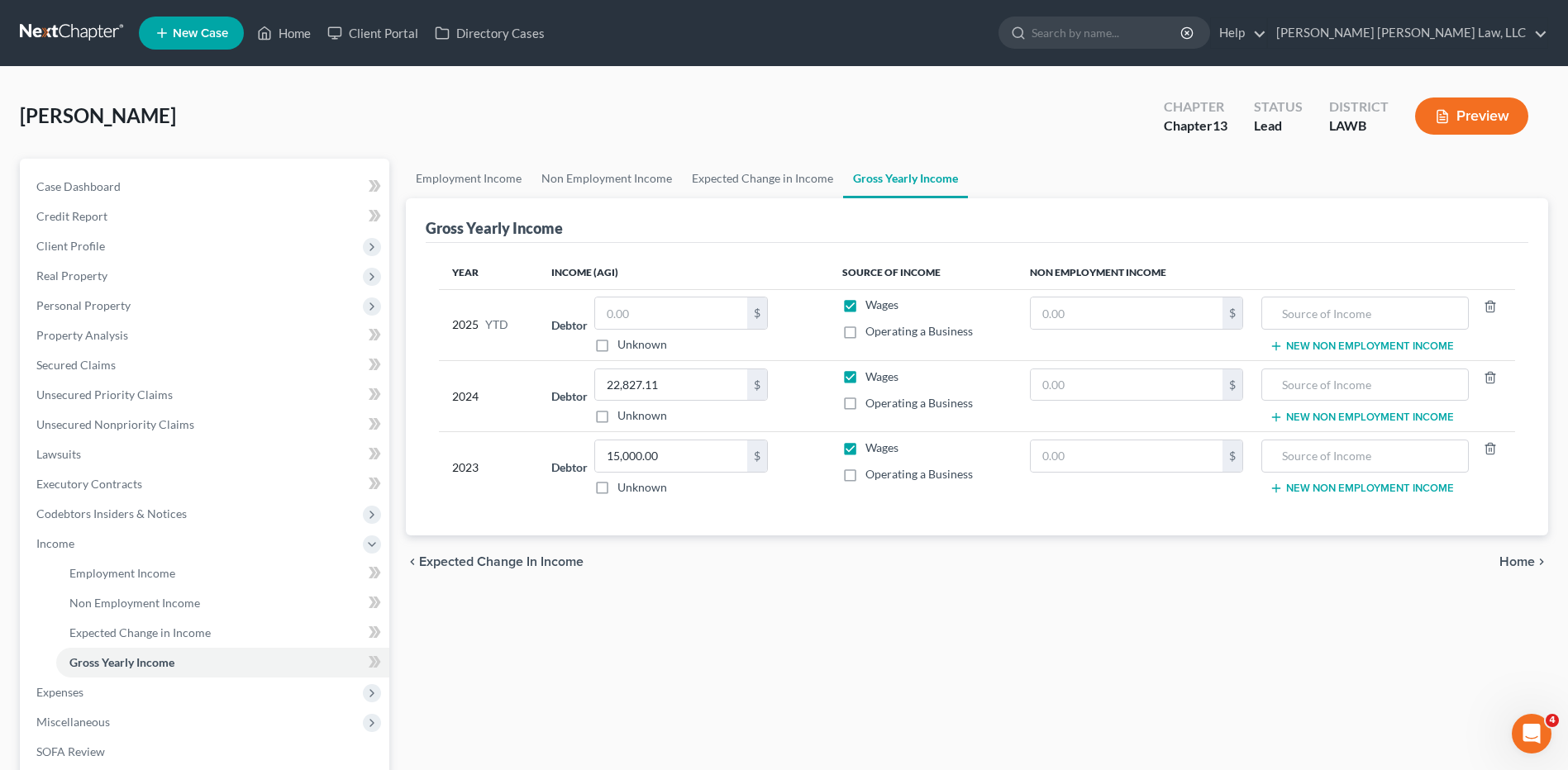
click at [865, 306] on label "Wages" at bounding box center [882, 304] width 33 height 17
click at [872, 306] on input "Wages" at bounding box center [877, 301] width 11 height 11
checkbox input "false"
click at [1085, 318] on input "text" at bounding box center [1126, 313] width 192 height 32
type input "7,000.00"
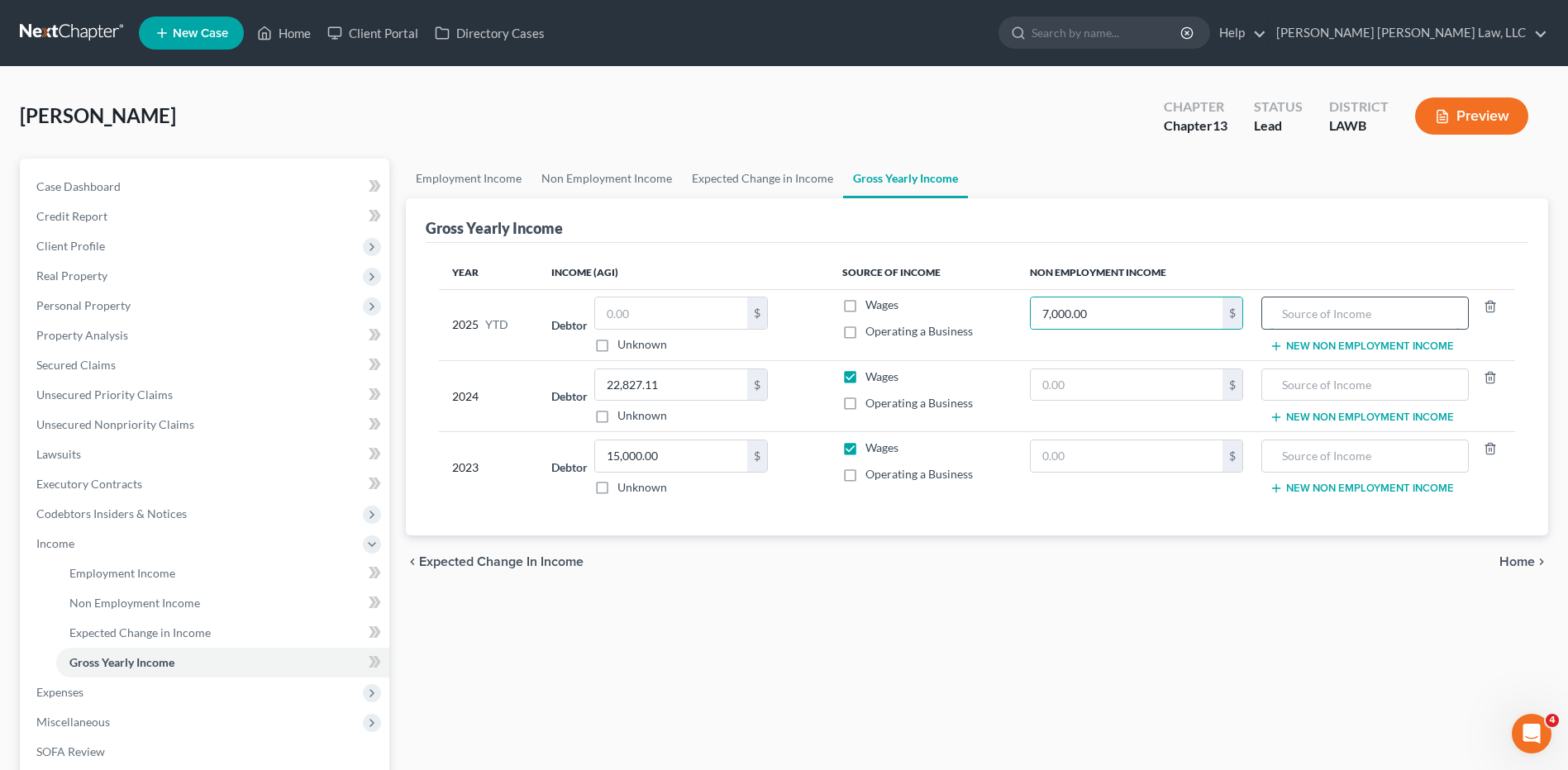
click at [1364, 320] on input "text" at bounding box center [1364, 313] width 189 height 32
type input "SS income"
click at [54, 693] on span "Expenses" at bounding box center [60, 692] width 47 height 14
click at [105, 626] on span "Utilities / Bills" at bounding box center [105, 633] width 72 height 14
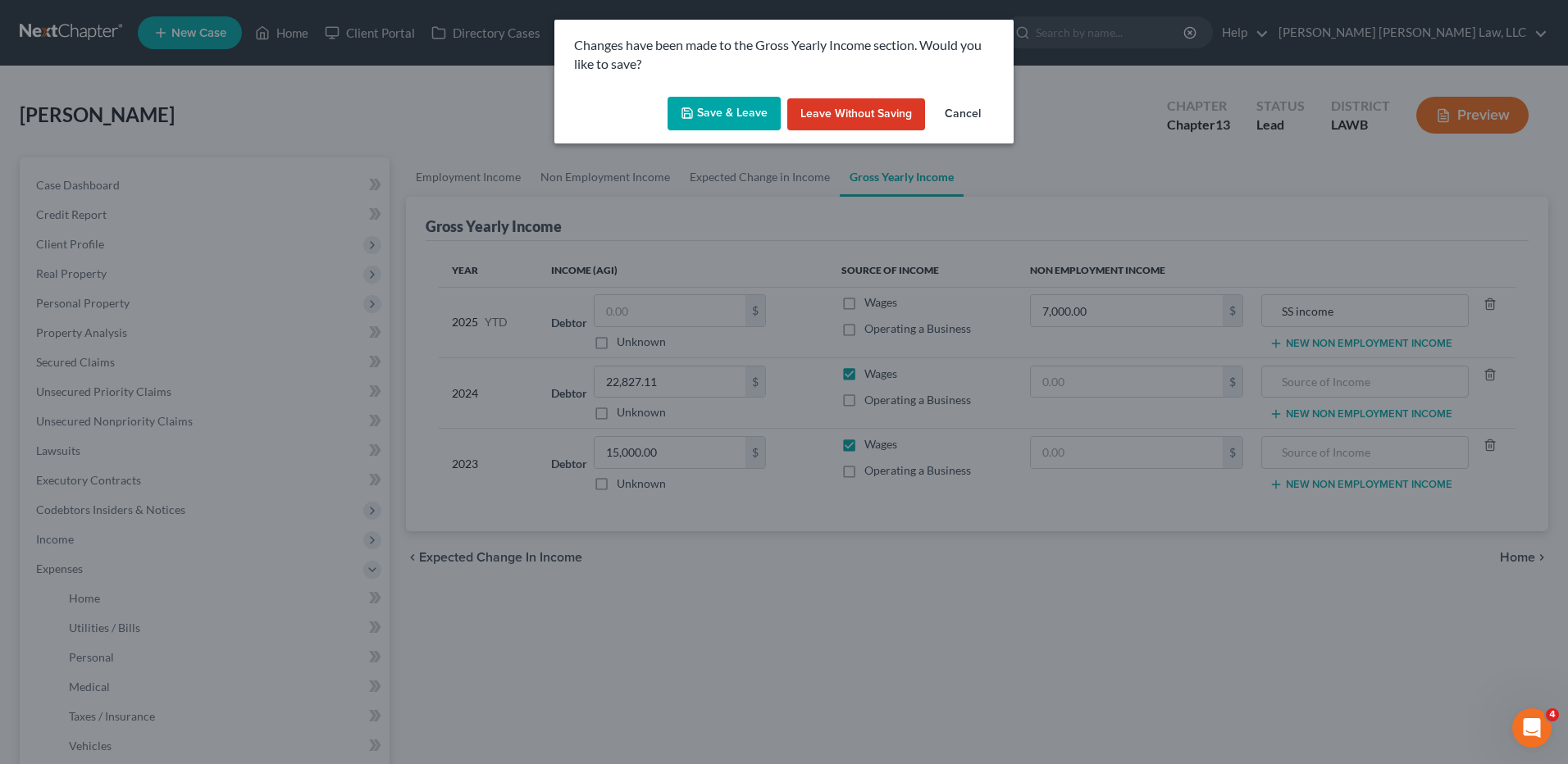
click at [725, 99] on button "Save & Leave" at bounding box center [724, 113] width 113 height 34
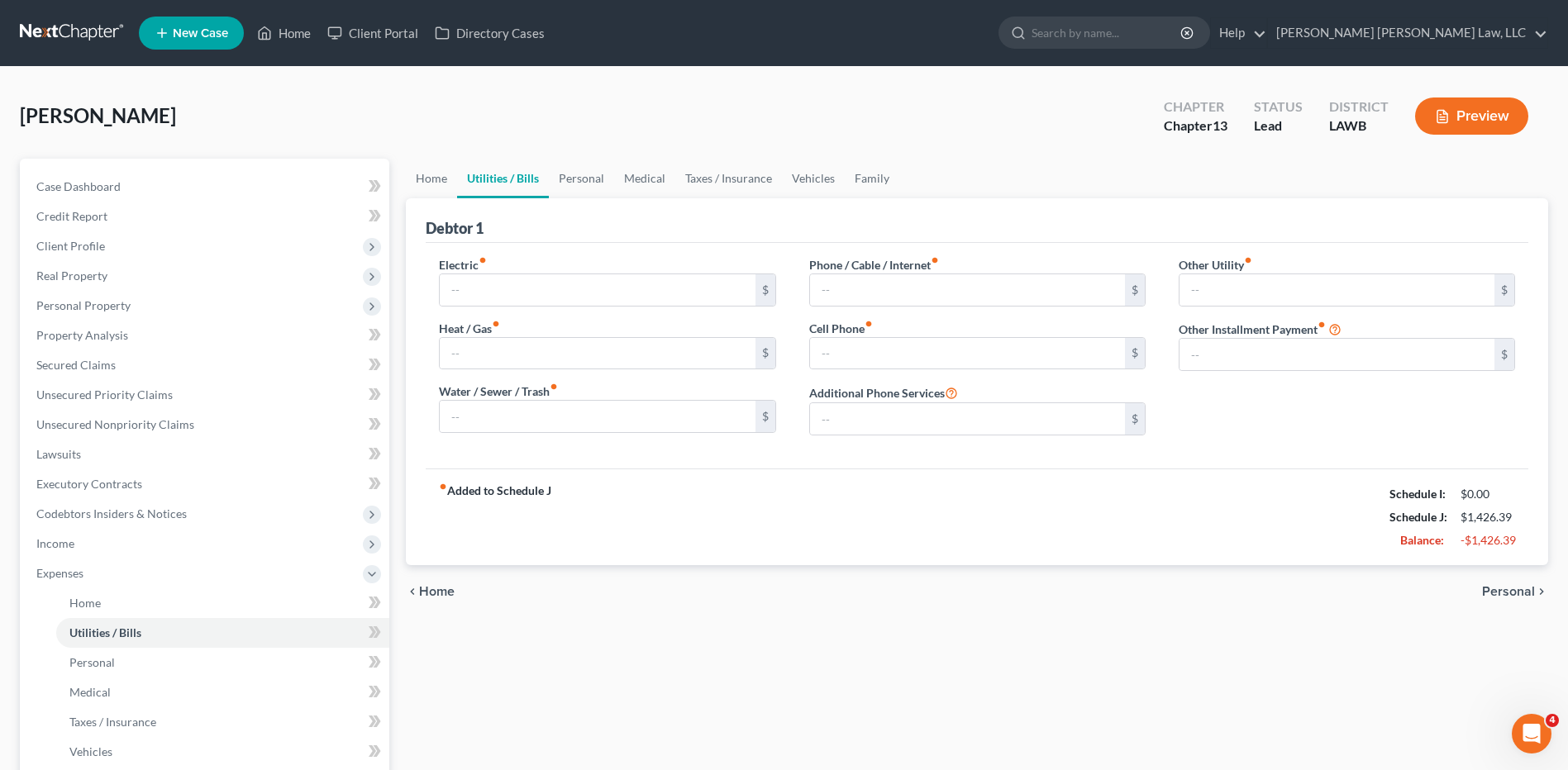
type input "150.00"
type input "0.00"
type input "50.00"
type input "75.00"
type input "88.39"
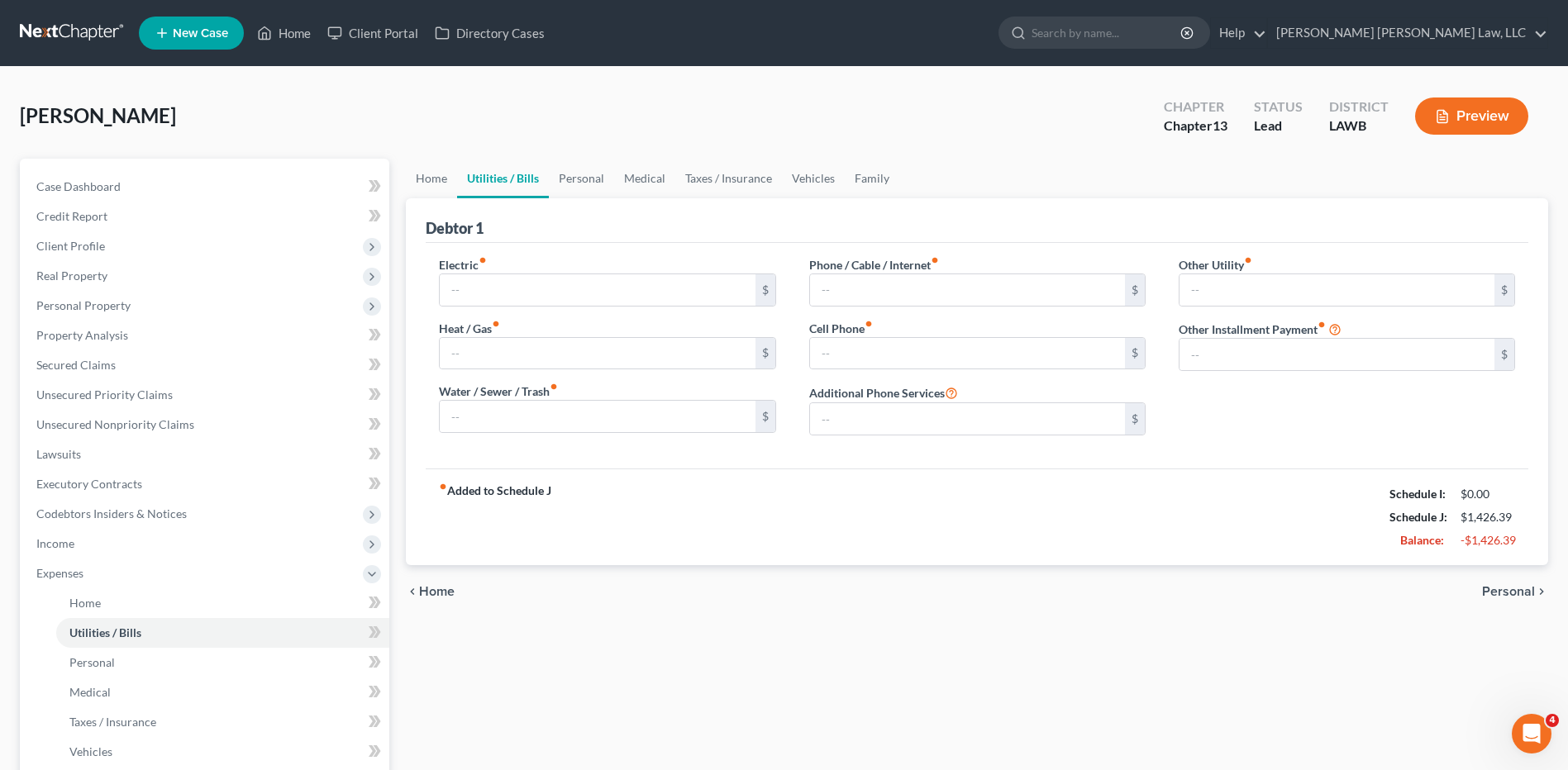
type input "0.00"
click at [861, 350] on input "88.39" at bounding box center [968, 353] width 315 height 32
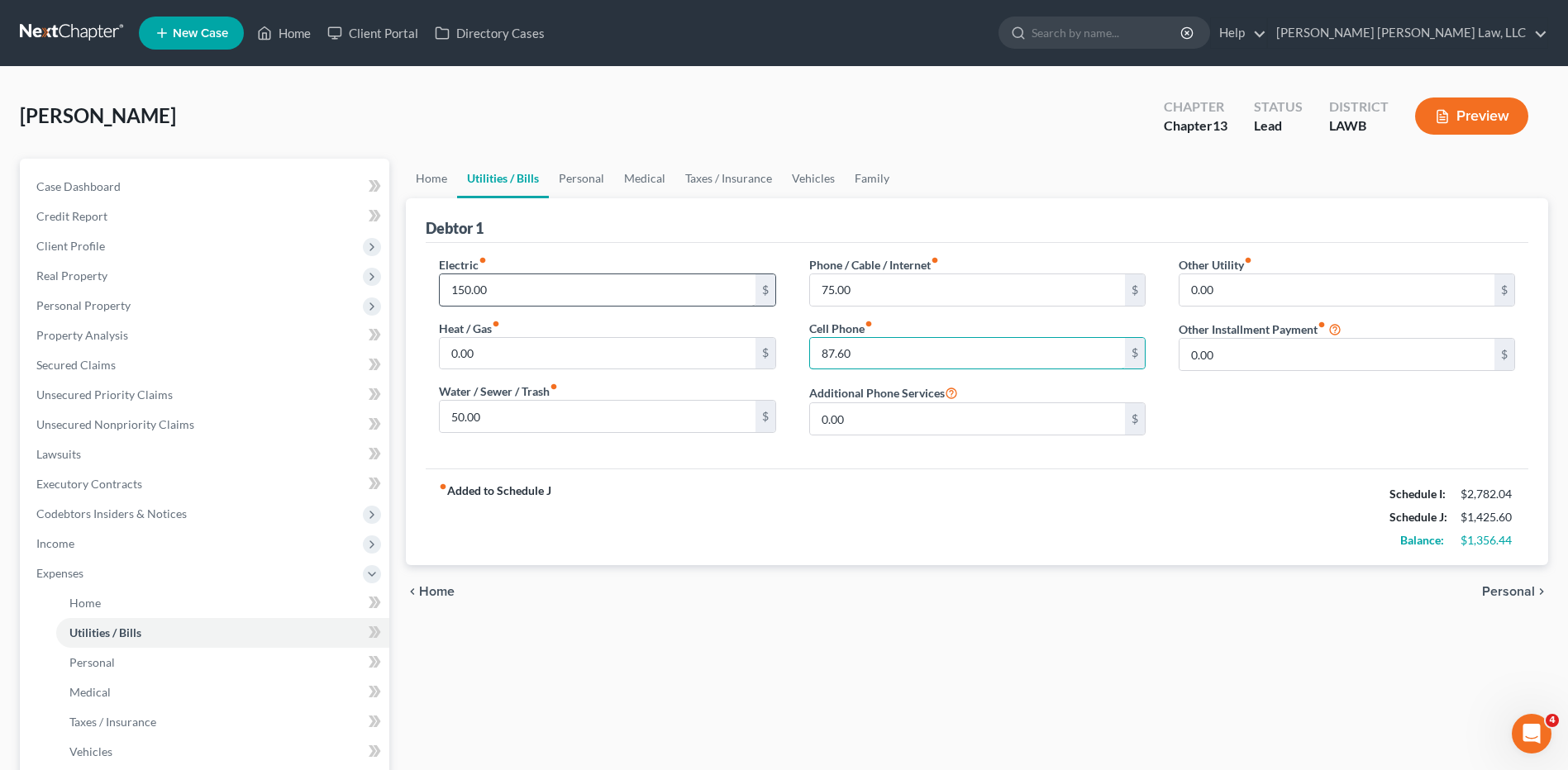
type input "87.60"
click at [533, 292] on input "150.00" at bounding box center [597, 290] width 315 height 32
type input "150.44"
click at [580, 178] on link "Personal" at bounding box center [581, 178] width 65 height 39
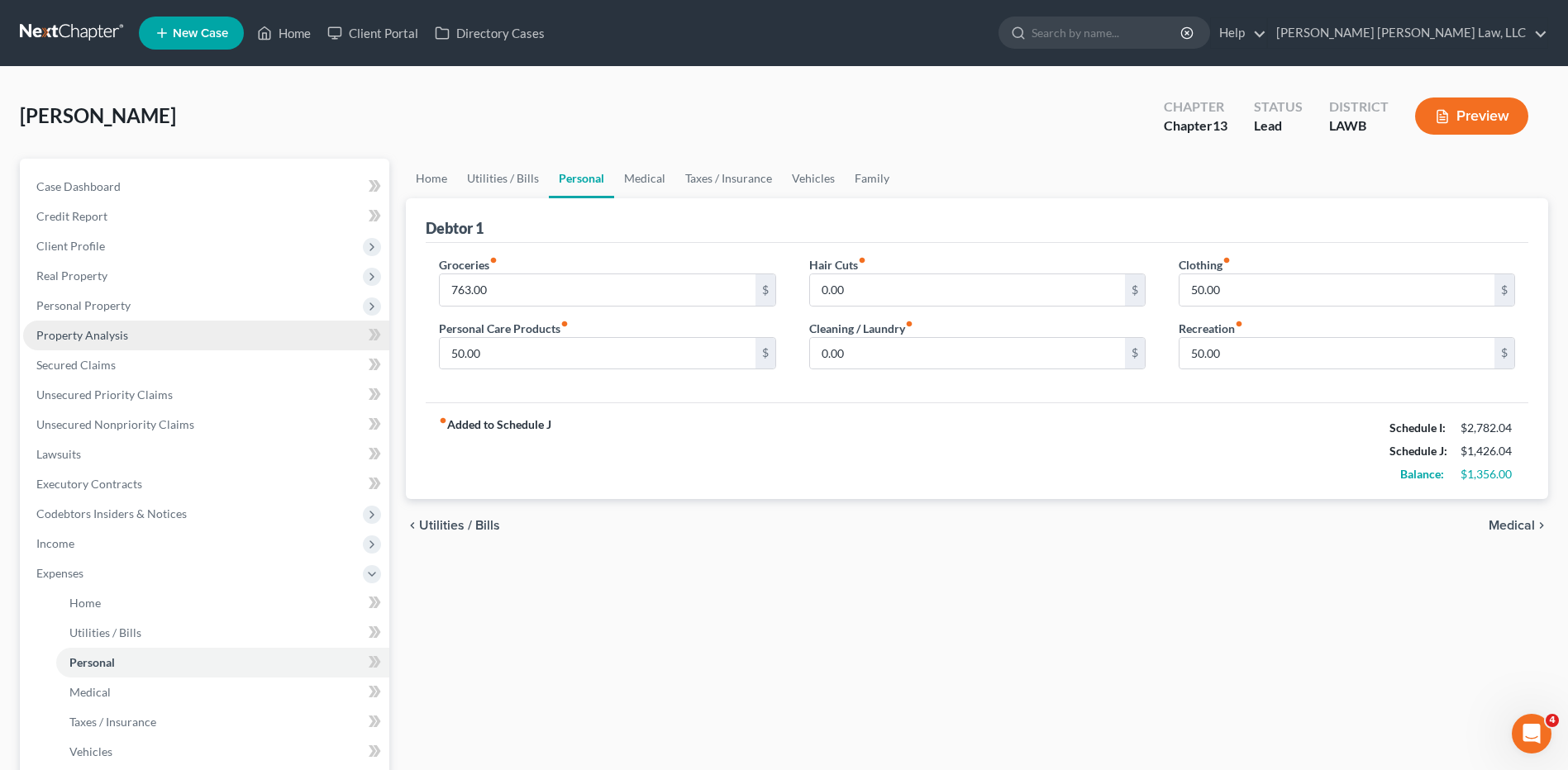
click at [91, 331] on span "Property Analysis" at bounding box center [82, 335] width 92 height 14
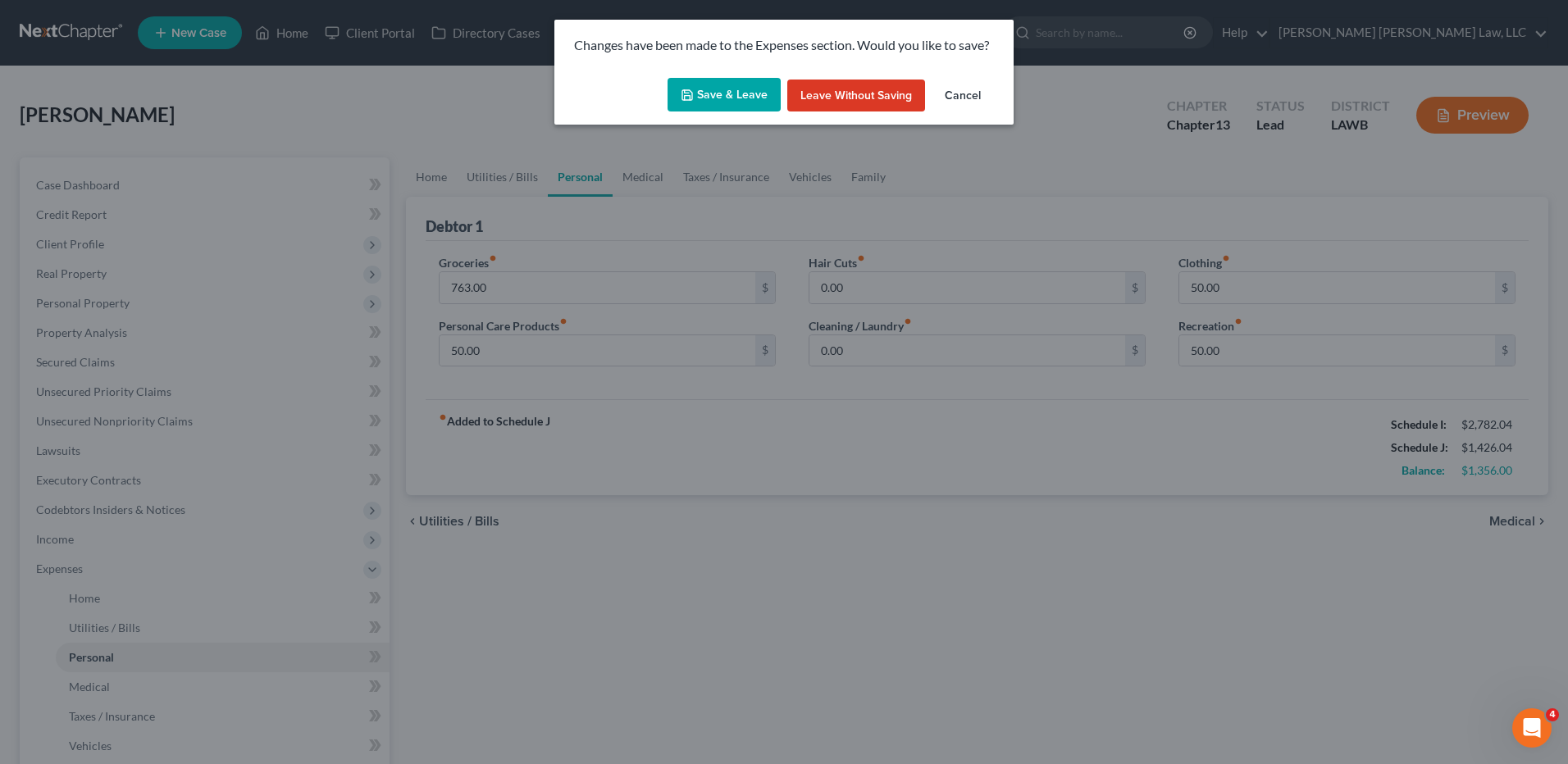
click at [716, 92] on button "Save & Leave" at bounding box center [724, 95] width 113 height 34
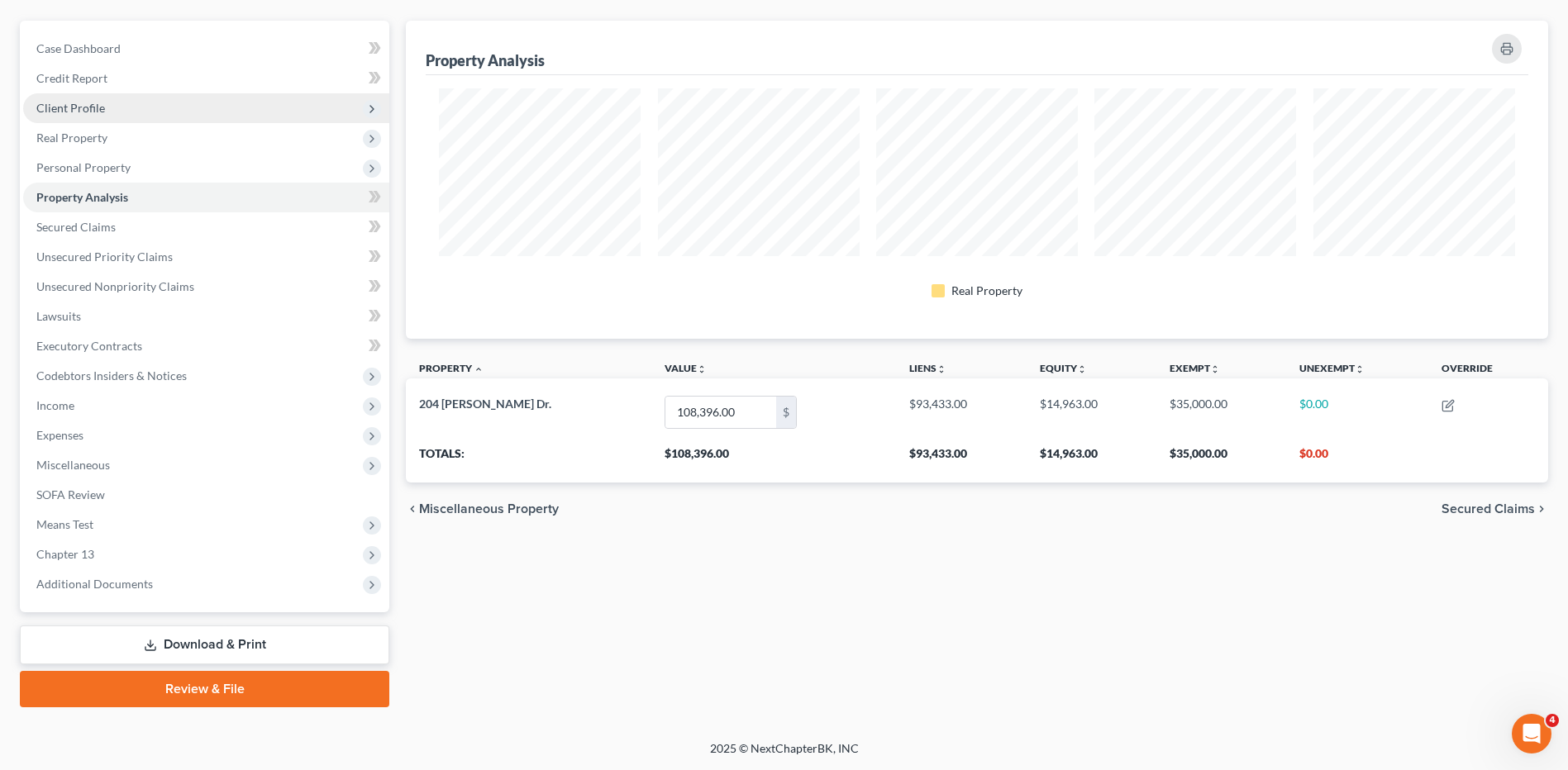
click at [82, 103] on span "Client Profile" at bounding box center [71, 107] width 69 height 14
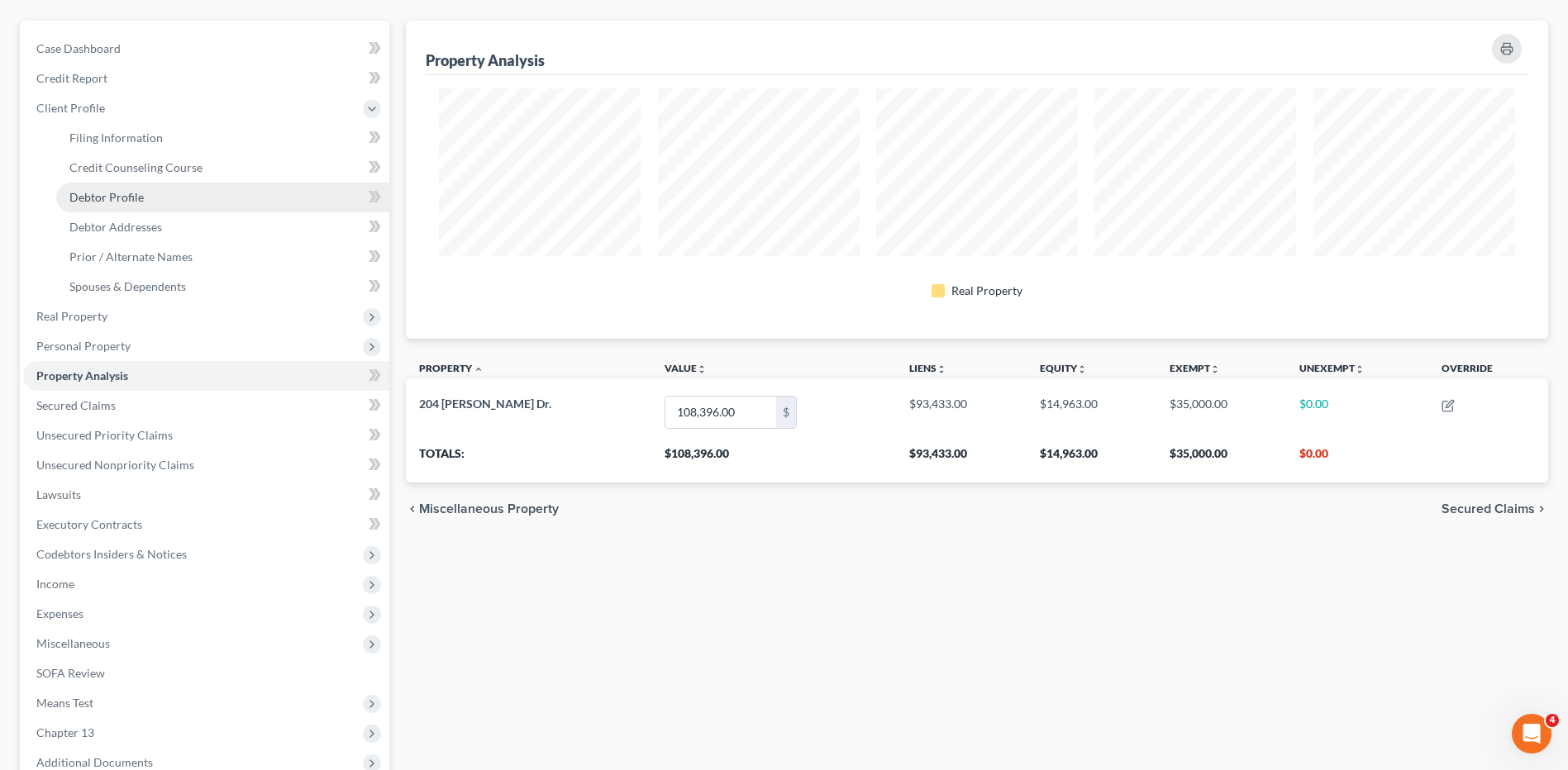
click at [113, 197] on span "Debtor Profile" at bounding box center [107, 197] width 75 height 14
select select "0"
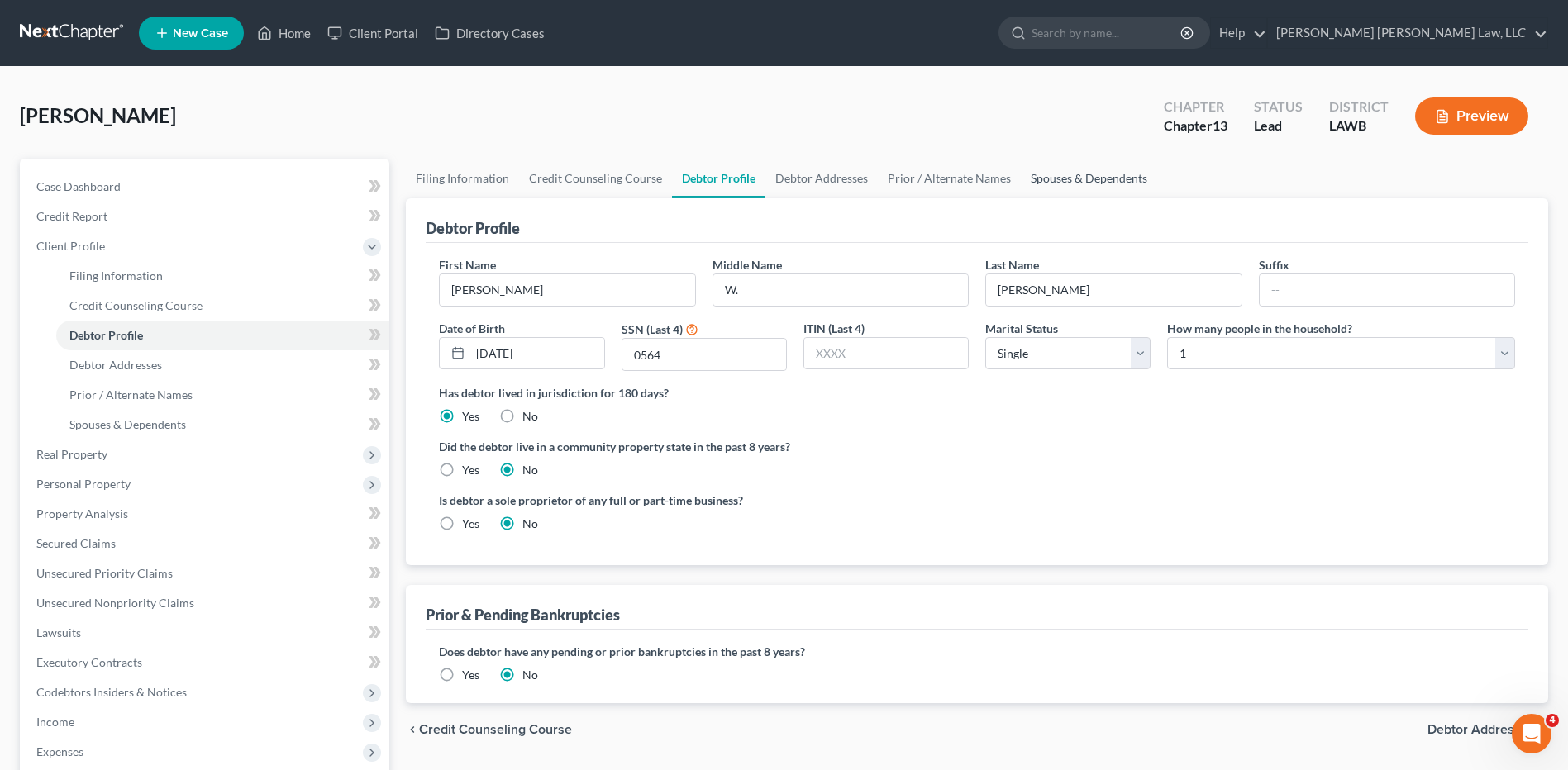
click at [1099, 170] on link "Spouses & Dependents" at bounding box center [1089, 178] width 137 height 39
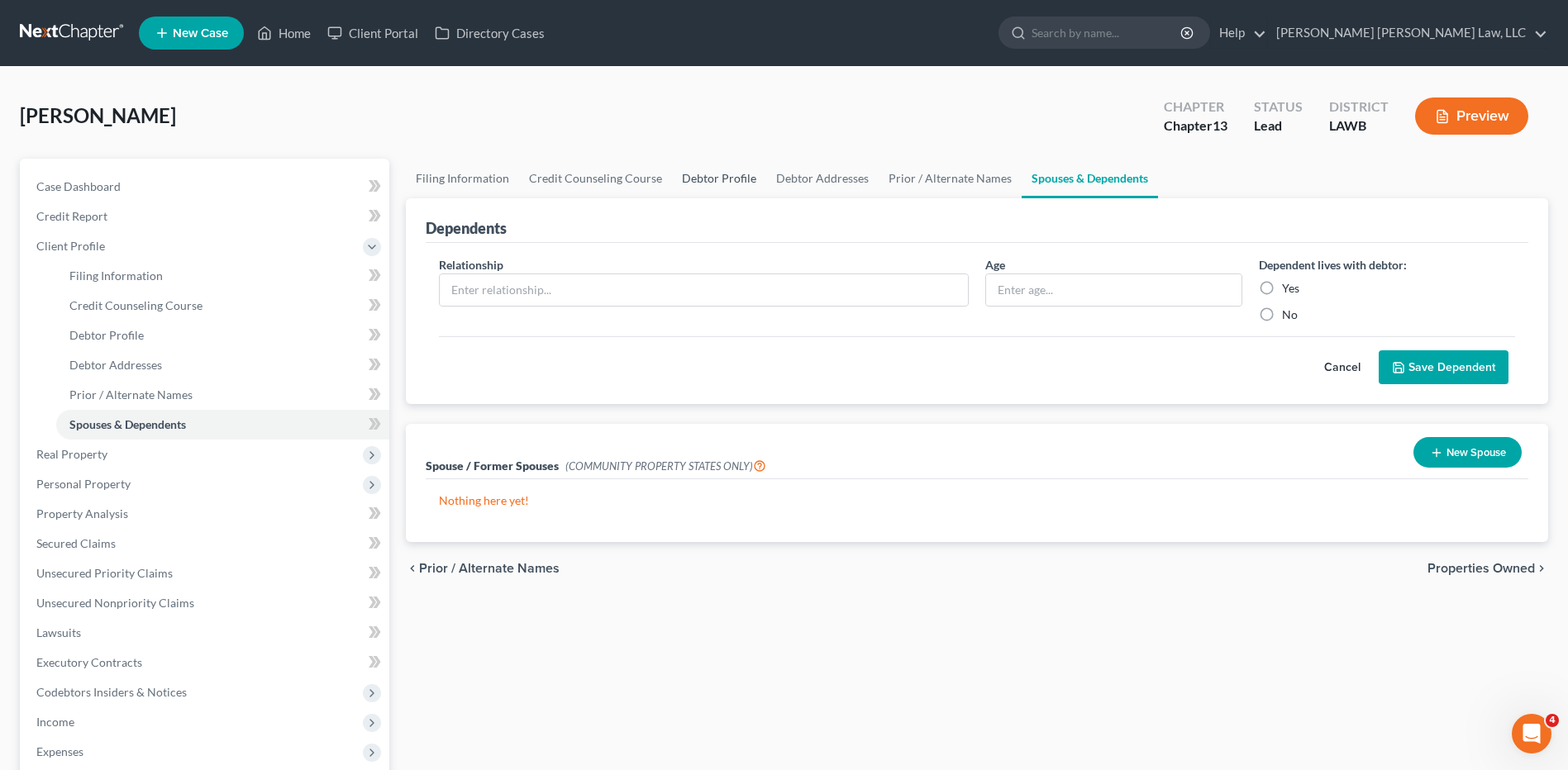
click at [687, 173] on link "Debtor Profile" at bounding box center [720, 178] width 94 height 39
select select "0"
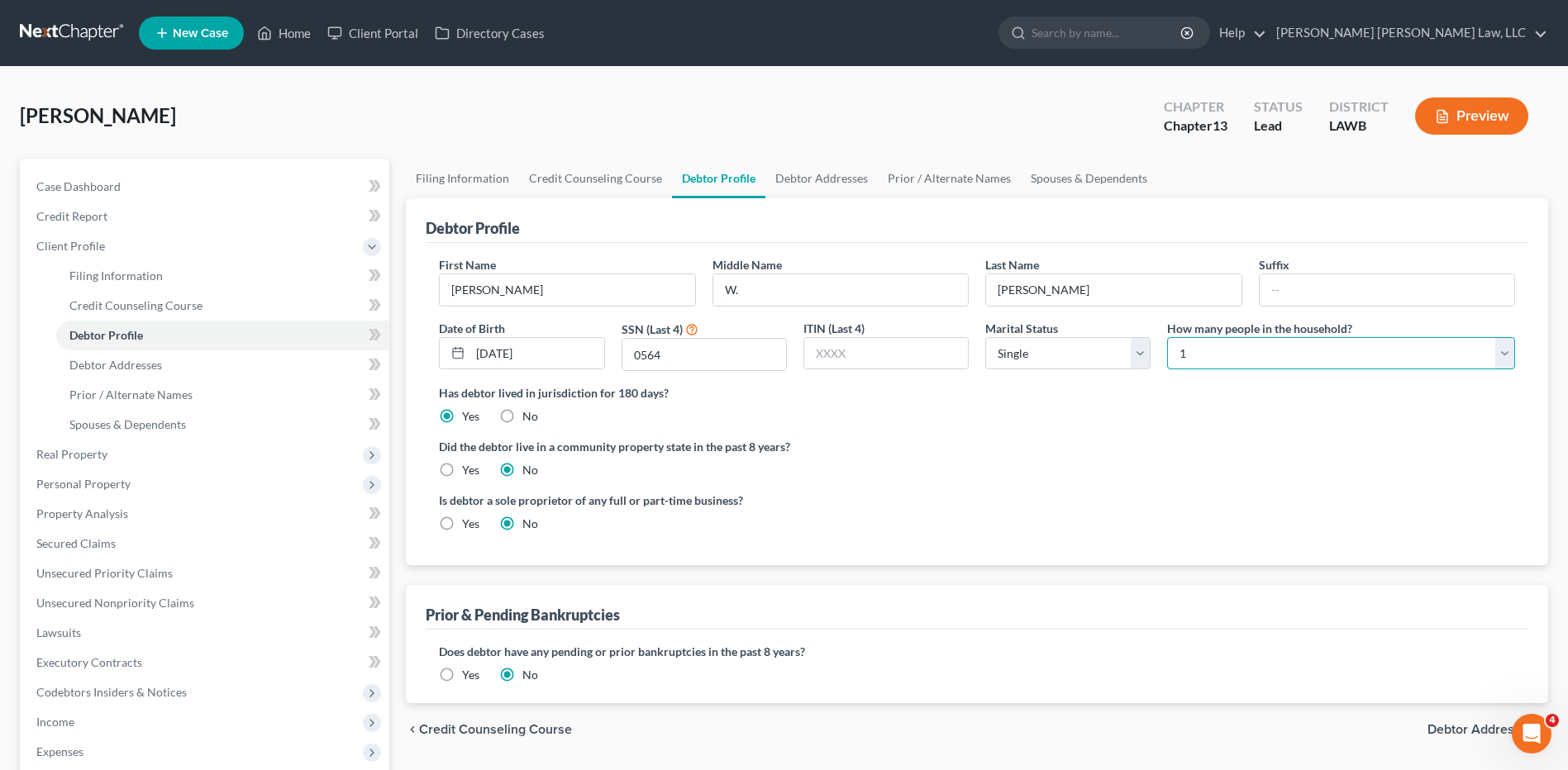
click at [1175, 359] on select "Select 1 2 3 4 5 6 7 8 9 10 11 12 13 14 15 16 17 18 19 20" at bounding box center [1340, 354] width 347 height 33
select select "1"
click at [1166, 338] on select "Select 1 2 3 4 5 6 7 8 9 10 11 12 13 14 15 16 17 18 19 20" at bounding box center [1340, 354] width 347 height 33
click at [462, 462] on label "Yes" at bounding box center [470, 470] width 18 height 17
click at [469, 462] on input "Yes" at bounding box center [473, 467] width 11 height 11
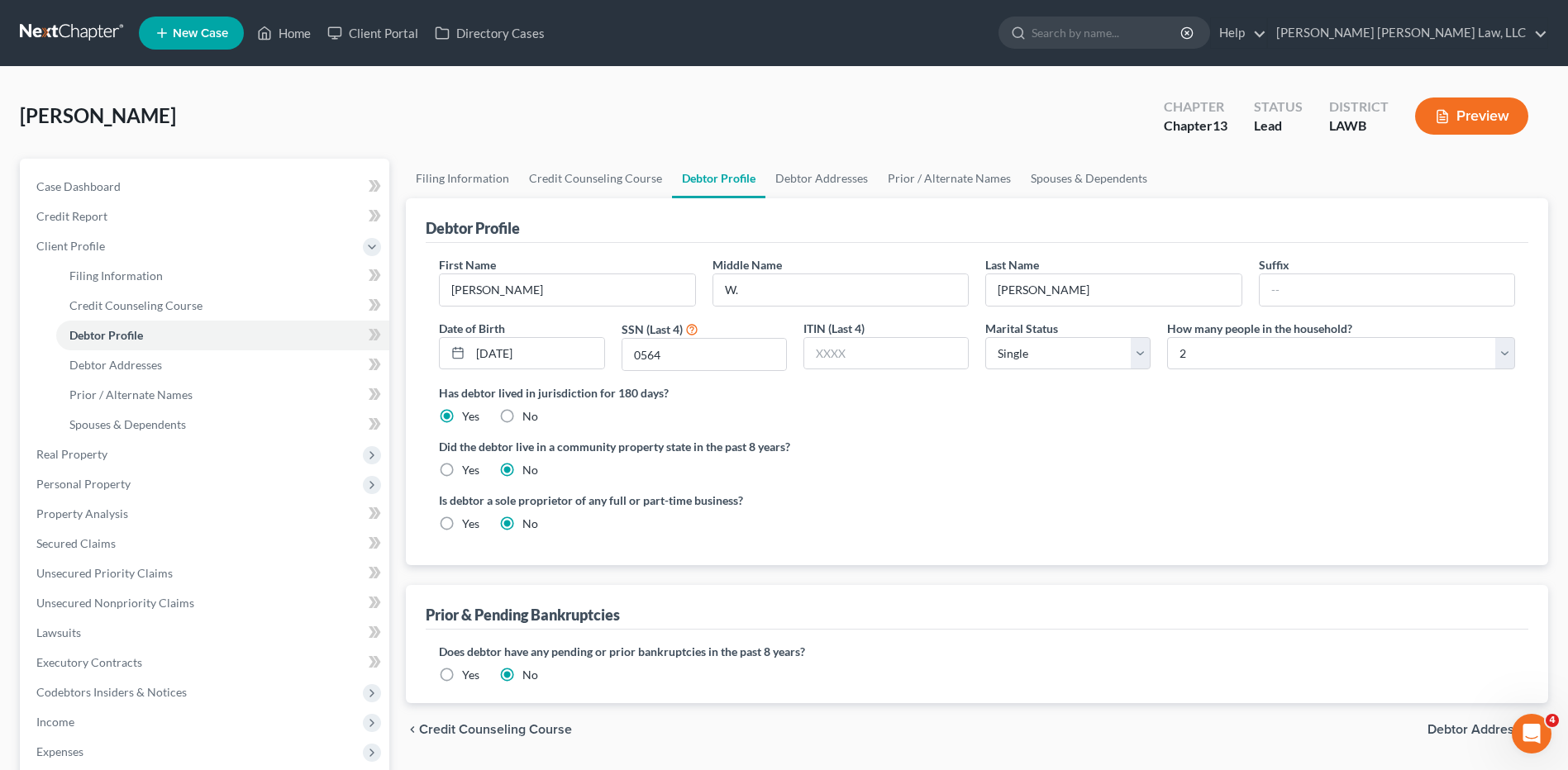
radio input "true"
radio input "false"
click at [939, 183] on link "Prior / Alternate Names" at bounding box center [949, 178] width 143 height 39
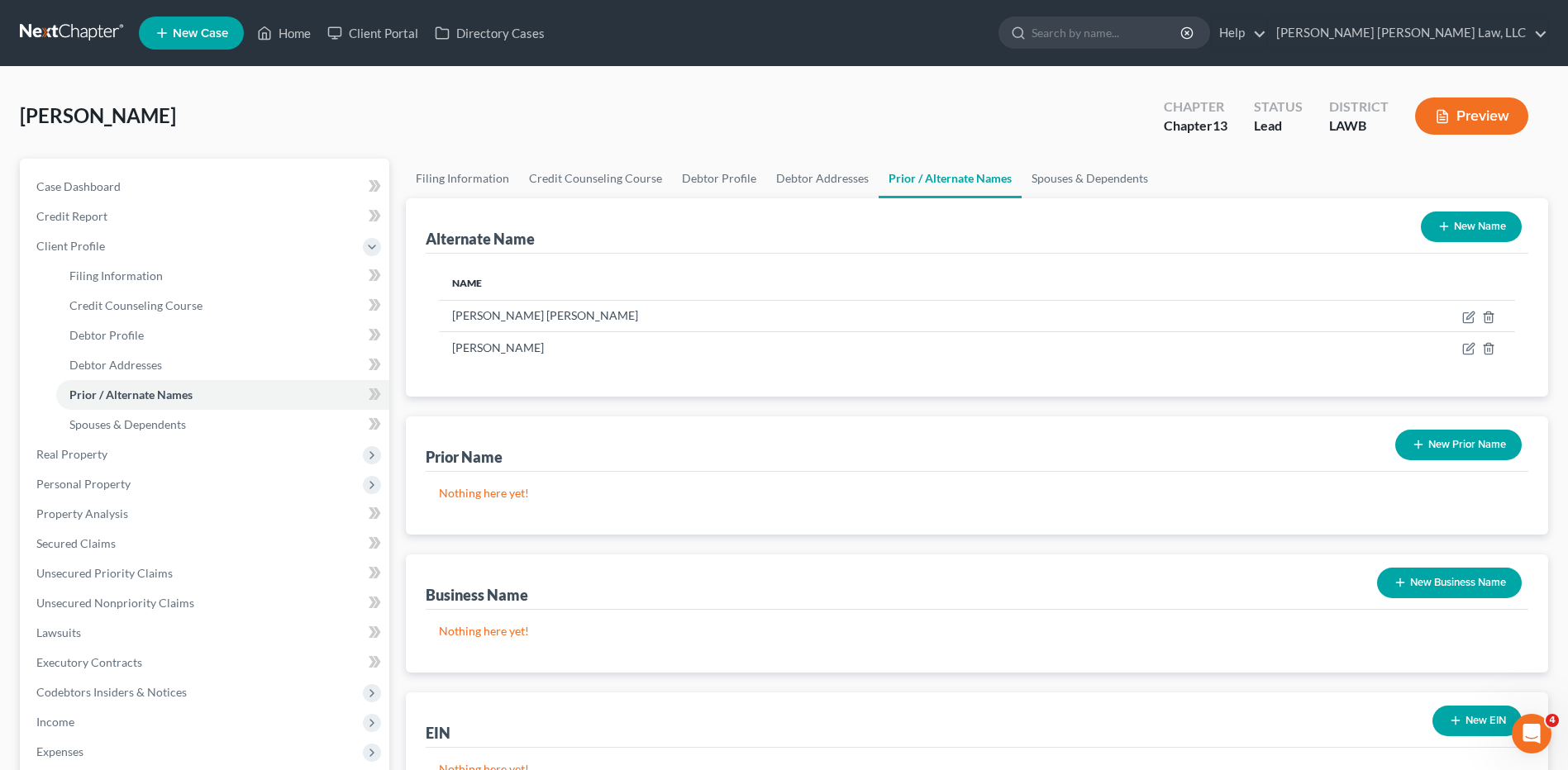
click at [1452, 229] on button "New Name" at bounding box center [1471, 226] width 100 height 31
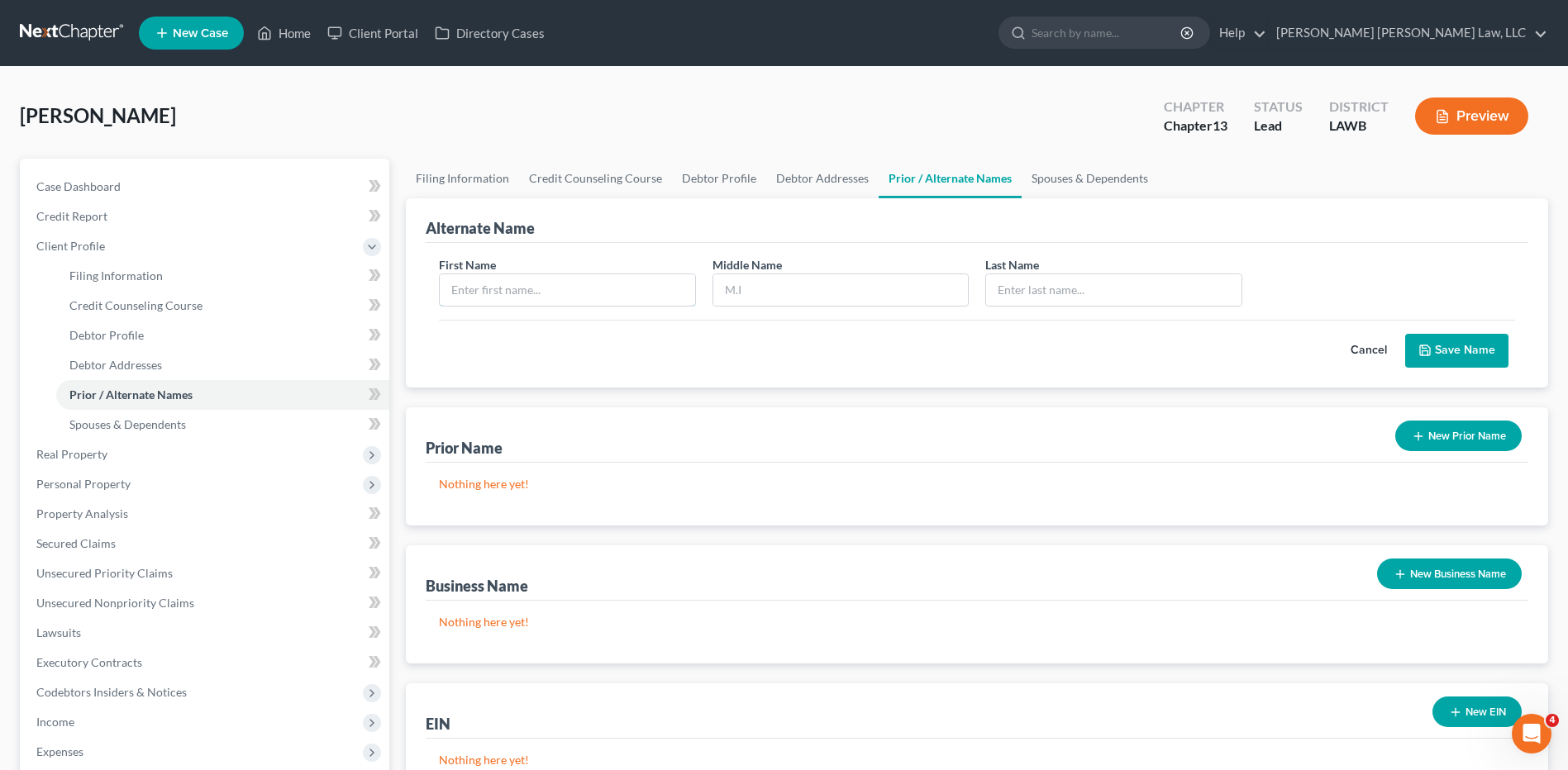
click at [548, 305] on input "text" at bounding box center [567, 290] width 255 height 32
type input "Emma"
type input "Katherine"
type input "VanMeter"
click at [1445, 347] on button "Save Name" at bounding box center [1456, 351] width 103 height 34
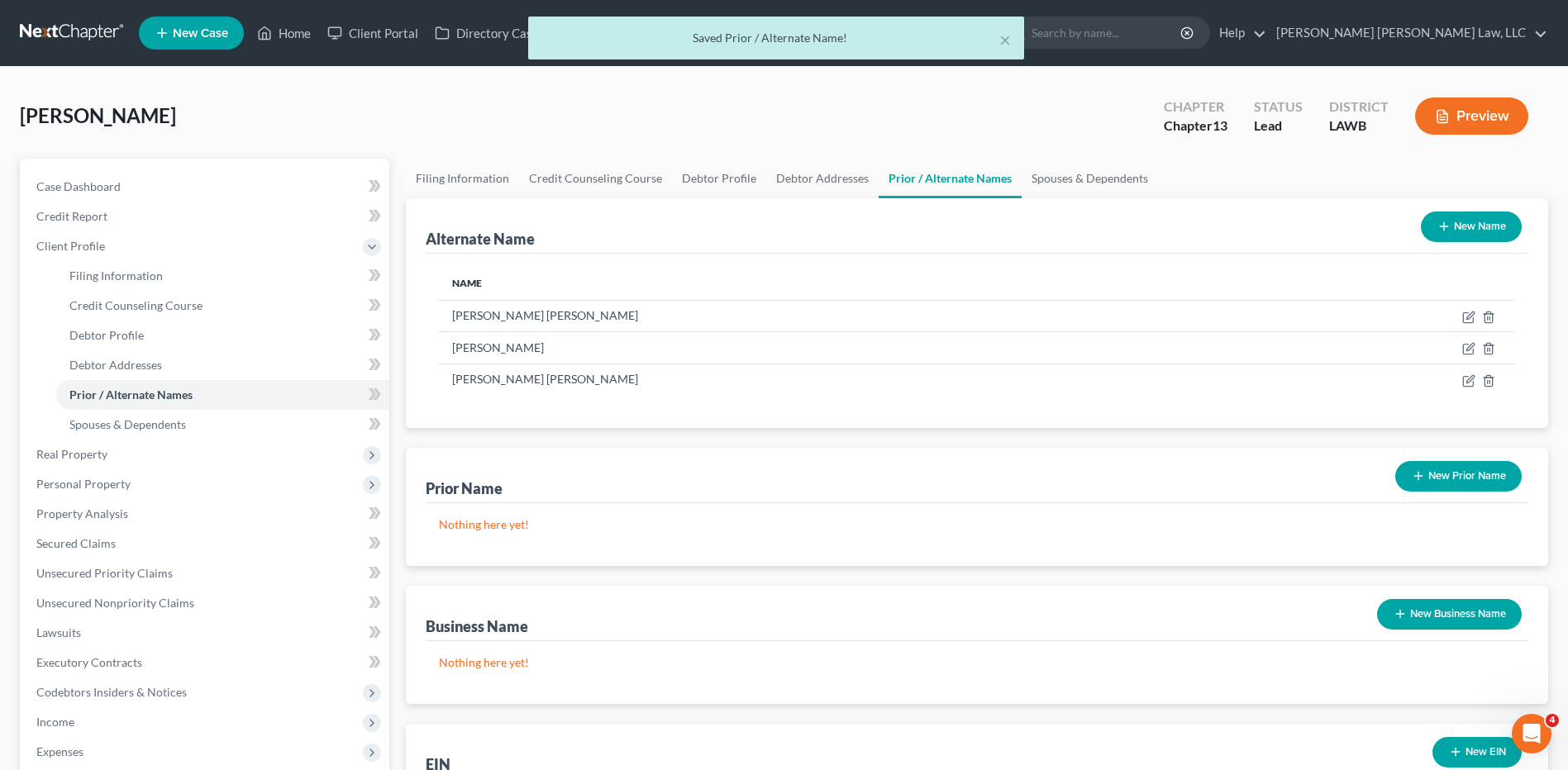
click at [1457, 219] on button "New Name" at bounding box center [1471, 226] width 100 height 31
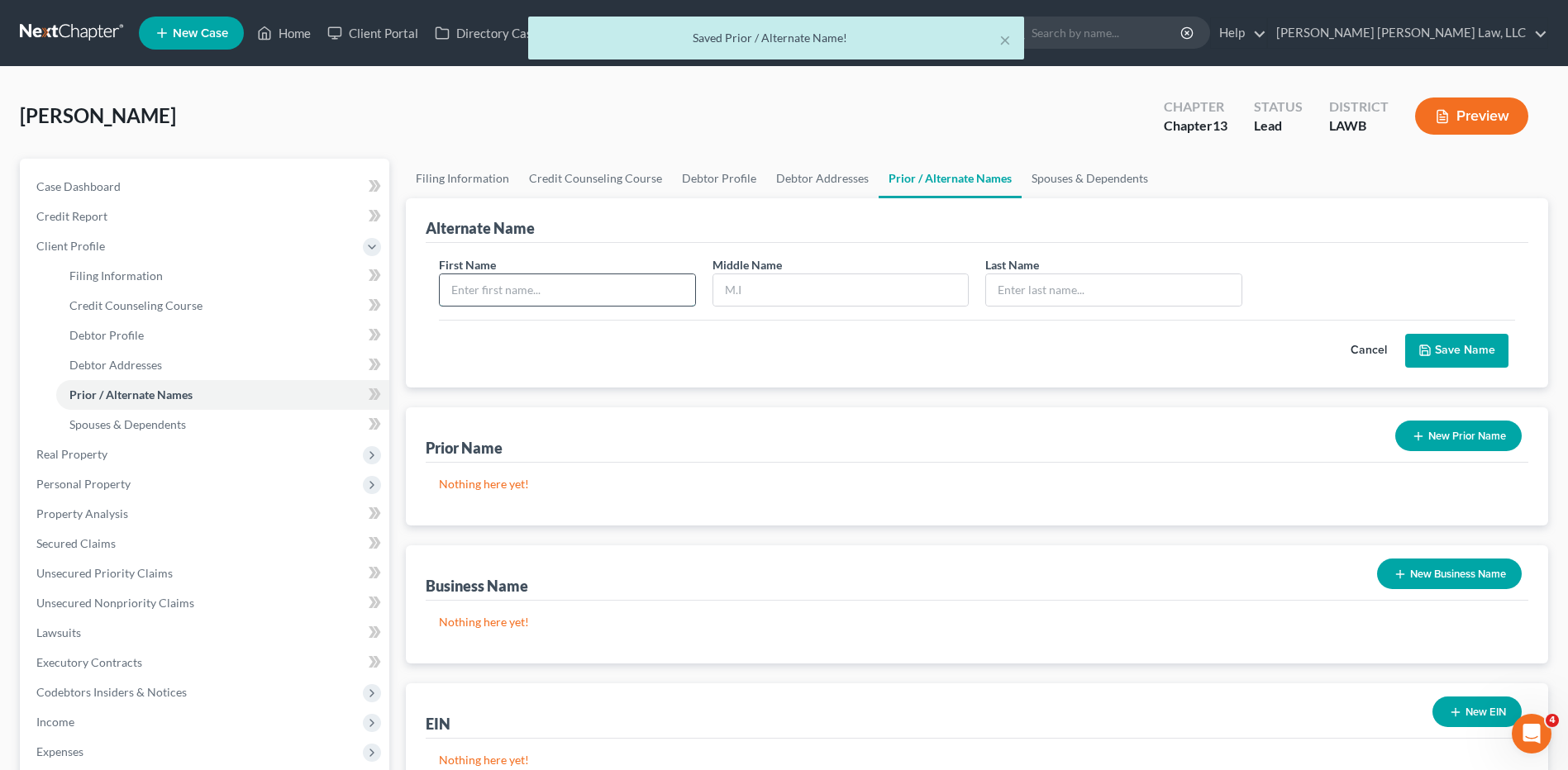
click at [604, 288] on input "text" at bounding box center [567, 290] width 255 height 32
type input "Emma"
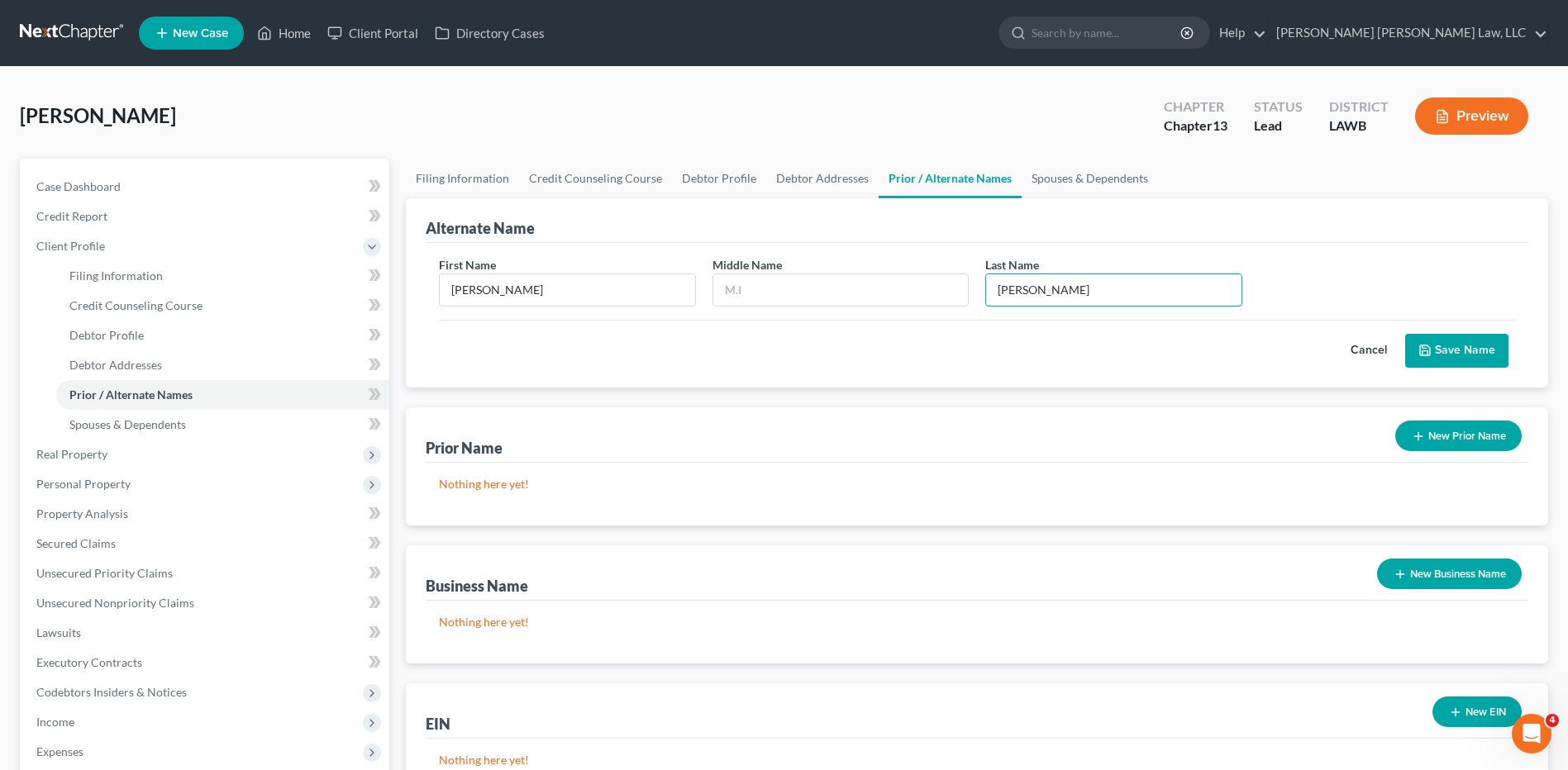
type input "VanMeter"
click at [1445, 346] on button "Save Name" at bounding box center [1456, 351] width 103 height 34
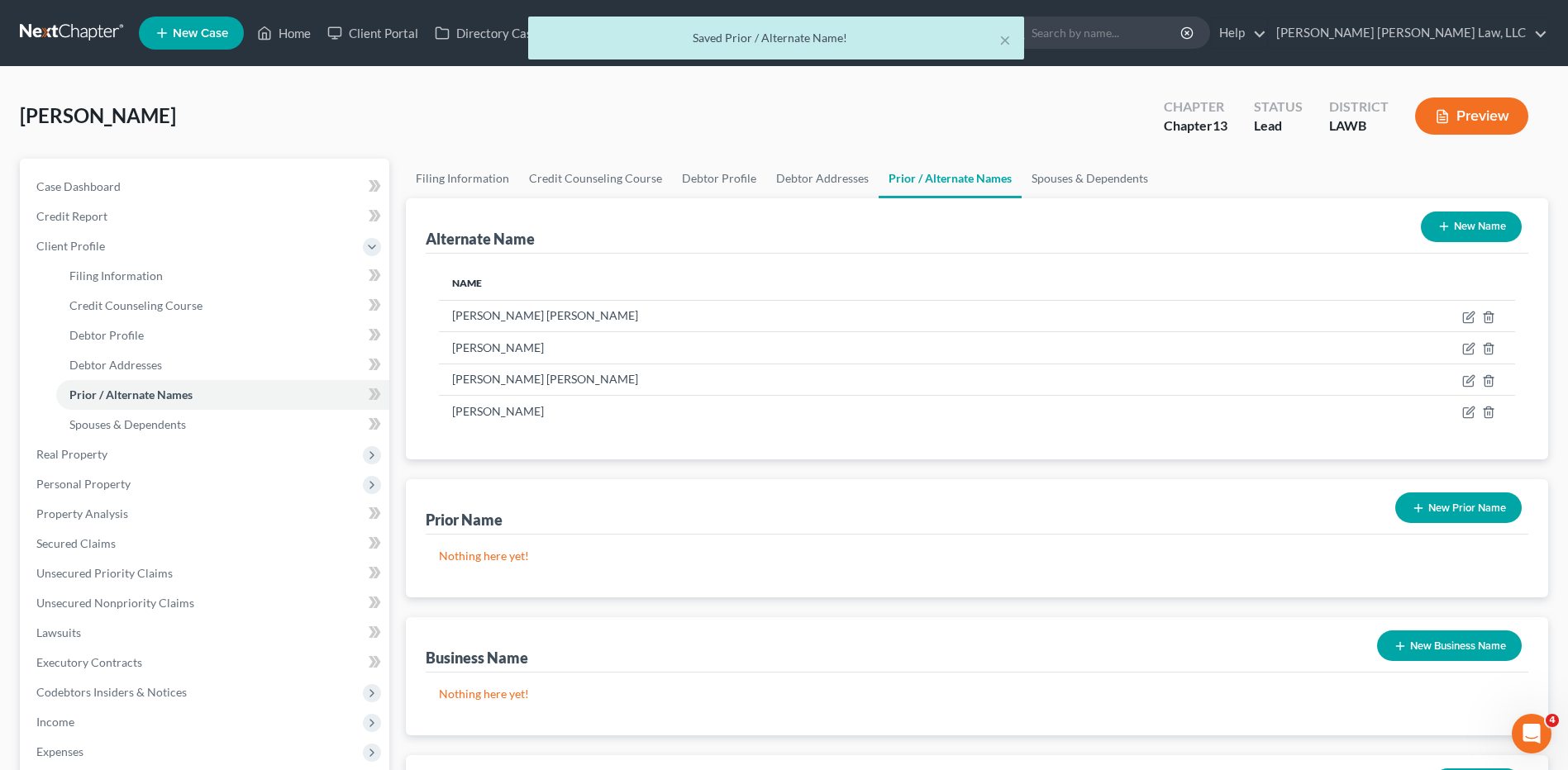
click at [1443, 217] on button "New Name" at bounding box center [1471, 226] width 100 height 31
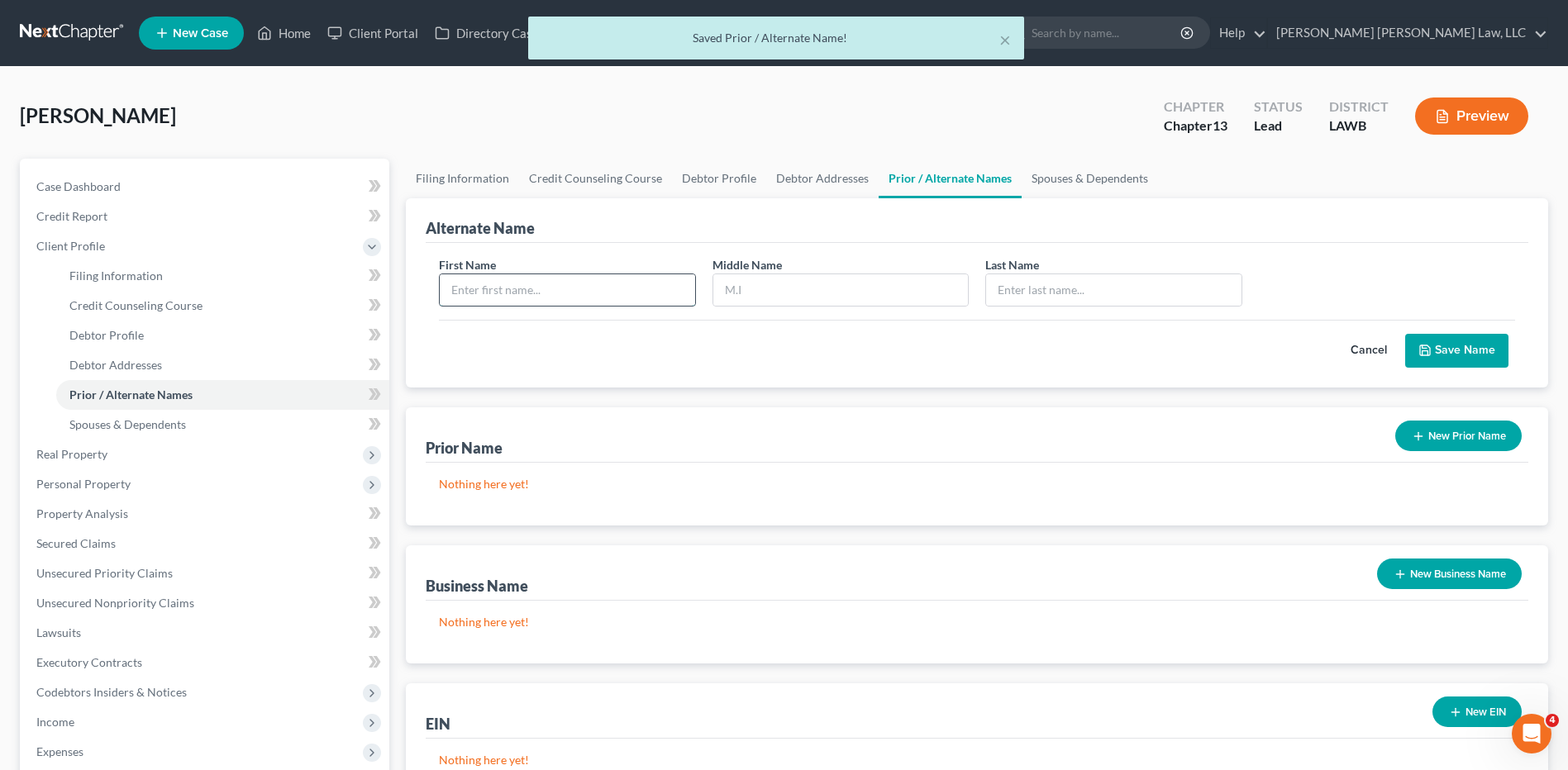
click at [484, 291] on input "text" at bounding box center [567, 290] width 255 height 32
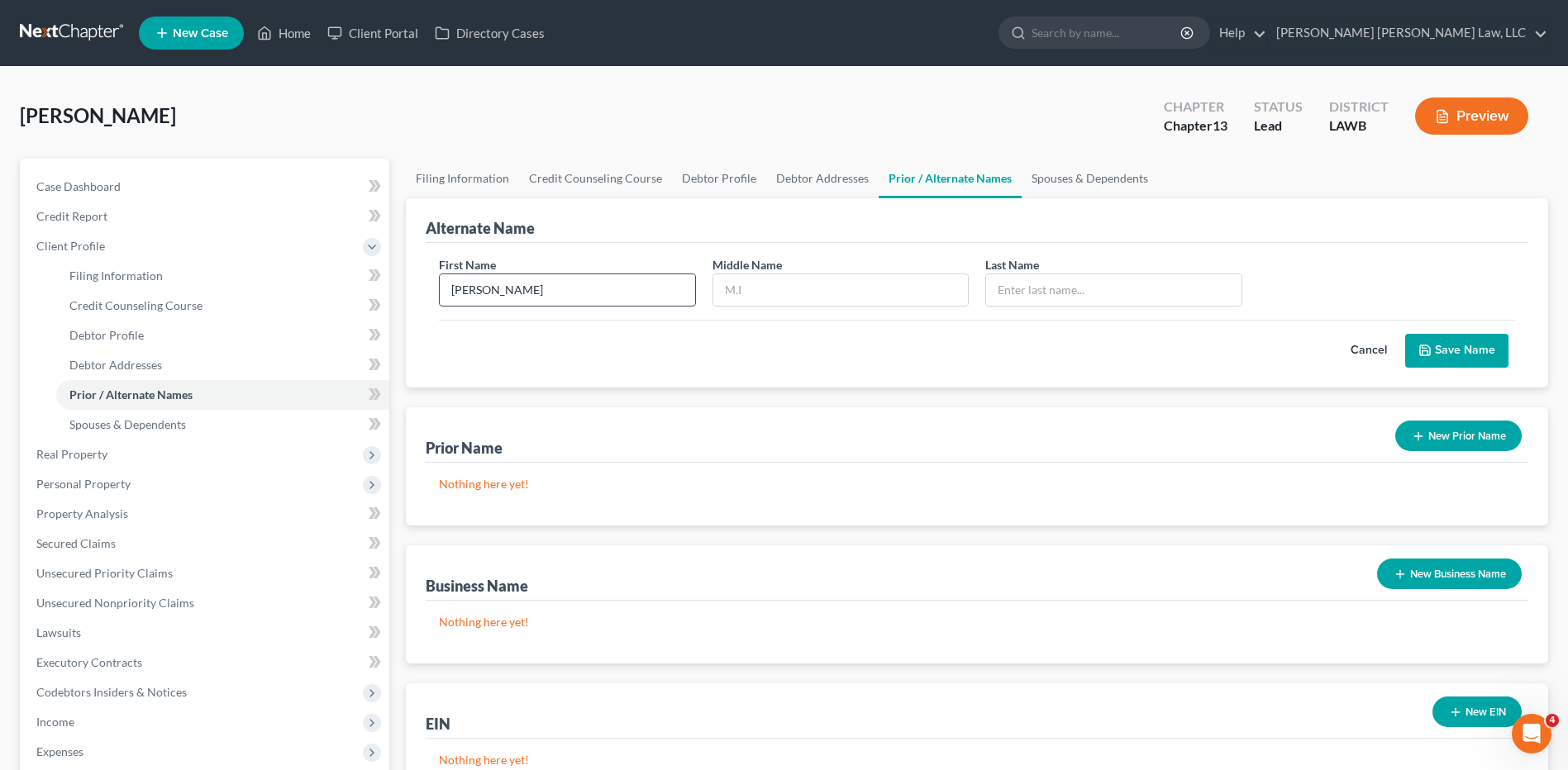
type input "Emma"
type input "K."
type input "VanMeter"
click at [1463, 356] on button "Save Name" at bounding box center [1456, 351] width 103 height 34
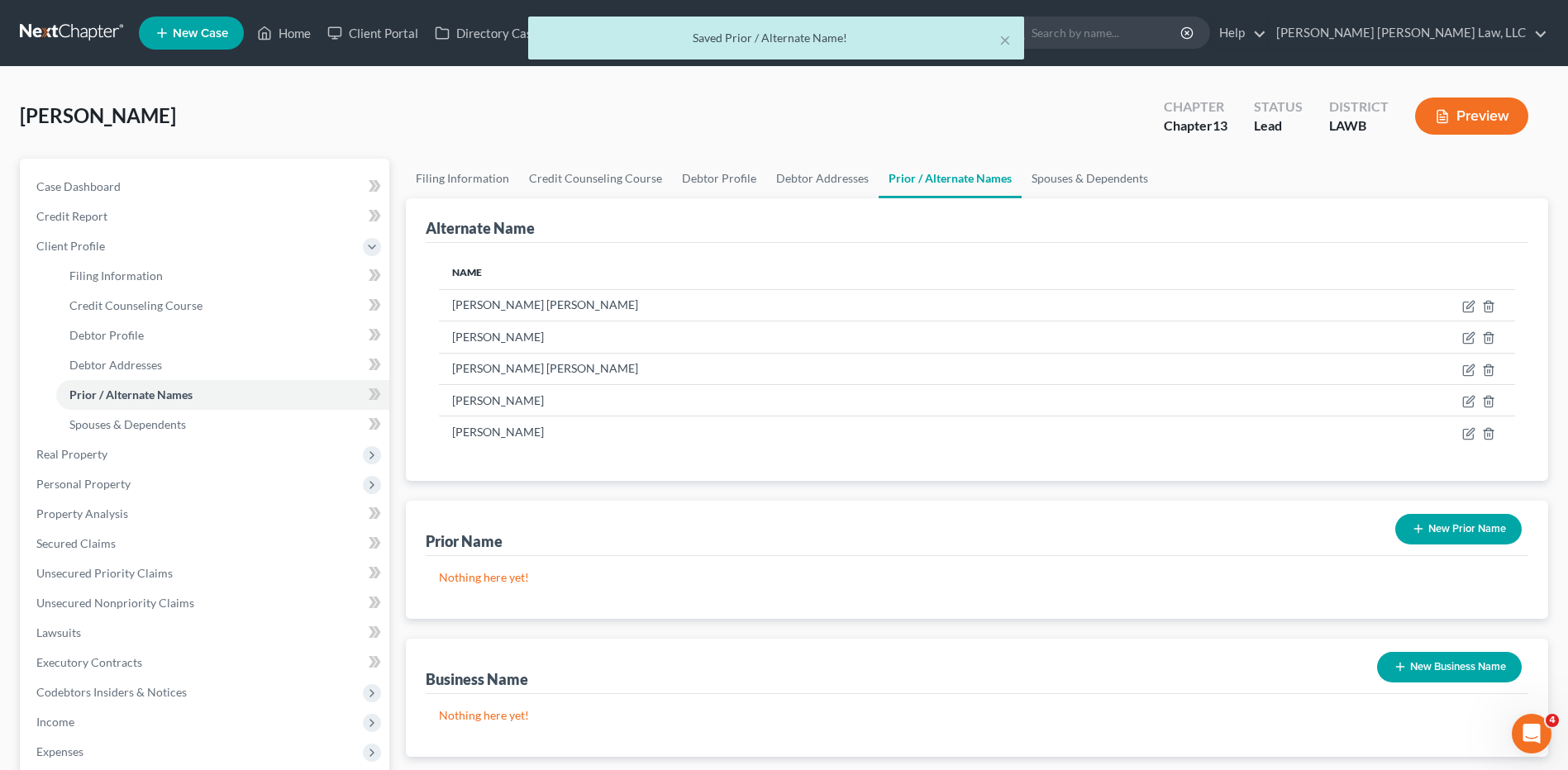
click at [1432, 525] on button "New Prior Name" at bounding box center [1458, 529] width 126 height 31
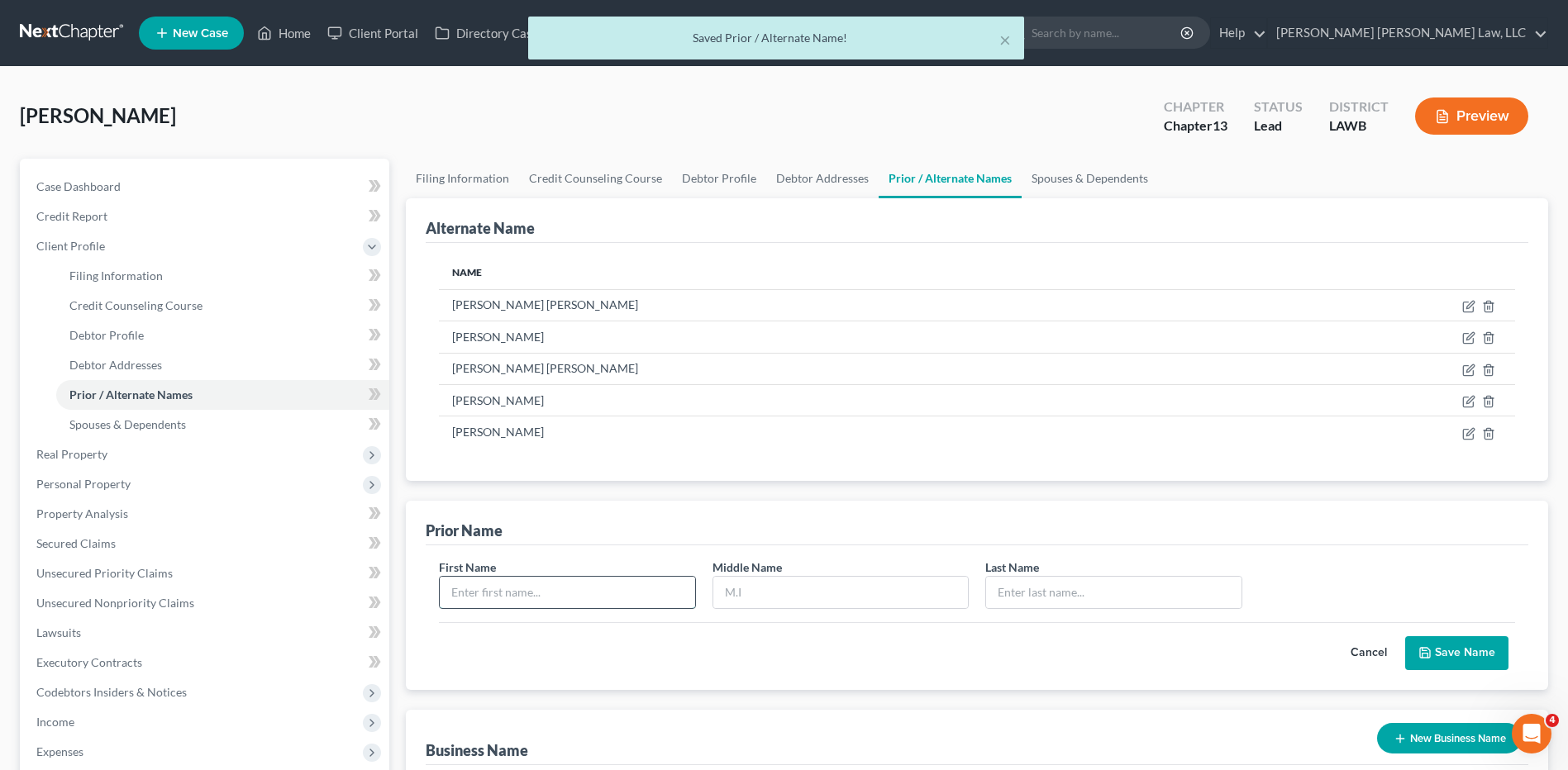
drag, startPoint x: 553, startPoint y: 588, endPoint x: 544, endPoint y: 590, distance: 9.2
click at [549, 590] on input "text" at bounding box center [567, 593] width 255 height 32
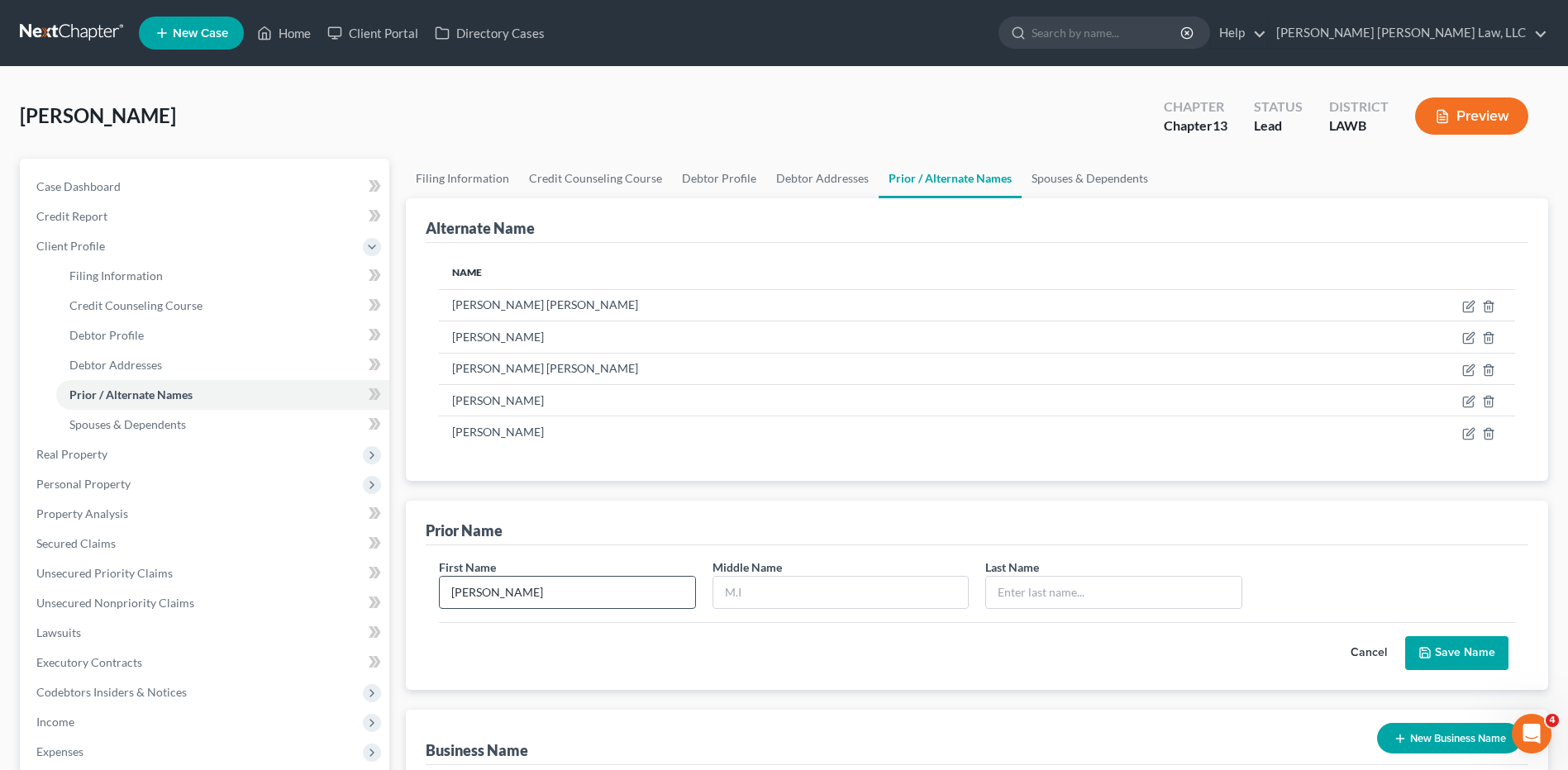
type input "Emma"
type input "Katherine"
type input "Walters"
click at [1463, 651] on button "Save Name" at bounding box center [1456, 653] width 103 height 34
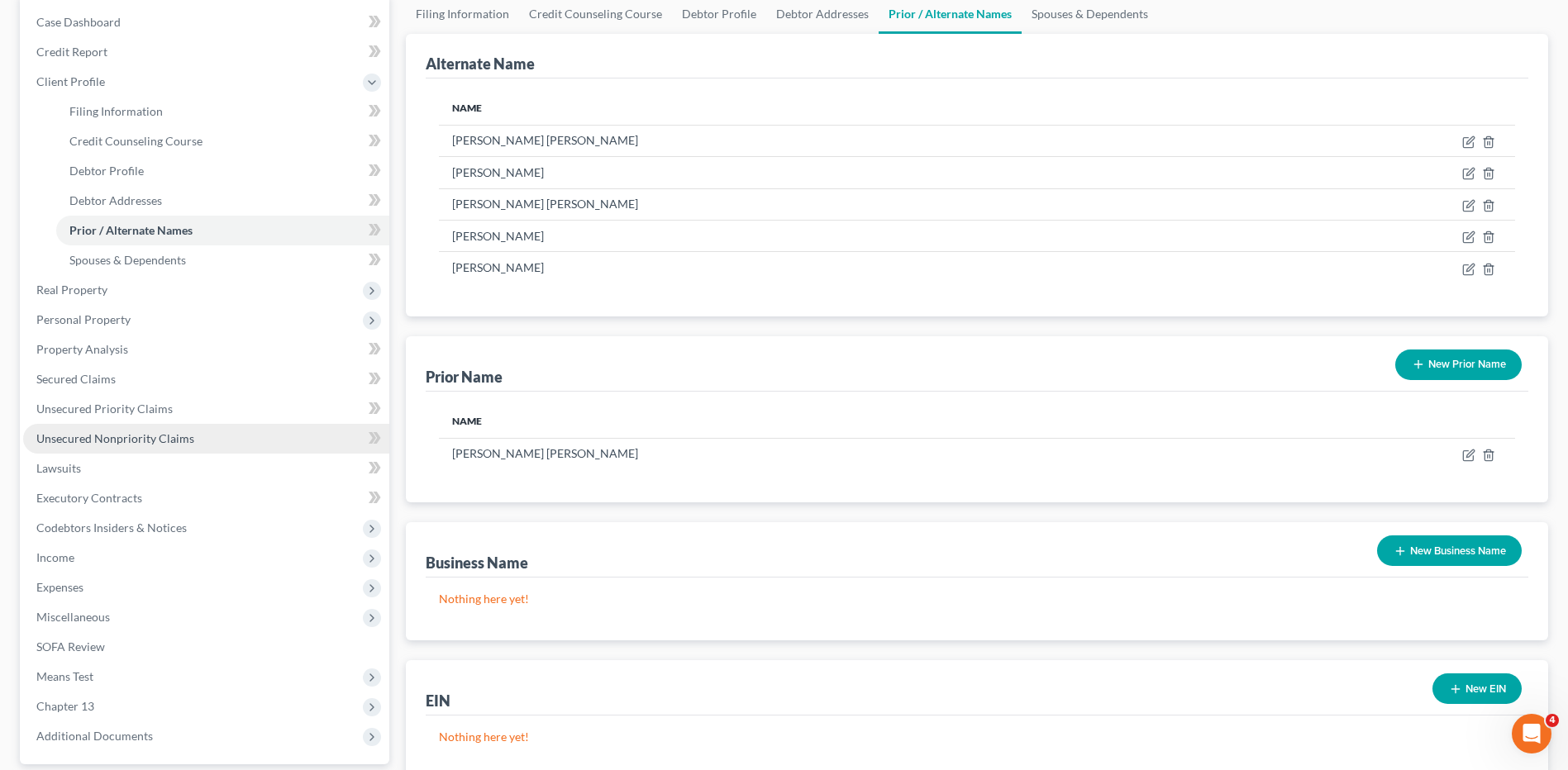
scroll to position [165, 0]
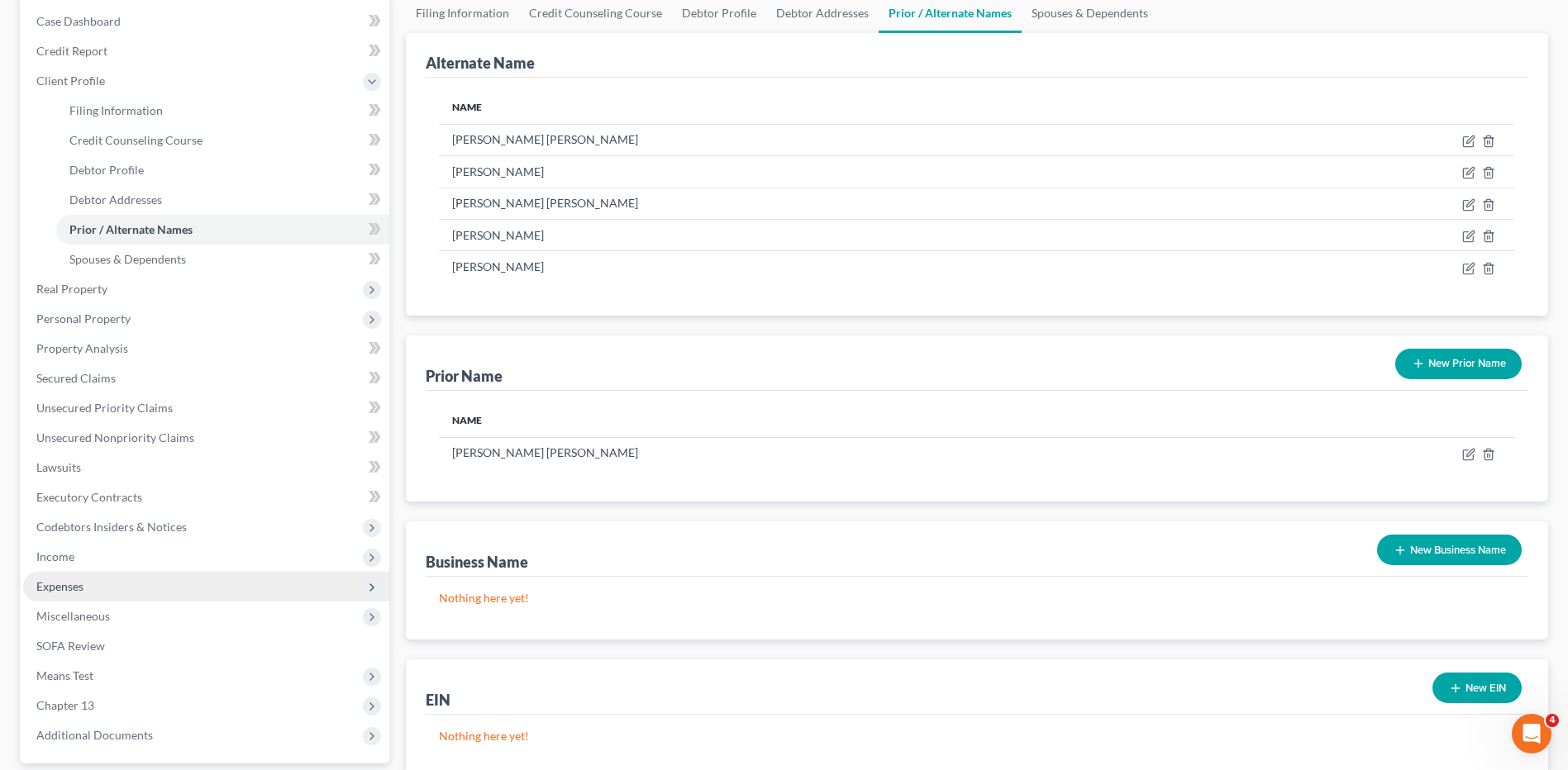
click at [64, 590] on span "Expenses" at bounding box center [60, 587] width 47 height 14
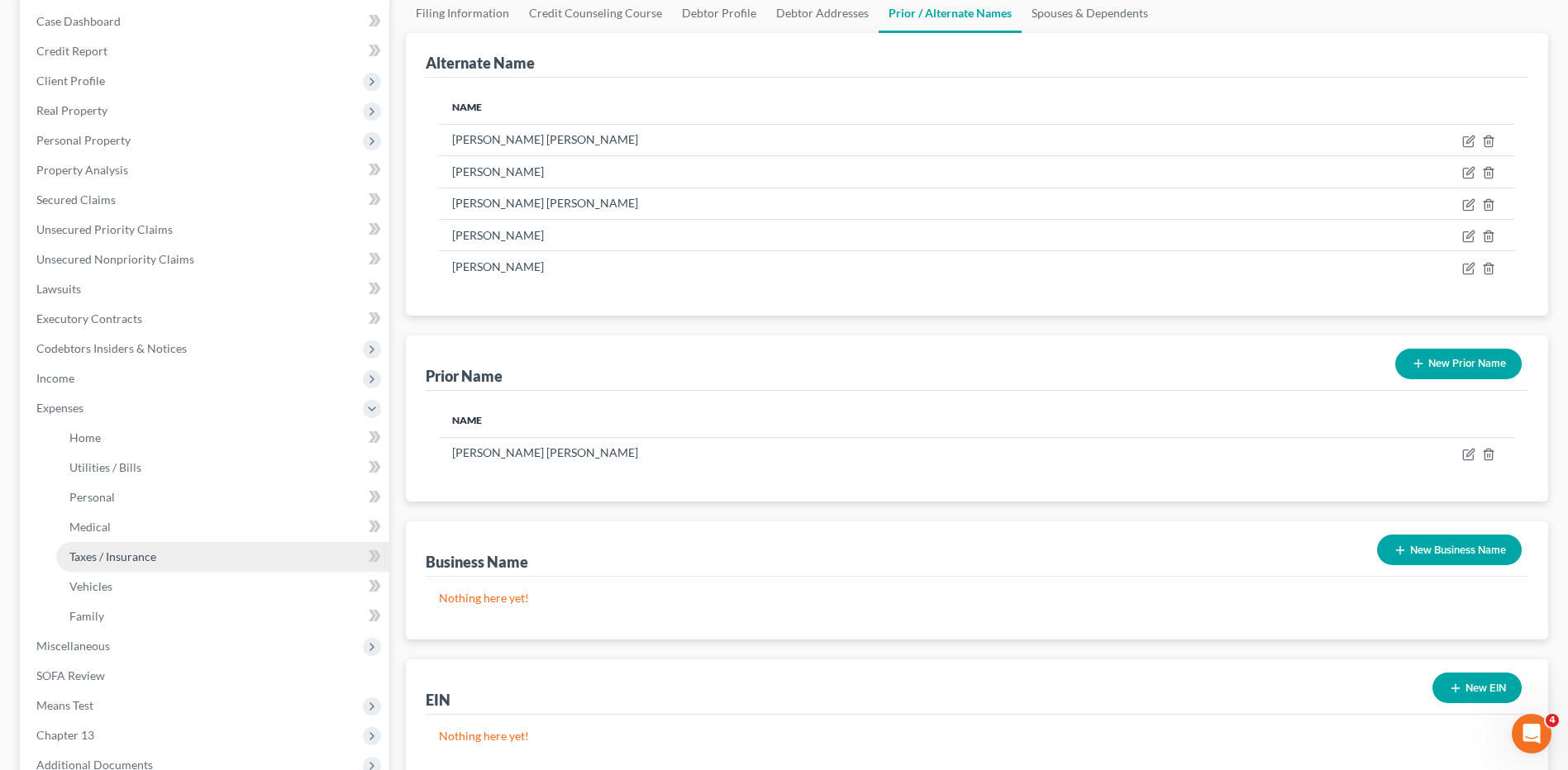
click at [86, 562] on span "Taxes / Insurance" at bounding box center [113, 556] width 87 height 14
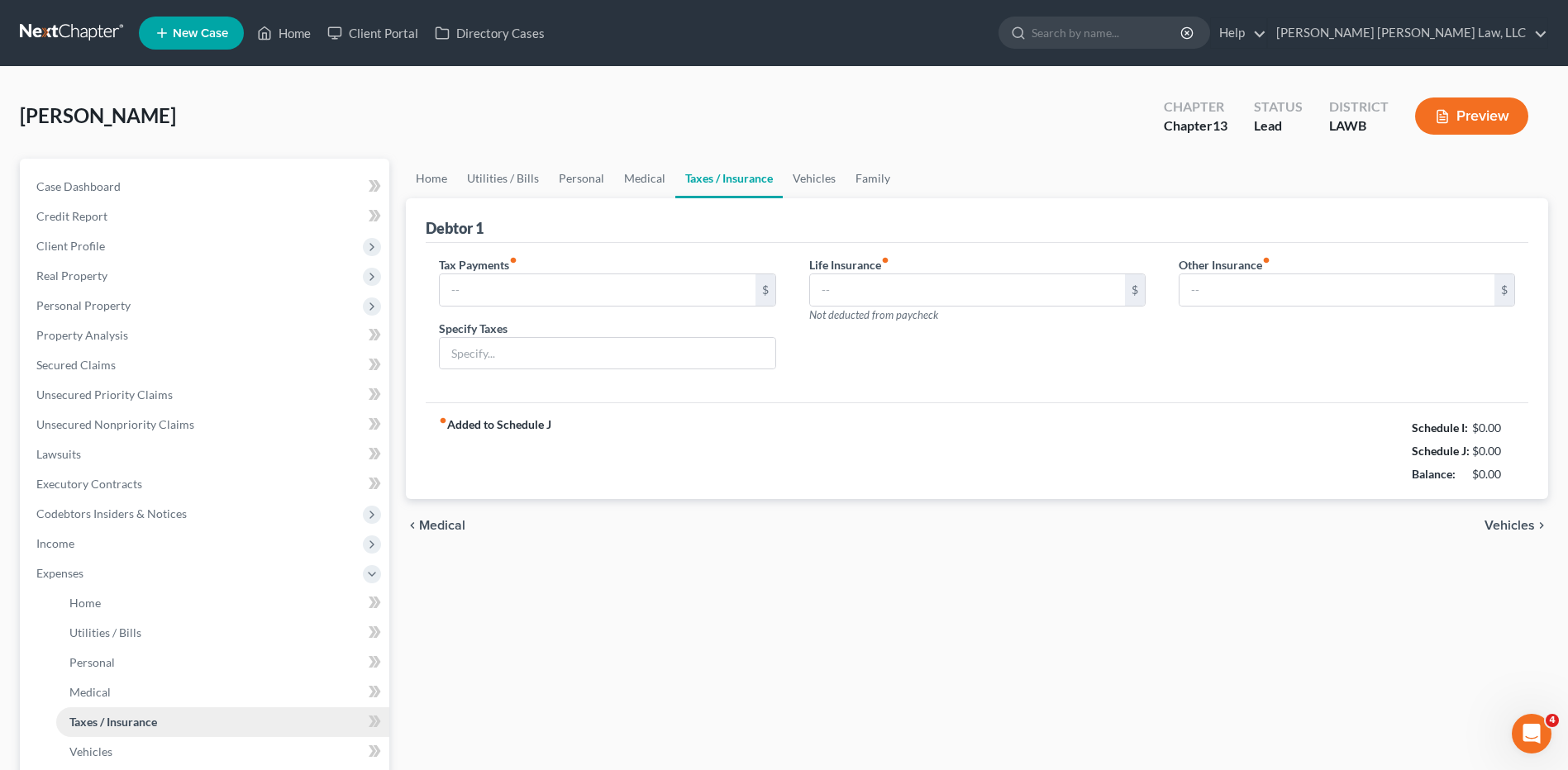
type input "0.00"
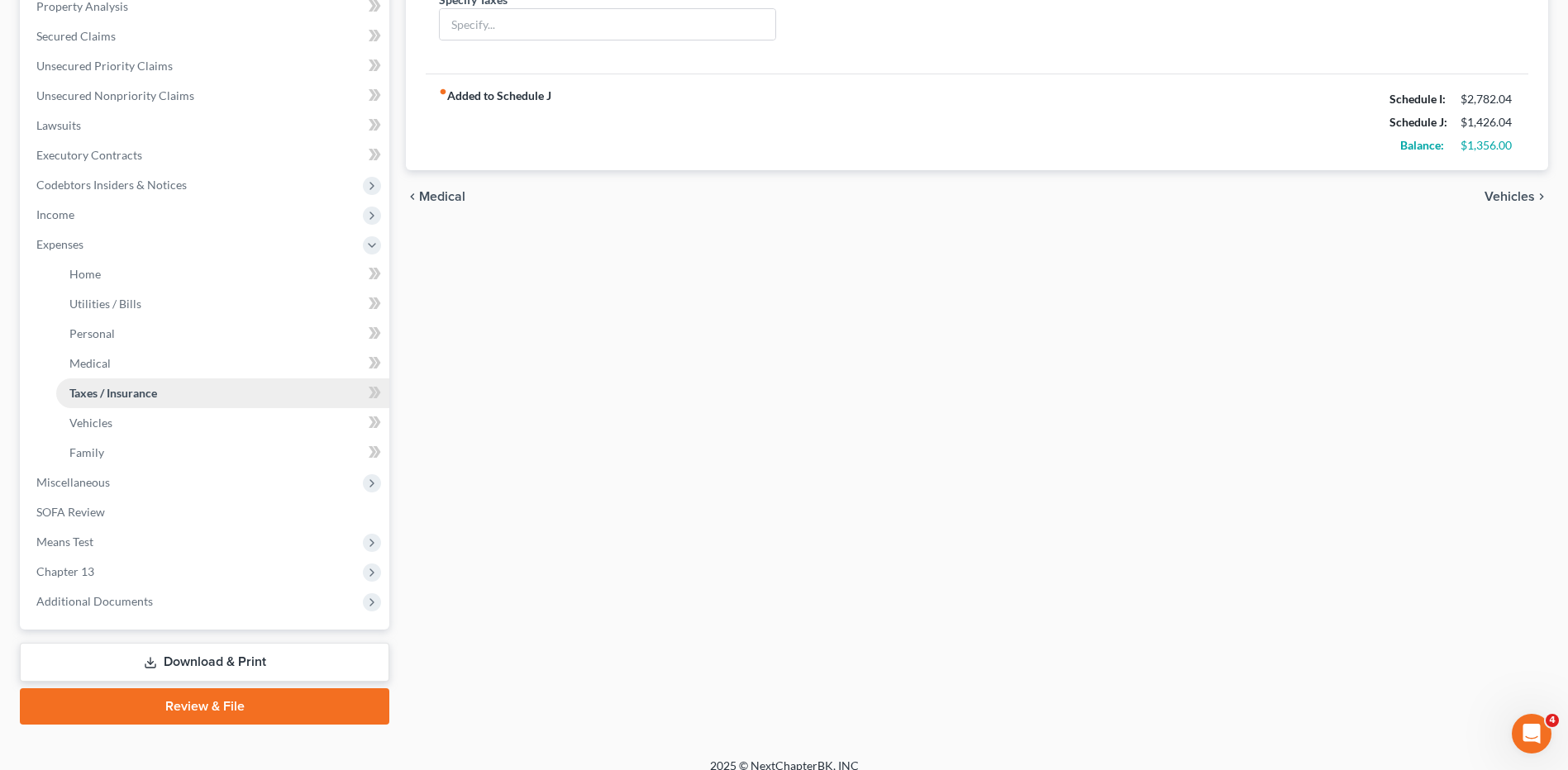
scroll to position [331, 0]
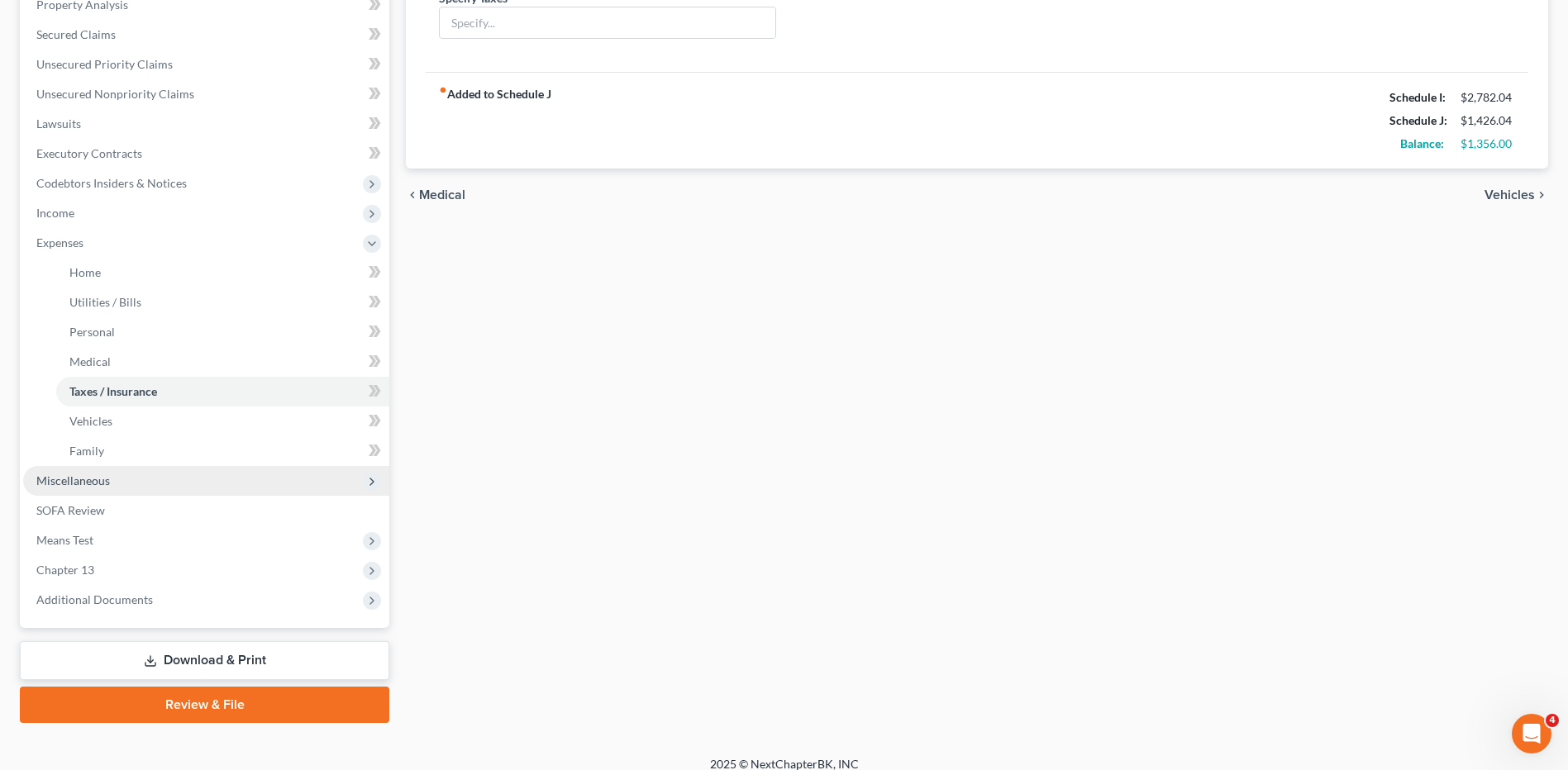
click at [78, 474] on span "Miscellaneous" at bounding box center [73, 481] width 74 height 14
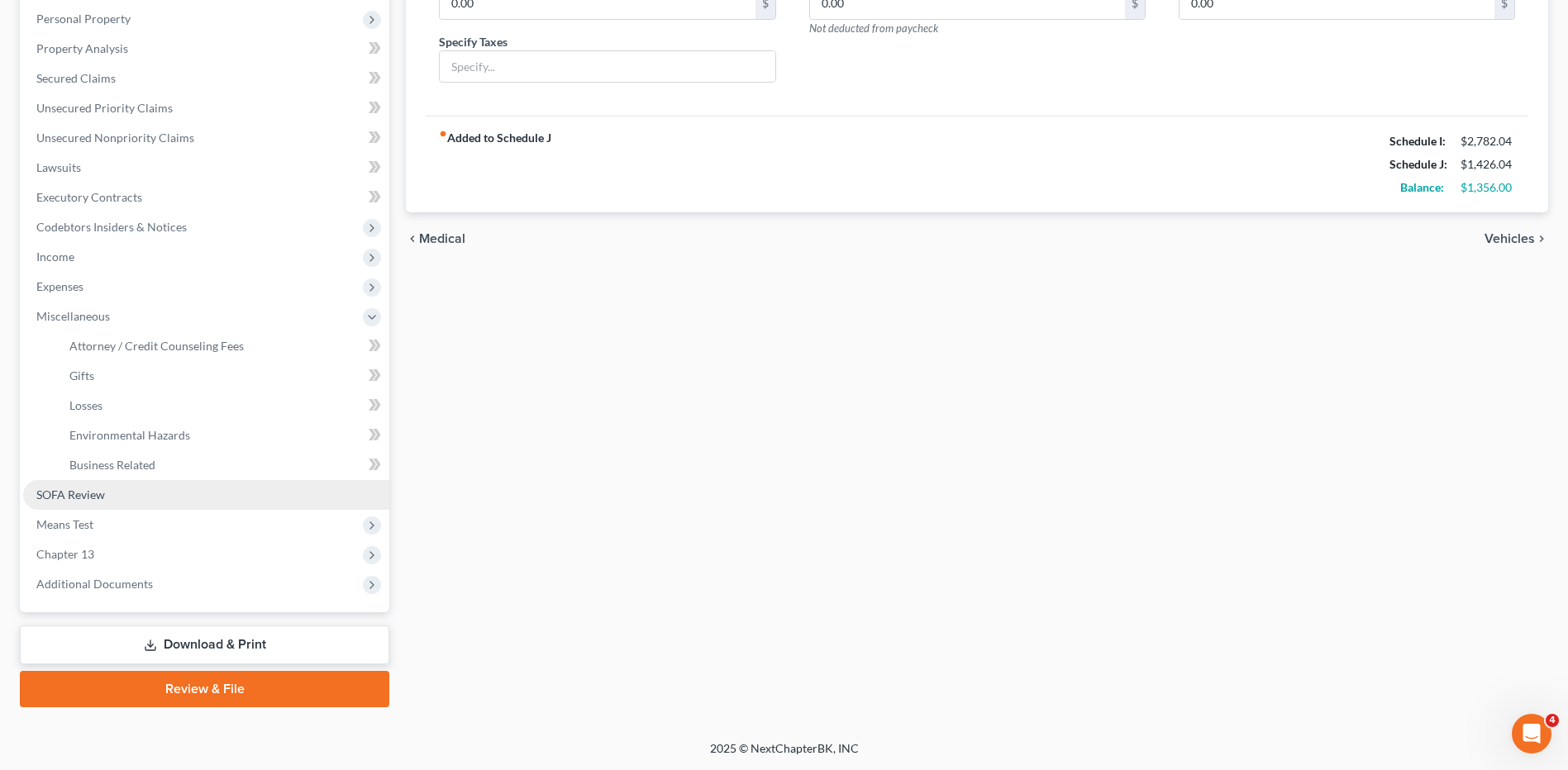
scroll to position [287, 0]
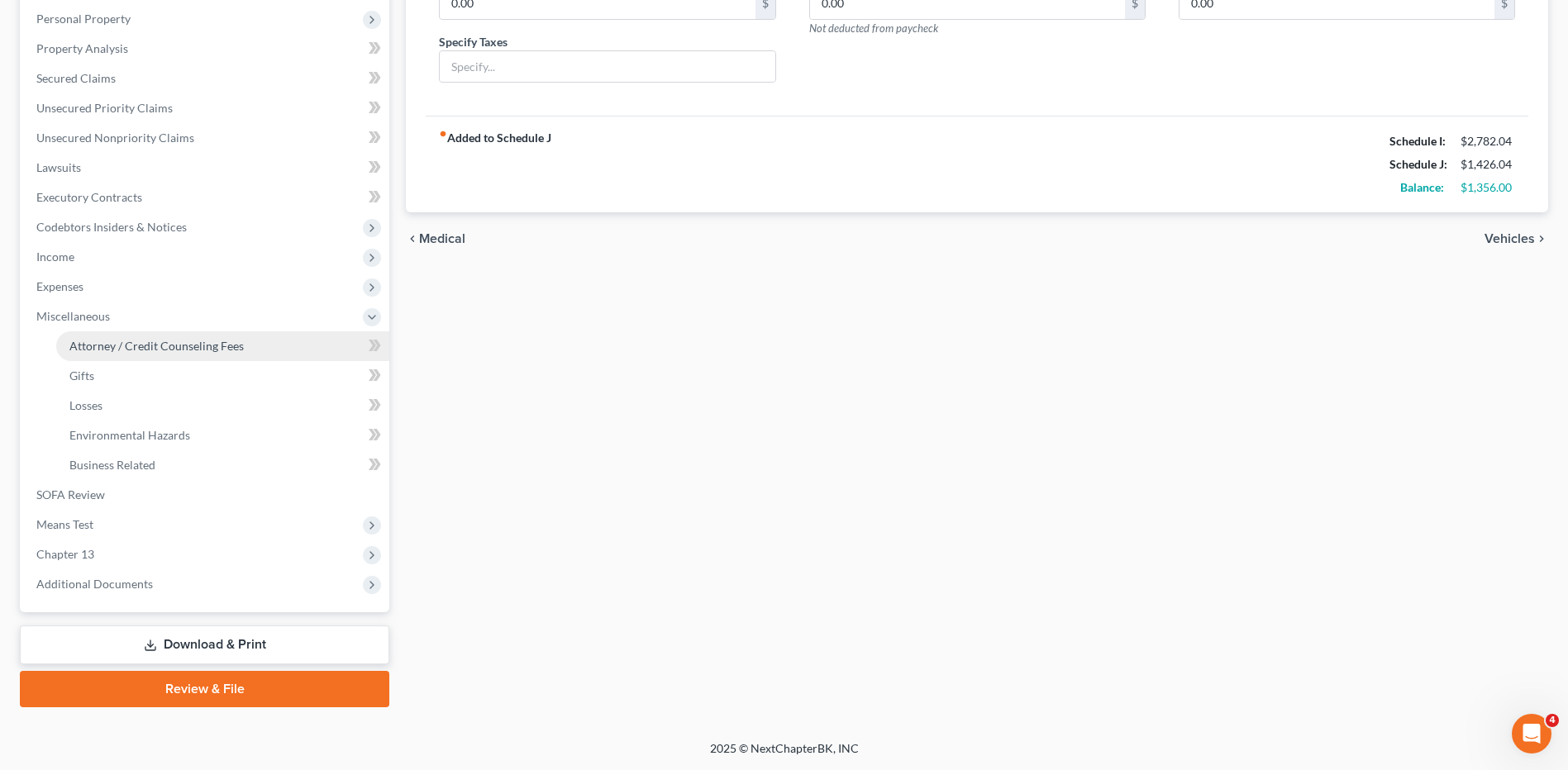
click at [122, 348] on span "Attorney / Credit Counseling Fees" at bounding box center [157, 346] width 174 height 14
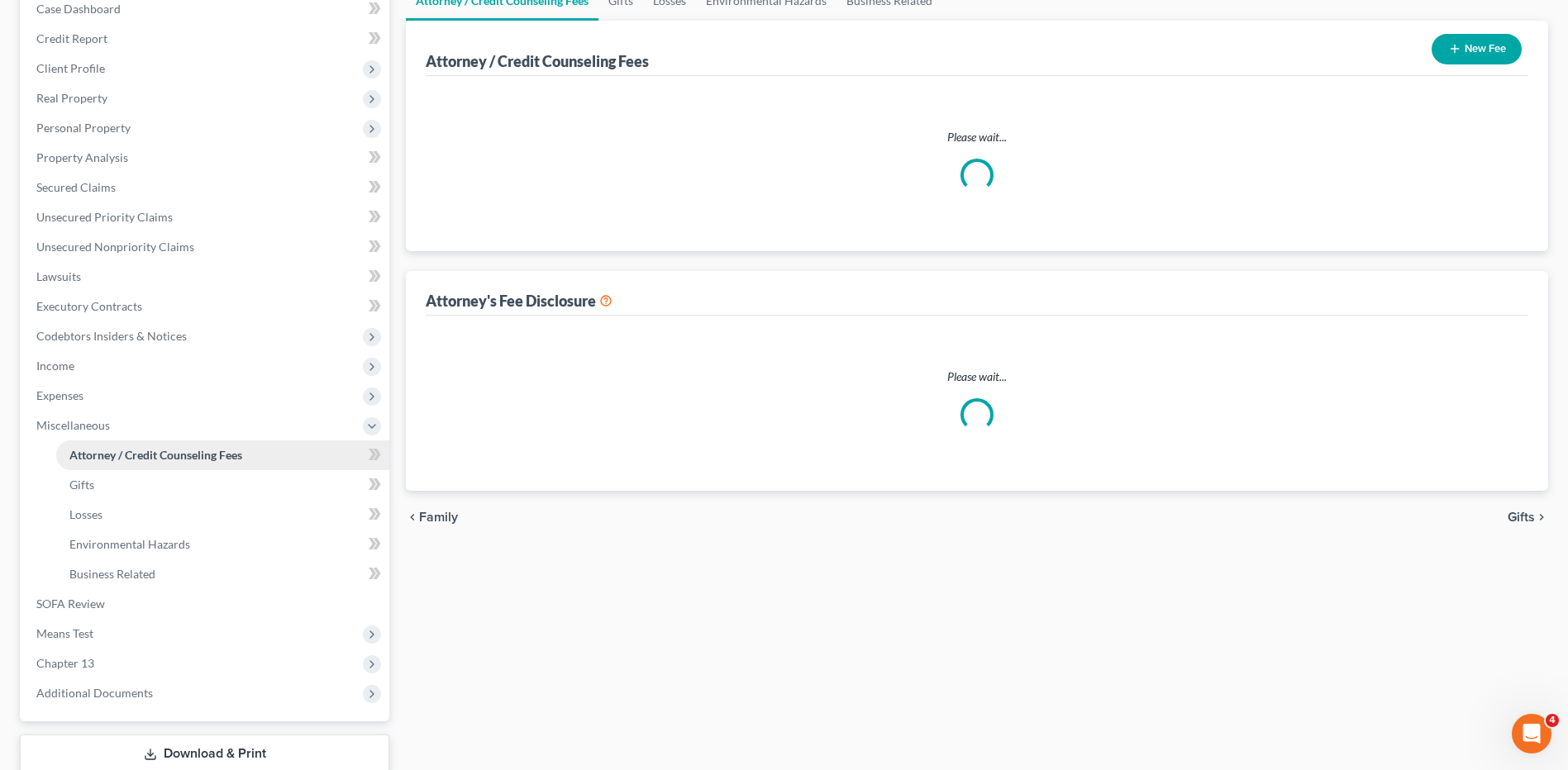
scroll to position [22, 0]
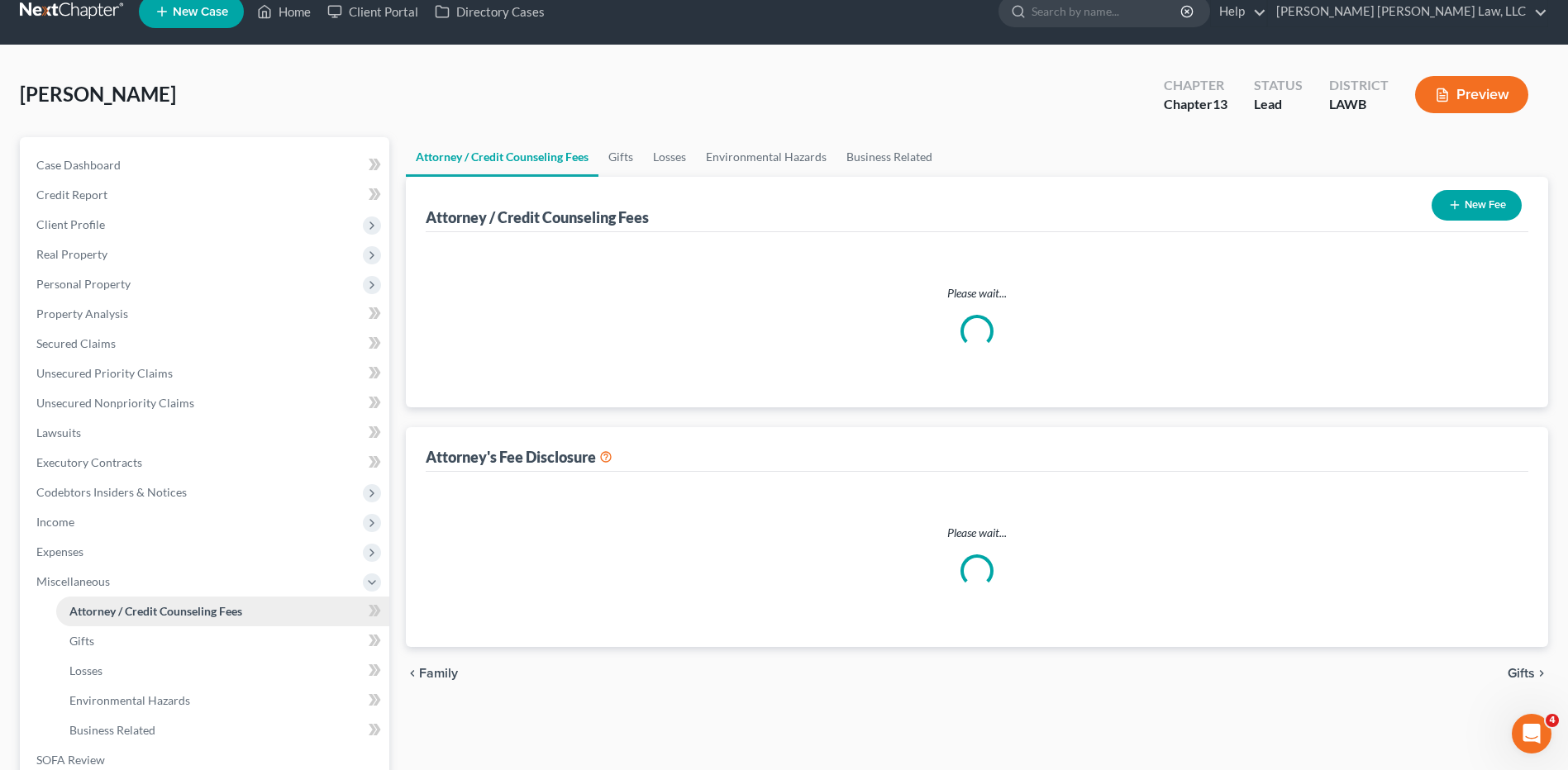
select select "1"
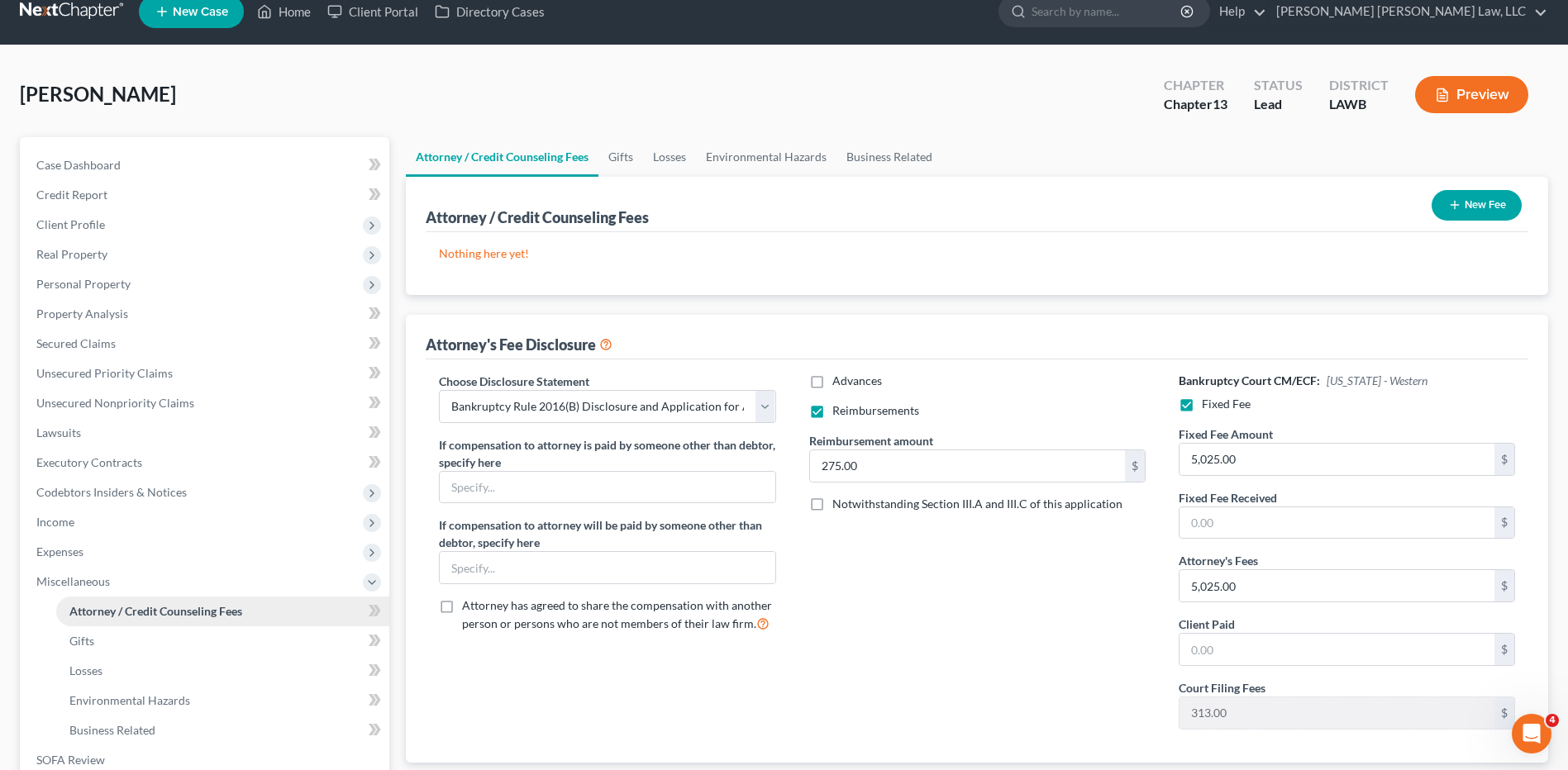
scroll to position [0, 0]
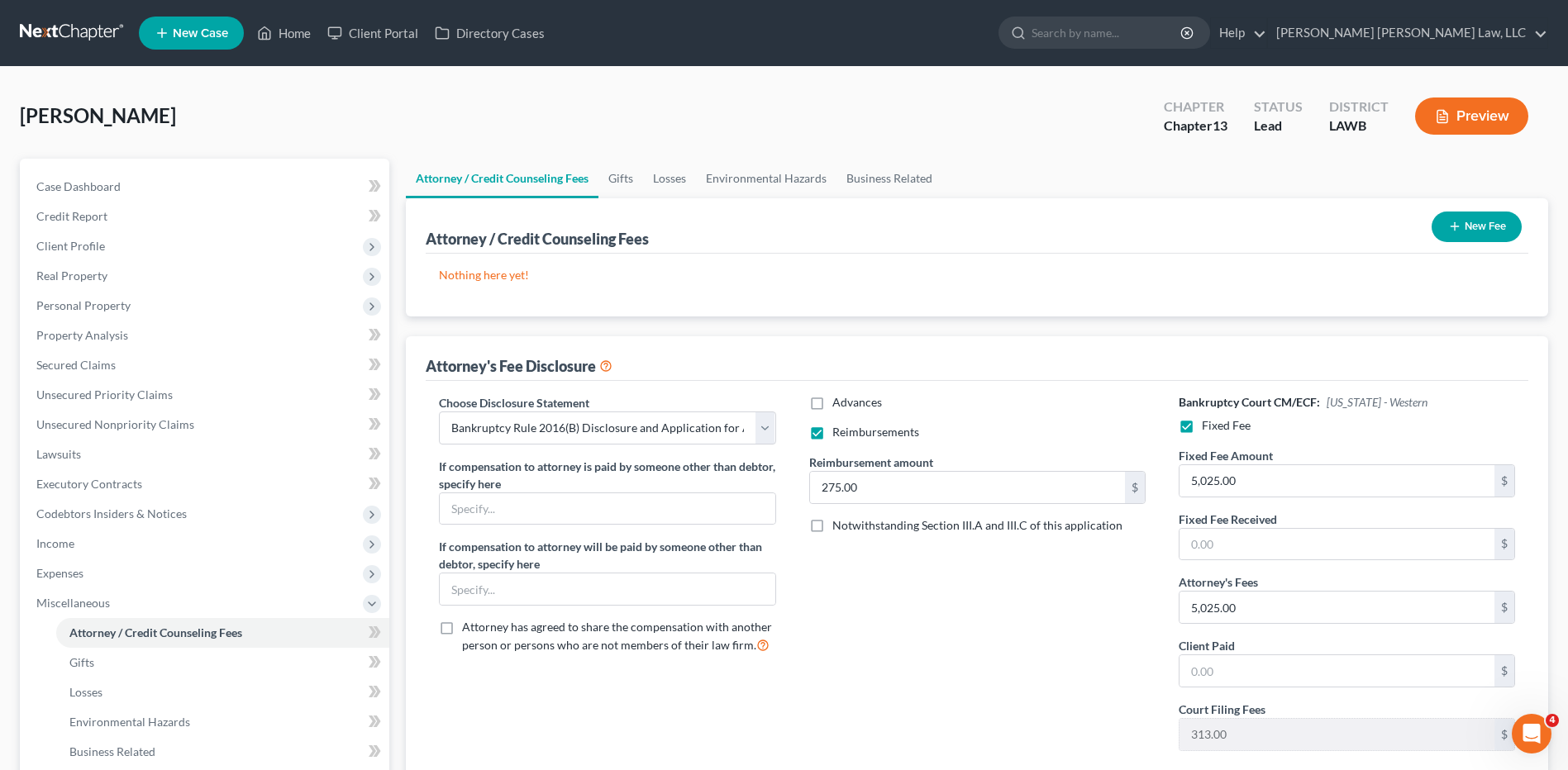
click at [1443, 243] on div "New Fee" at bounding box center [1475, 226] width 103 height 43
click at [1468, 217] on button "New Fee" at bounding box center [1476, 226] width 91 height 31
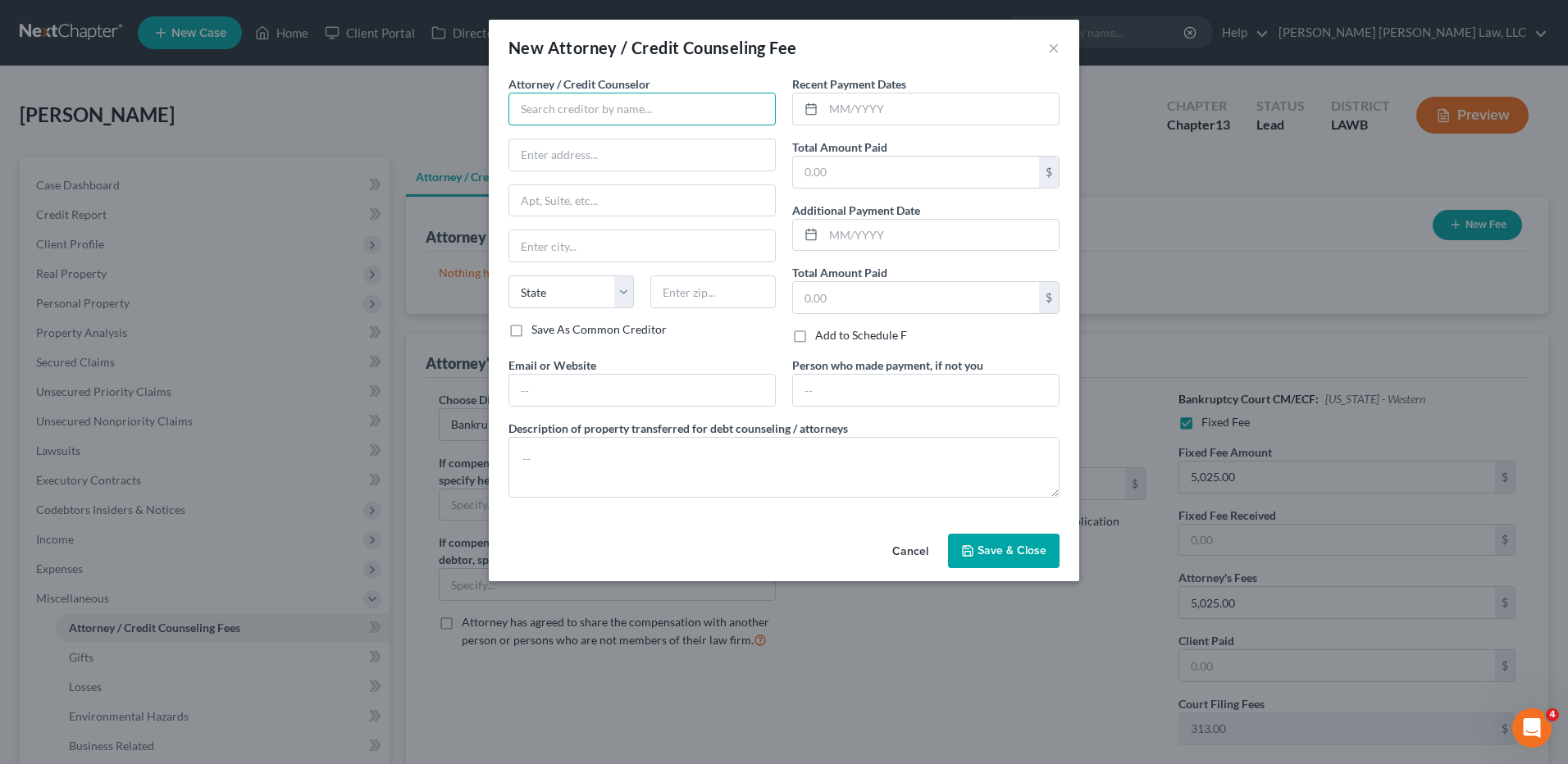
click at [575, 109] on input "text" at bounding box center [643, 109] width 268 height 33
type input "E Orum Young Law, LLC"
type input "200 Washington Street"
type input "Monroe"
select select "19"
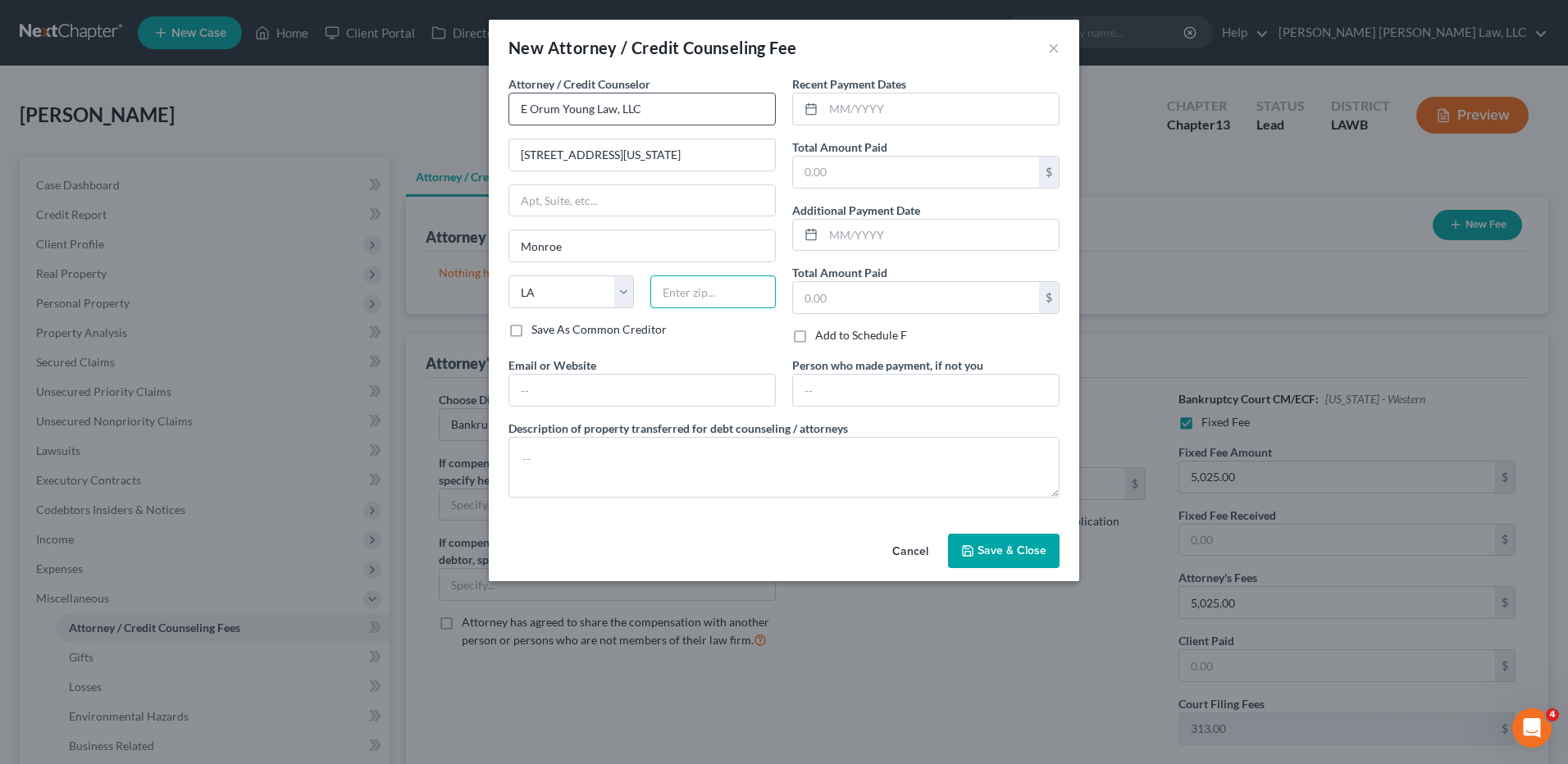
type input "71201"
click at [918, 120] on input "text" at bounding box center [941, 109] width 235 height 31
type input "05/05/2025"
click at [896, 176] on input "text" at bounding box center [916, 172] width 246 height 31
type input "365.00"
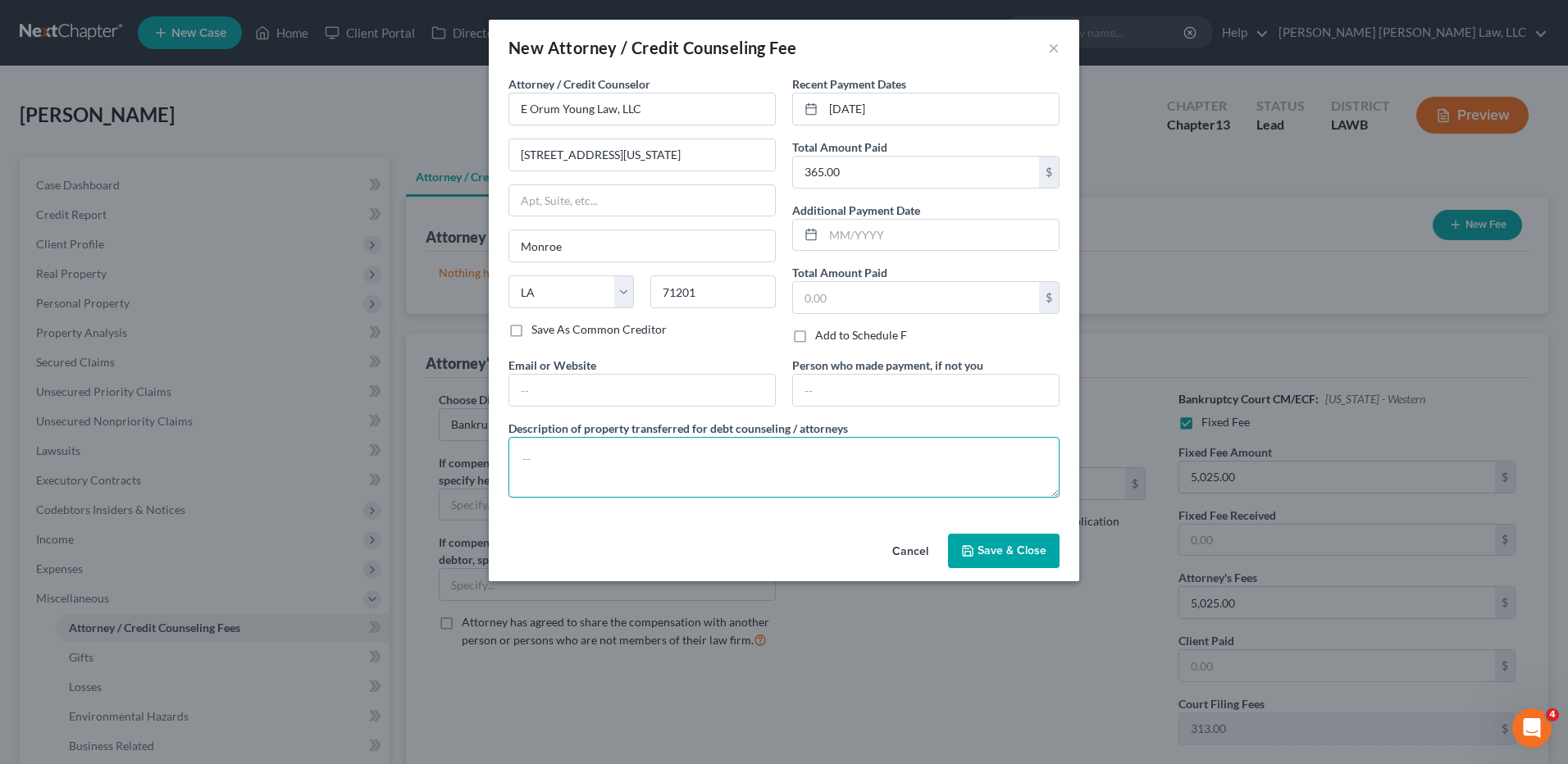
click at [555, 474] on textarea at bounding box center [784, 468] width 551 height 61
type textarea "Filing Fee/Attorney Fee/Credit Counseling"
click at [1004, 545] on span "Save & Close" at bounding box center [1012, 551] width 69 height 14
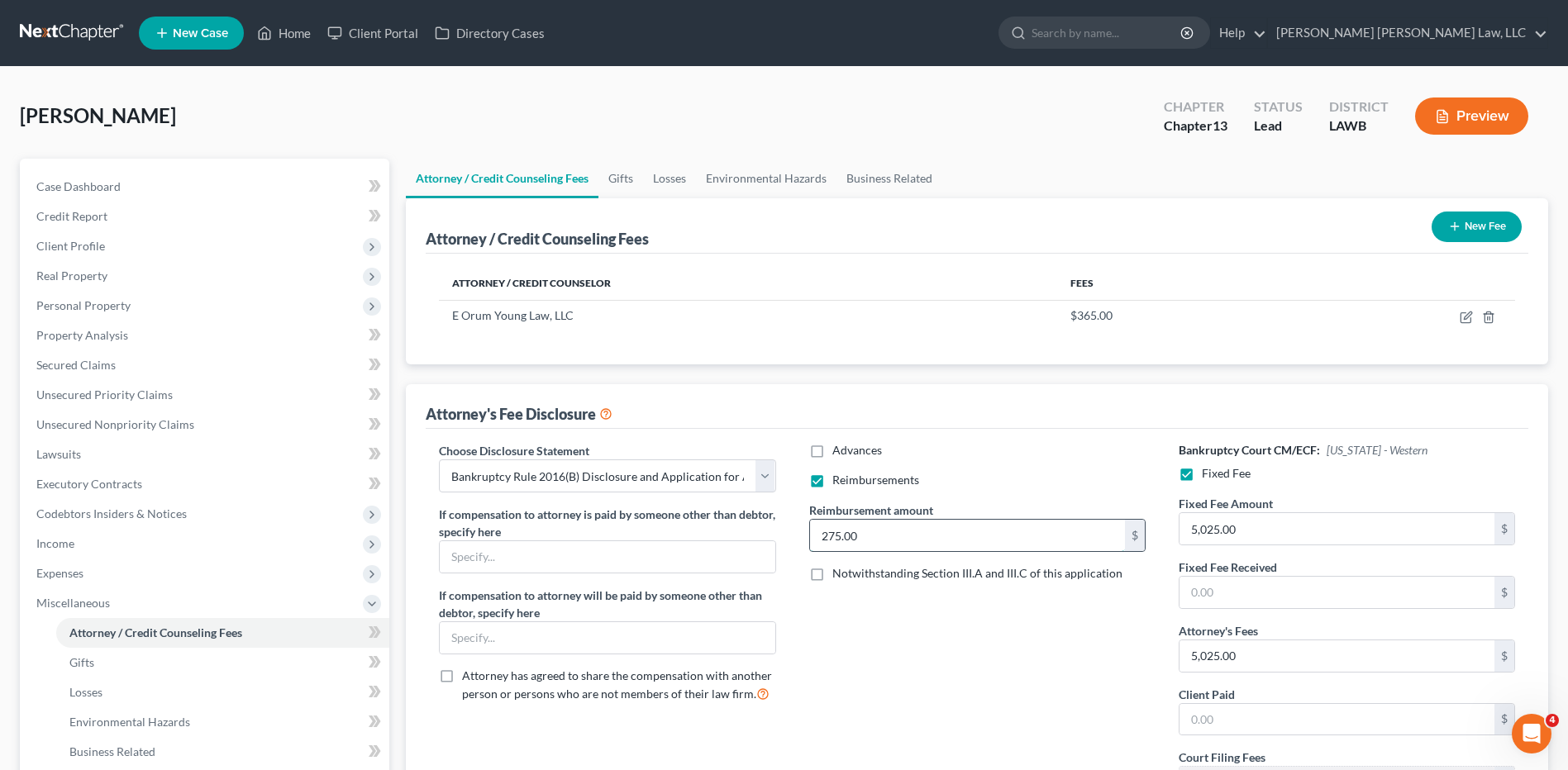
click at [909, 546] on input "275.00" at bounding box center [968, 536] width 315 height 32
type input "250.00"
click at [55, 241] on span "Client Profile" at bounding box center [71, 246] width 69 height 14
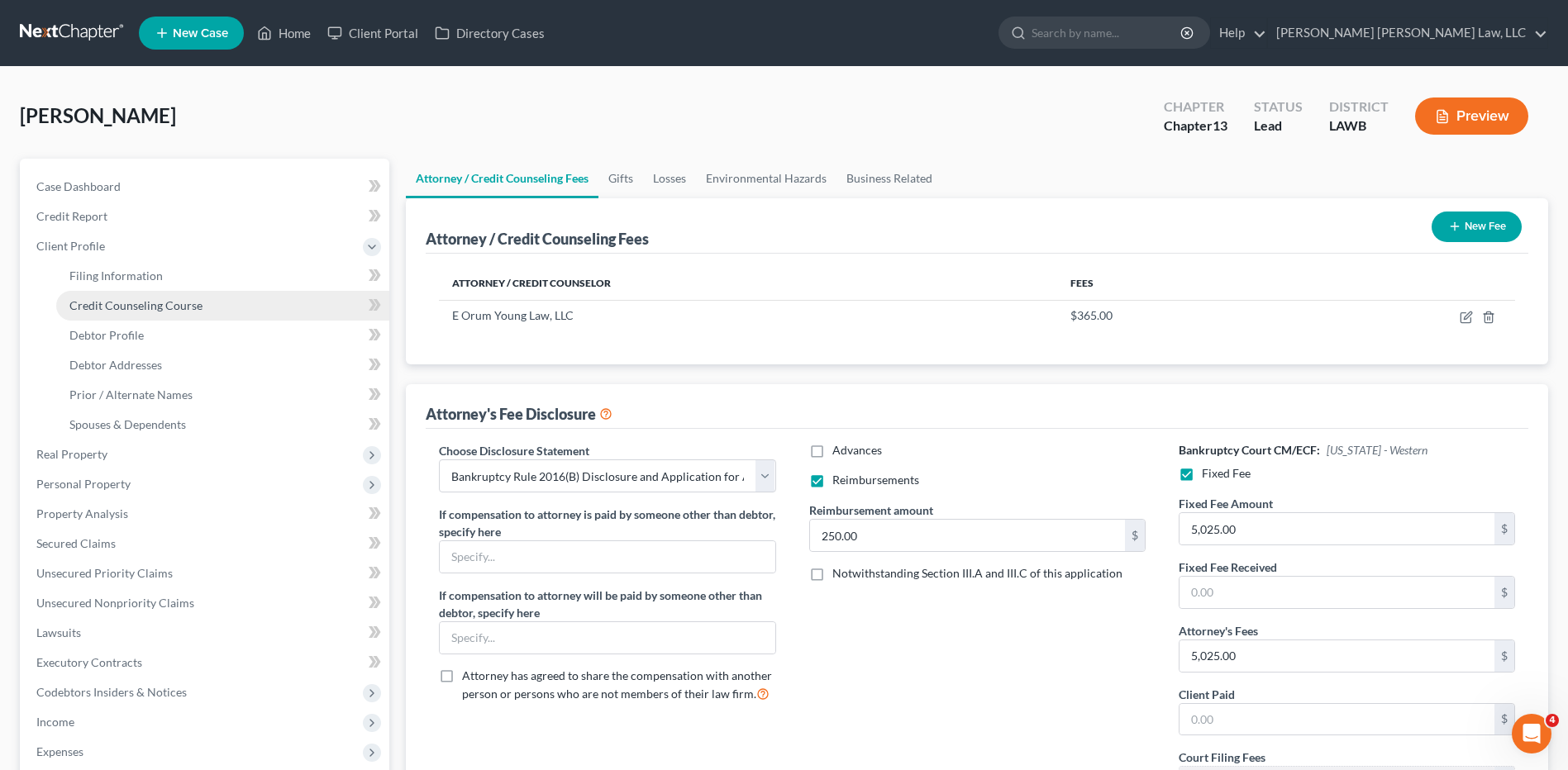
click at [124, 305] on span "Credit Counseling Course" at bounding box center [136, 305] width 133 height 14
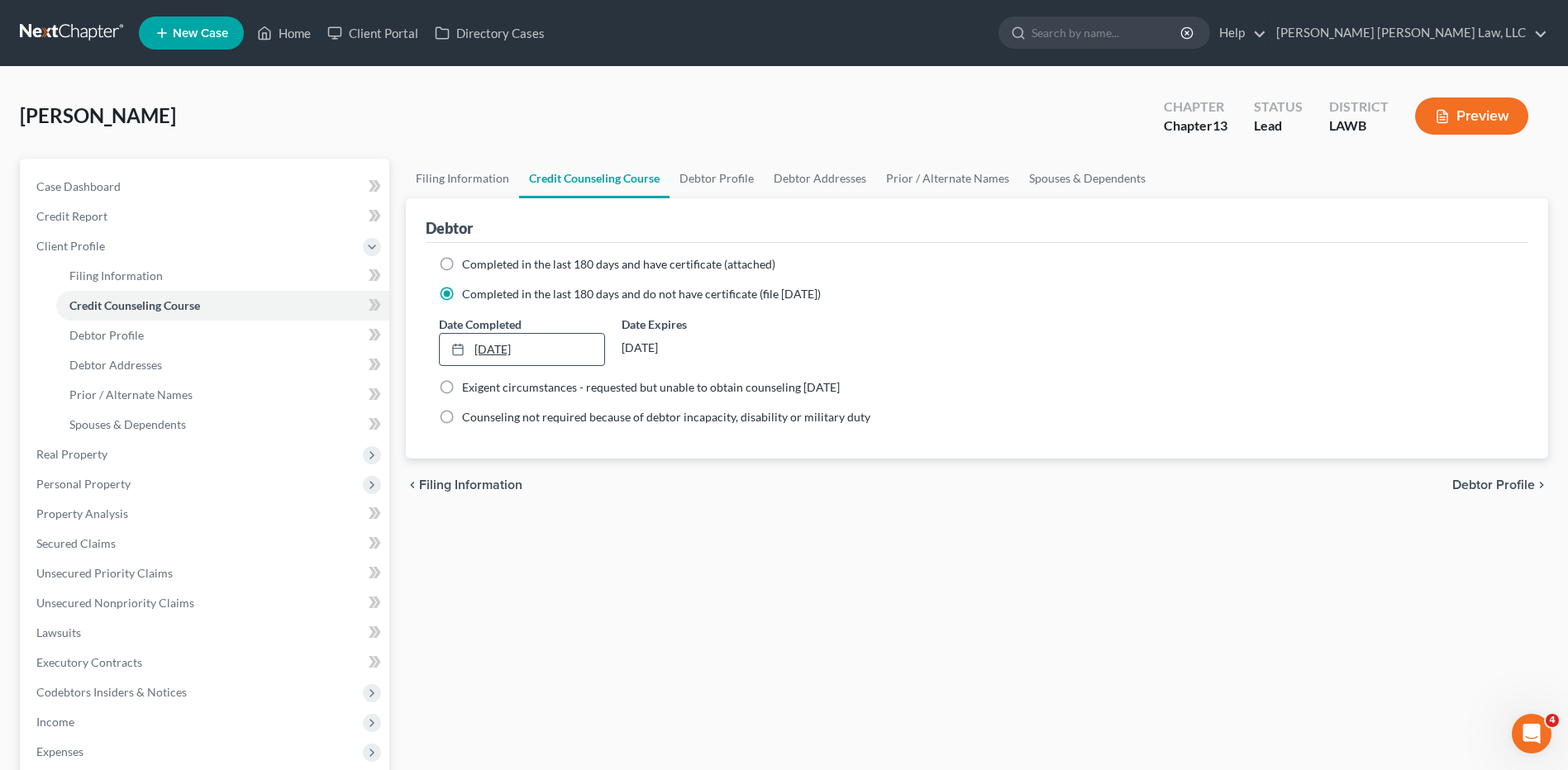
click at [492, 348] on link "5/1/2025" at bounding box center [522, 350] width 163 height 32
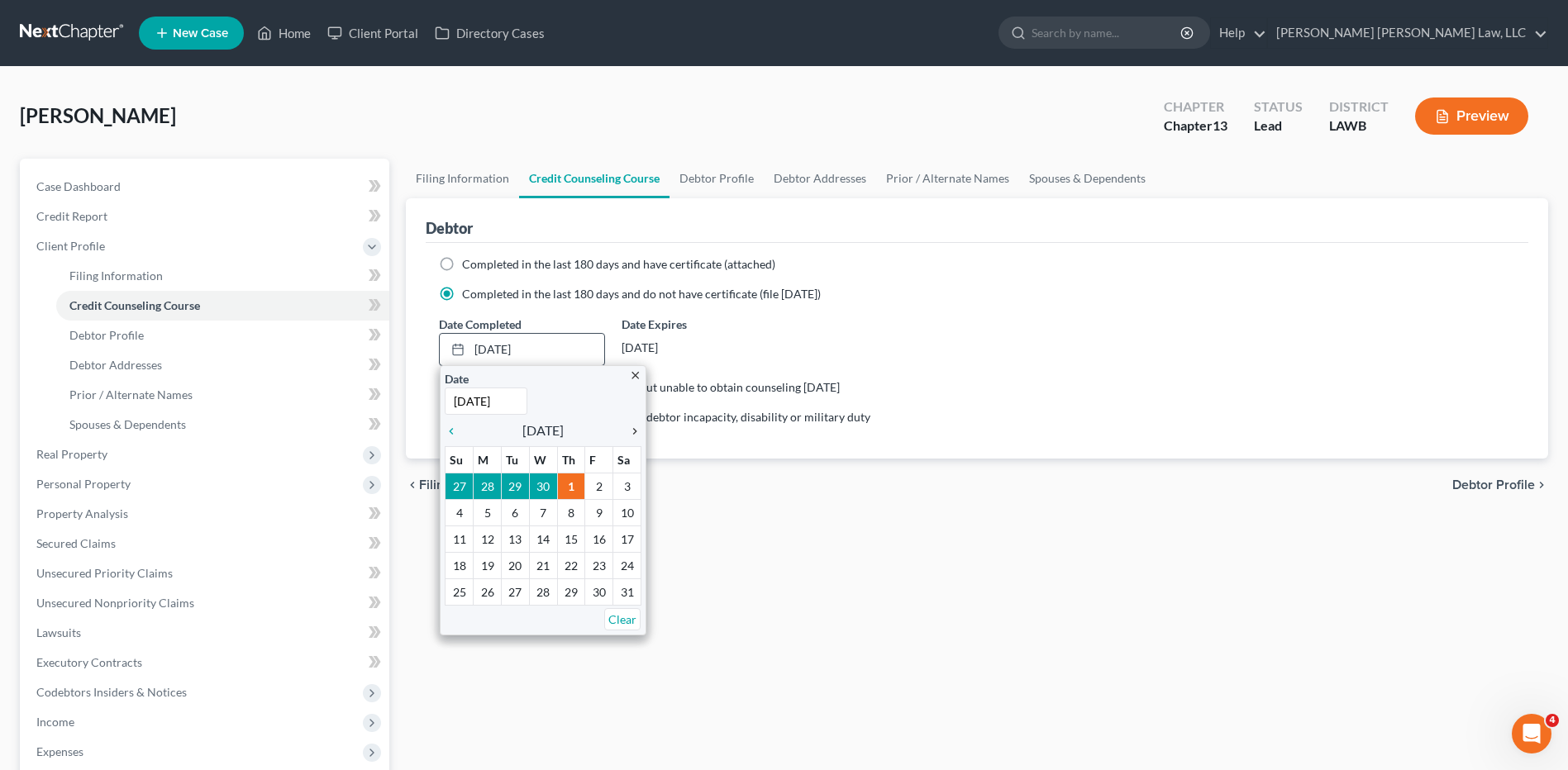
click at [631, 430] on icon "chevron_right" at bounding box center [631, 431] width 22 height 13
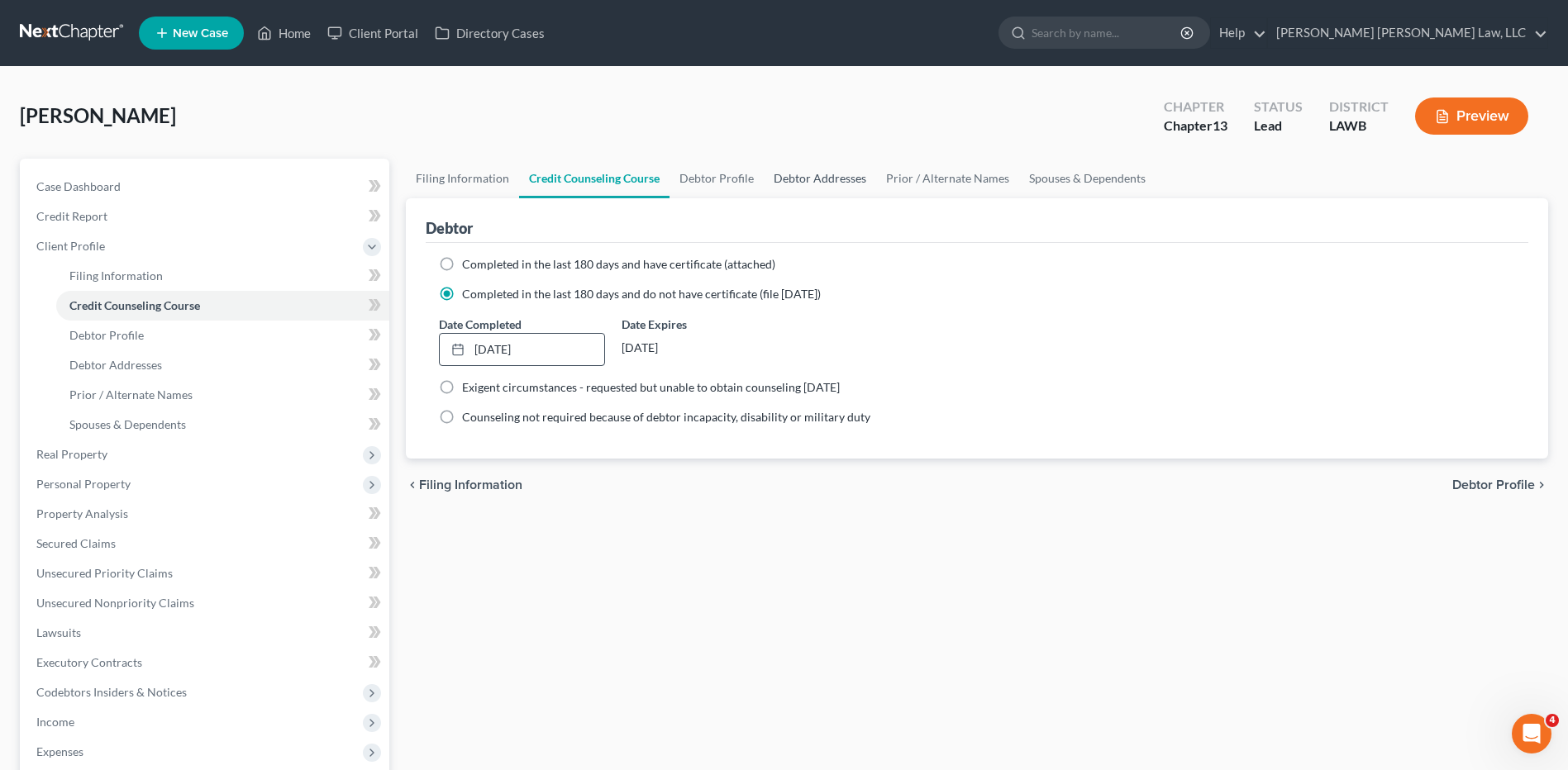
click at [828, 180] on link "Debtor Addresses" at bounding box center [820, 178] width 112 height 39
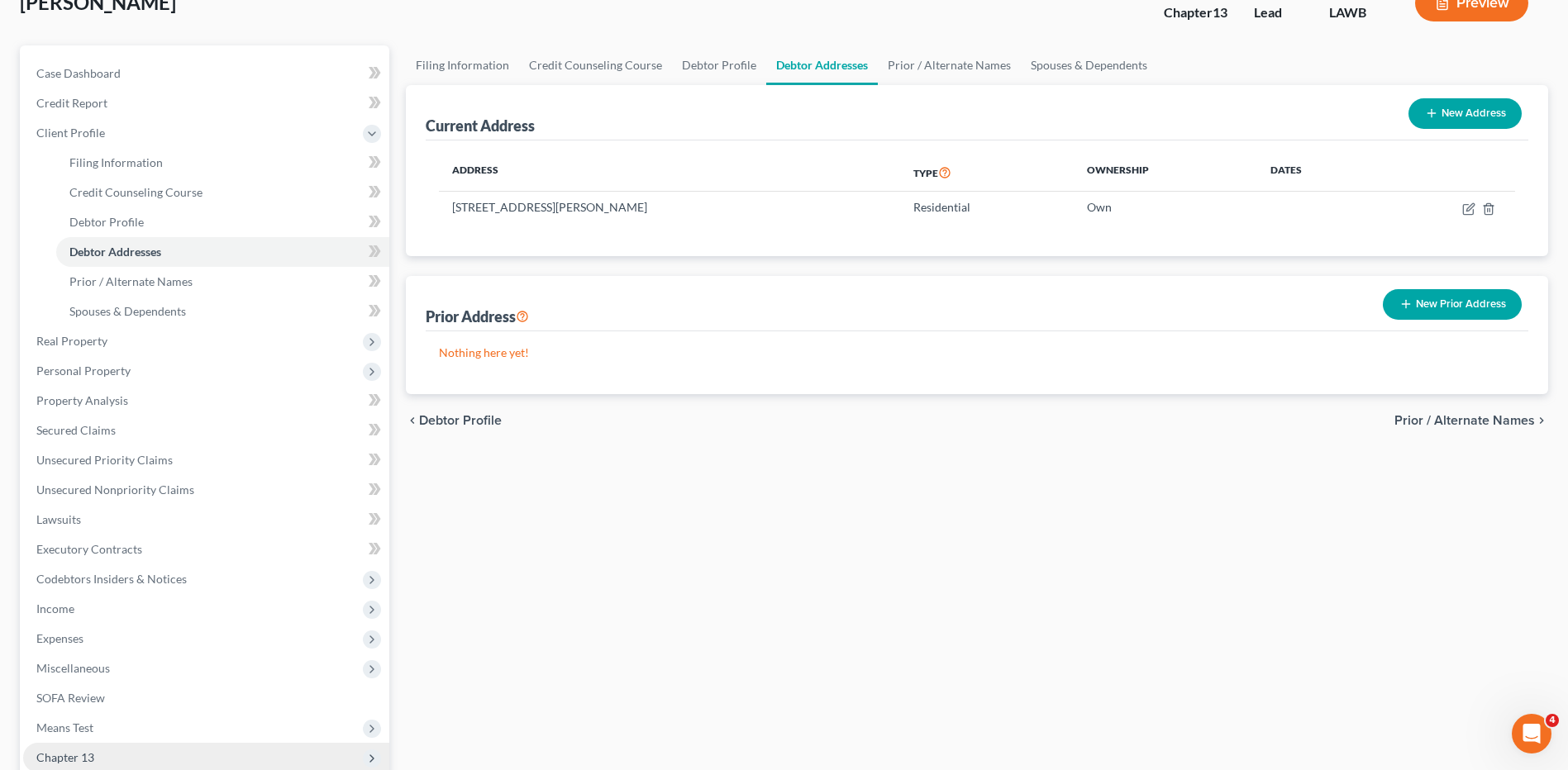
scroll to position [317, 0]
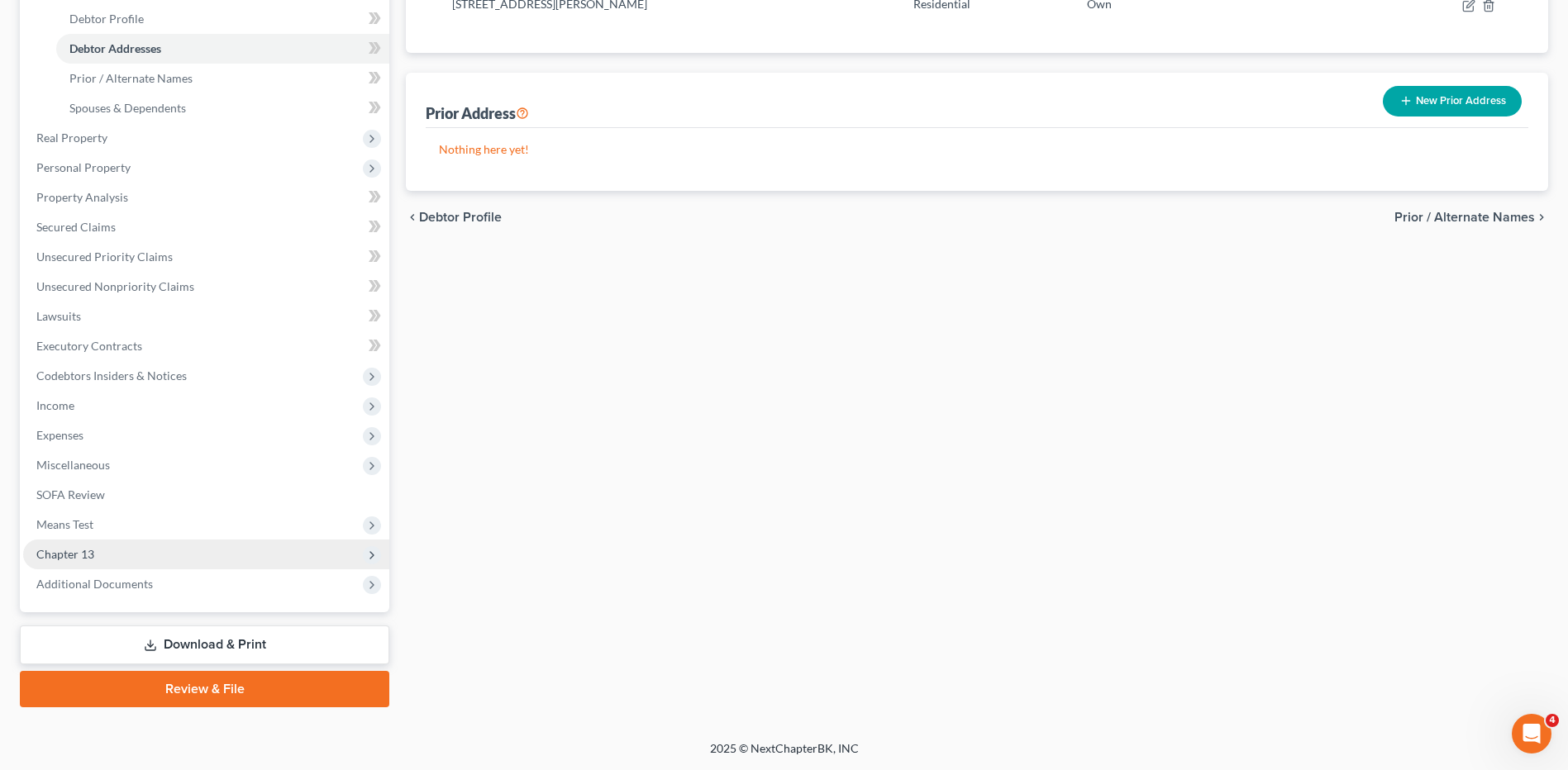
click at [91, 549] on span "Chapter 13" at bounding box center [65, 554] width 58 height 14
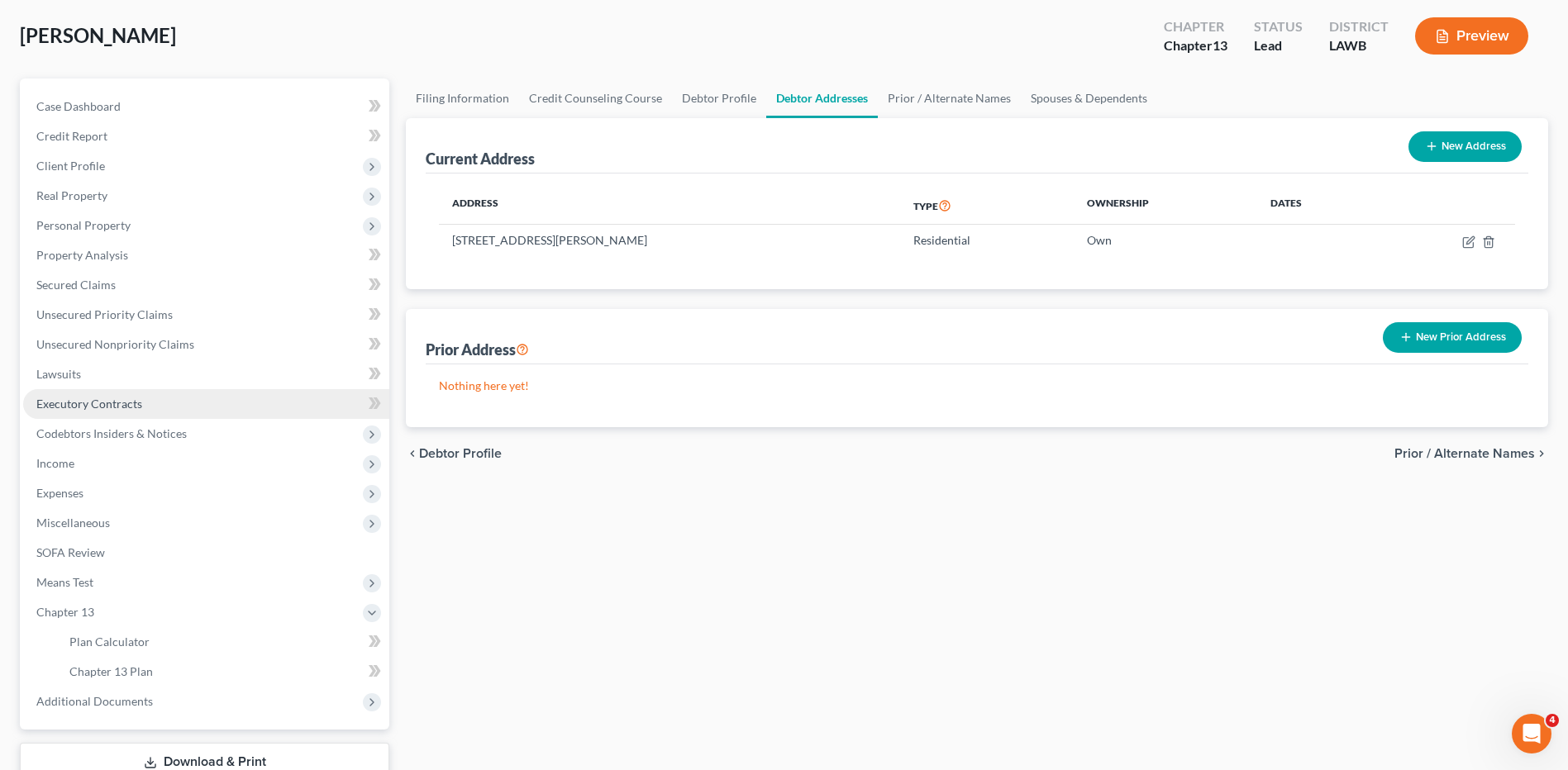
scroll to position [0, 0]
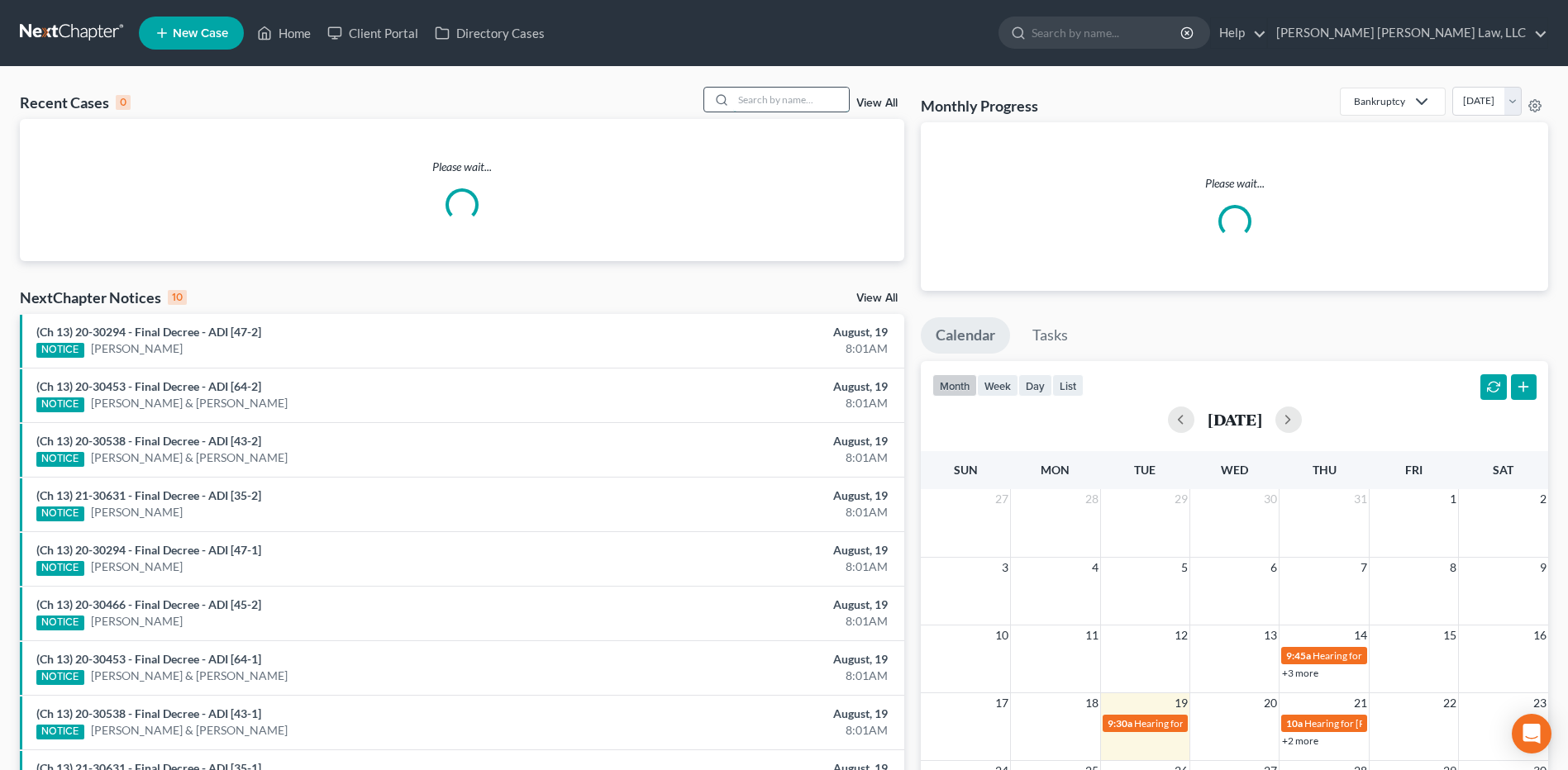
click at [758, 105] on input "search" at bounding box center [791, 99] width 116 height 24
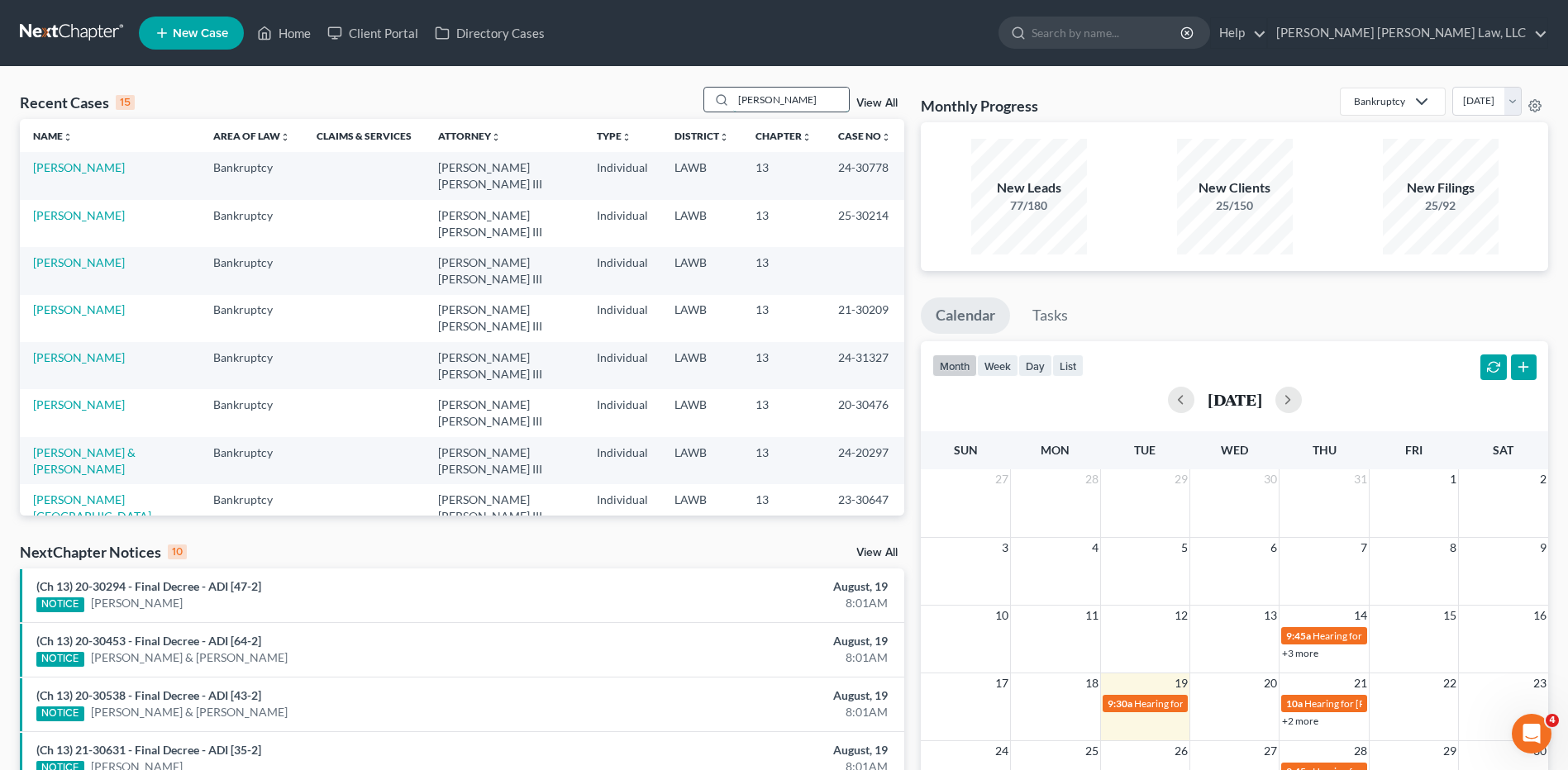
click at [785, 104] on input "nelson" at bounding box center [791, 99] width 116 height 24
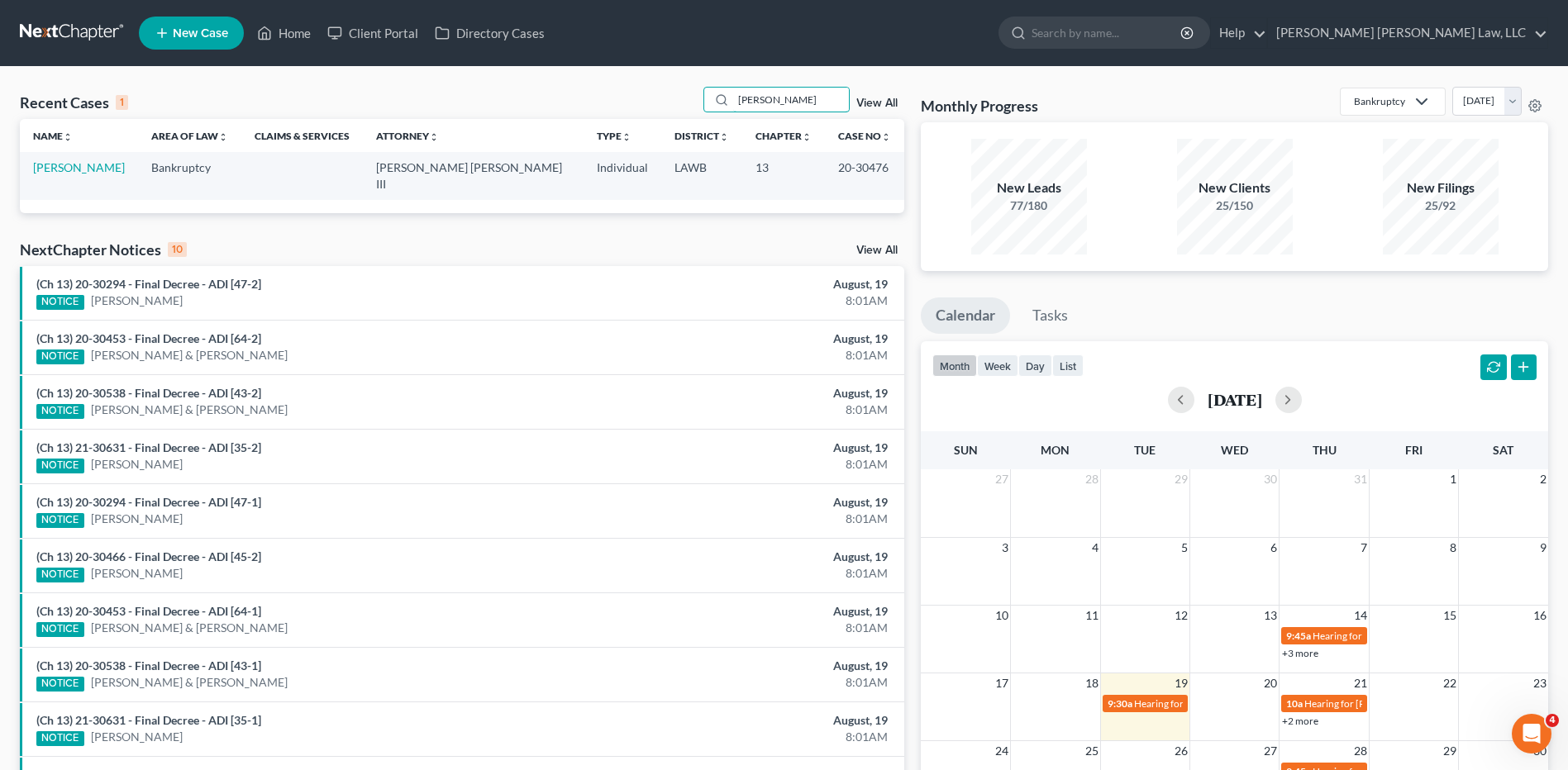
type input "nelson, earl"
